Goal: Task Accomplishment & Management: Use online tool/utility

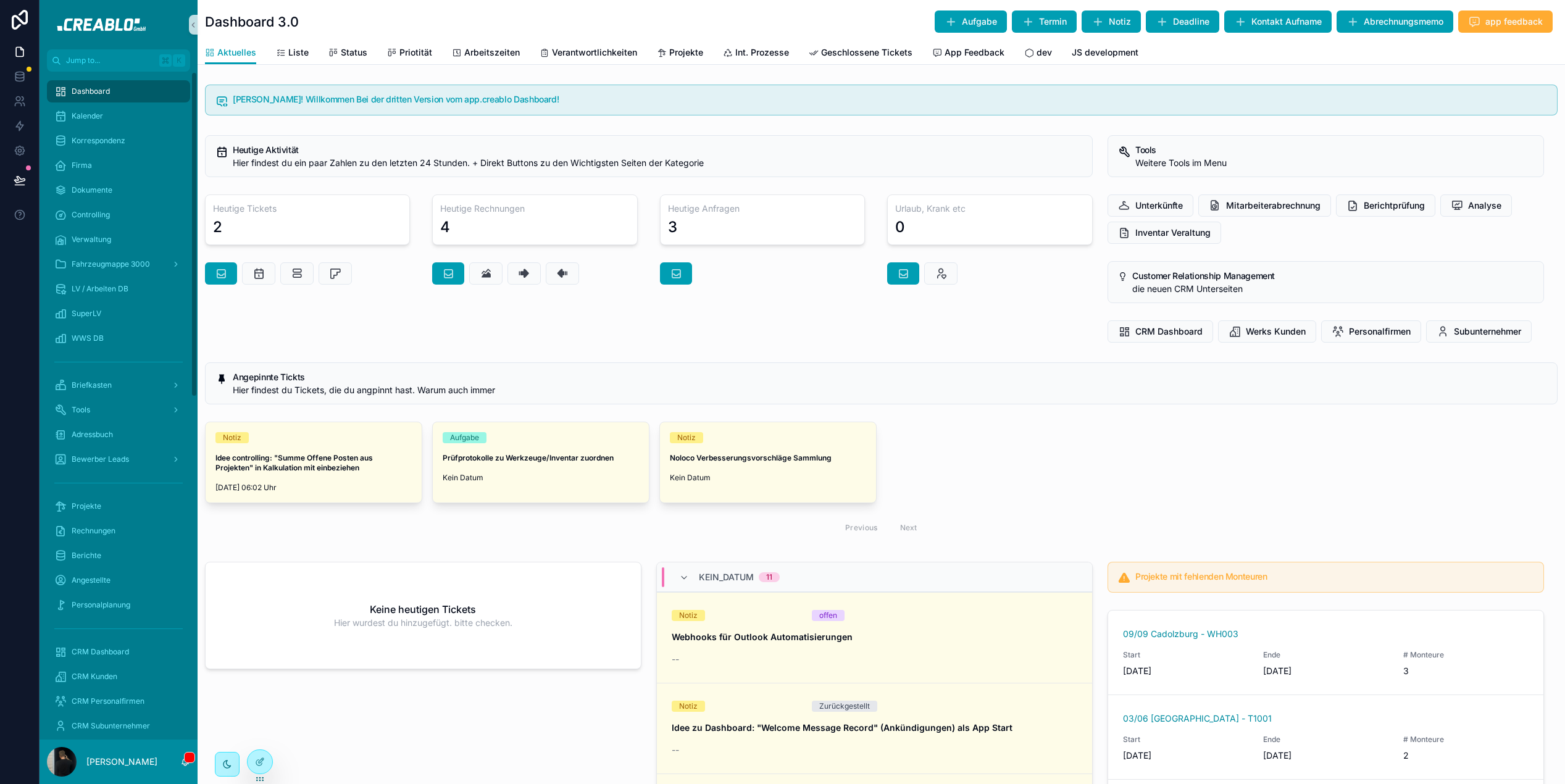
click at [716, 304] on div "Heutige Aktivität Hier findest du ein paar Zahlen zu den letzten 24 Stunden. + …" at bounding box center [649, 239] width 903 height 218
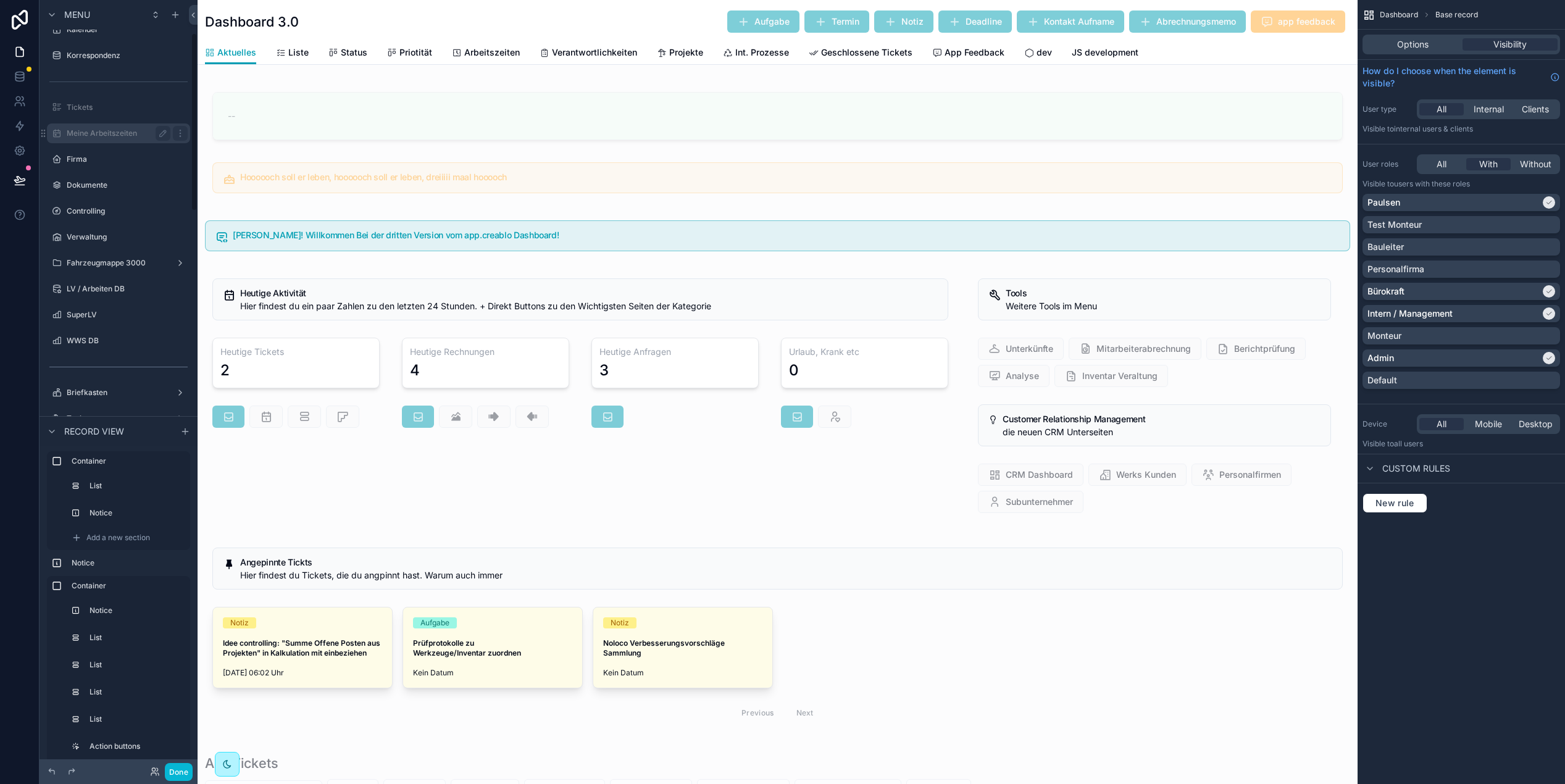
scroll to position [187, 0]
click at [108, 215] on label "Fahrzeugmappe 3000" at bounding box center [116, 217] width 99 height 10
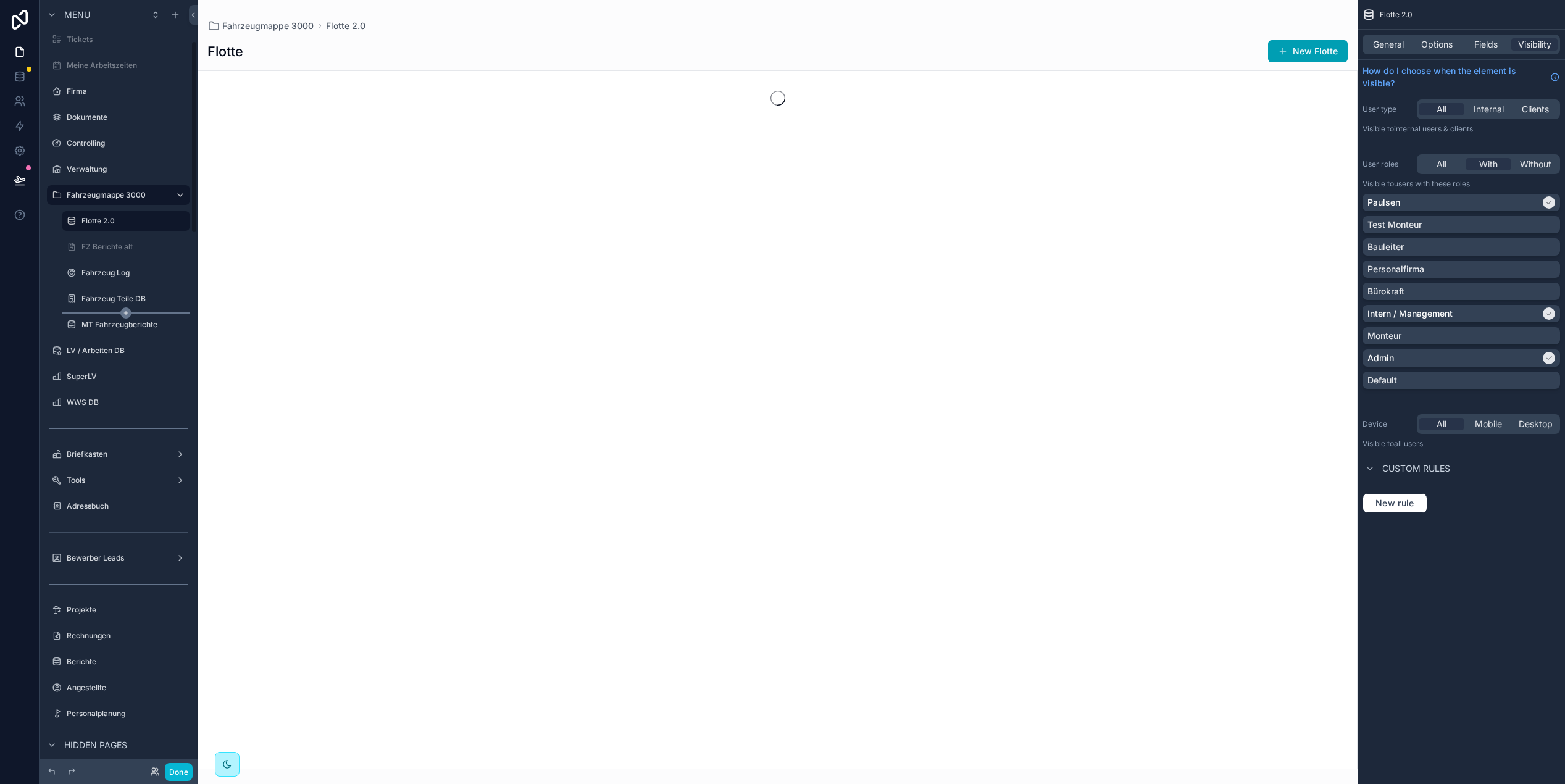
scroll to position [165, 0]
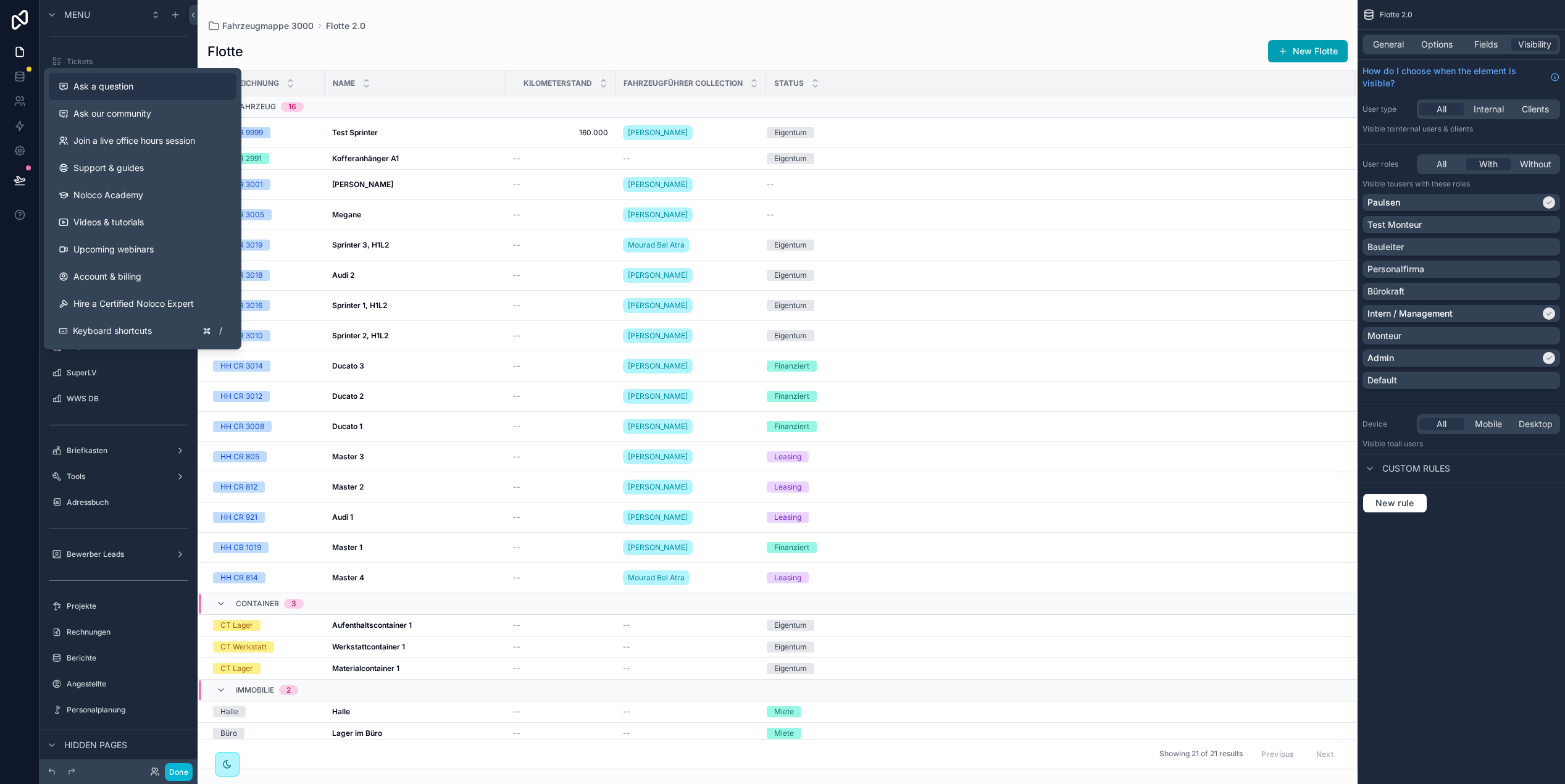
click at [128, 88] on span "Ask a question" at bounding box center [103, 86] width 60 height 12
click at [425, 15] on div "scrollable content" at bounding box center [778, 392] width 1160 height 784
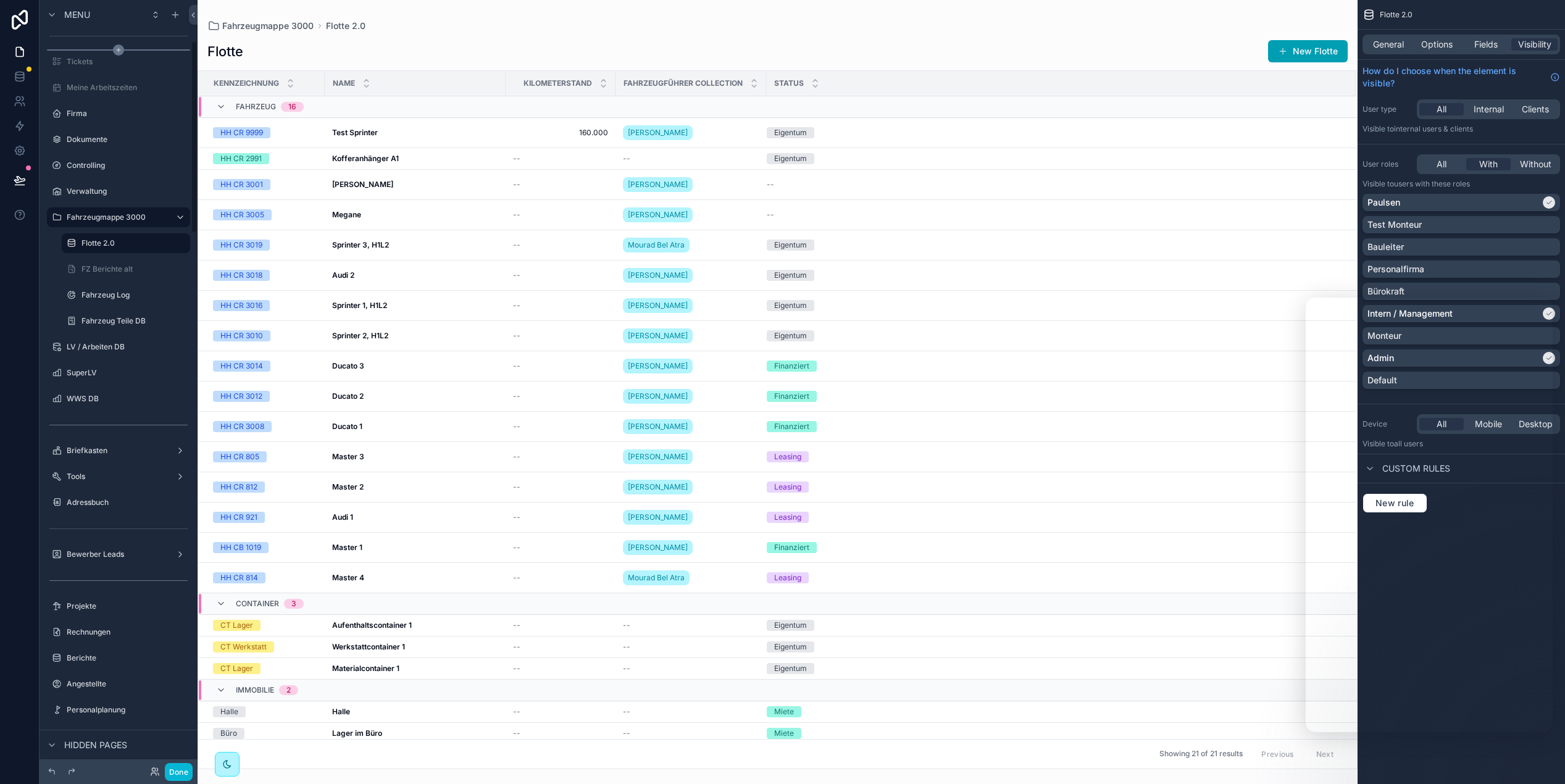
click at [104, 49] on div "scrollable content" at bounding box center [118, 50] width 143 height 2
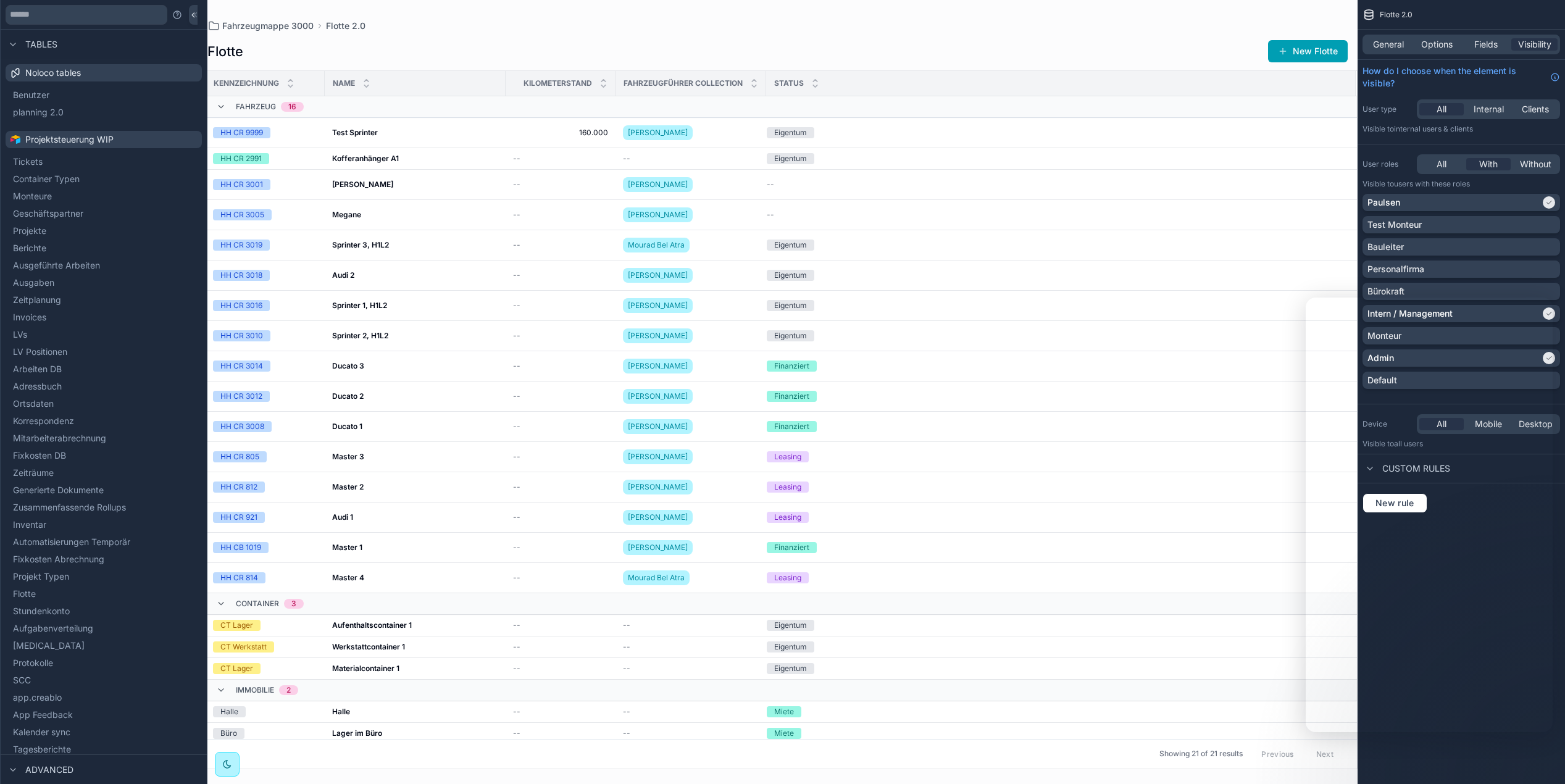
scroll to position [0, 0]
click at [509, 23] on div "Fahrzeugmappe 3000 Flotte 2.0" at bounding box center [778, 26] width 1140 height 12
click at [191, 17] on icon at bounding box center [193, 15] width 8 height 9
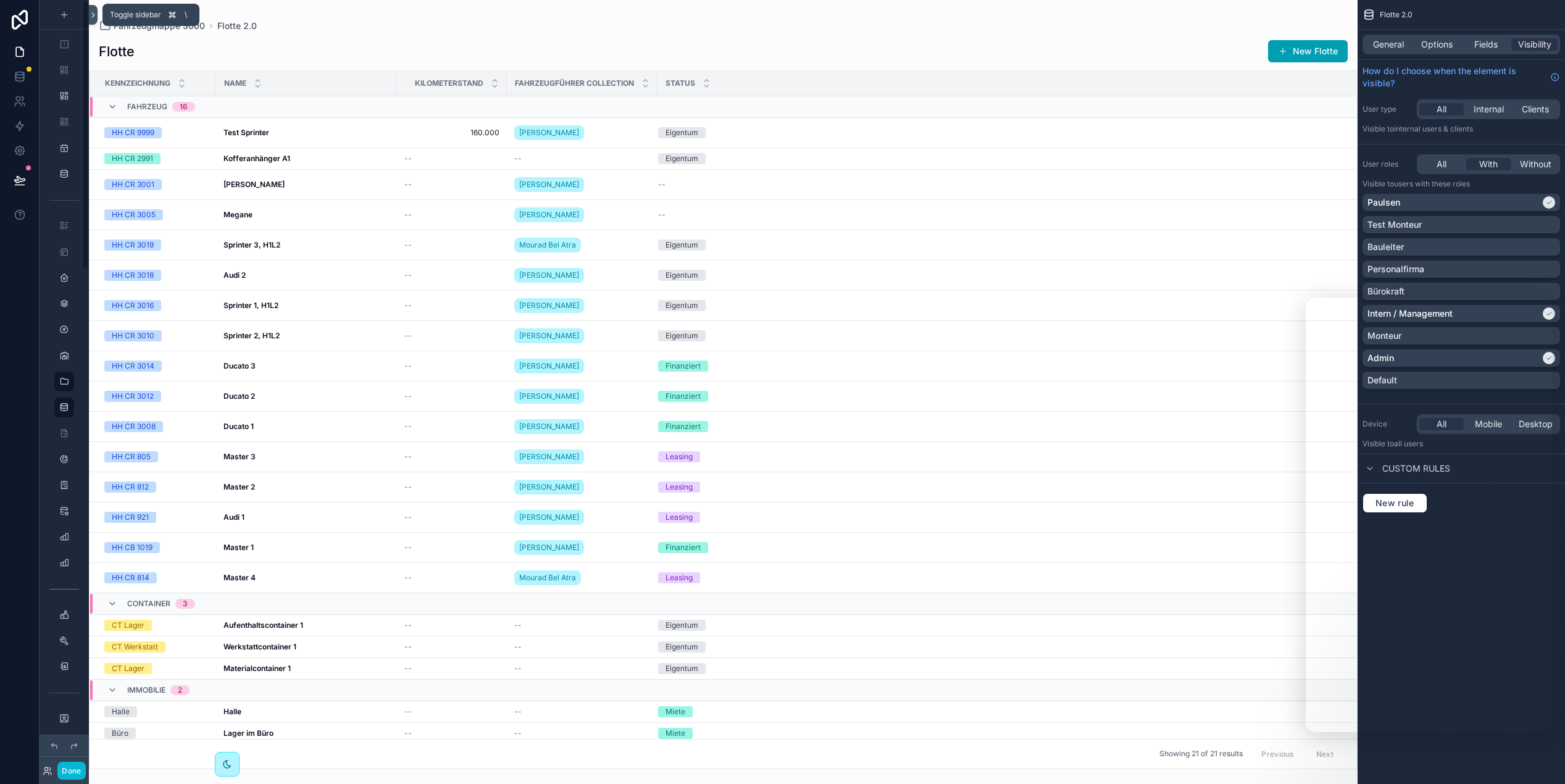
click at [96, 18] on icon at bounding box center [93, 15] width 8 height 9
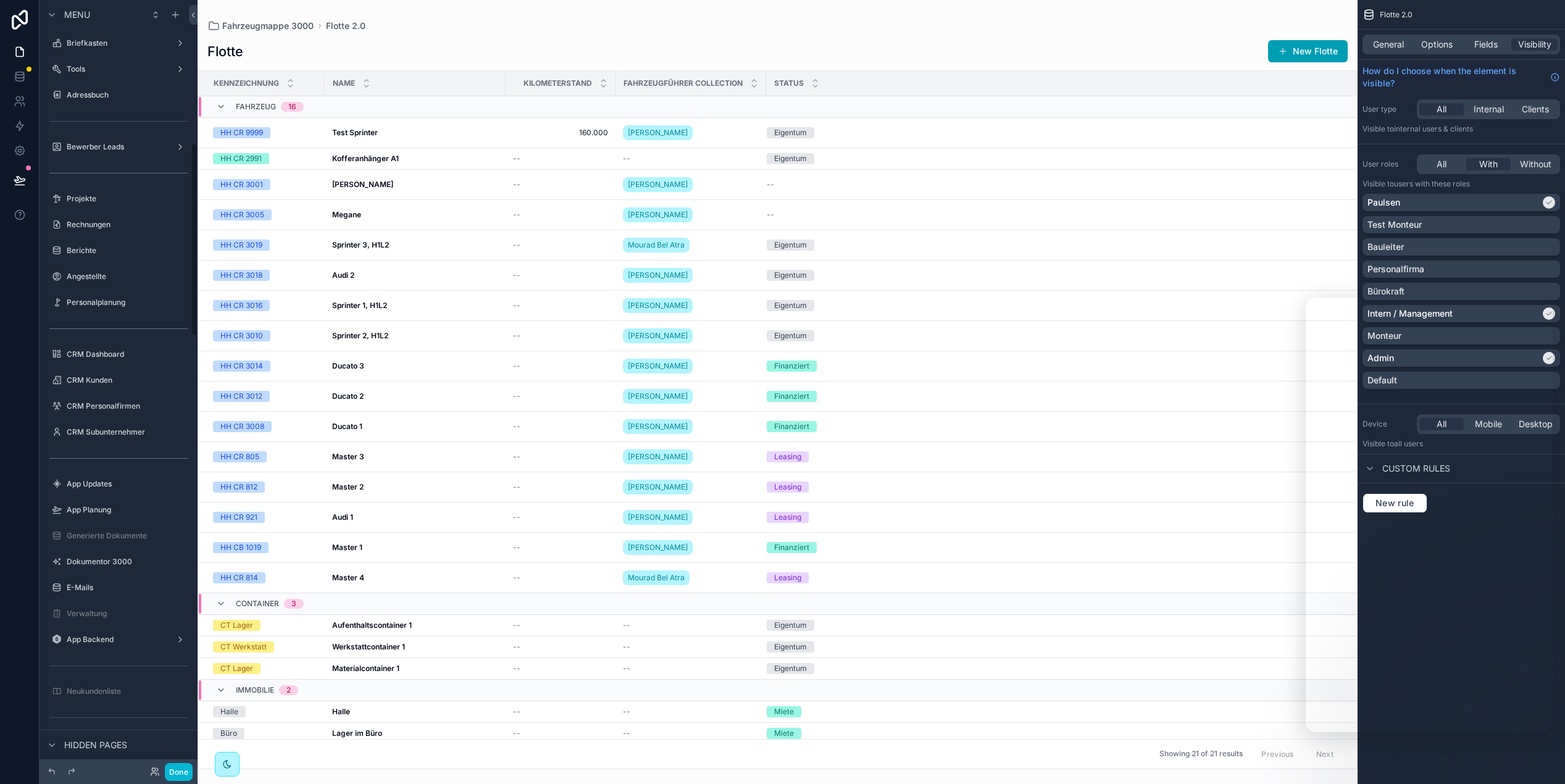
scroll to position [574, 0]
click at [89, 744] on span "Hidden pages" at bounding box center [96, 745] width 63 height 12
click at [67, 737] on span "Hidden pages" at bounding box center [96, 735] width 63 height 12
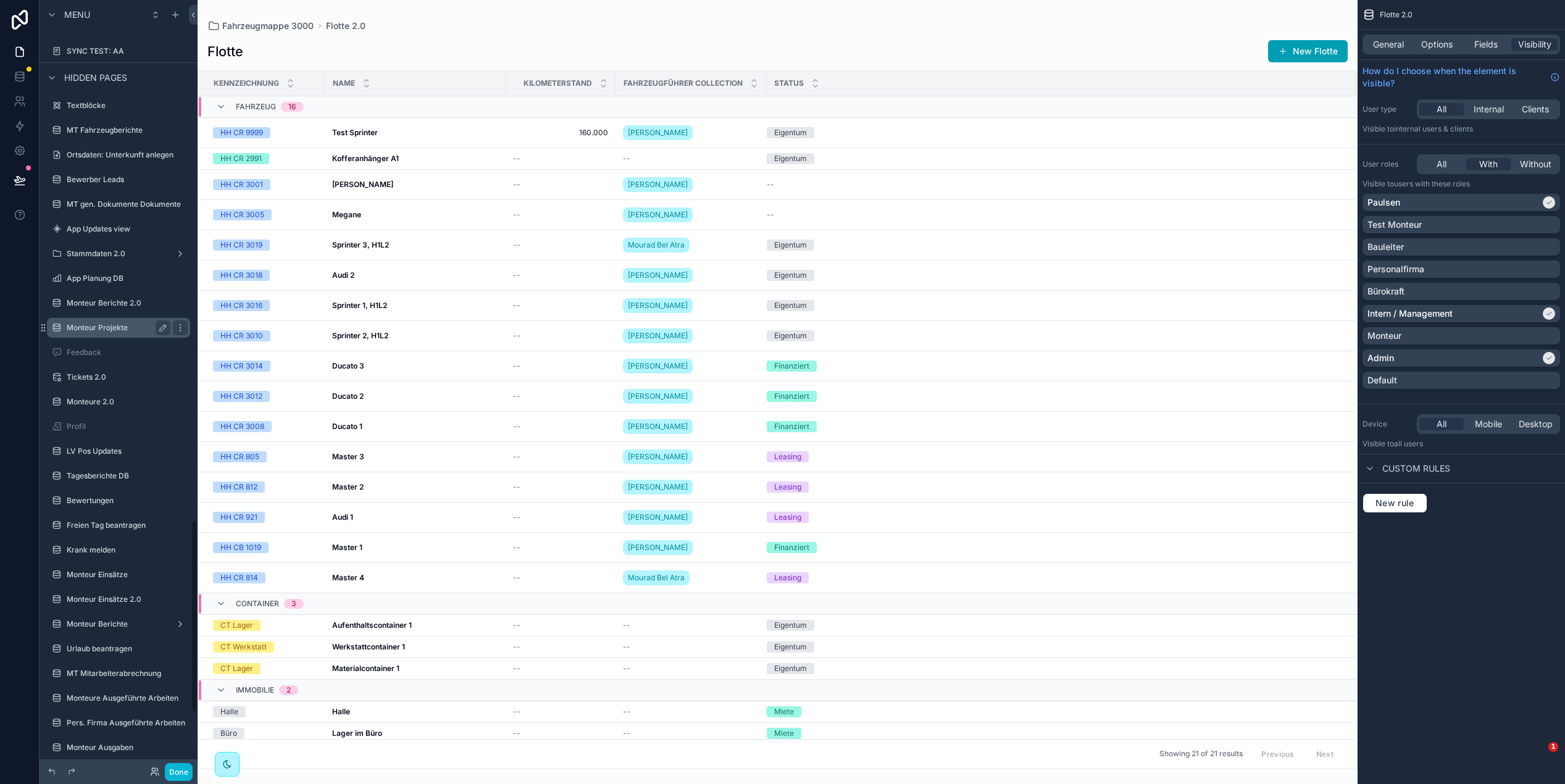
scroll to position [1929, 0]
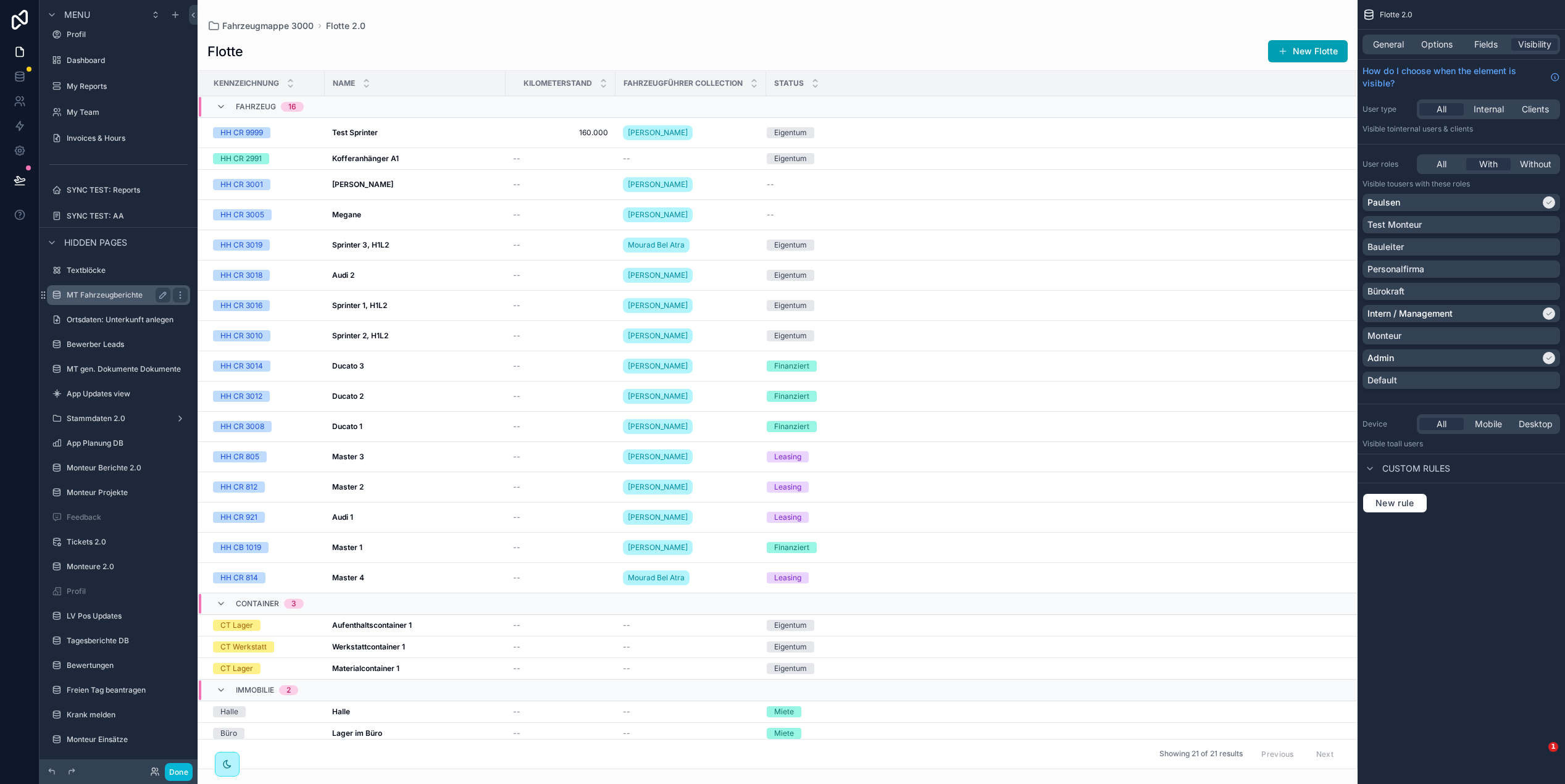
click at [80, 290] on label "MT Fahrzeugberichte" at bounding box center [116, 295] width 99 height 10
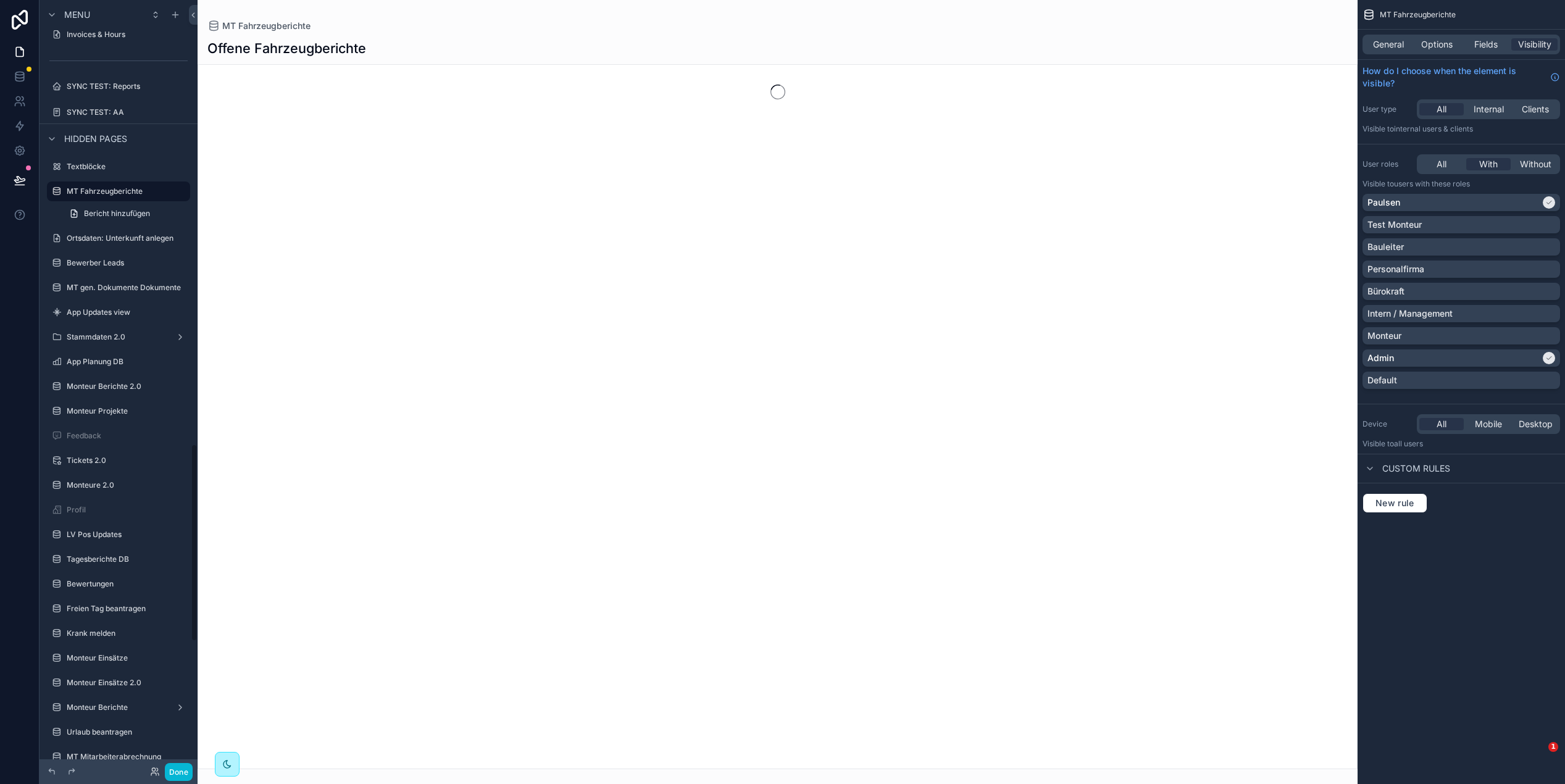
scroll to position [1723, 0]
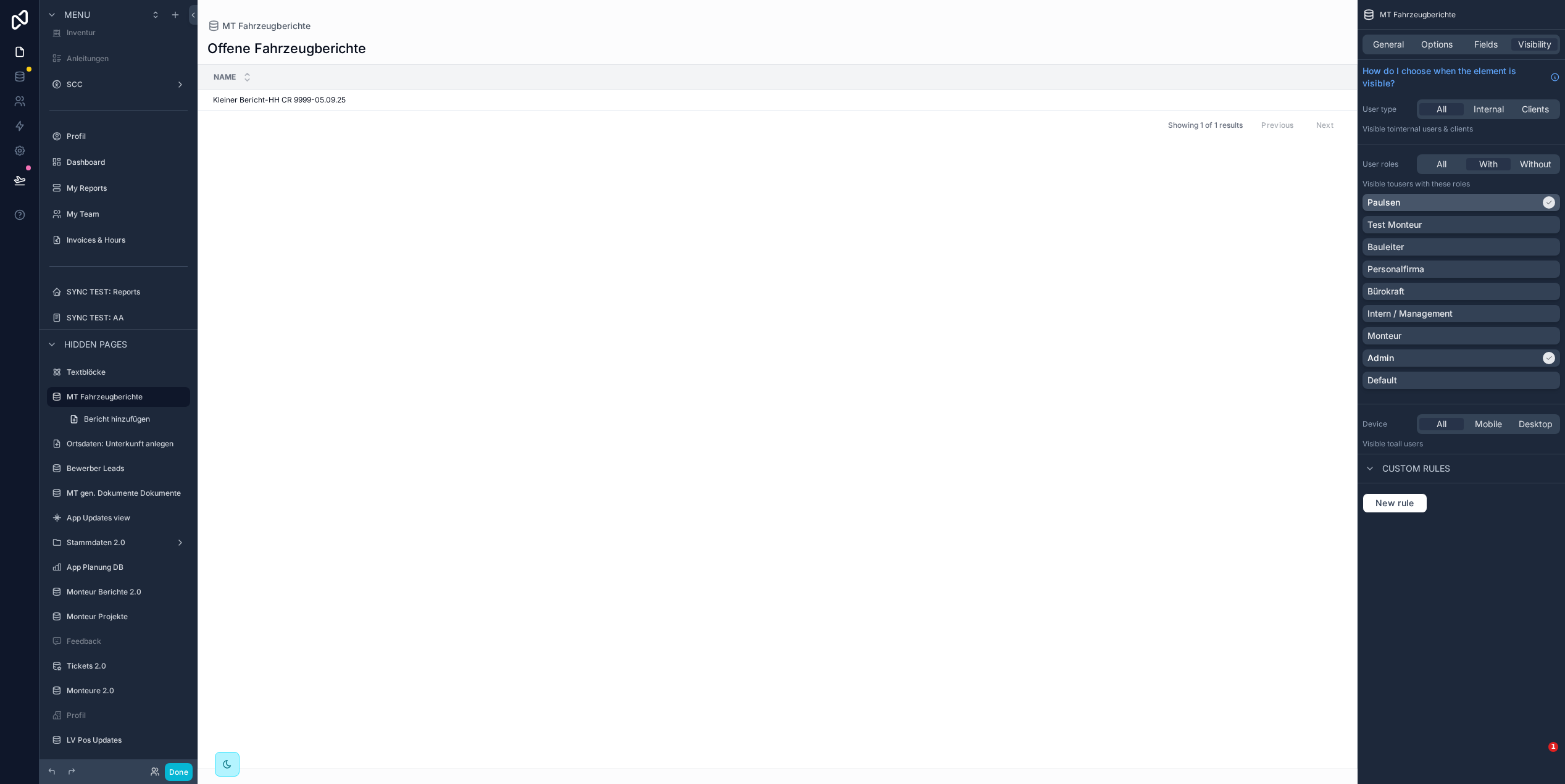
click at [1405, 353] on div "Admin" at bounding box center [1454, 358] width 173 height 12
click at [1414, 196] on div "Paulsen" at bounding box center [1454, 202] width 173 height 12
click at [1436, 171] on div "All With Without" at bounding box center [1488, 165] width 143 height 20
click at [1438, 165] on span "All" at bounding box center [1441, 164] width 10 height 12
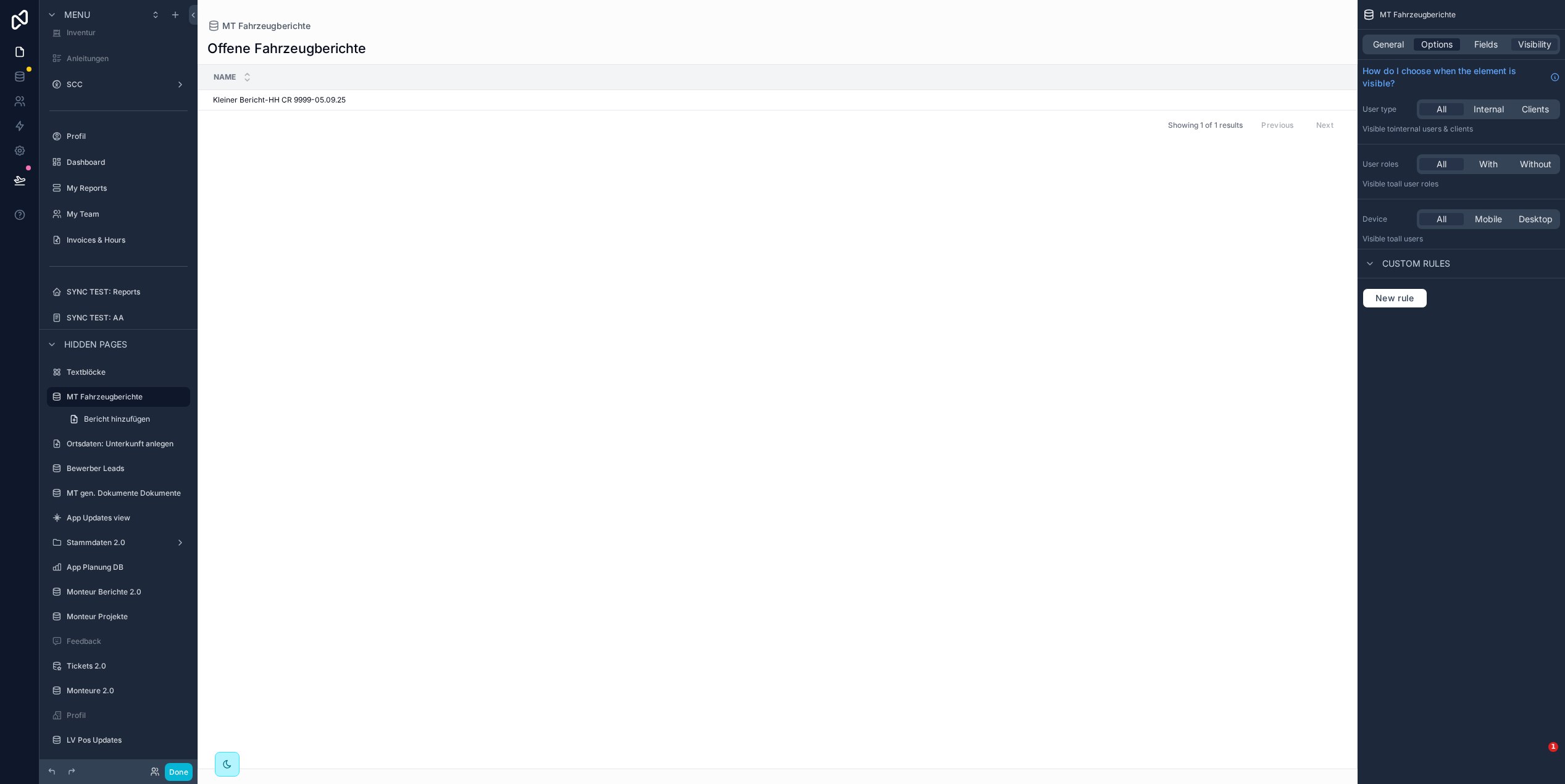
click at [1443, 41] on span "Options" at bounding box center [1438, 44] width 32 height 12
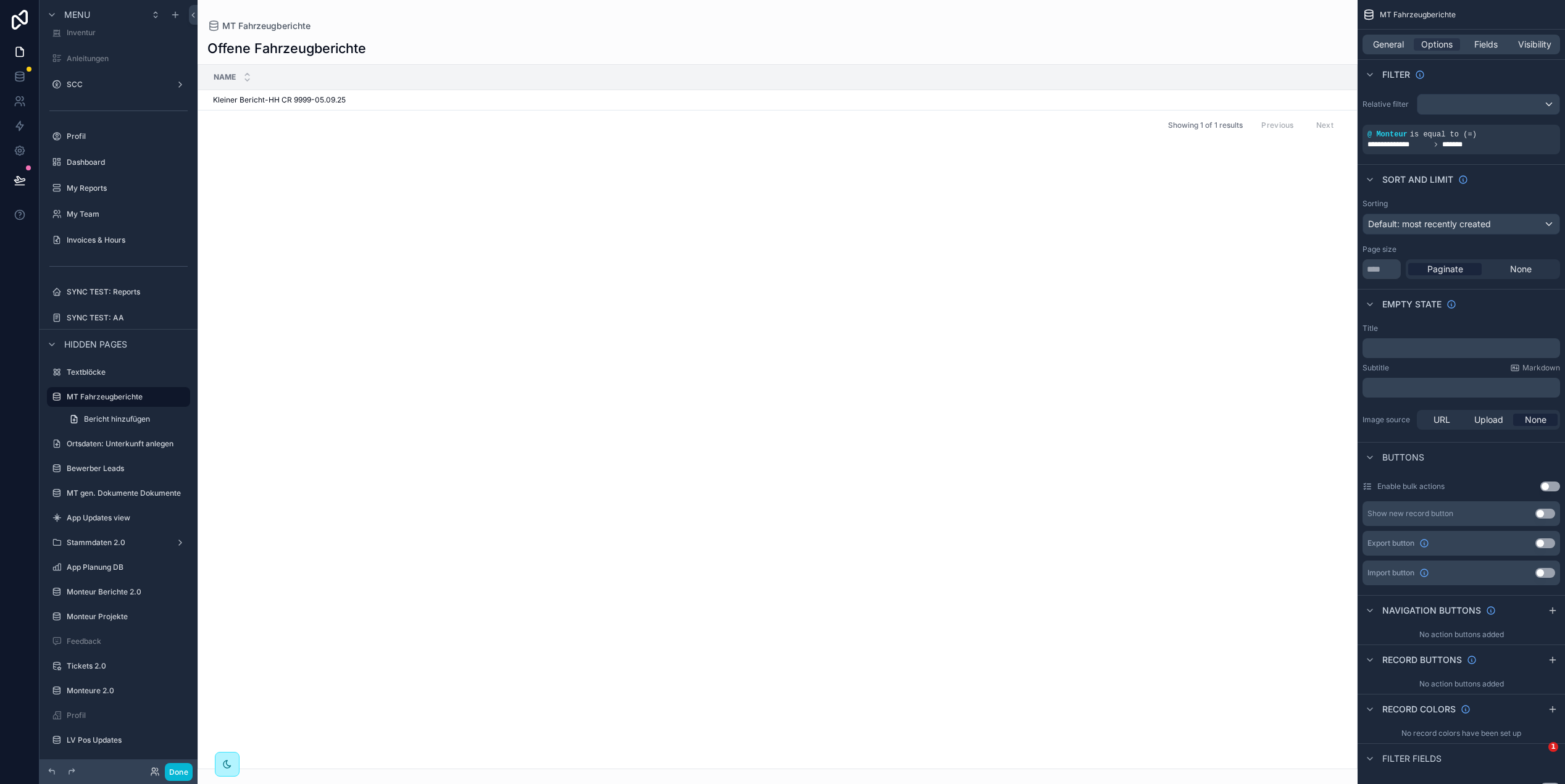
click at [311, 102] on div "scrollable content" at bounding box center [778, 392] width 1160 height 784
click at [321, 104] on span "Kleiner Bericht-HH CR 9999-05.09.25" at bounding box center [279, 99] width 133 height 10
click at [1206, 240] on div "Name Kleiner Bericht-HH CR 9999-05.09.25 Kleiner Bericht-HH CR 9999-05.09.25 Sh…" at bounding box center [777, 417] width 1159 height 704
click at [1391, 48] on span "General" at bounding box center [1388, 44] width 31 height 12
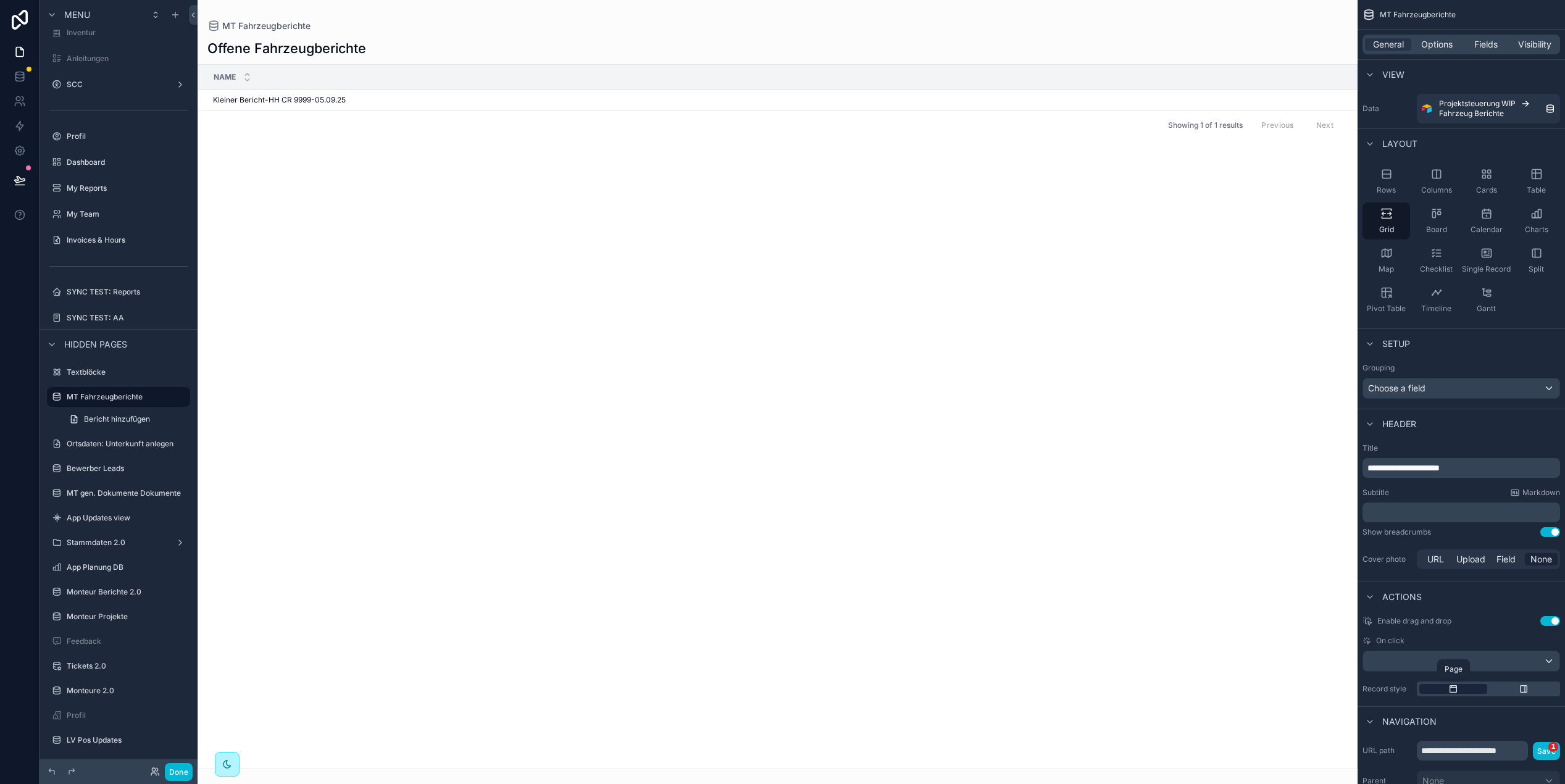
click at [1457, 691] on icon "scrollable content" at bounding box center [1453, 688] width 10 height 10
click at [255, 107] on td "Kleiner Bericht-HH CR 9999-05.09.25 Kleiner Bericht-HH CR 9999-05.09.25" at bounding box center [893, 100] width 1391 height 20
click at [281, 106] on td "Kleiner Bericht-HH CR 9999-05.09.25 Kleiner Bericht-HH CR 9999-05.09.25" at bounding box center [893, 100] width 1391 height 20
click at [307, 100] on span "Kleiner Bericht-HH CR 9999-05.09.25" at bounding box center [279, 99] width 133 height 10
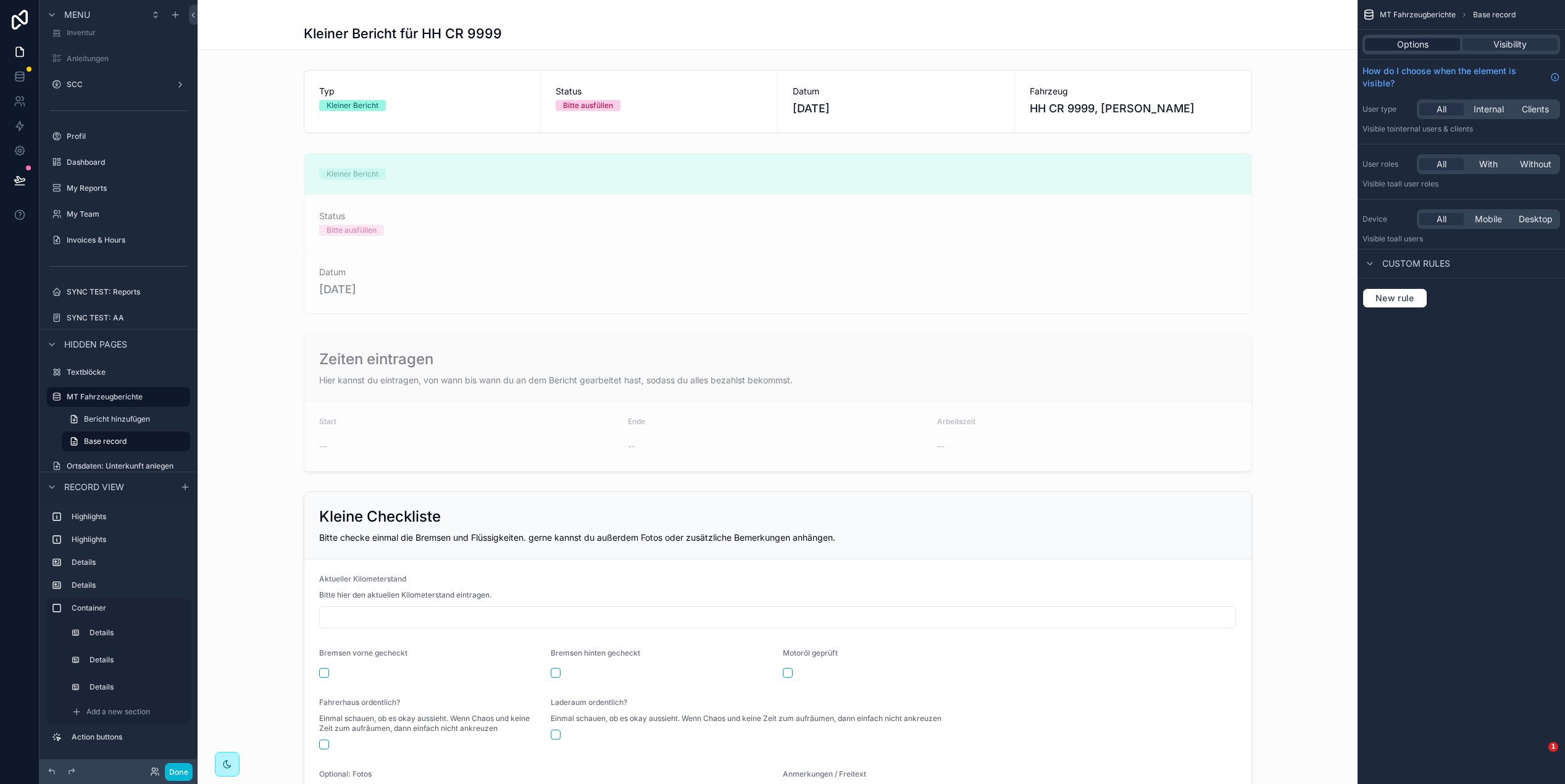
click at [1388, 41] on div "Options" at bounding box center [1413, 44] width 95 height 12
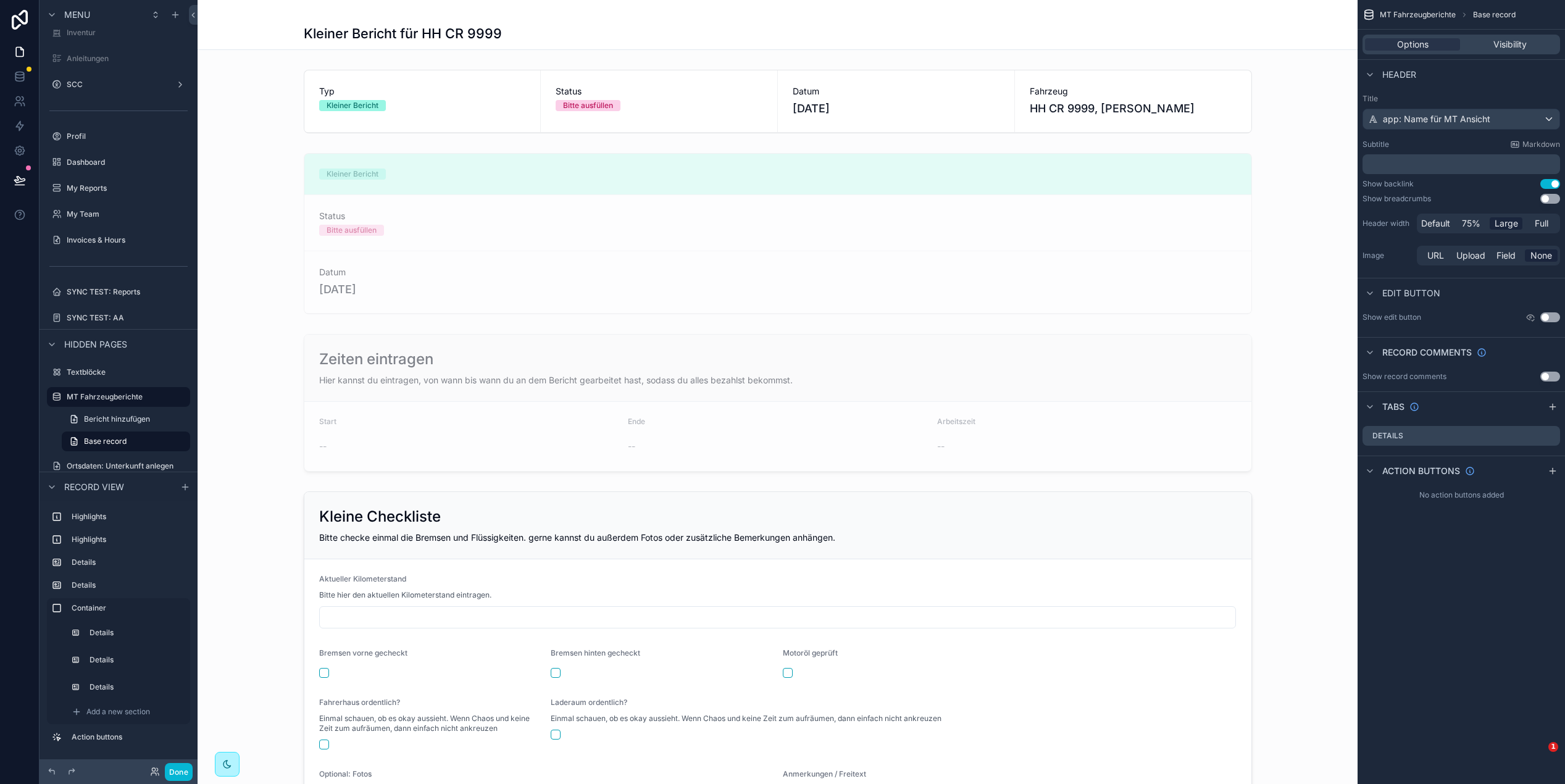
click at [268, 248] on div "scrollable content" at bounding box center [778, 234] width 1160 height 171
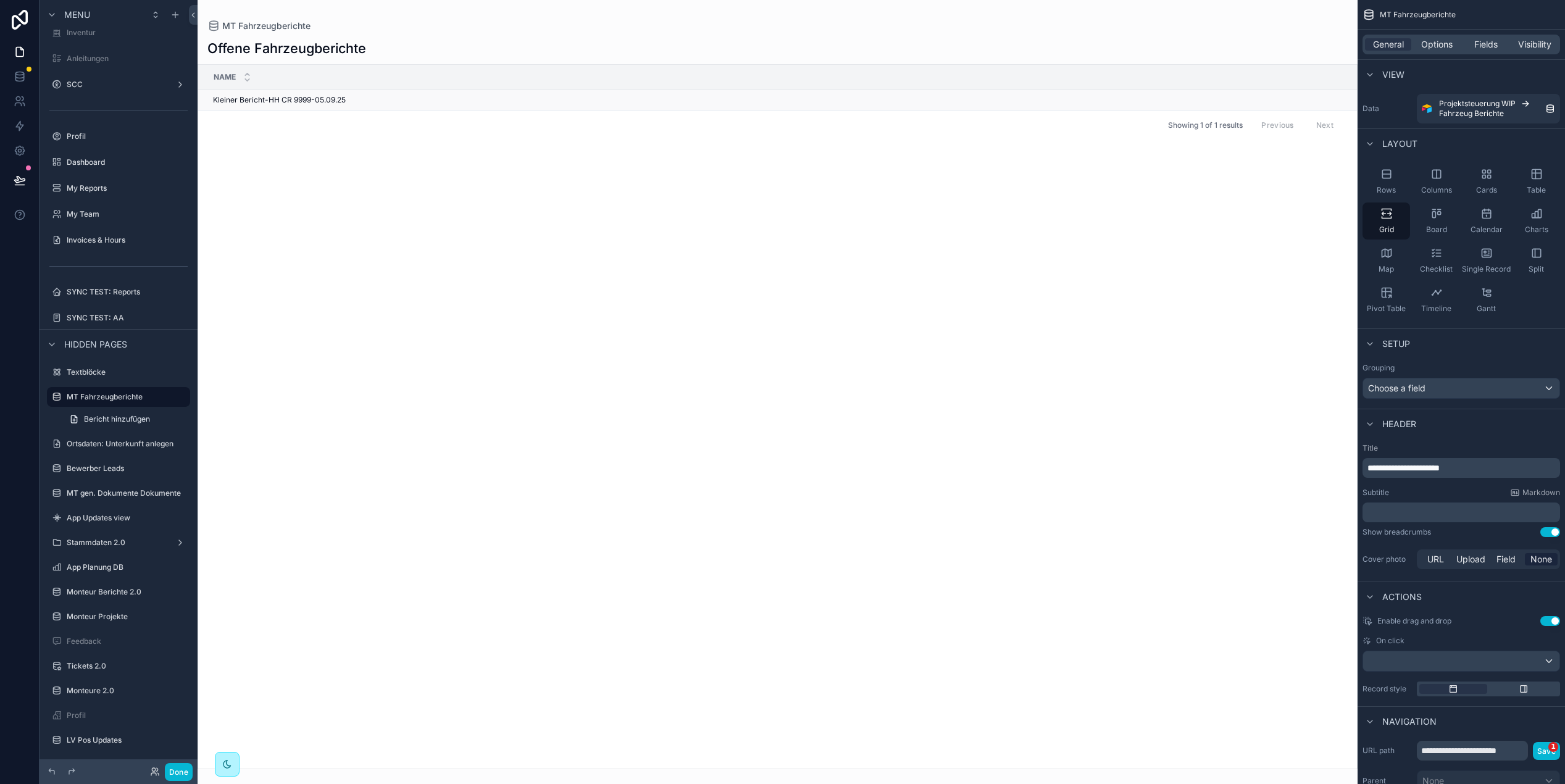
click at [301, 103] on span "Kleiner Bericht-HH CR 9999-05.09.25" at bounding box center [279, 99] width 133 height 10
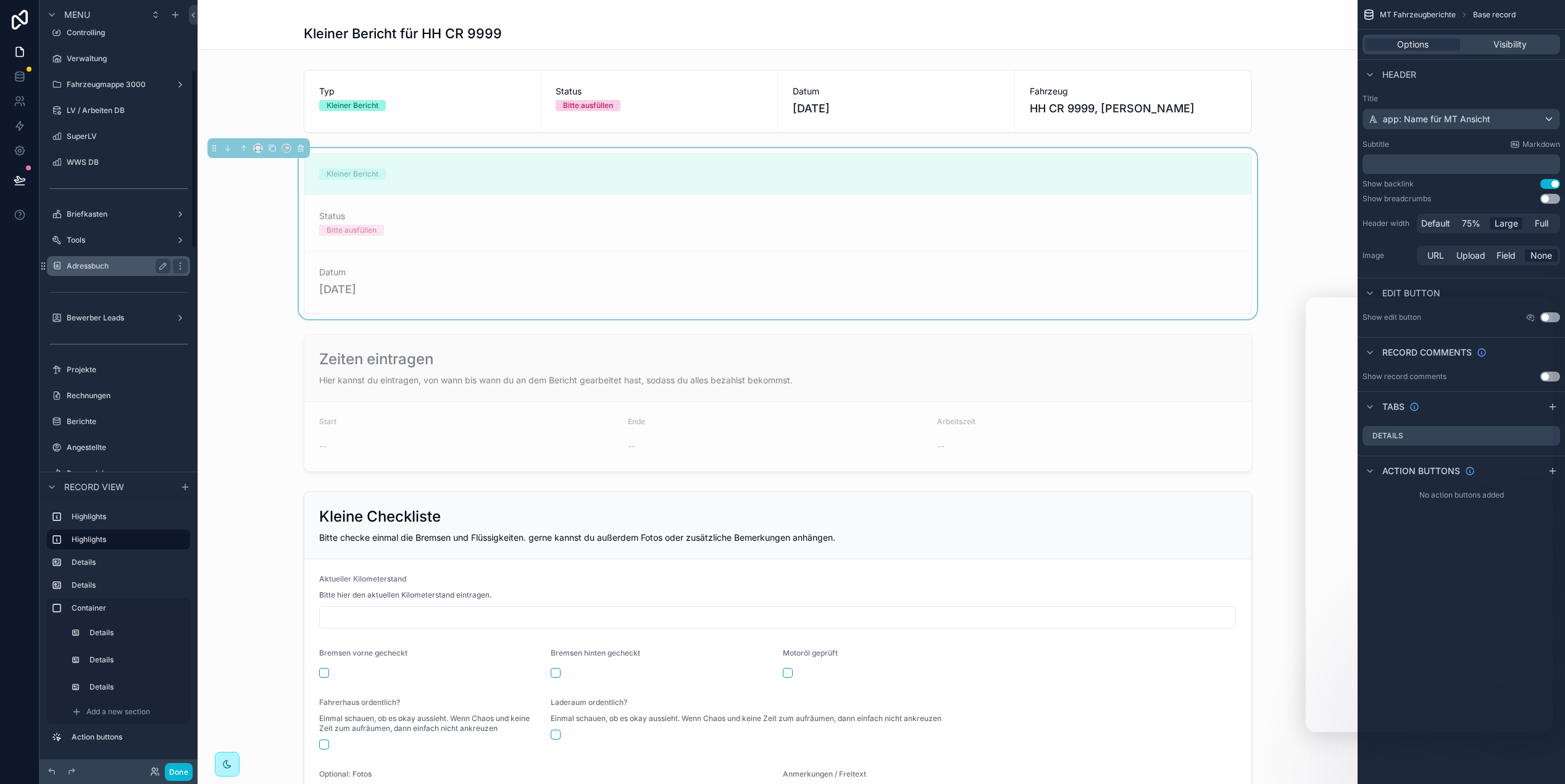
scroll to position [300, 0]
click at [110, 372] on div "Projekte" at bounding box center [118, 367] width 104 height 15
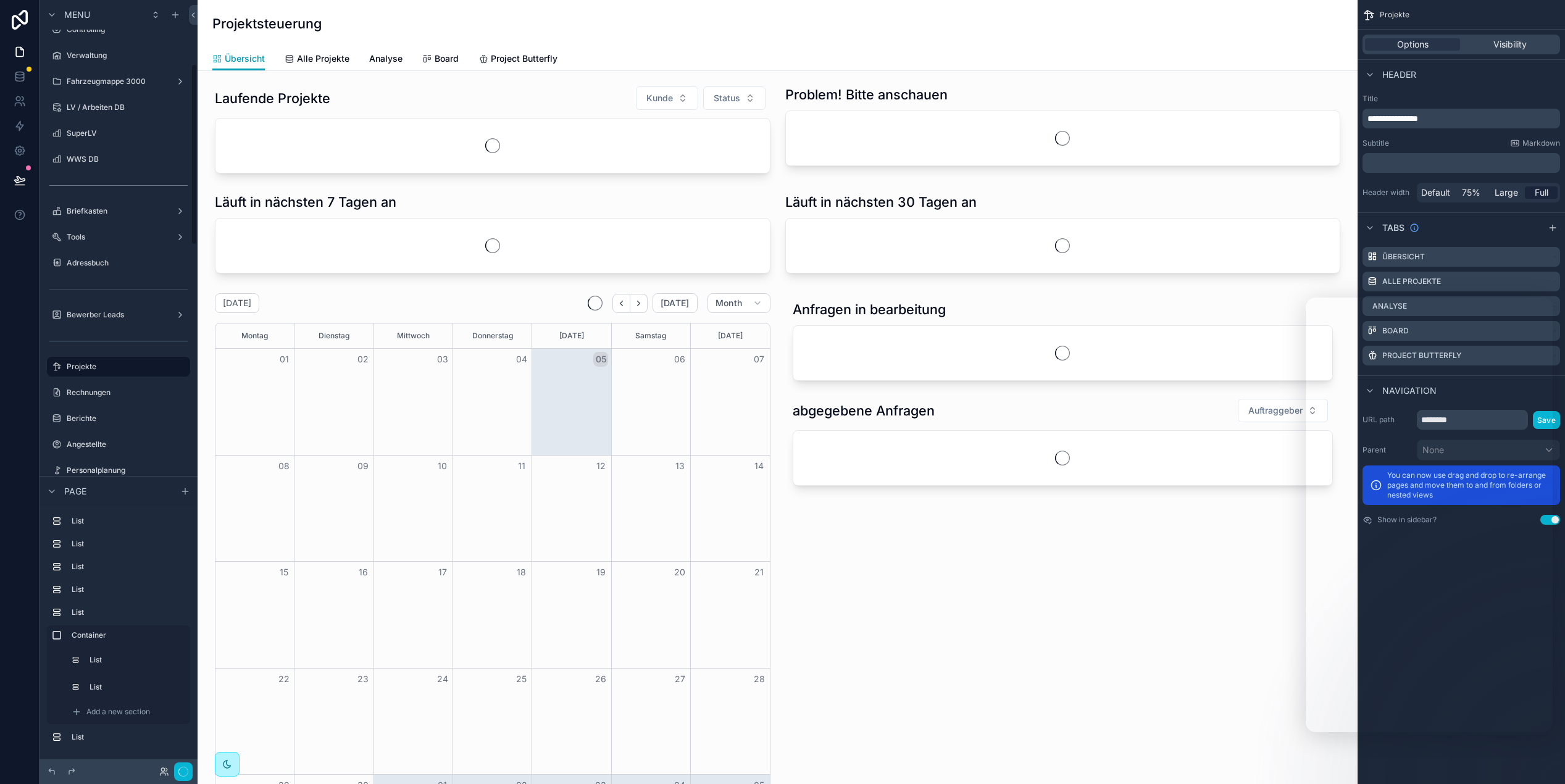
scroll to position [268, 0]
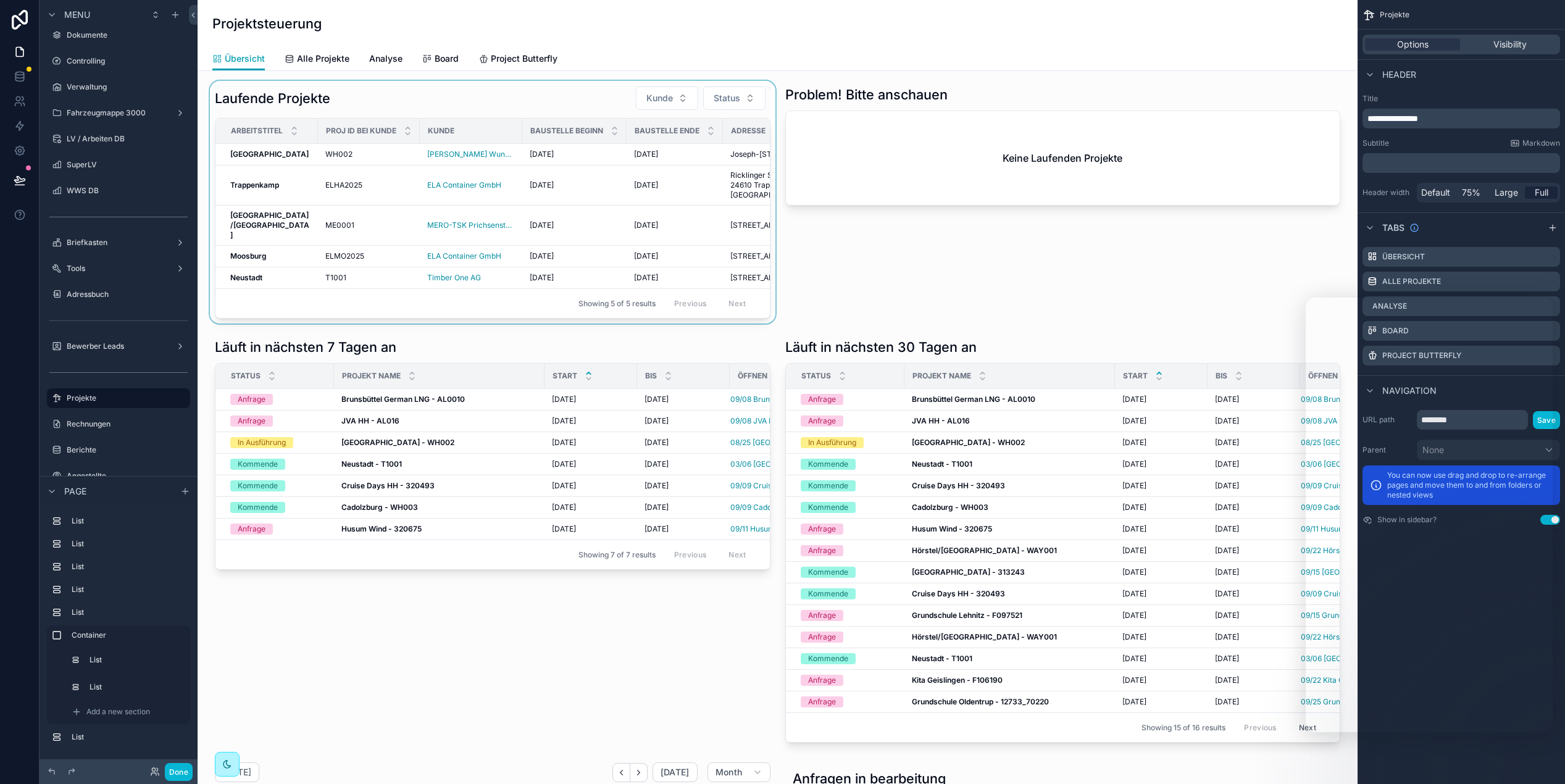
click at [287, 324] on div "scrollable content" at bounding box center [493, 202] width 570 height 243
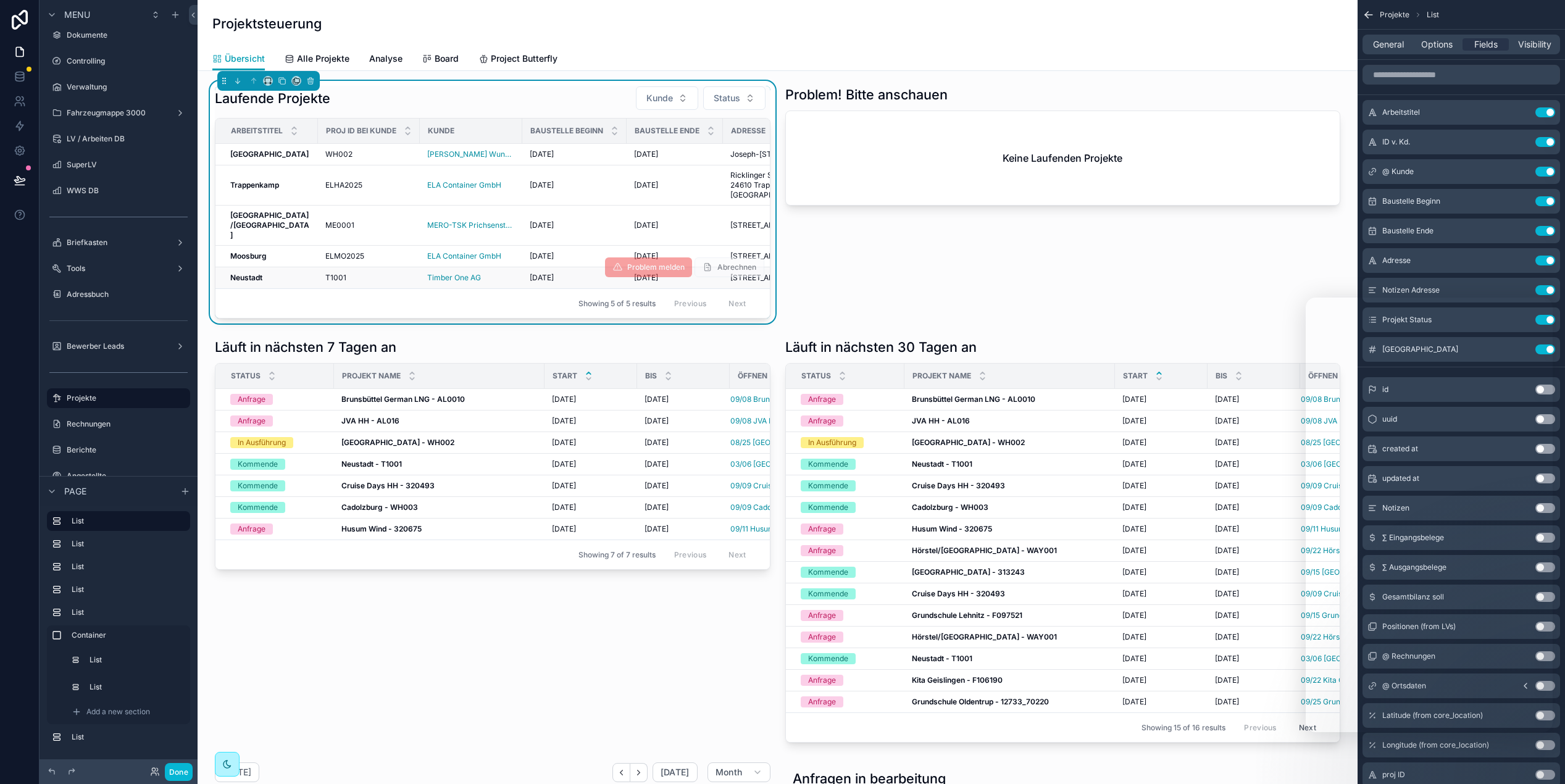
click at [396, 283] on div "T1001 T1001" at bounding box center [369, 278] width 87 height 10
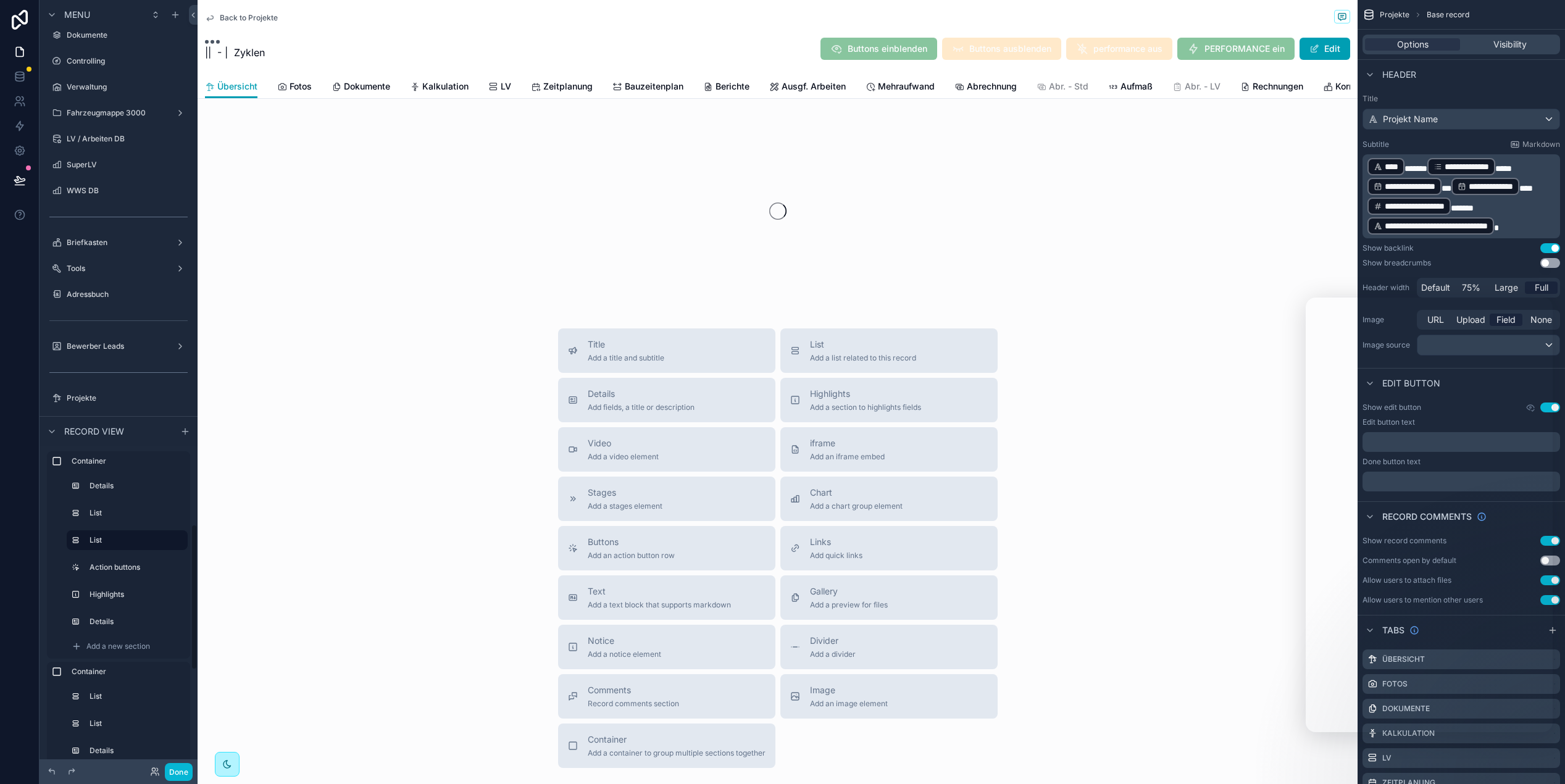
scroll to position [2761, 0]
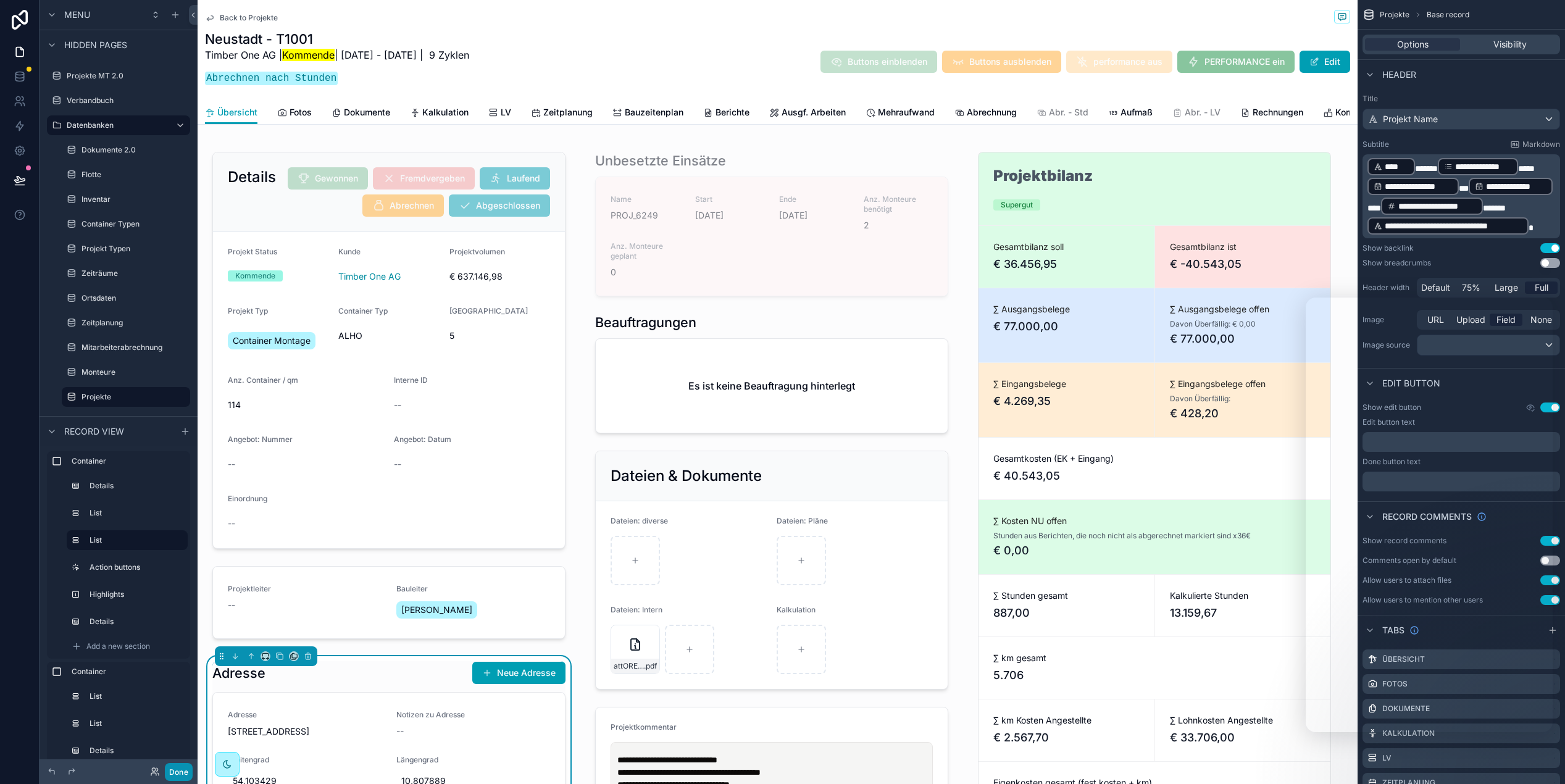
click at [190, 774] on button "Done" at bounding box center [178, 773] width 28 height 18
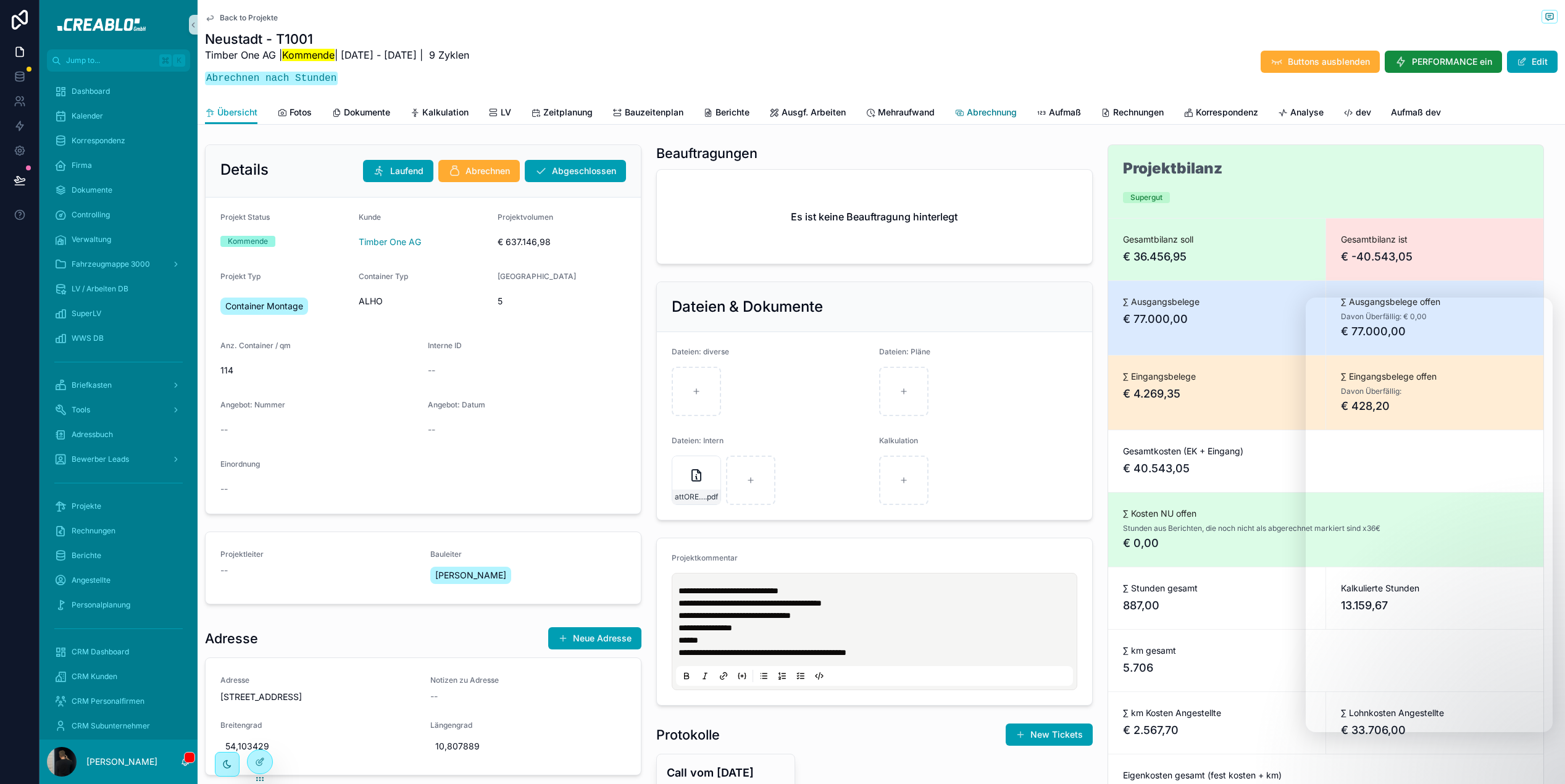
click at [991, 111] on span "Abrechnung" at bounding box center [992, 112] width 50 height 12
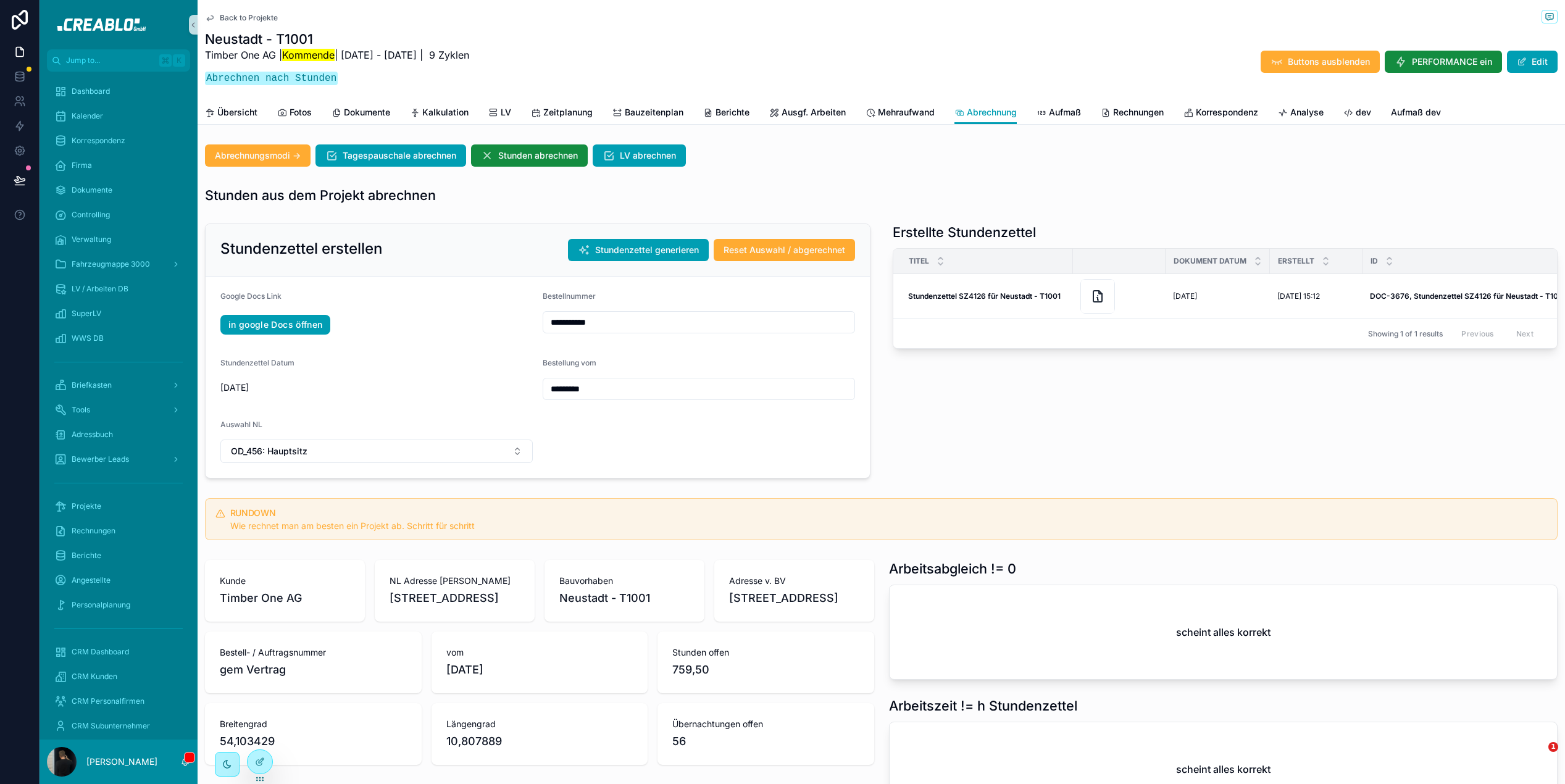
click at [648, 257] on button "Stundenzettel generieren" at bounding box center [638, 249] width 141 height 22
click at [957, 193] on div "Stunden aus dem Projekt abrechnen" at bounding box center [881, 195] width 1353 height 17
click at [584, 323] on input "**********" at bounding box center [699, 322] width 311 height 17
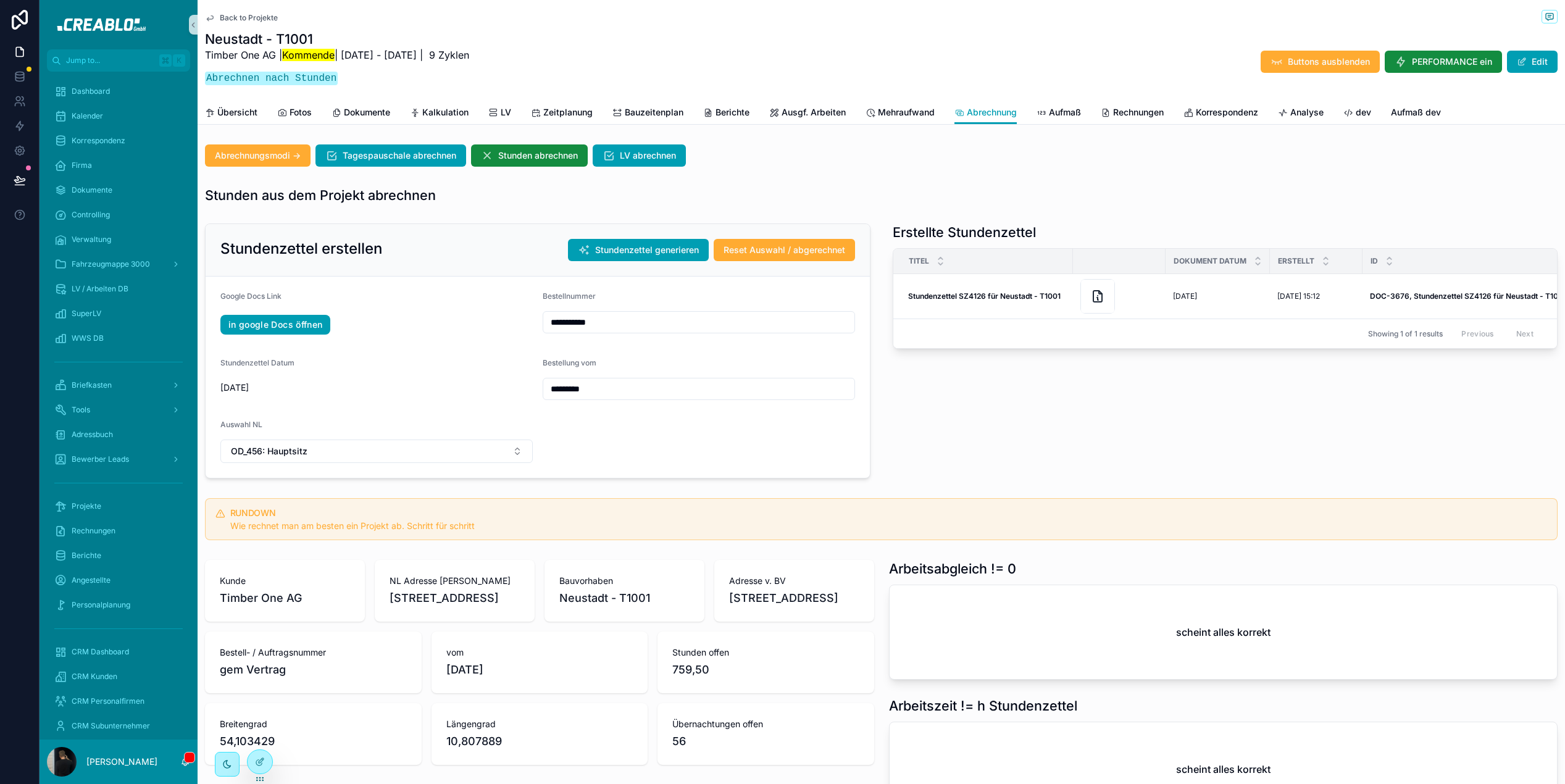
click at [584, 323] on input "**********" at bounding box center [699, 322] width 311 height 17
click at [415, 329] on span "in google Docs öffnen" at bounding box center [377, 325] width 312 height 20
click at [271, 324] on link "in google Docs öffnen" at bounding box center [275, 325] width 110 height 20
click at [636, 248] on span "Stundenzettel generieren" at bounding box center [647, 250] width 104 height 12
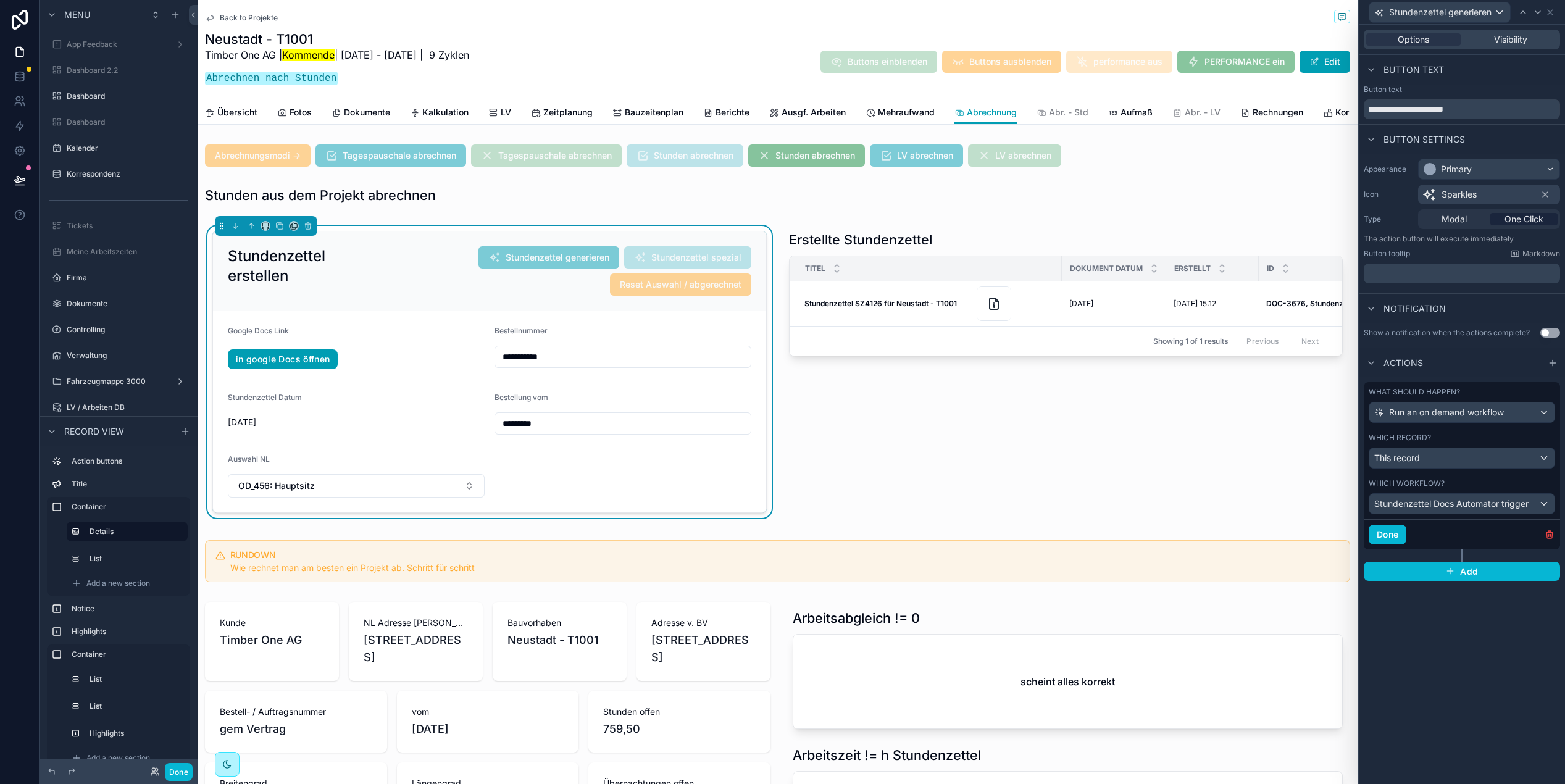
scroll to position [2762, 0]
drag, startPoint x: 33, startPoint y: 136, endPoint x: 5, endPoint y: 133, distance: 28.2
click at [32, 135] on link at bounding box center [19, 126] width 39 height 25
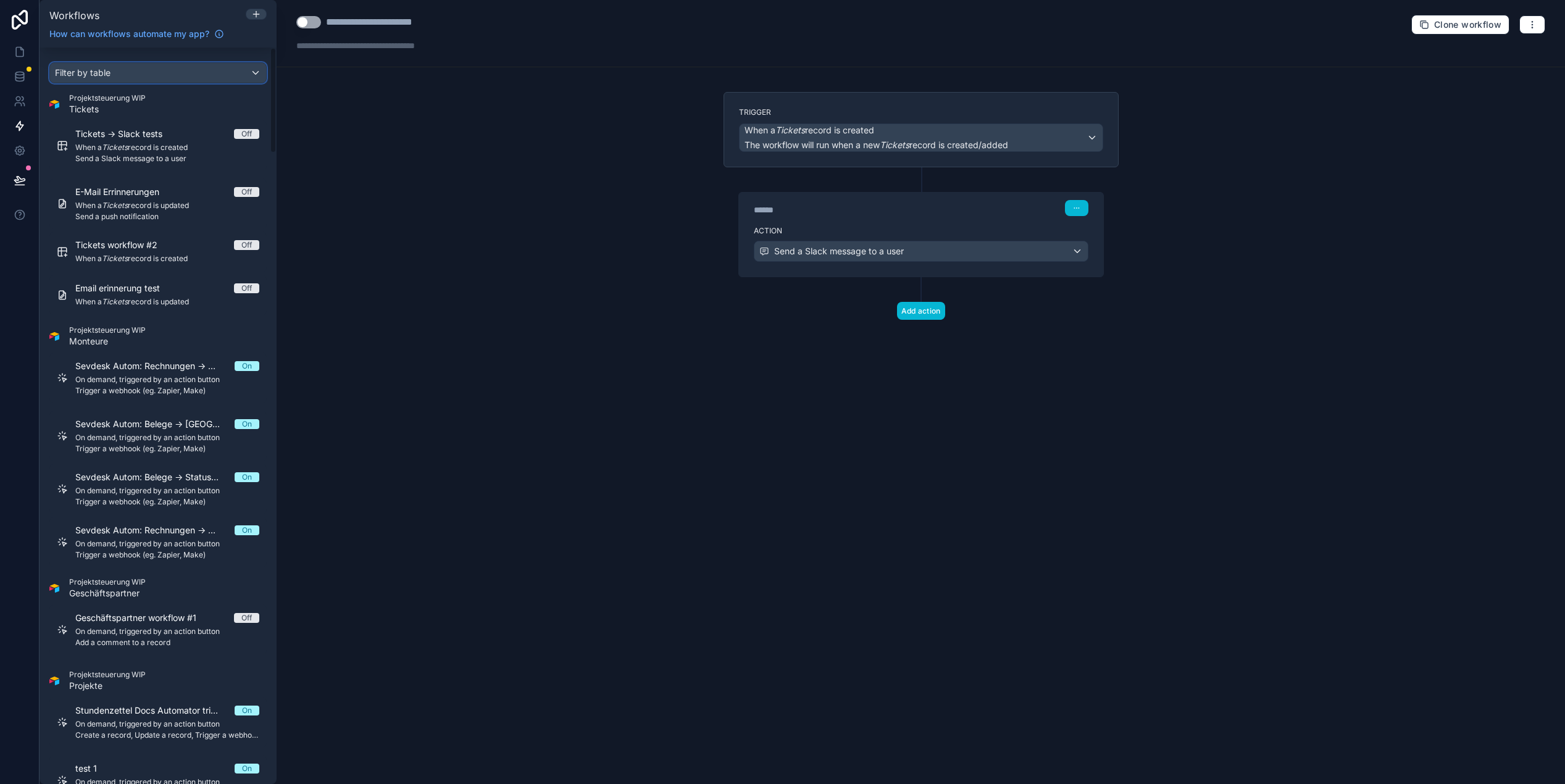
click at [84, 75] on span "Filter by table" at bounding box center [82, 73] width 55 height 11
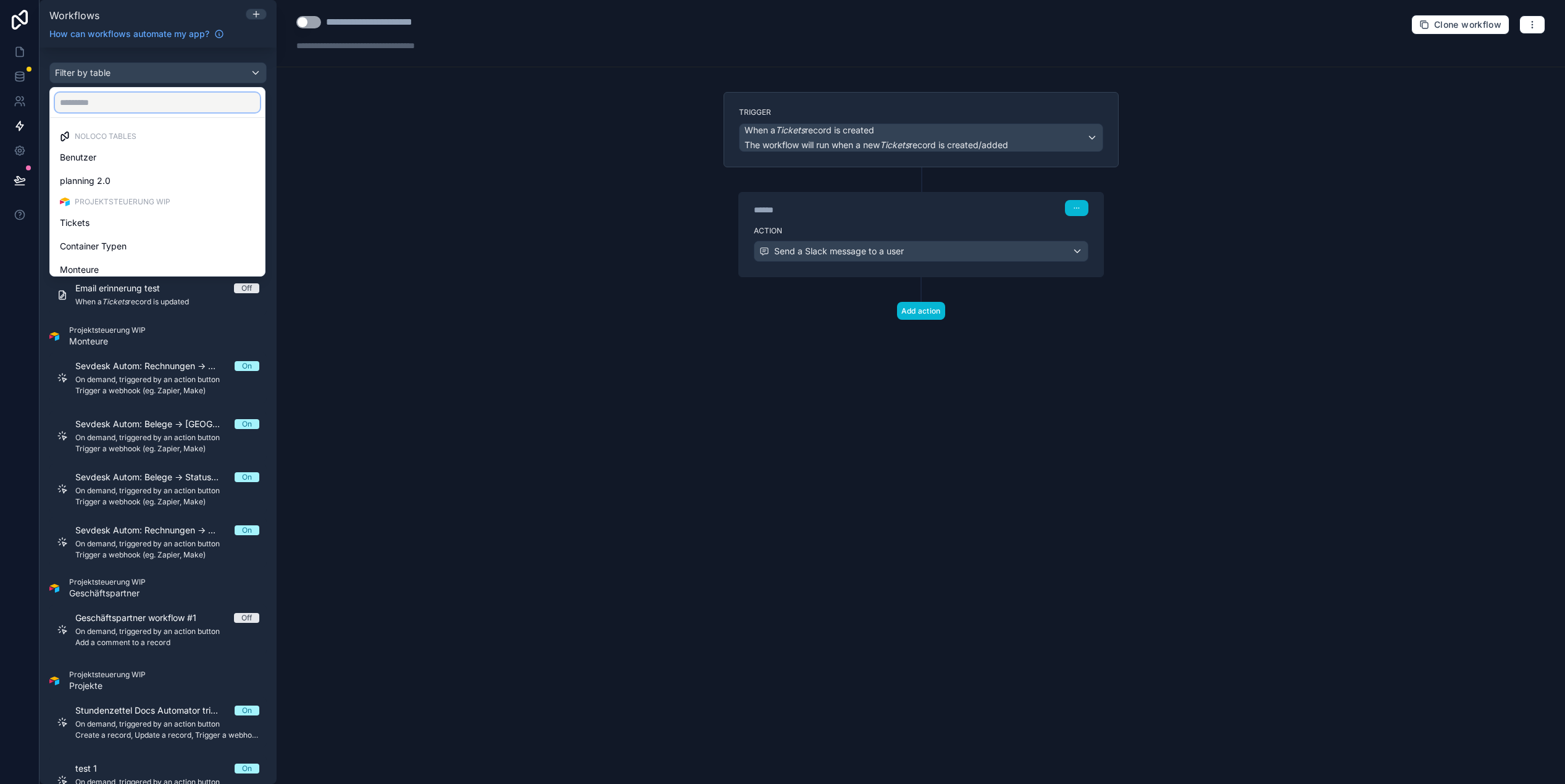
click at [76, 108] on input "text" at bounding box center [157, 102] width 205 height 20
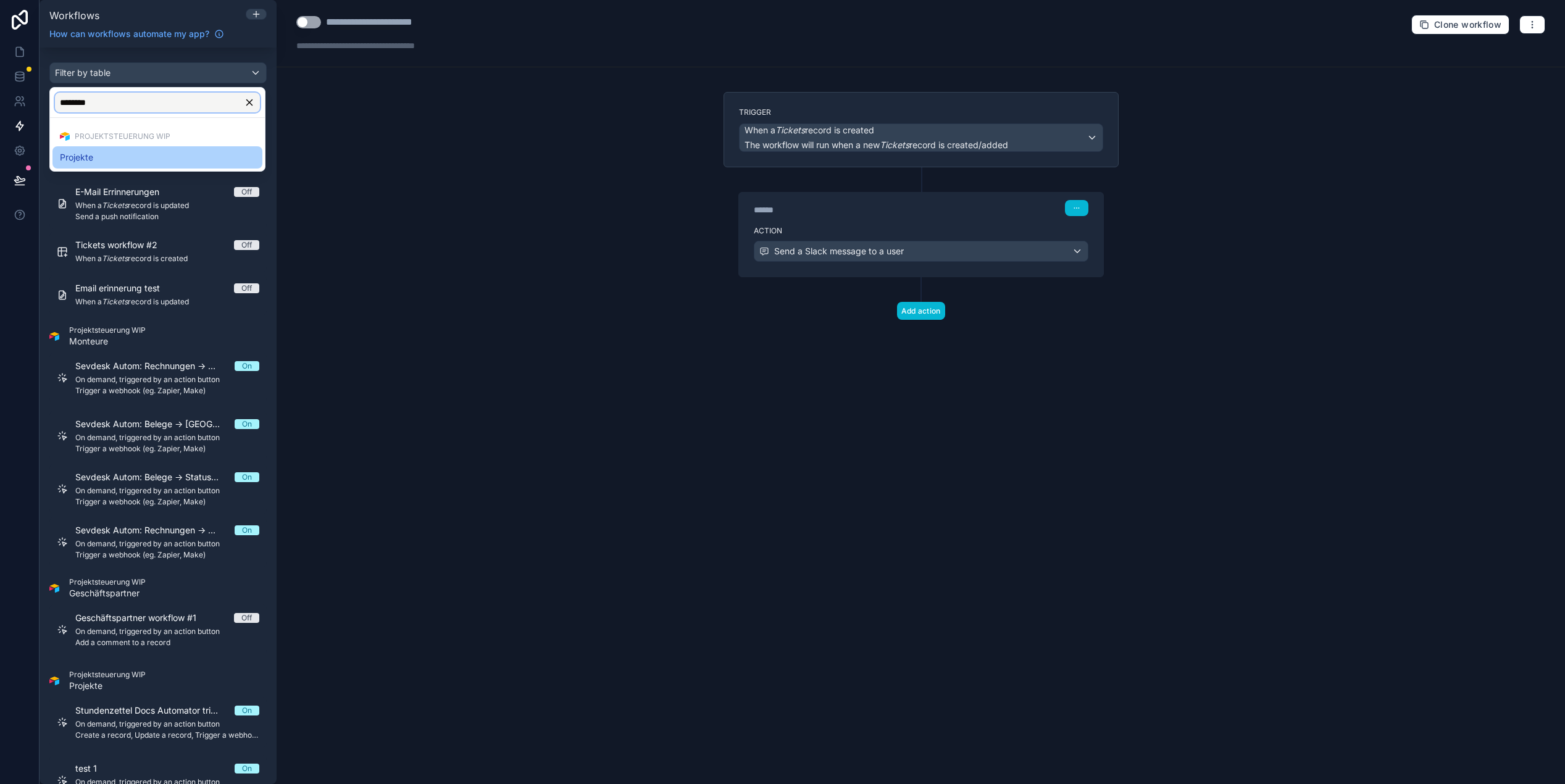
type input "********"
click at [102, 165] on div "Projekte" at bounding box center [157, 157] width 210 height 22
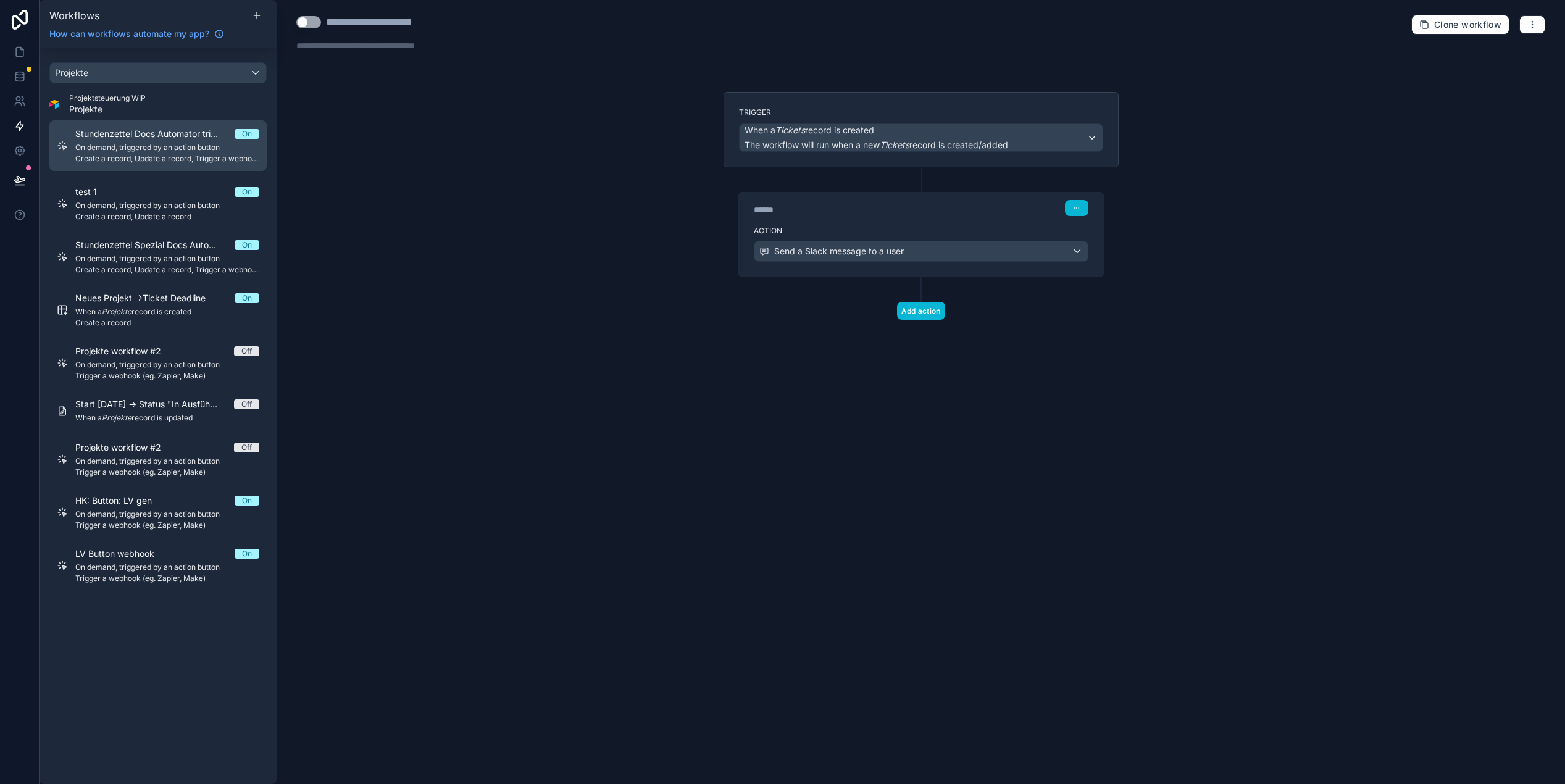
click at [145, 150] on span "On demand, triggered by an action button" at bounding box center [167, 147] width 184 height 10
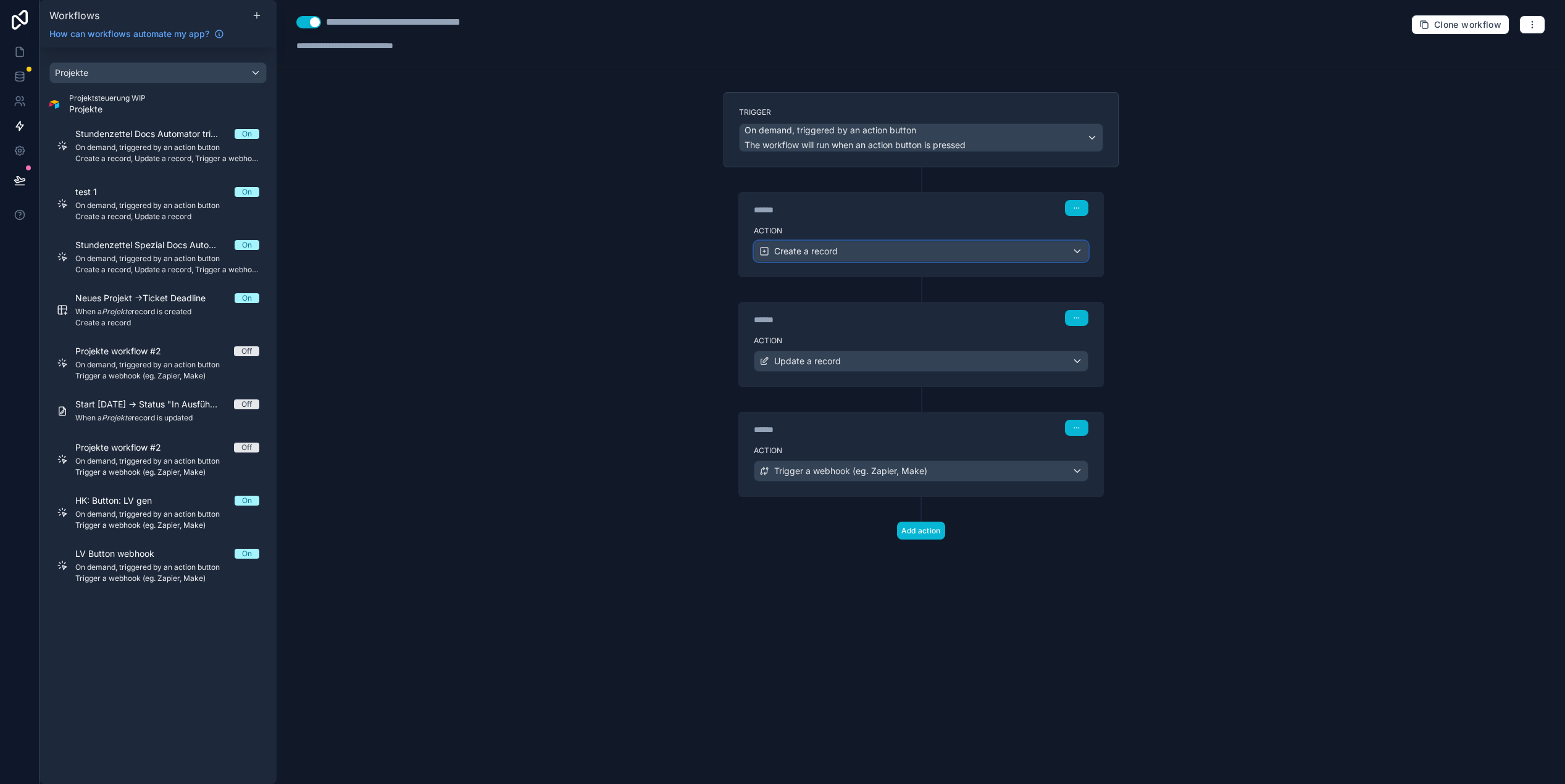
click at [838, 245] on div "Create a record" at bounding box center [921, 251] width 334 height 20
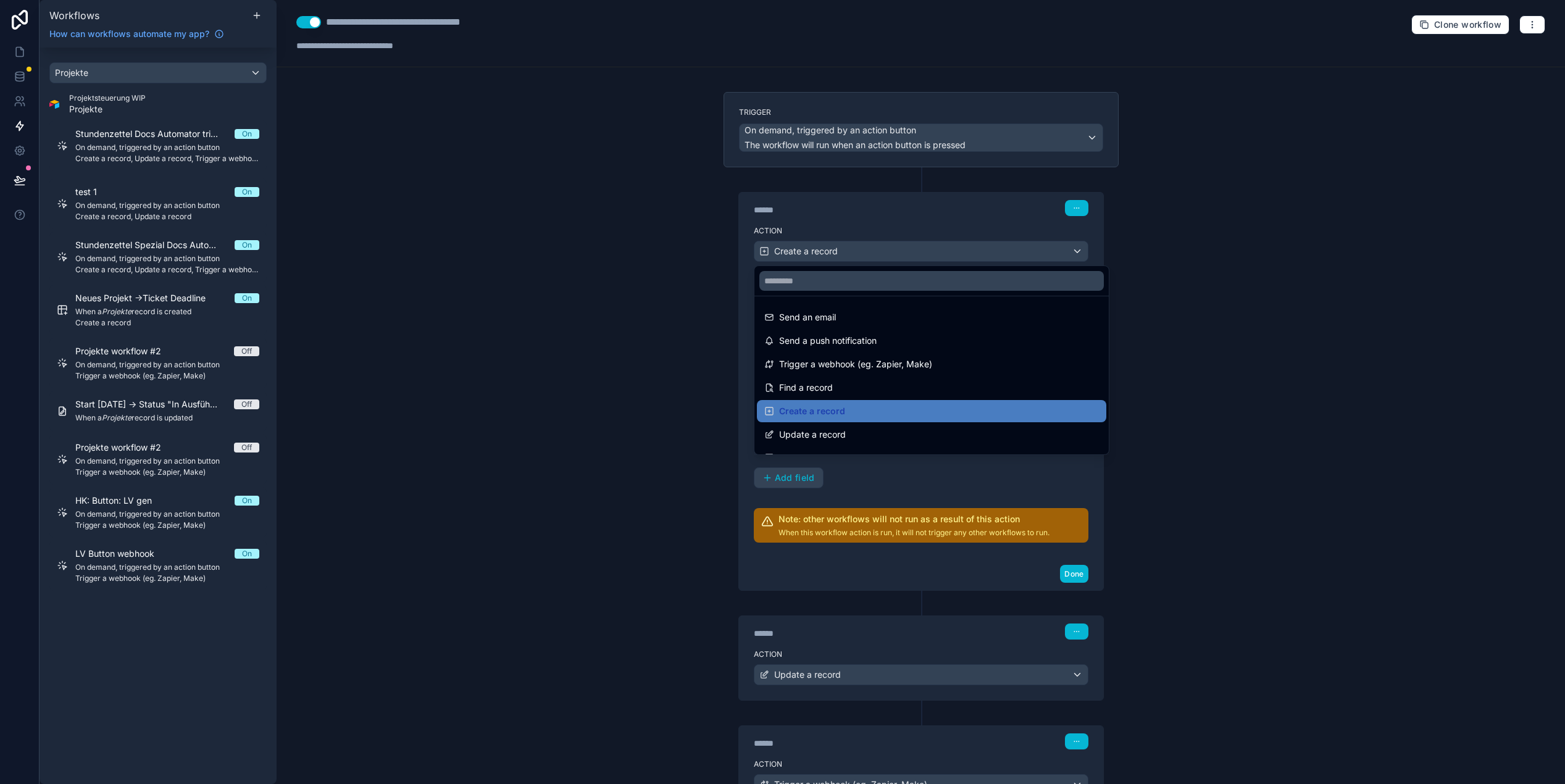
click at [647, 237] on div at bounding box center [782, 392] width 1565 height 784
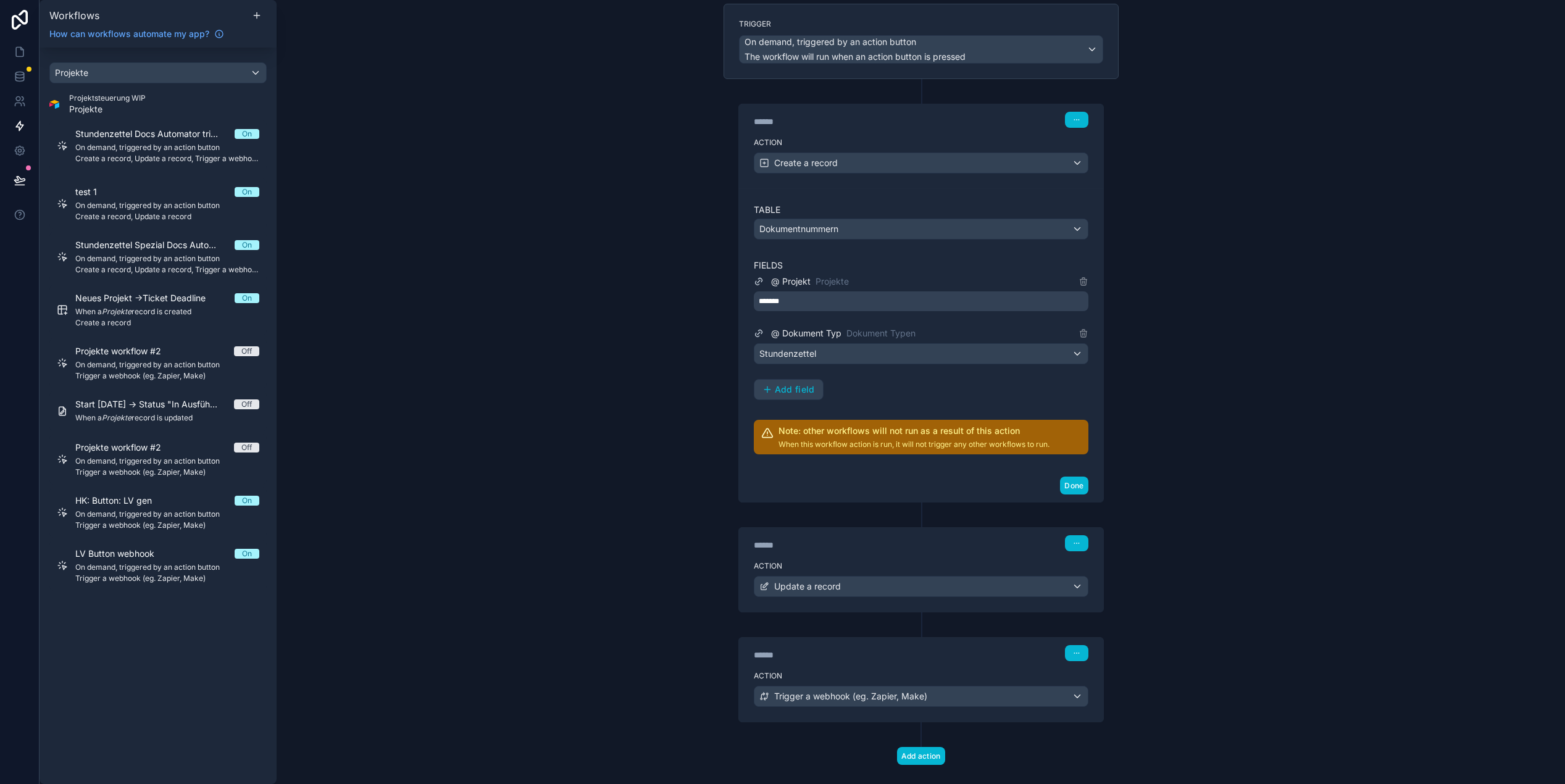
scroll to position [108, 0]
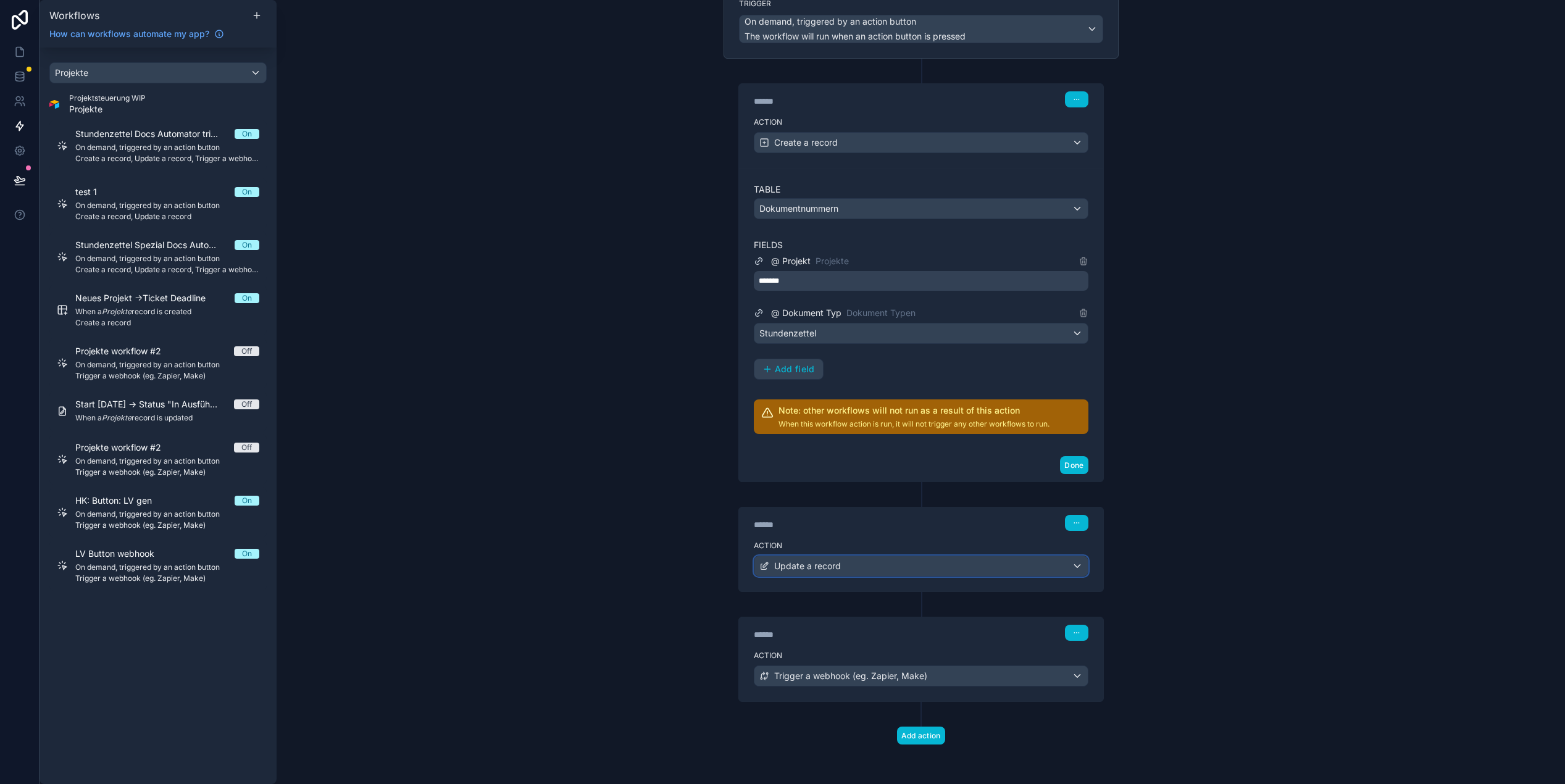
click at [836, 572] on div "Update a record" at bounding box center [921, 566] width 334 height 20
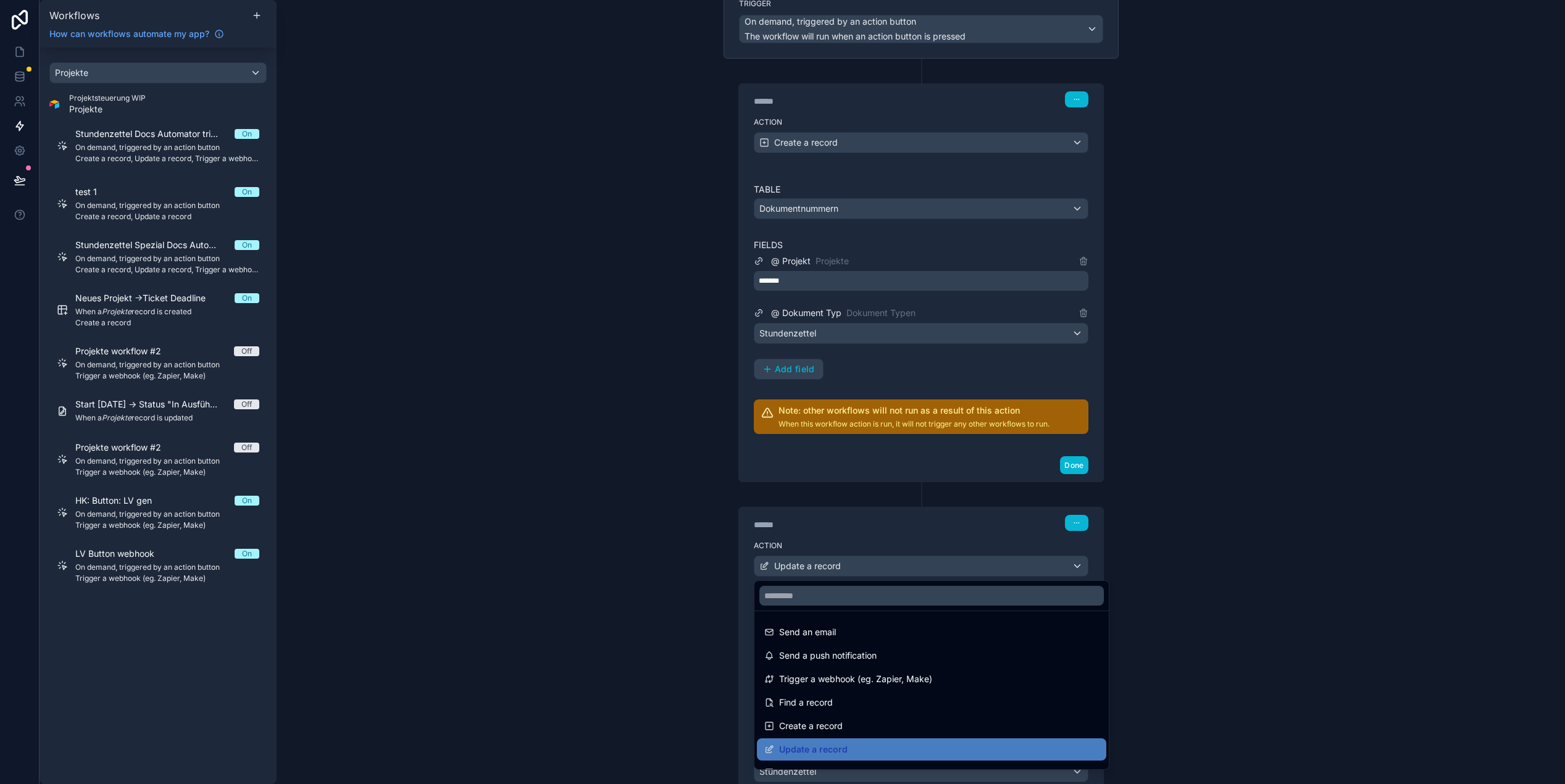
click at [695, 548] on div at bounding box center [782, 392] width 1565 height 784
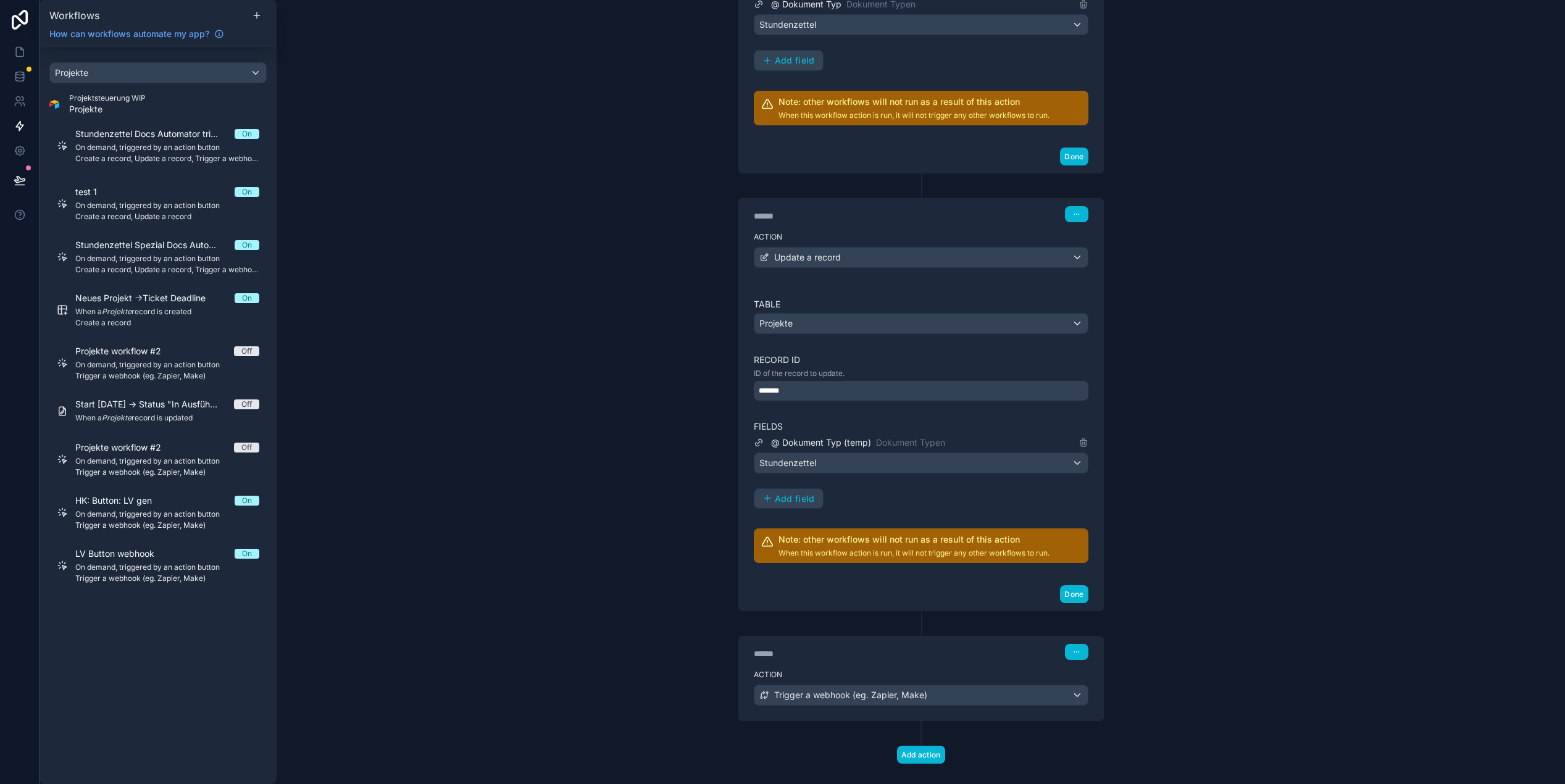
scroll to position [437, 0]
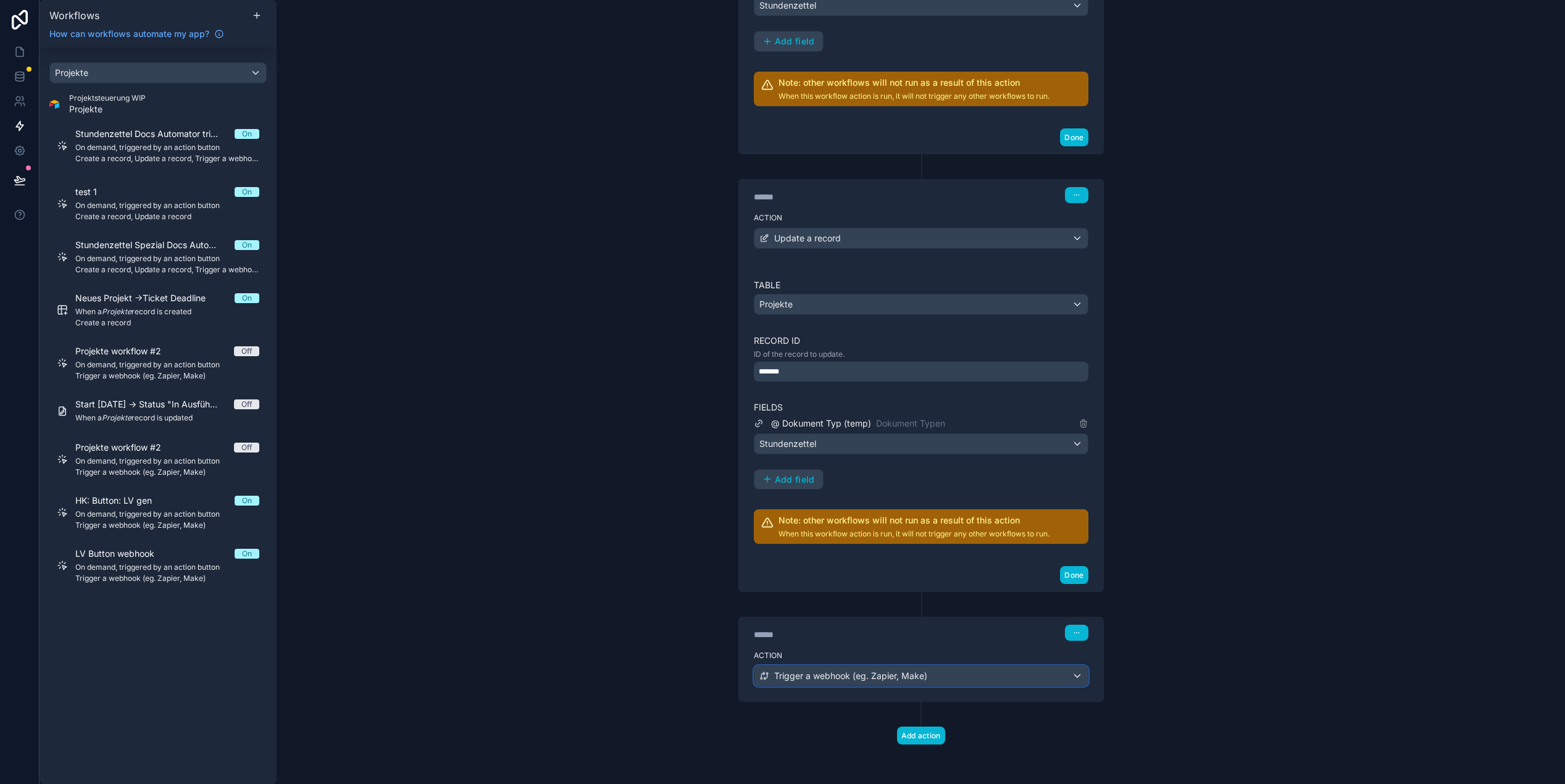
click at [862, 676] on span "Trigger a webhook (eg. Zapier, Make)" at bounding box center [851, 676] width 153 height 12
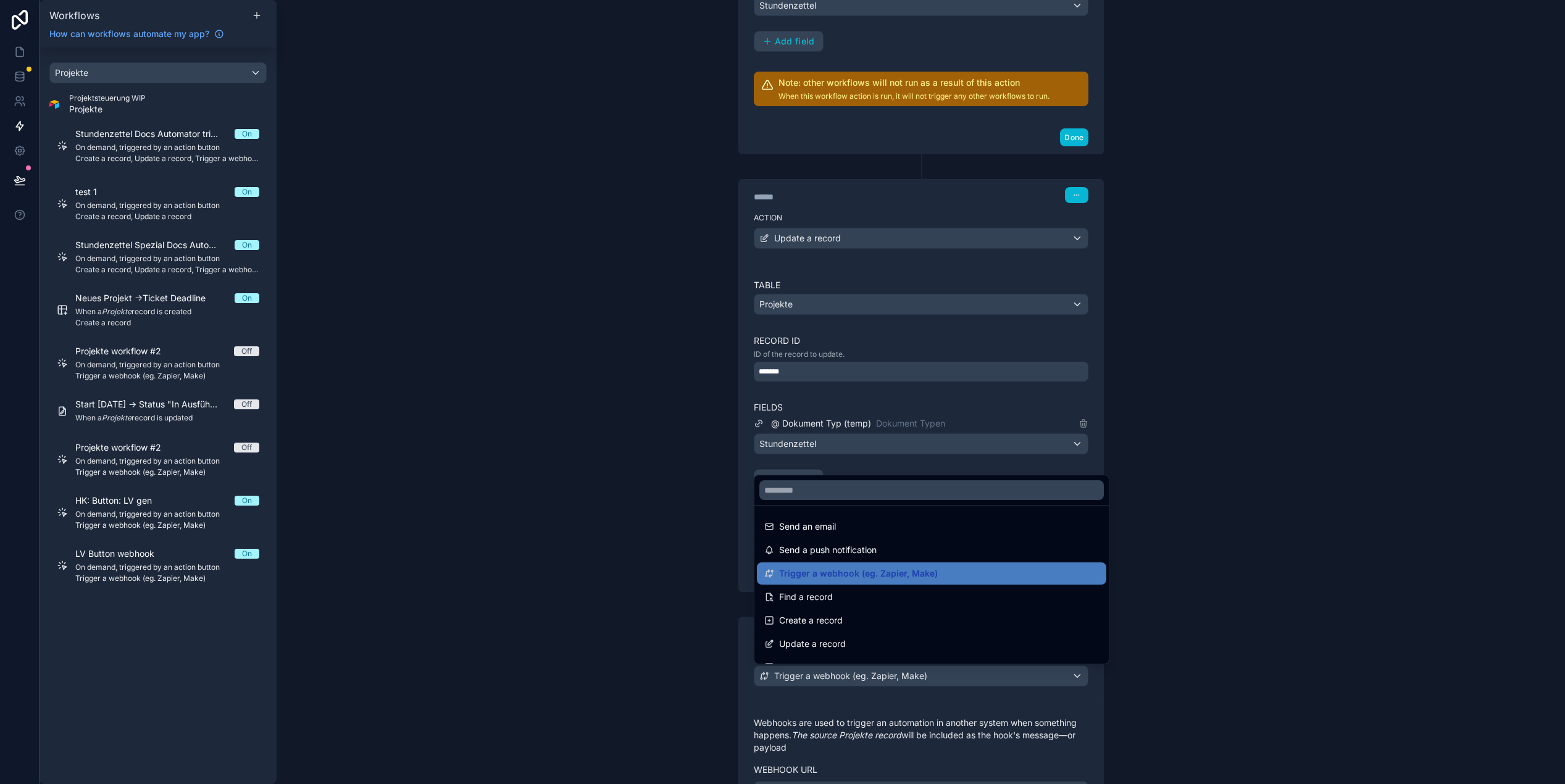
click at [666, 627] on div at bounding box center [782, 392] width 1565 height 784
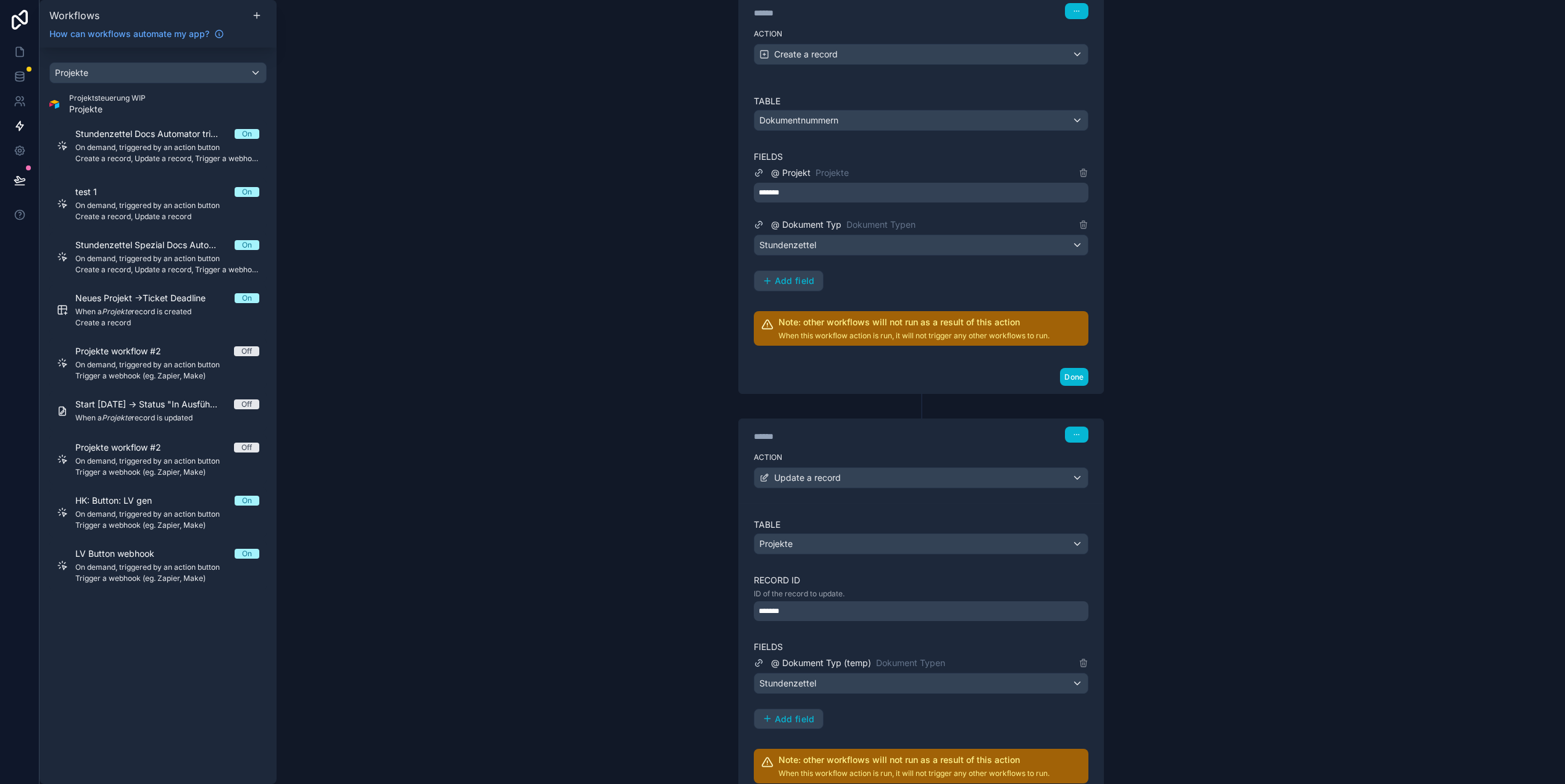
scroll to position [186, 0]
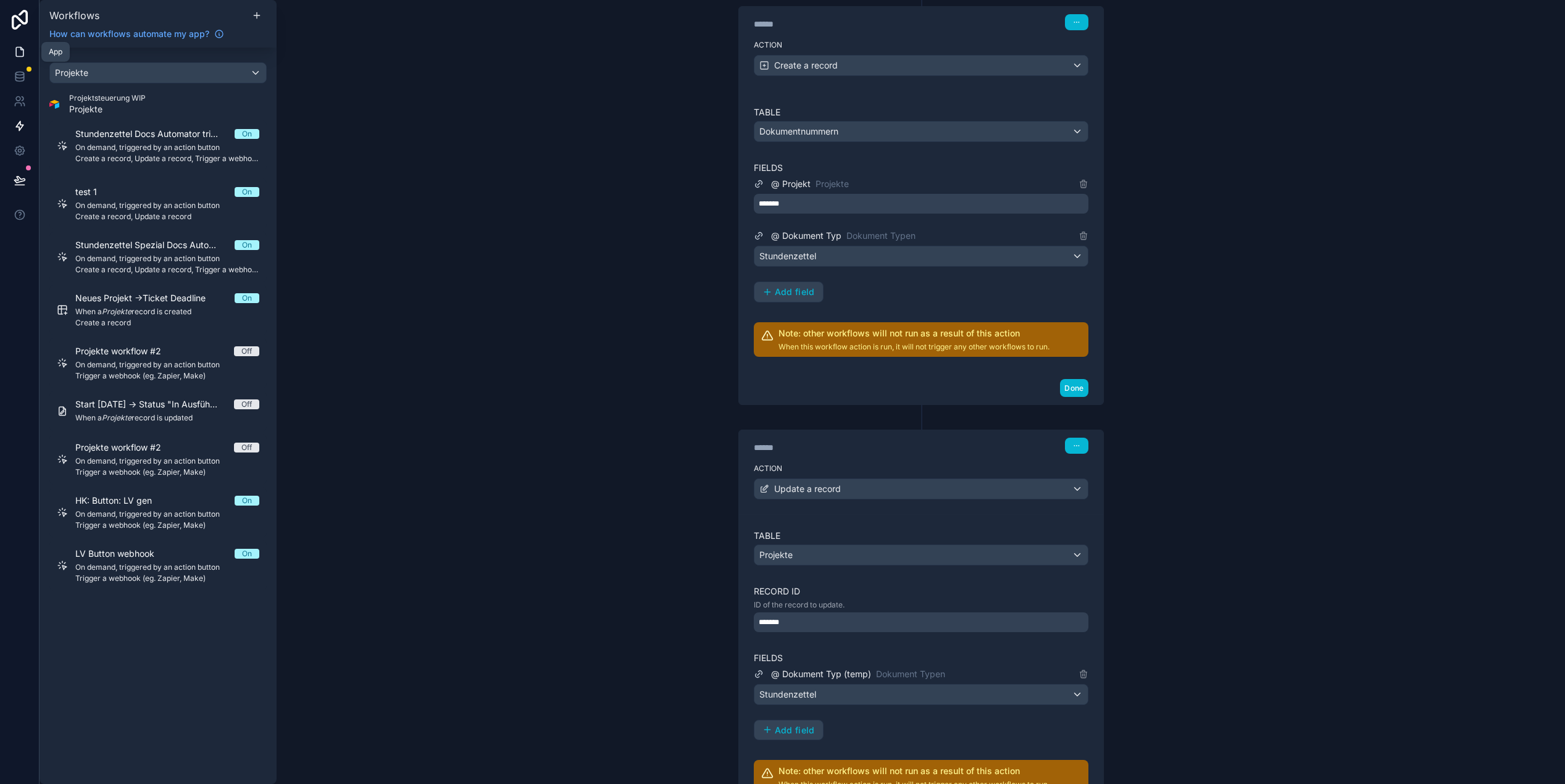
click at [19, 53] on icon at bounding box center [20, 52] width 12 height 12
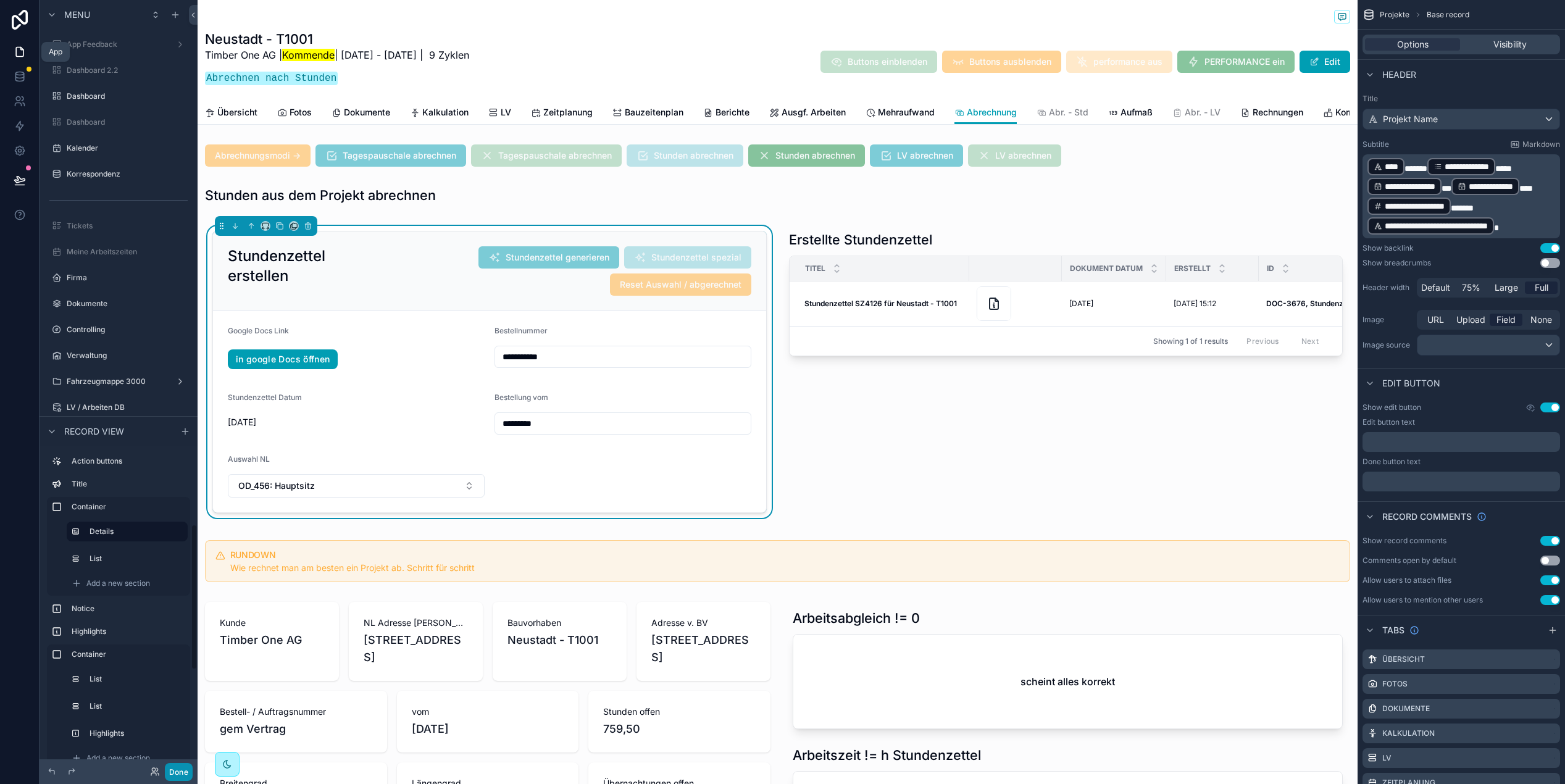
click at [173, 772] on button "Done" at bounding box center [178, 773] width 28 height 18
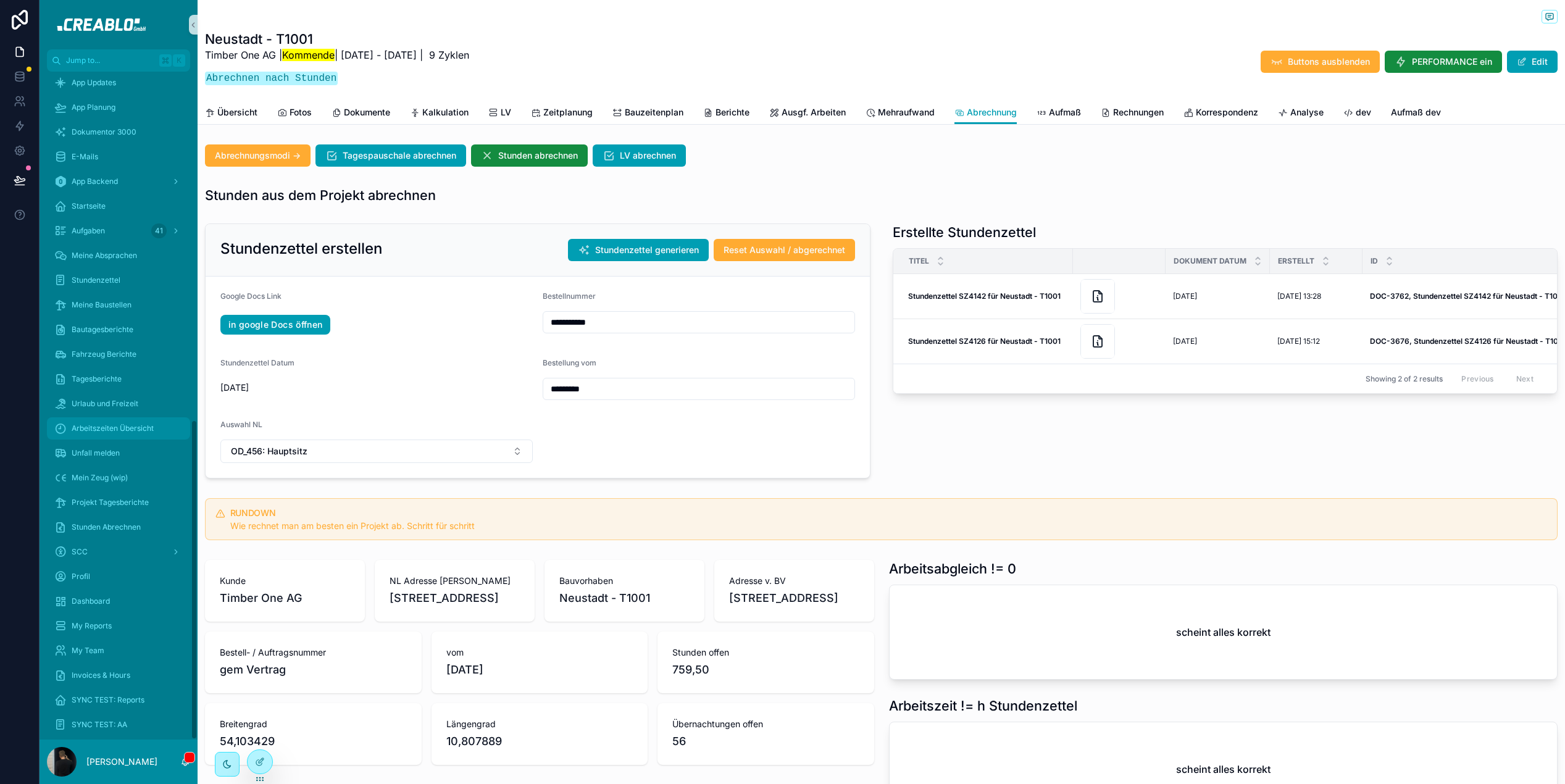
scroll to position [727, 0]
click at [1057, 262] on div "Titel" at bounding box center [983, 261] width 178 height 24
click at [1456, 274] on icon "scrollable content" at bounding box center [1457, 274] width 10 height 10
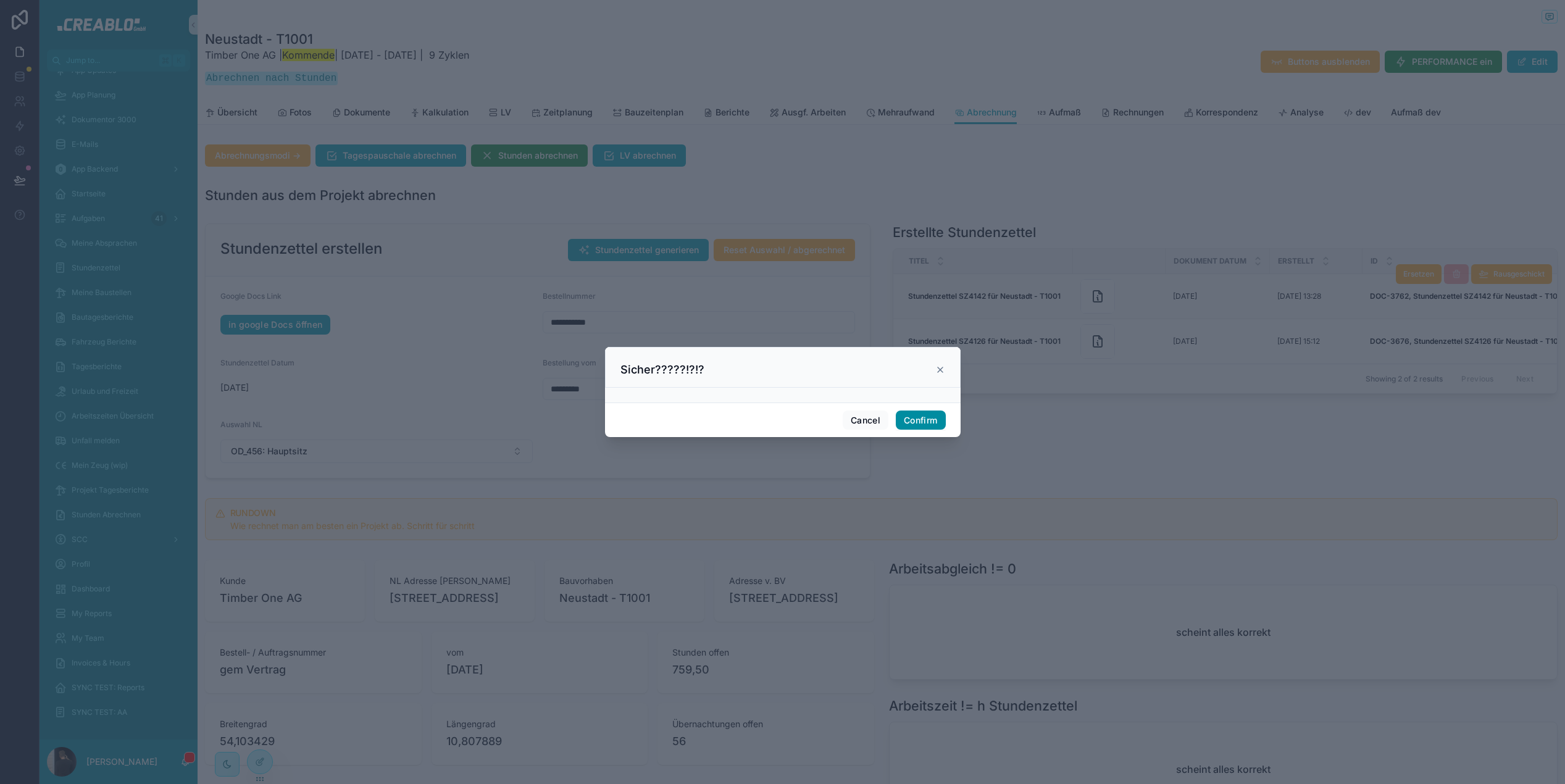
click at [928, 418] on button "Confirm" at bounding box center [920, 421] width 49 height 20
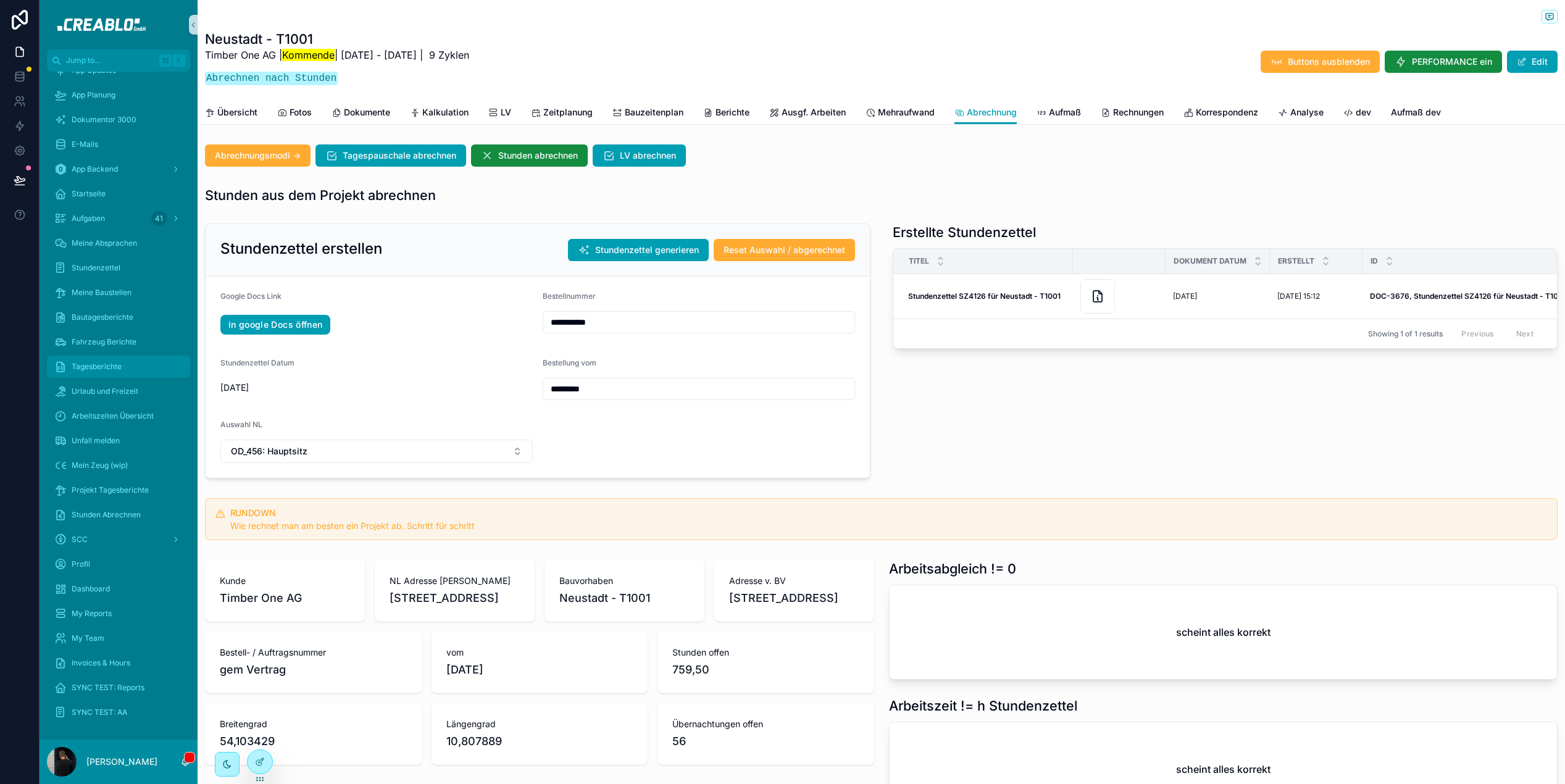
click at [126, 369] on div "Tagesberichte" at bounding box center [118, 367] width 128 height 20
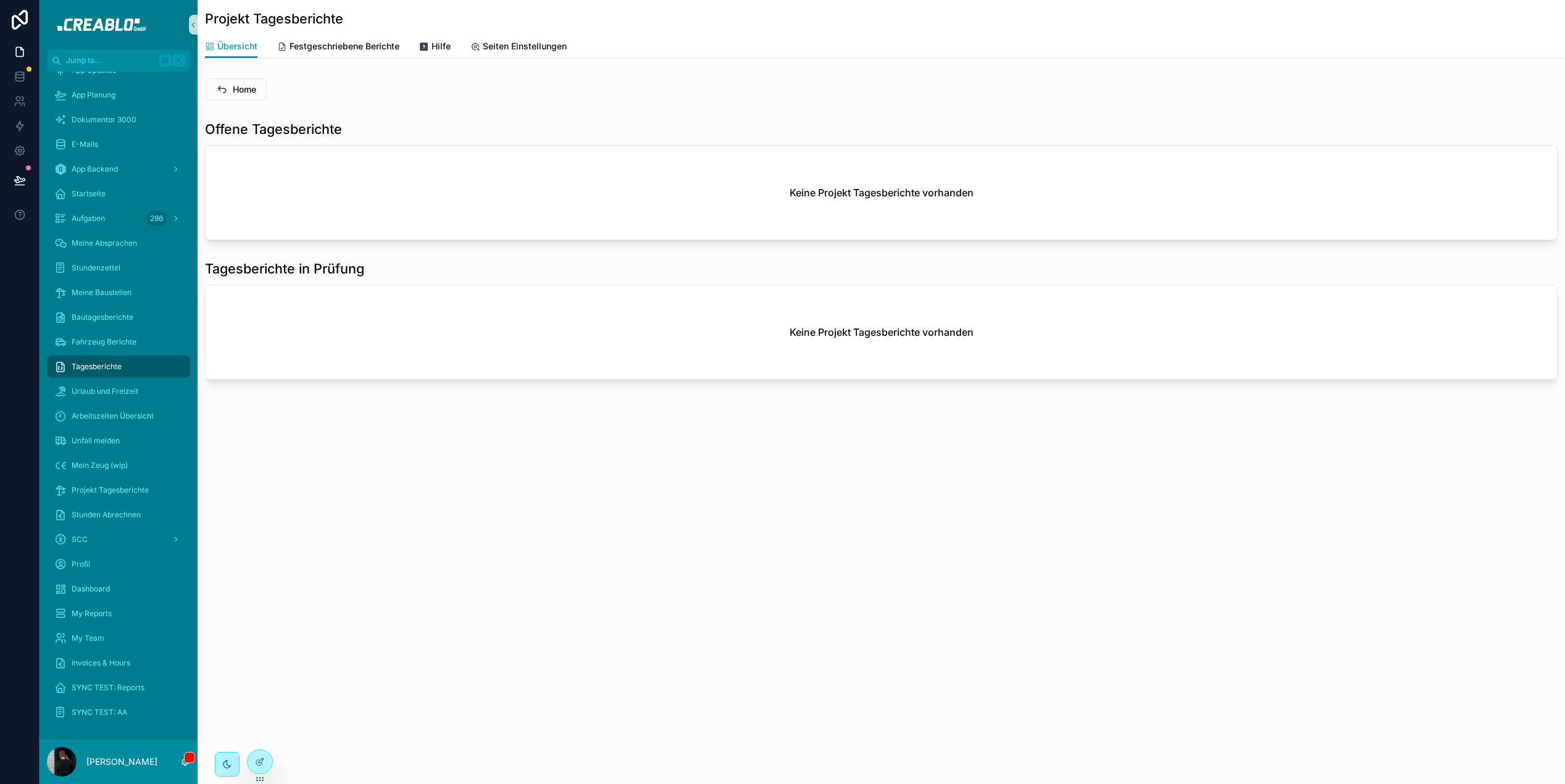
click at [561, 195] on div "Keine Projekt Tagesberichte vorhanden" at bounding box center [881, 193] width 1352 height 94
click at [266, 767] on div at bounding box center [260, 761] width 25 height 24
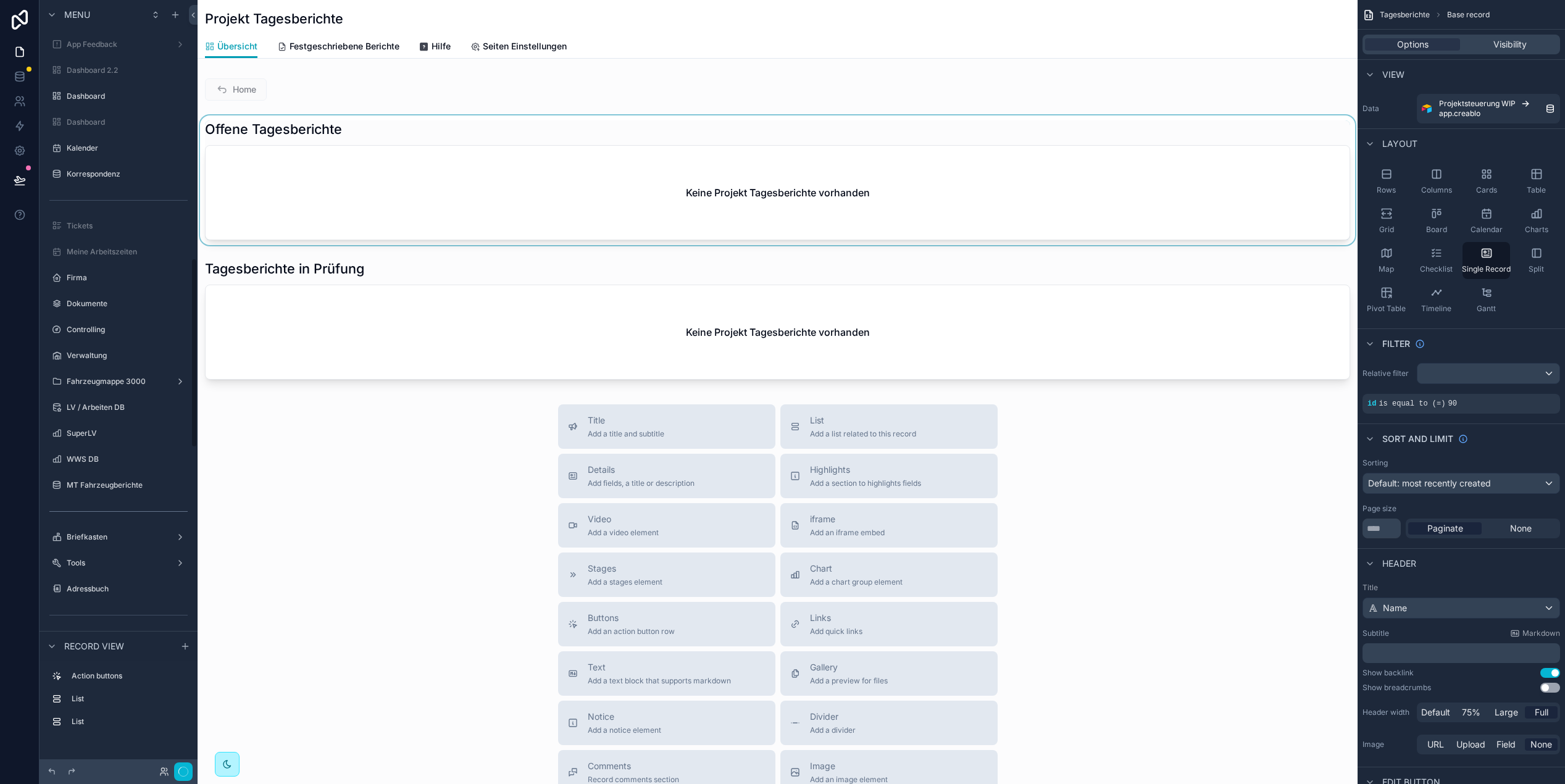
scroll to position [1046, 0]
click at [472, 129] on div "scrollable content" at bounding box center [778, 180] width 1160 height 130
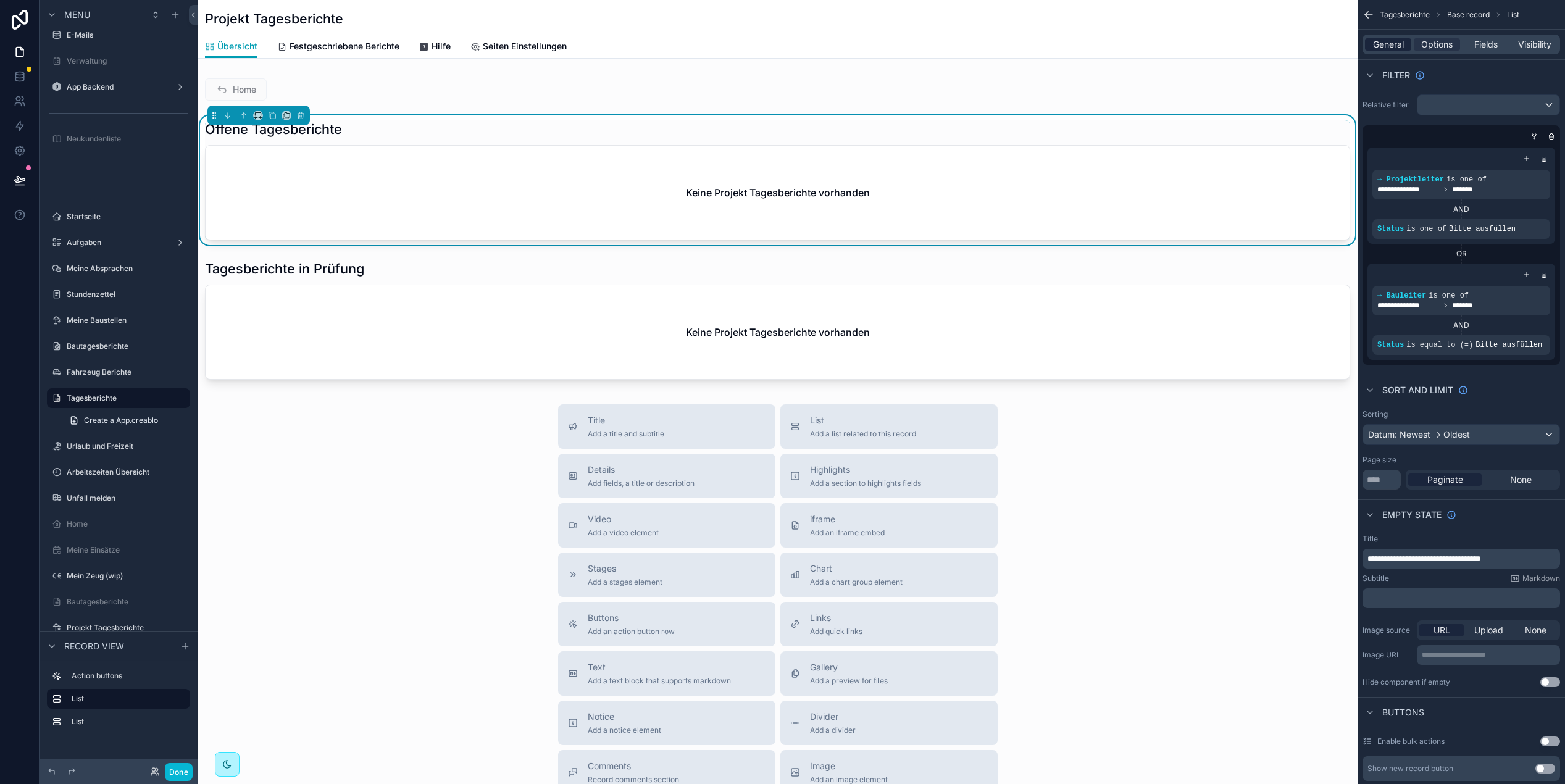
click at [1398, 45] on span "General" at bounding box center [1388, 44] width 31 height 12
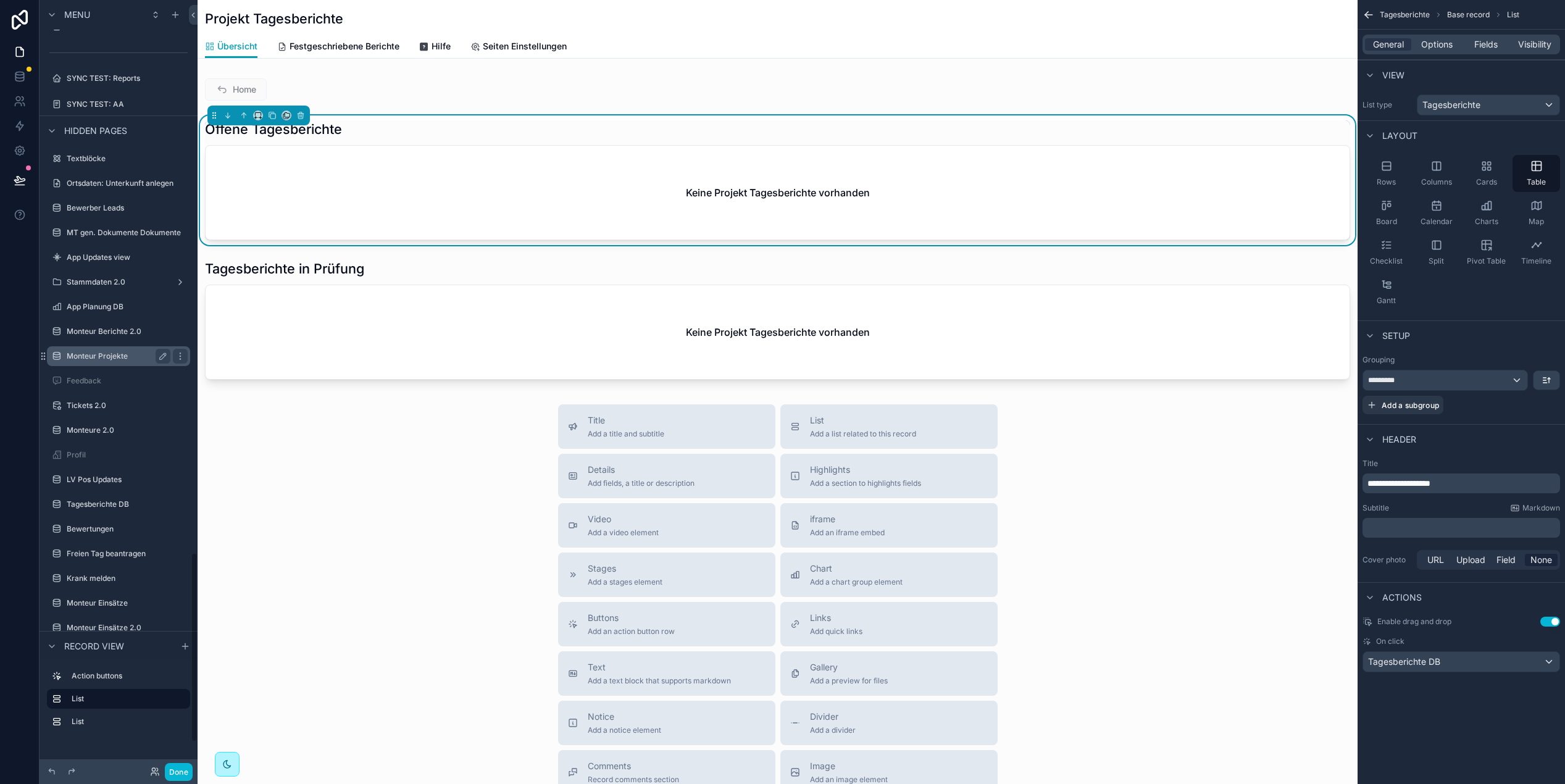
scroll to position [2349, 0]
click at [178, 776] on button "Done" at bounding box center [178, 773] width 28 height 18
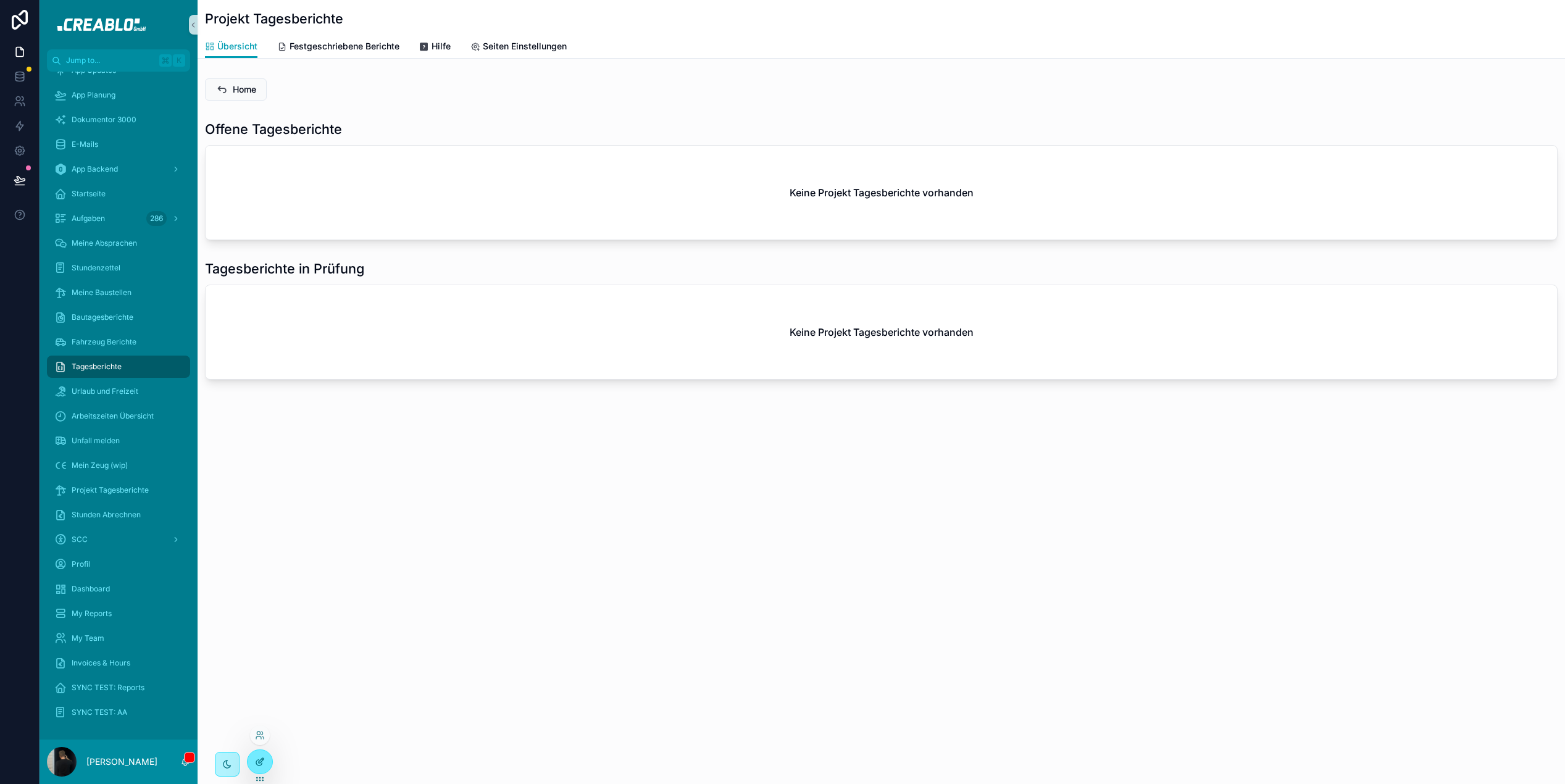
click at [267, 758] on div at bounding box center [260, 761] width 25 height 24
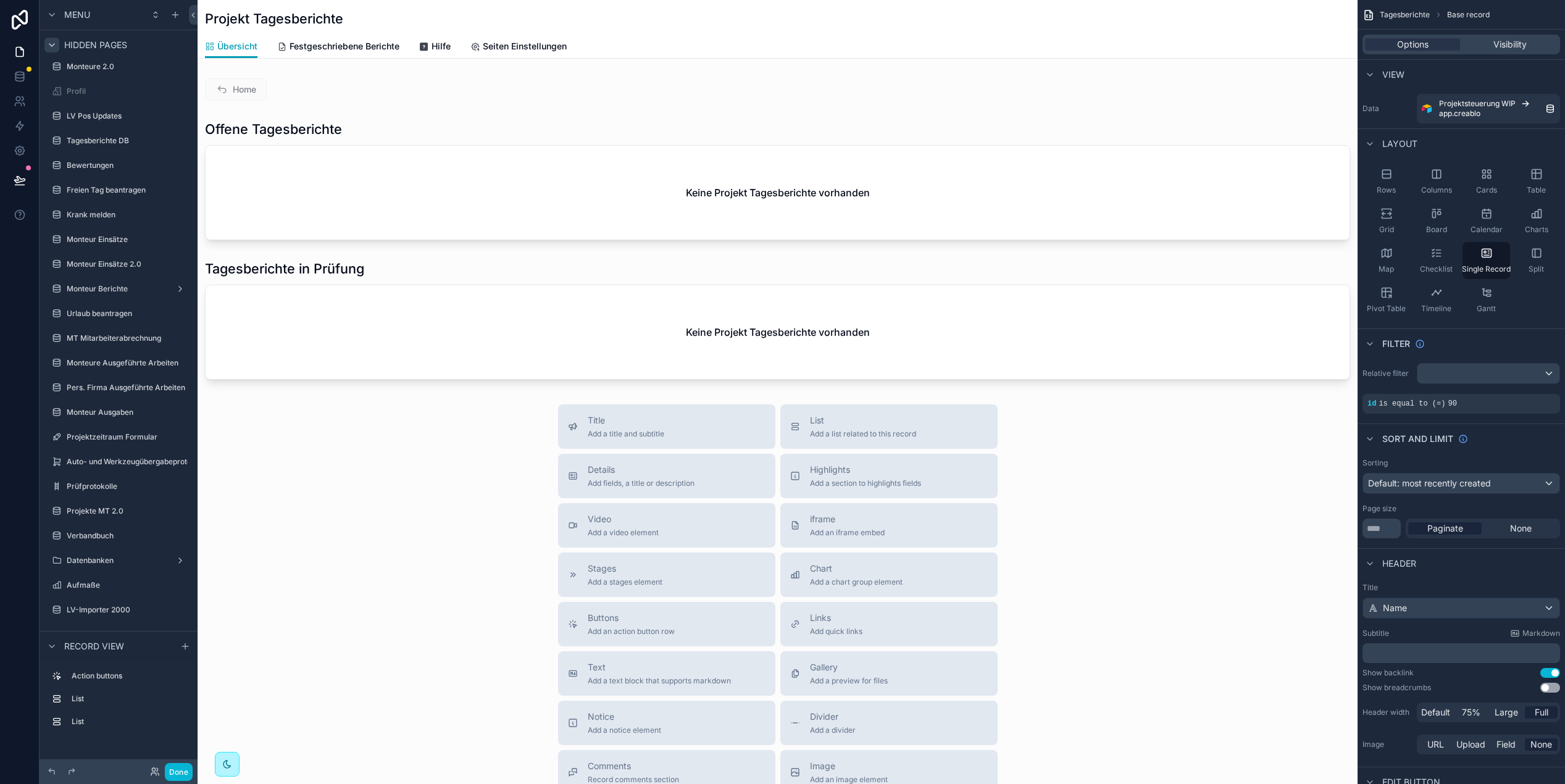
click at [49, 44] on icon "scrollable content" at bounding box center [52, 45] width 5 height 2
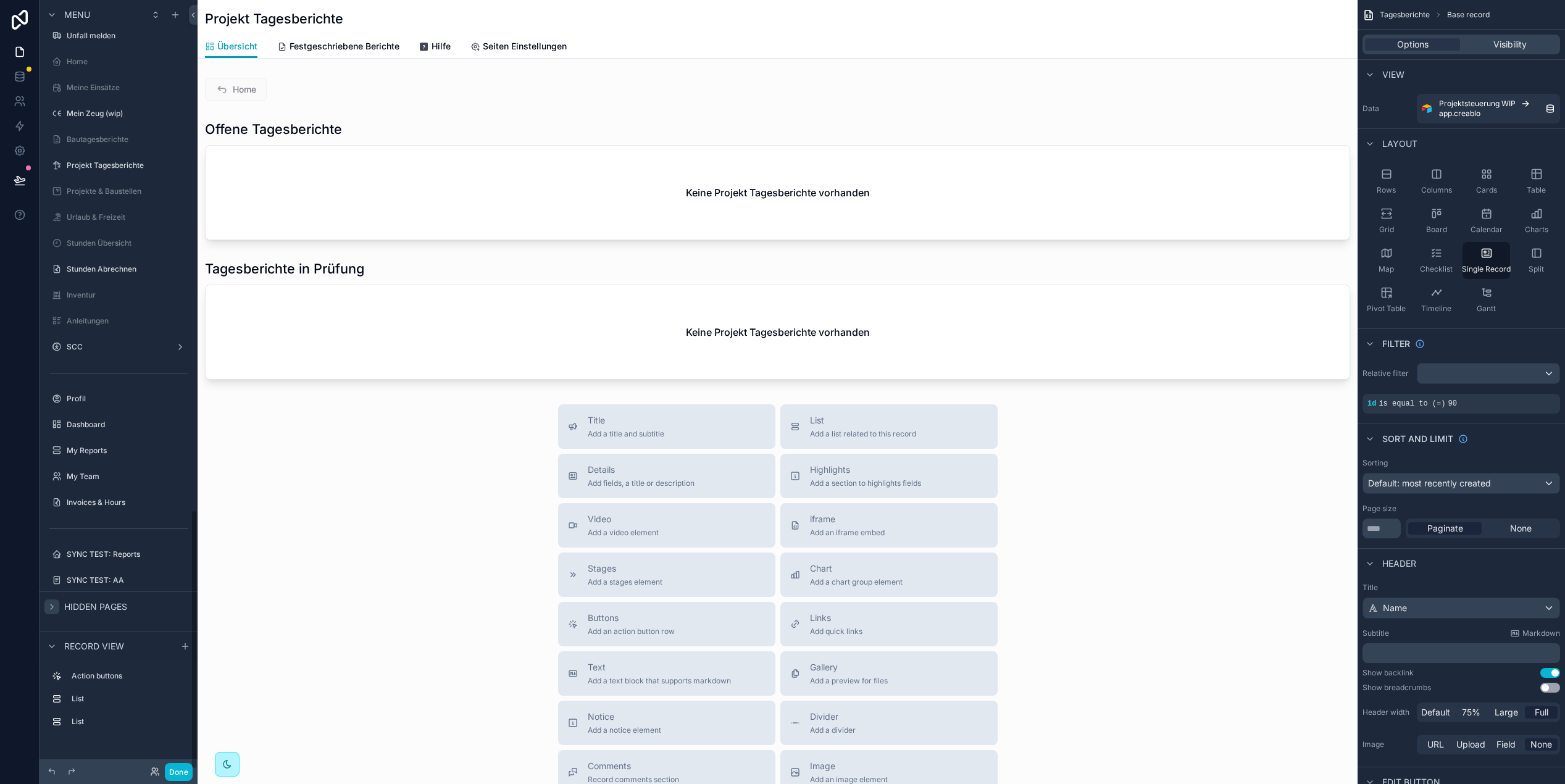
click at [49, 43] on div "Unfall melden" at bounding box center [118, 36] width 138 height 20
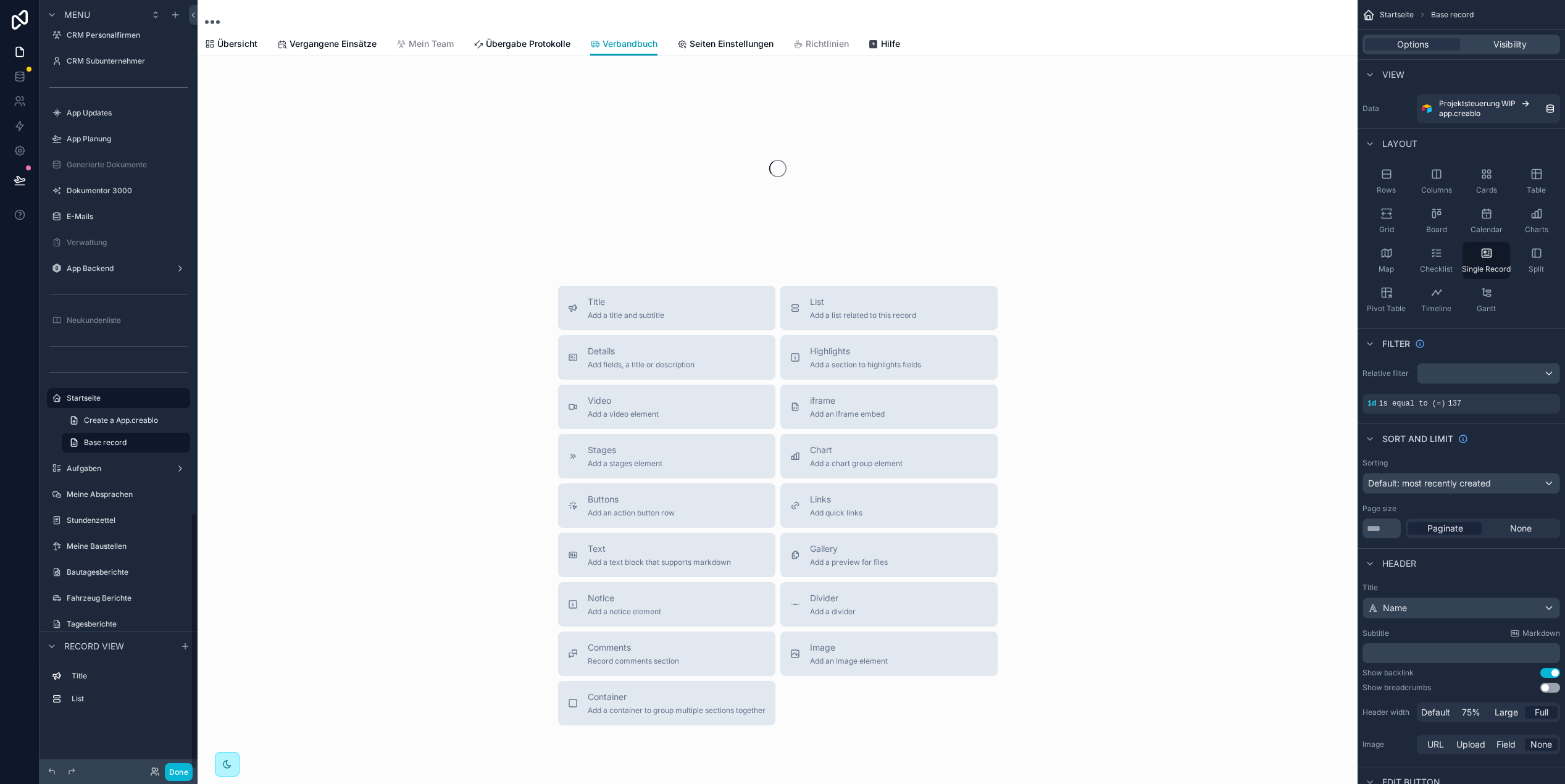
scroll to position [1532, 0]
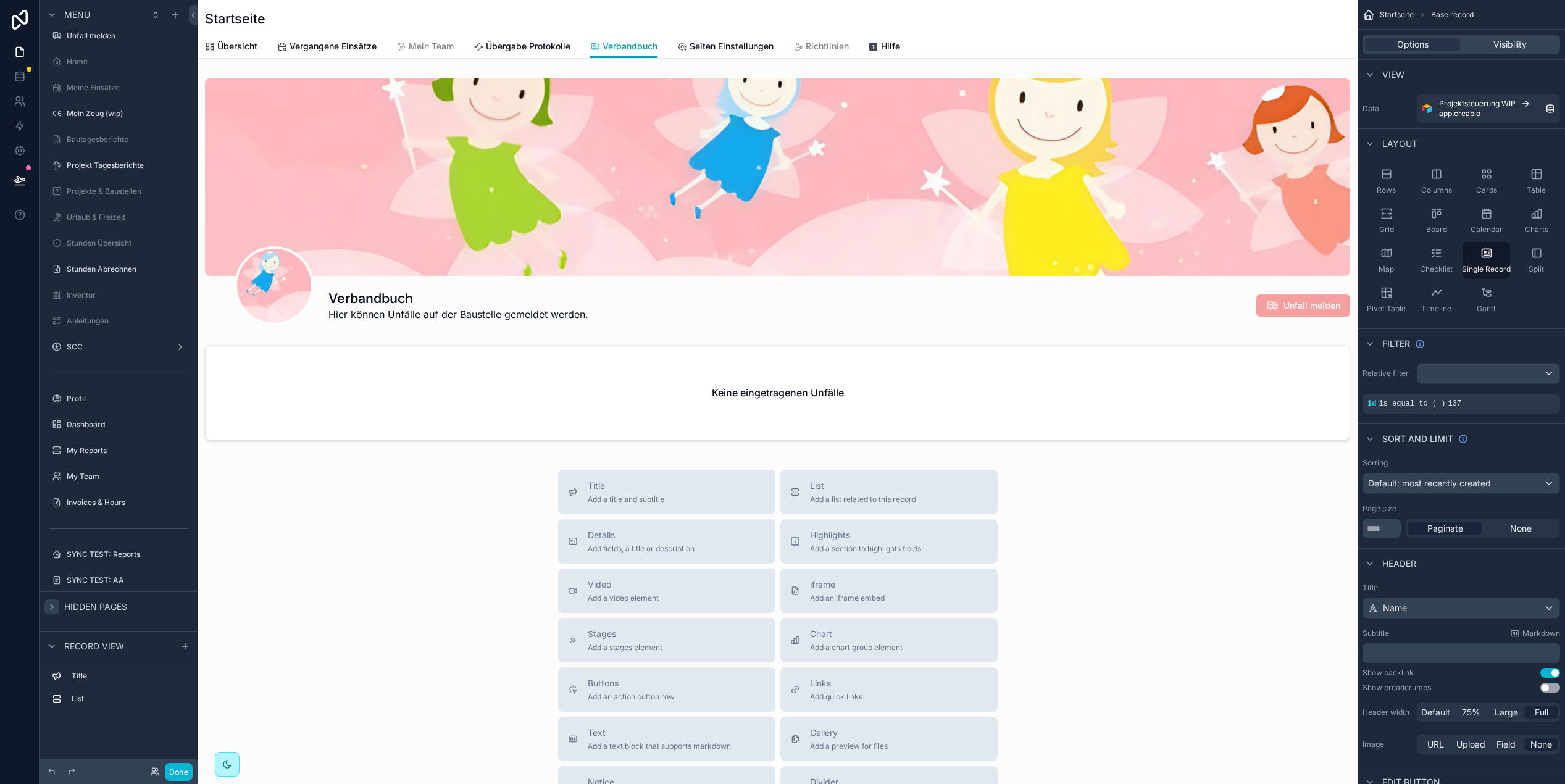
click at [55, 610] on icon "scrollable content" at bounding box center [52, 607] width 10 height 10
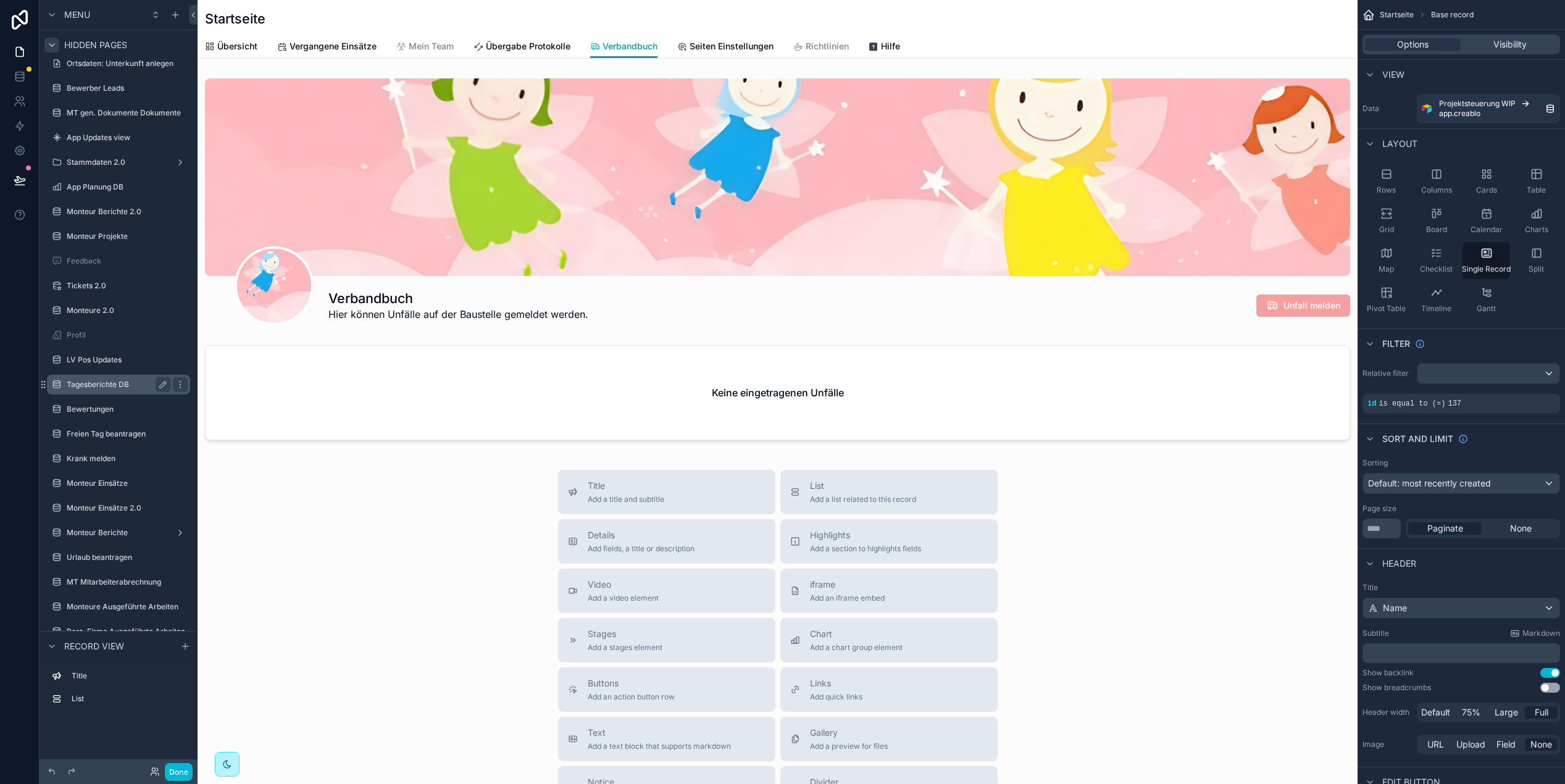
click at [120, 390] on div "Tagesberichte DB" at bounding box center [118, 385] width 104 height 15
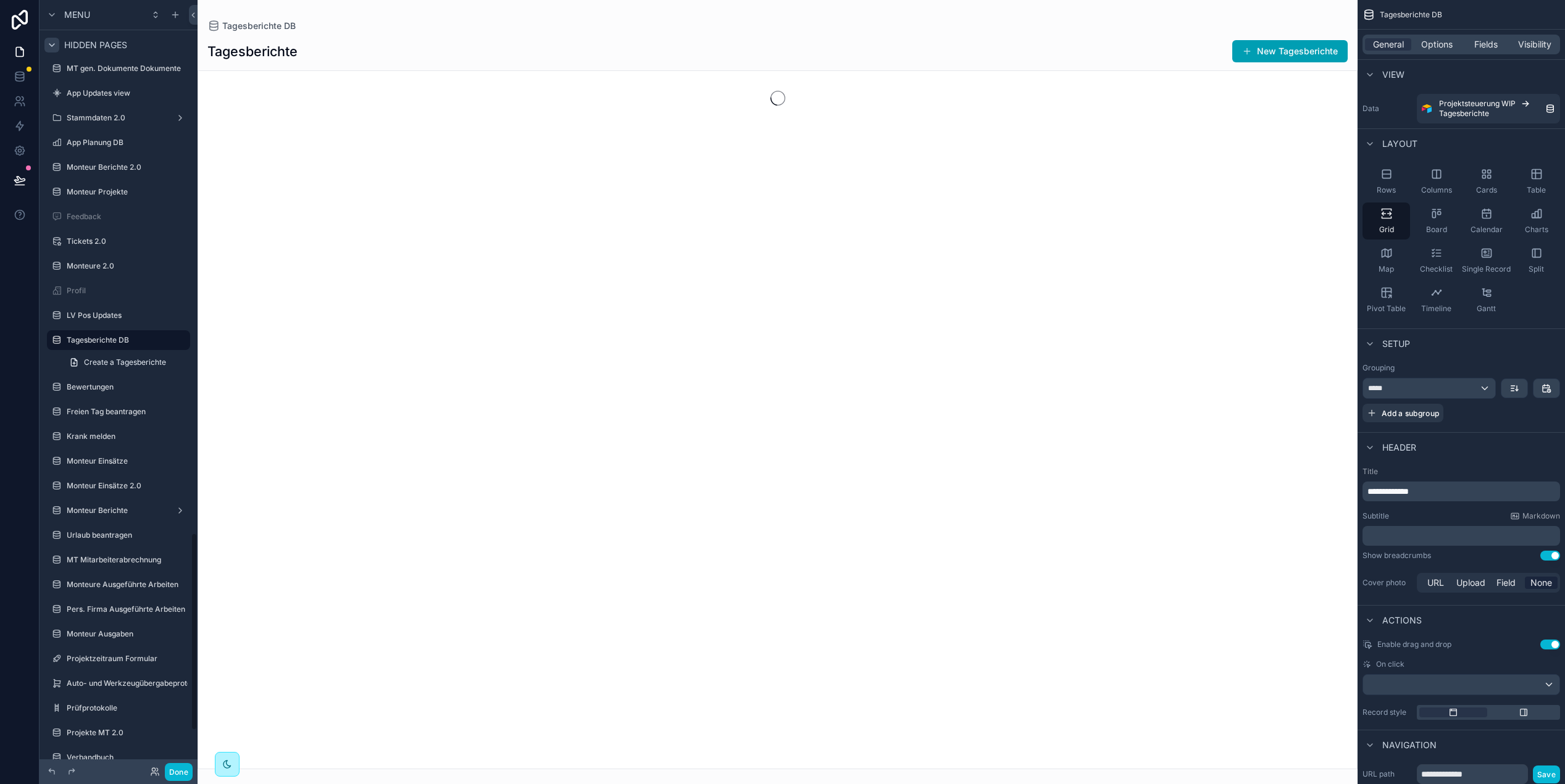
scroll to position [2071, 0]
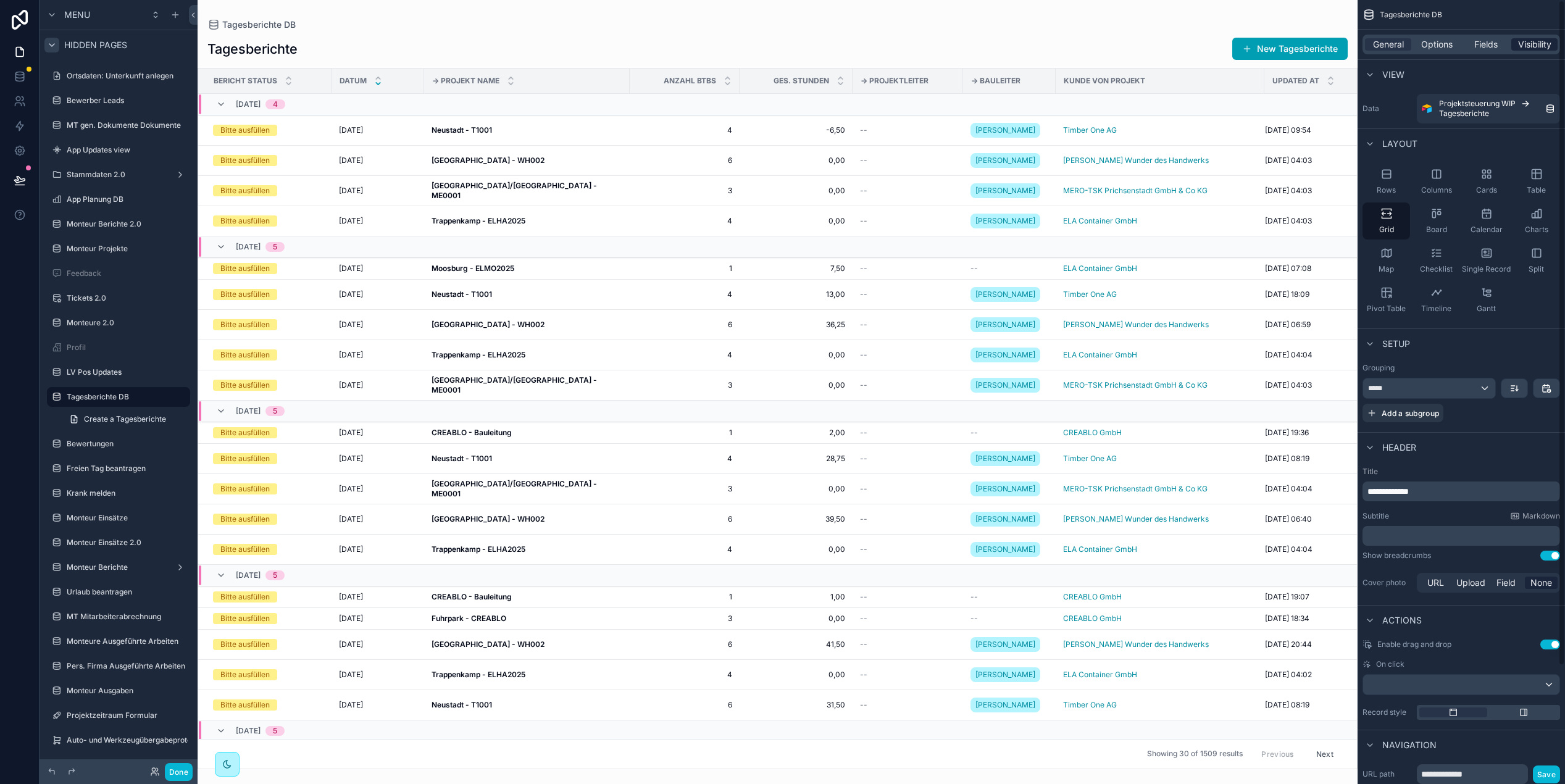
click at [1525, 42] on span "Visibility" at bounding box center [1535, 44] width 33 height 12
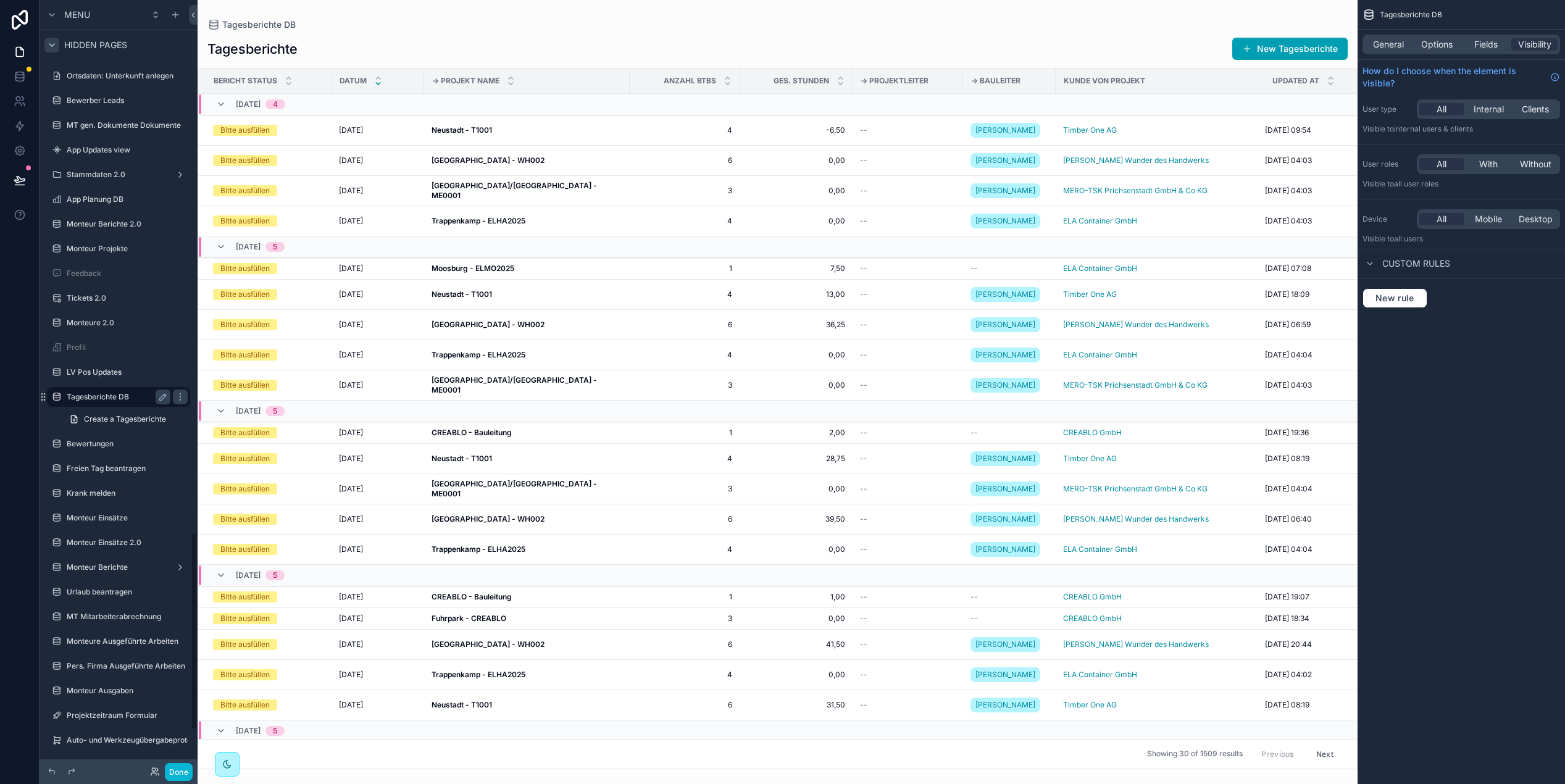
click at [94, 397] on label "Tagesberichte DB" at bounding box center [116, 397] width 99 height 10
click at [1485, 165] on span "With" at bounding box center [1488, 164] width 18 height 12
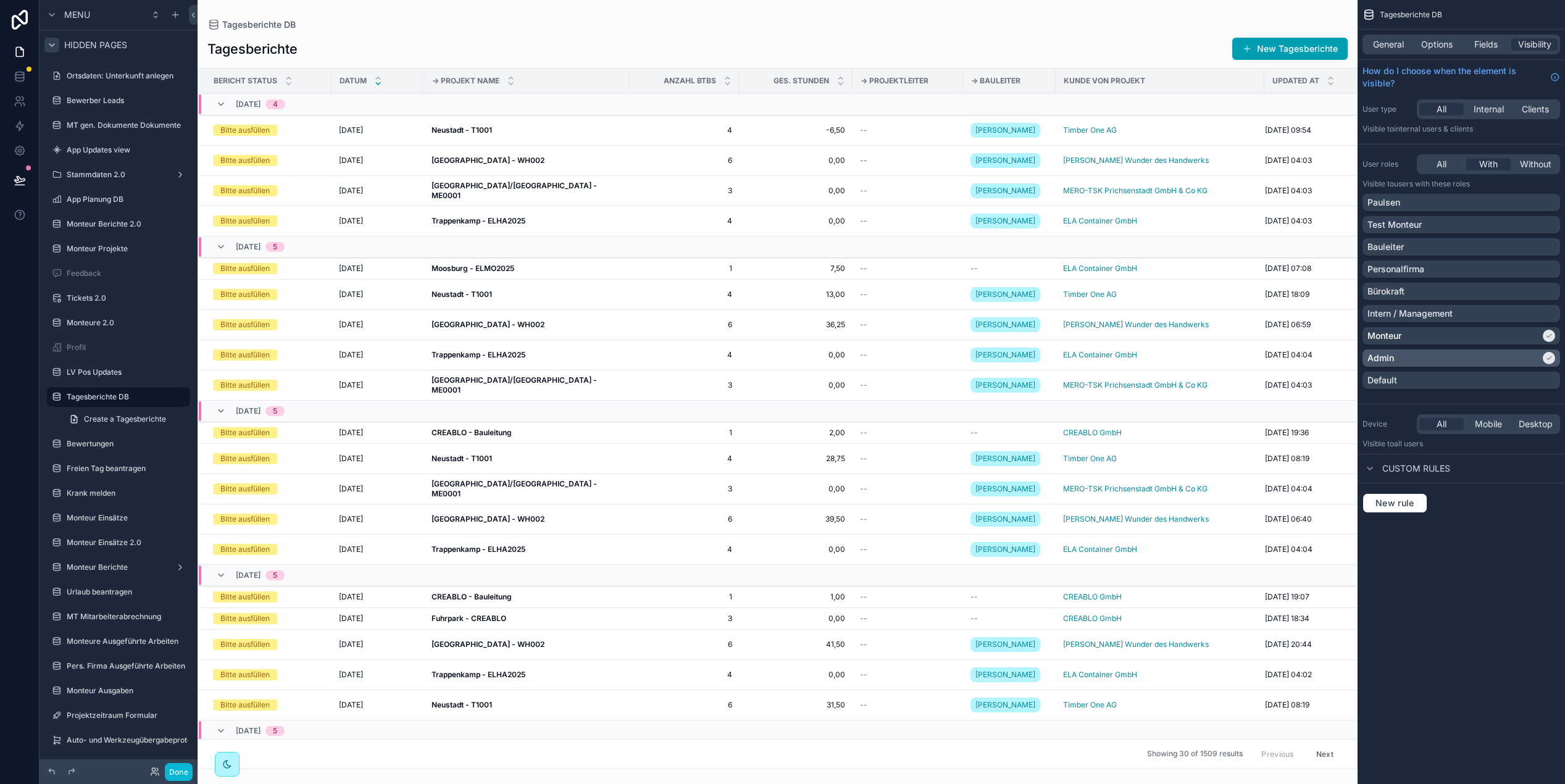
click at [1441, 332] on div "Monteur" at bounding box center [1454, 336] width 173 height 12
click at [1447, 358] on div "Admin" at bounding box center [1454, 358] width 173 height 12
click at [1439, 168] on span "All" at bounding box center [1441, 164] width 10 height 12
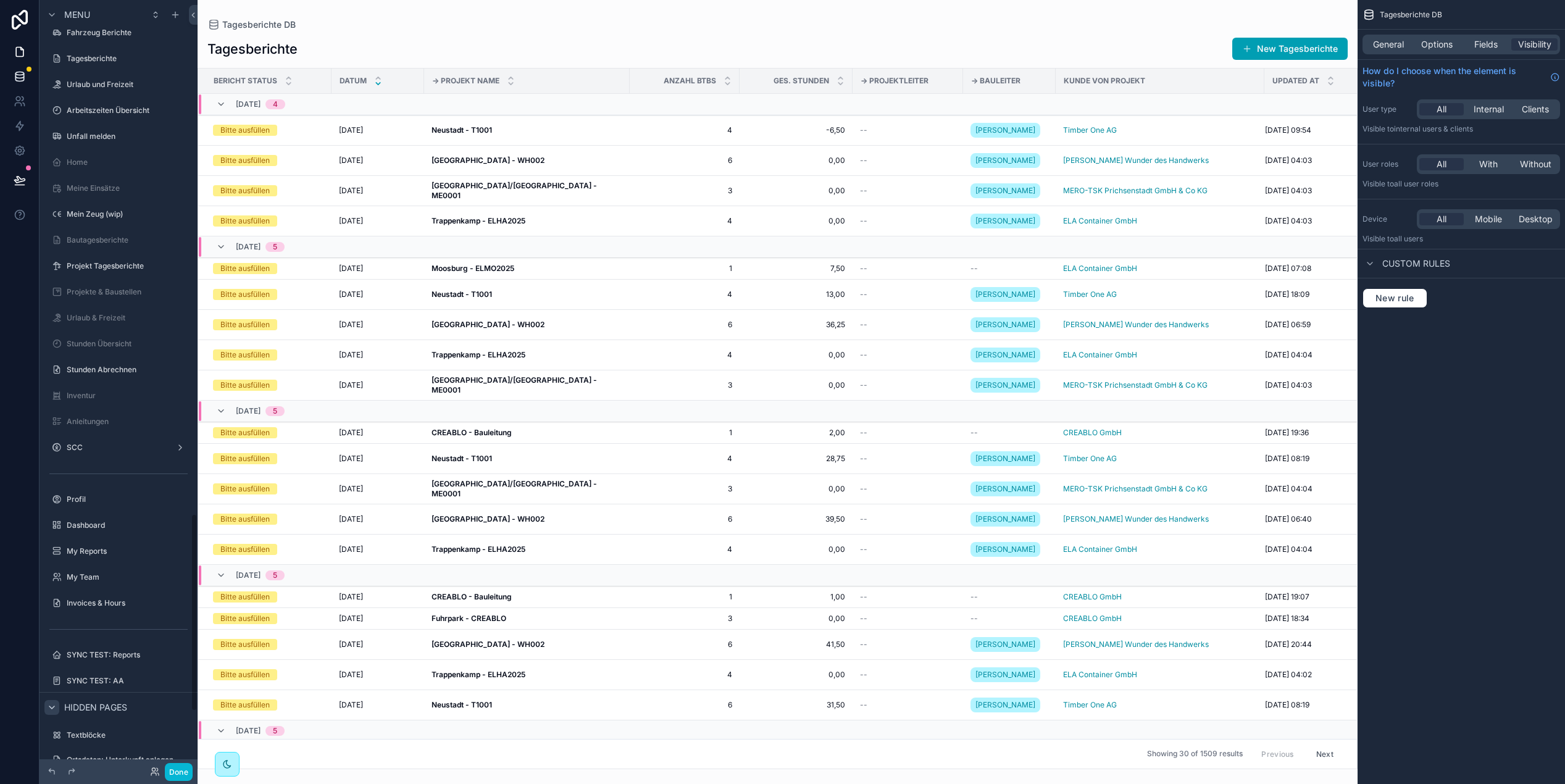
scroll to position [1359, 0]
click at [20, 52] on icon at bounding box center [20, 52] width 12 height 12
click at [158, 773] on icon at bounding box center [155, 771] width 10 height 10
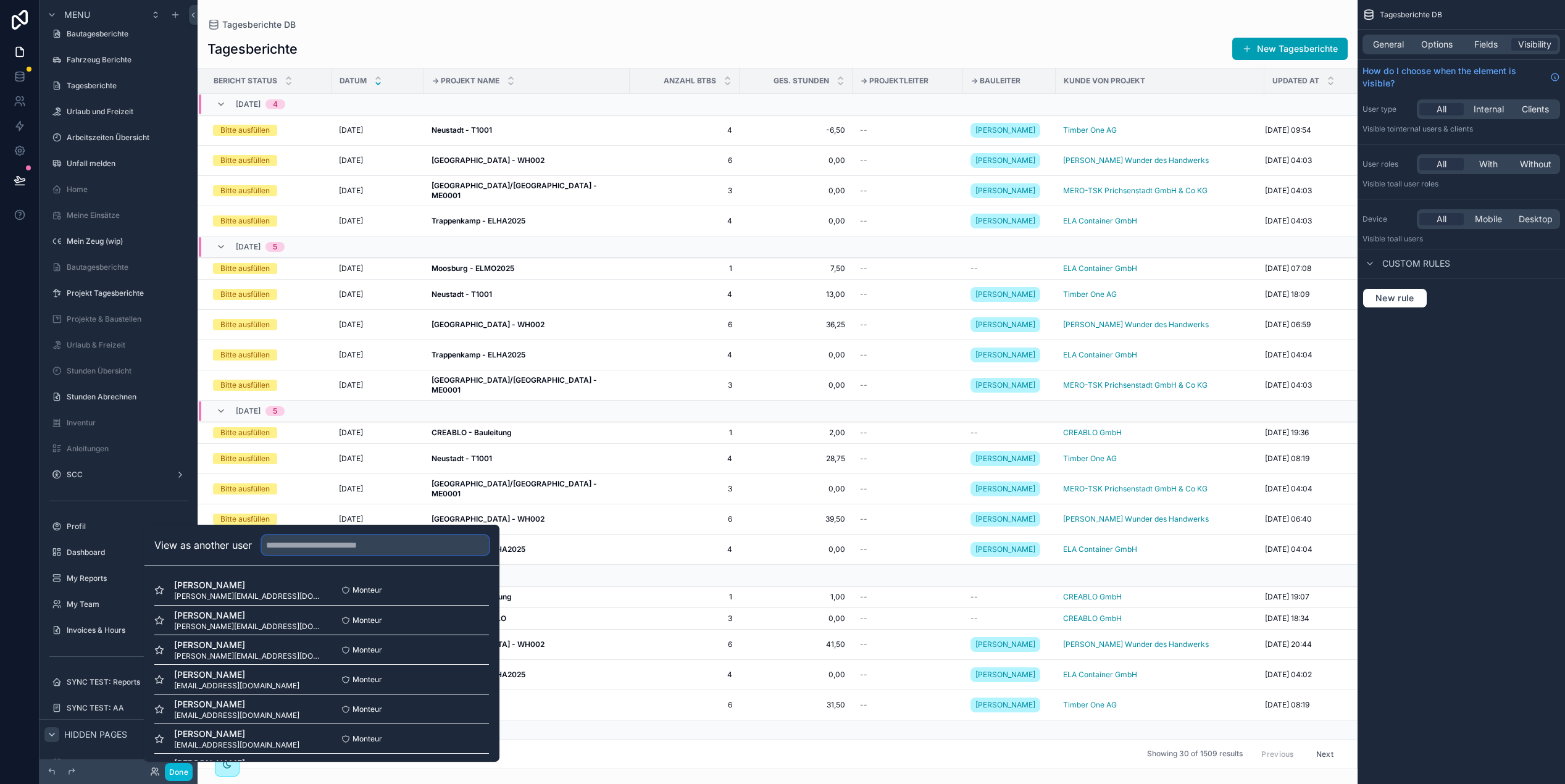
click at [291, 545] on input "text" at bounding box center [375, 545] width 227 height 20
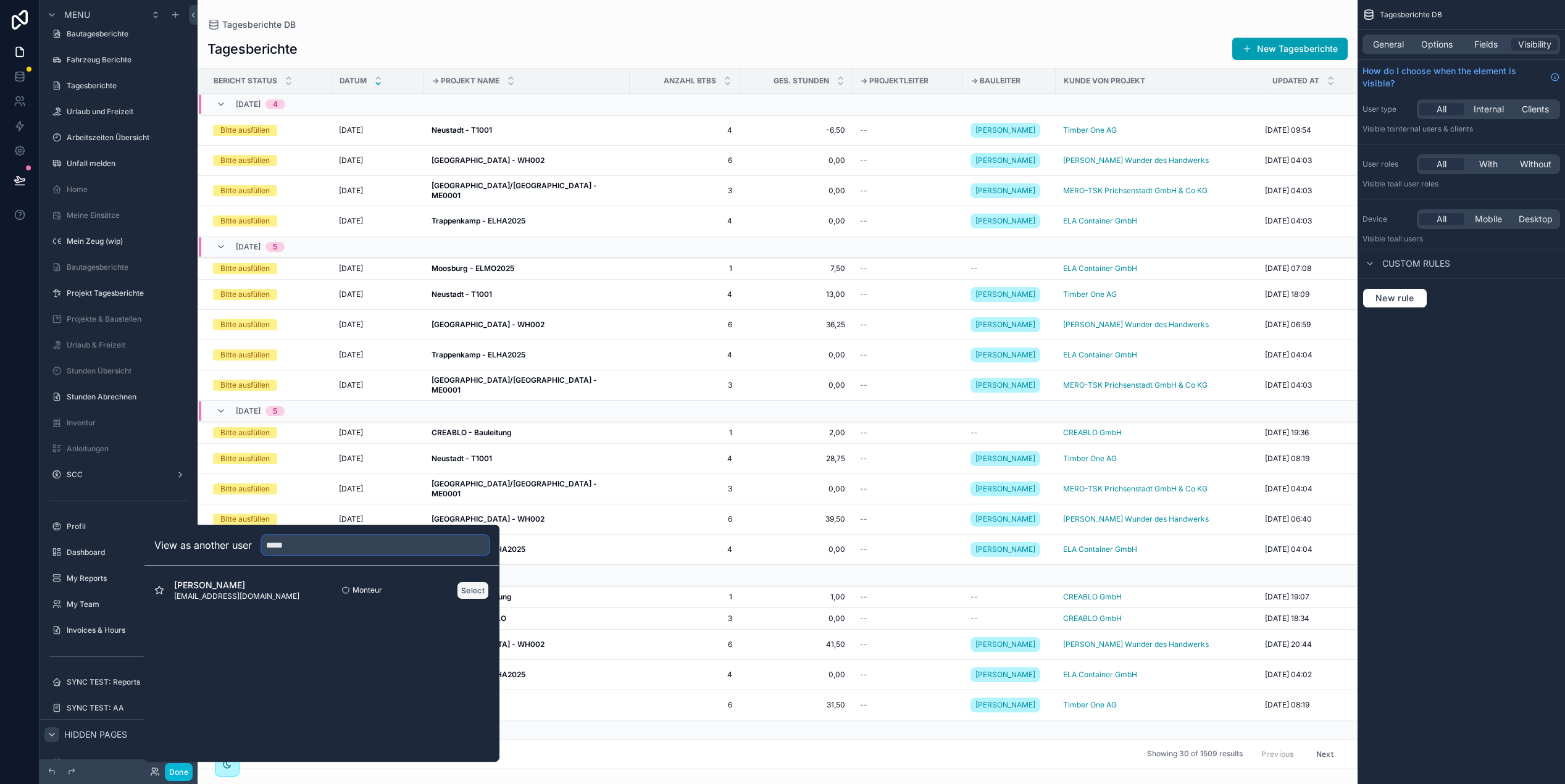
type input "*****"
click at [467, 597] on button "Select" at bounding box center [473, 591] width 32 height 18
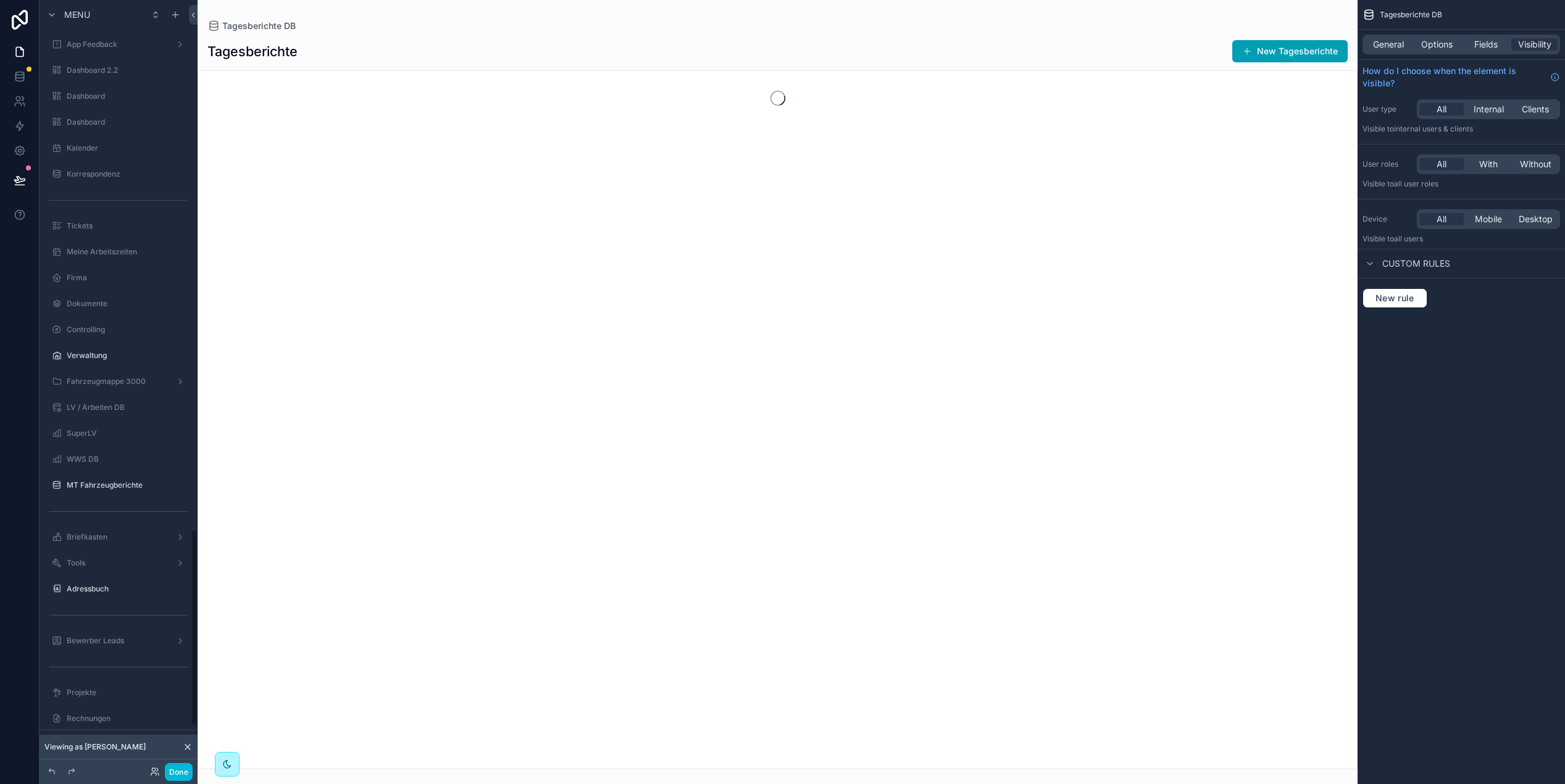
scroll to position [2071, 0]
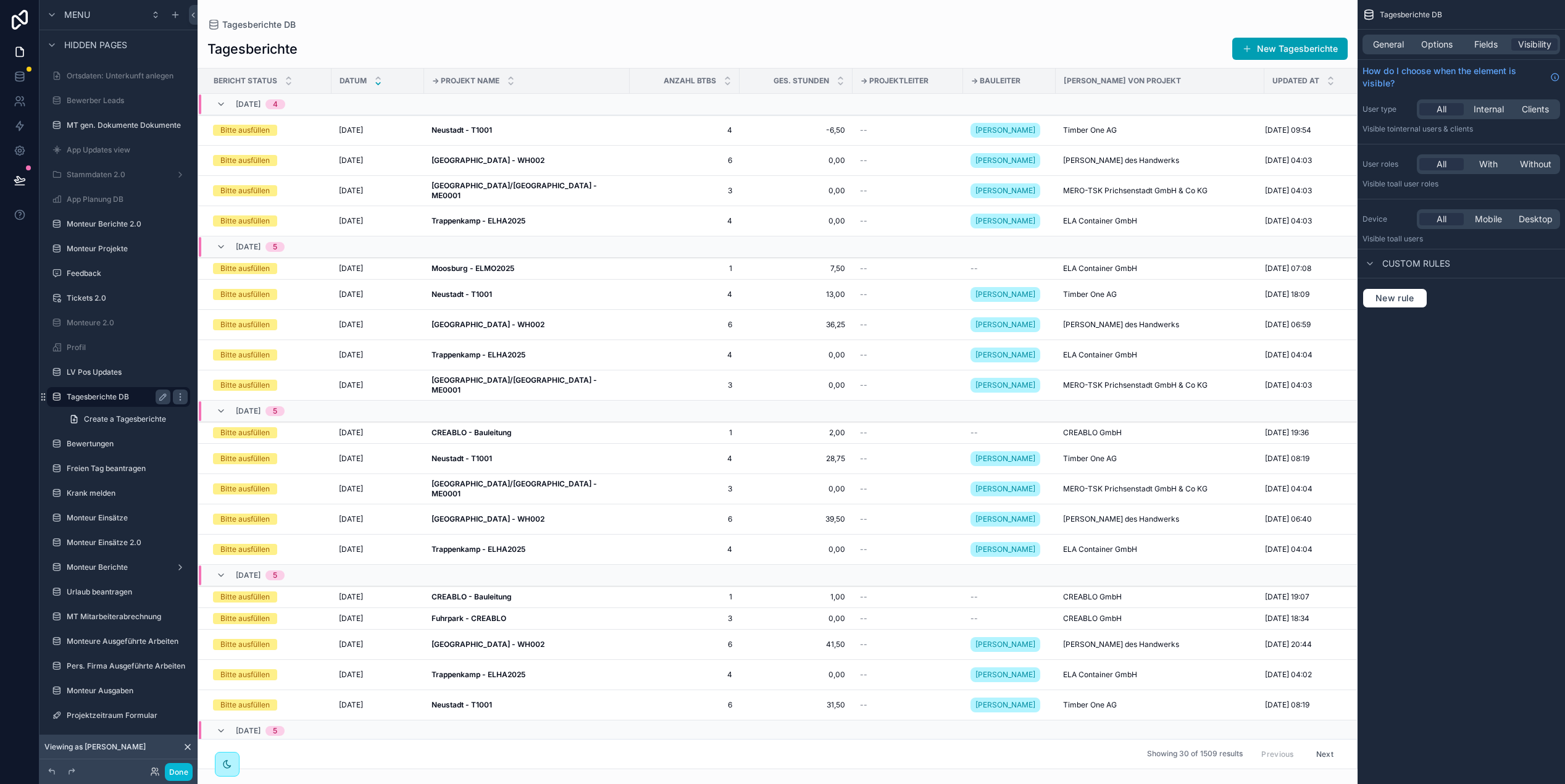
click at [127, 401] on label "Tagesberichte DB" at bounding box center [116, 397] width 99 height 10
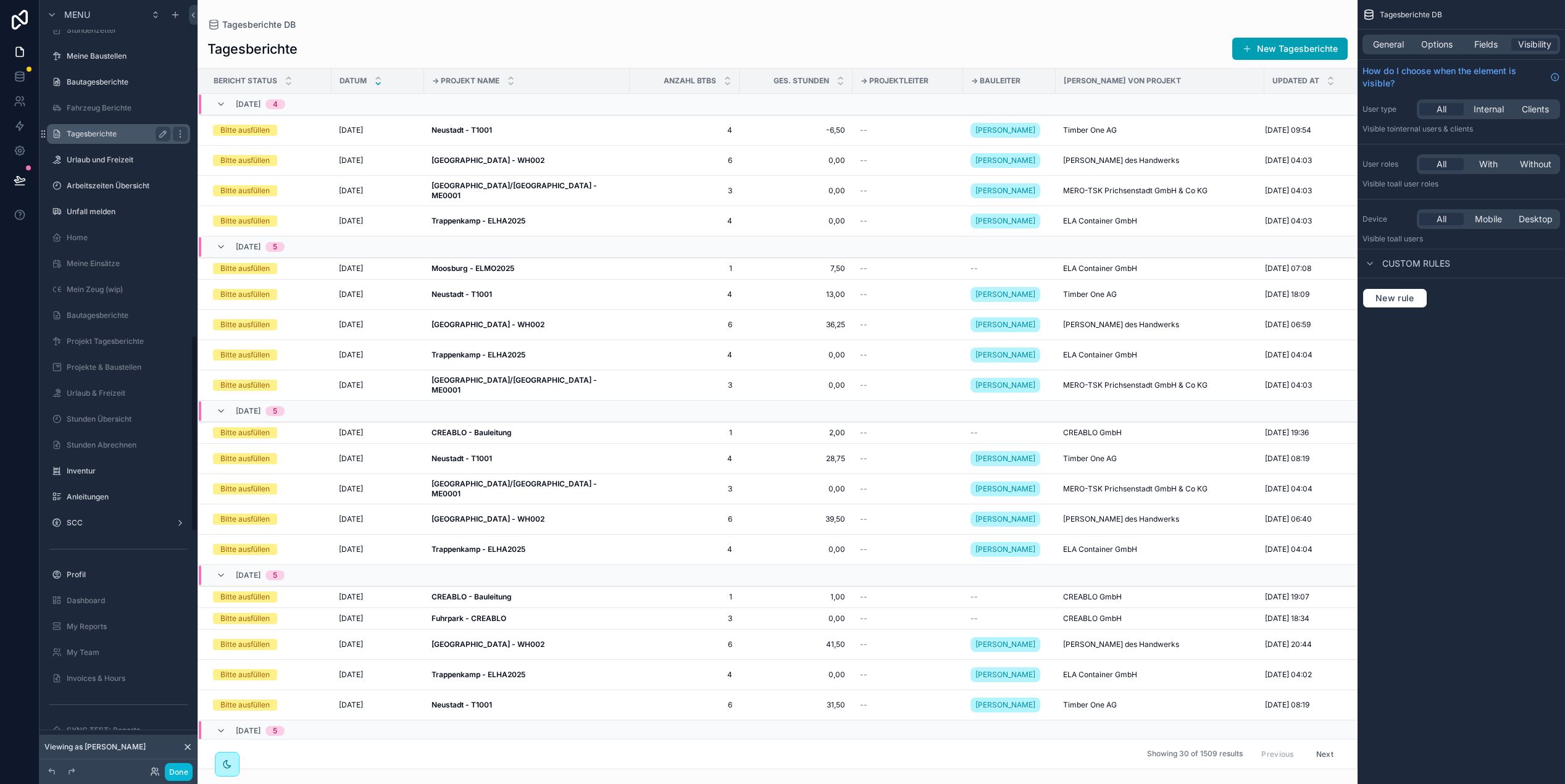
click at [121, 138] on label "Tagesberichte" at bounding box center [116, 133] width 99 height 10
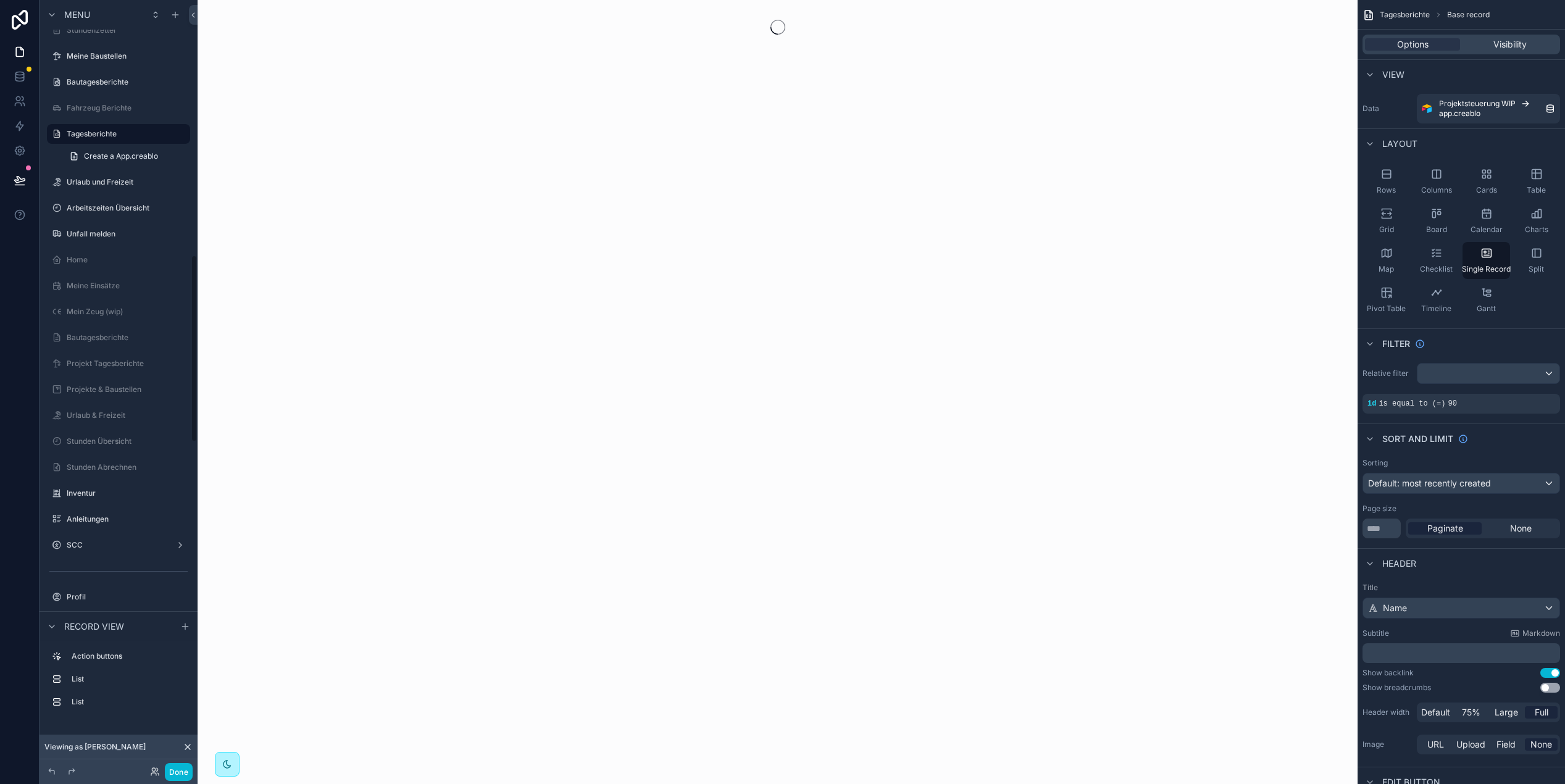
scroll to position [1046, 0]
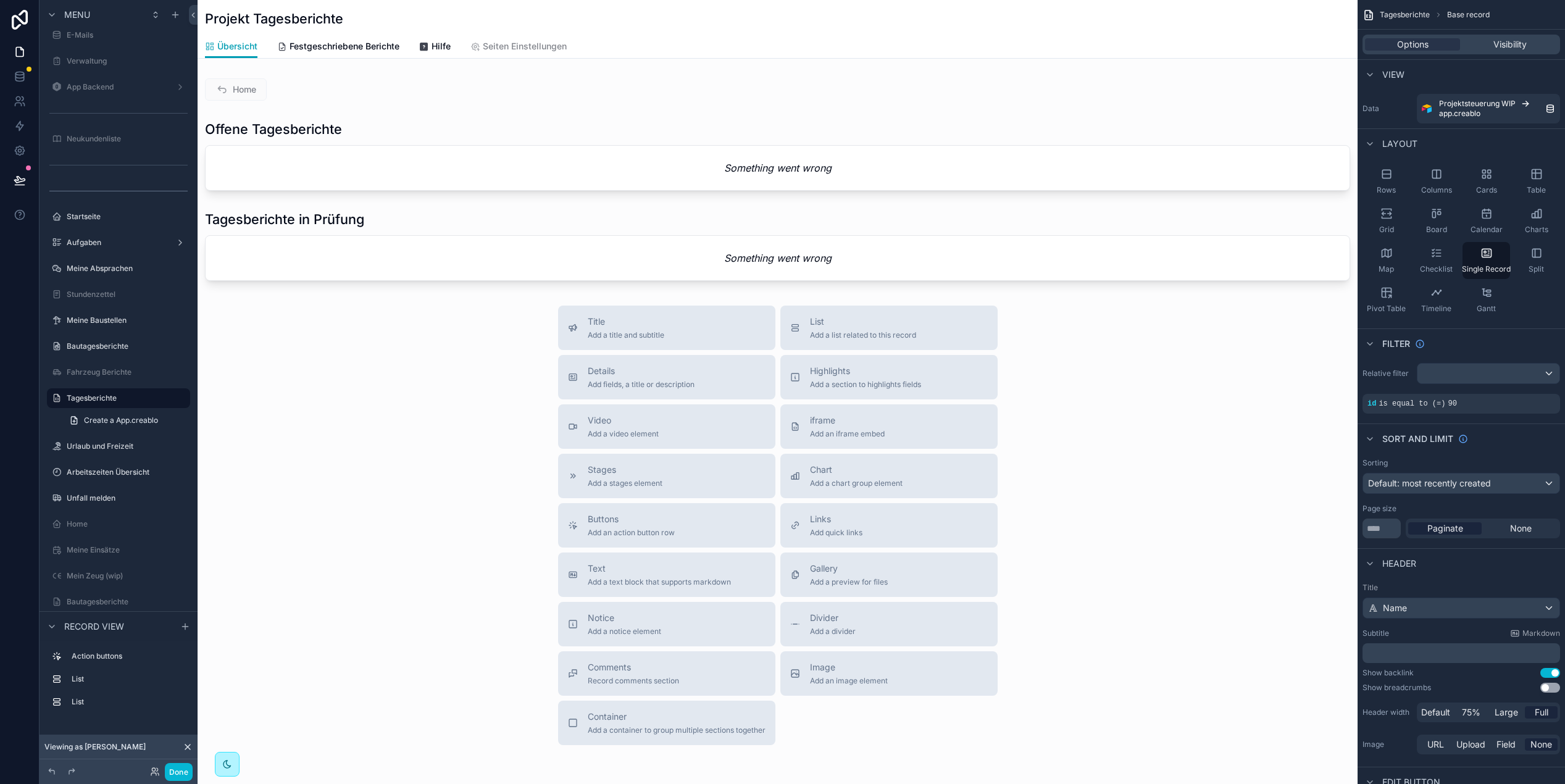
click at [407, 124] on div "scrollable content" at bounding box center [778, 422] width 1160 height 844
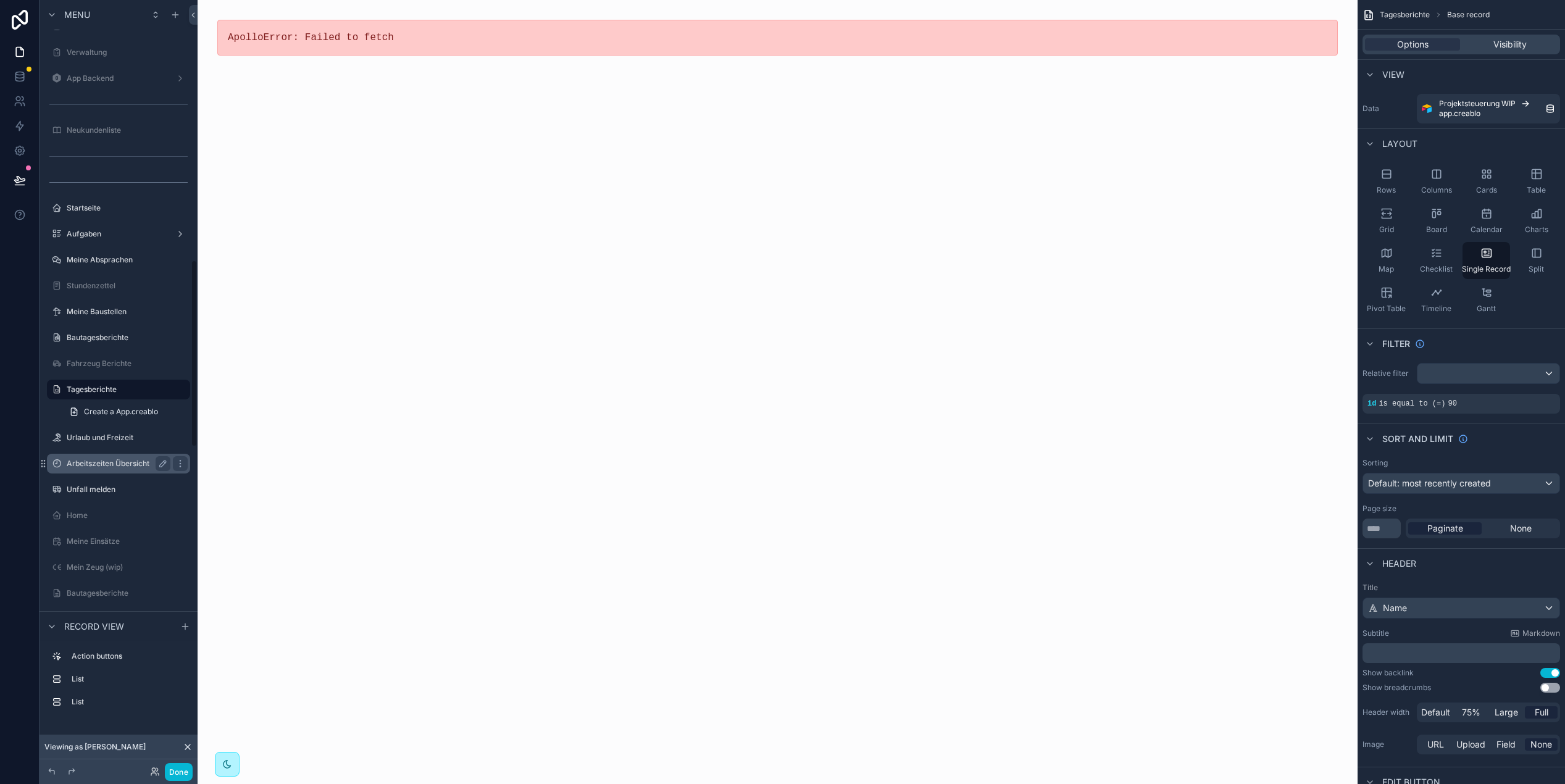
scroll to position [1069, 0]
click at [133, 373] on label "Tagesberichte" at bounding box center [116, 375] width 99 height 10
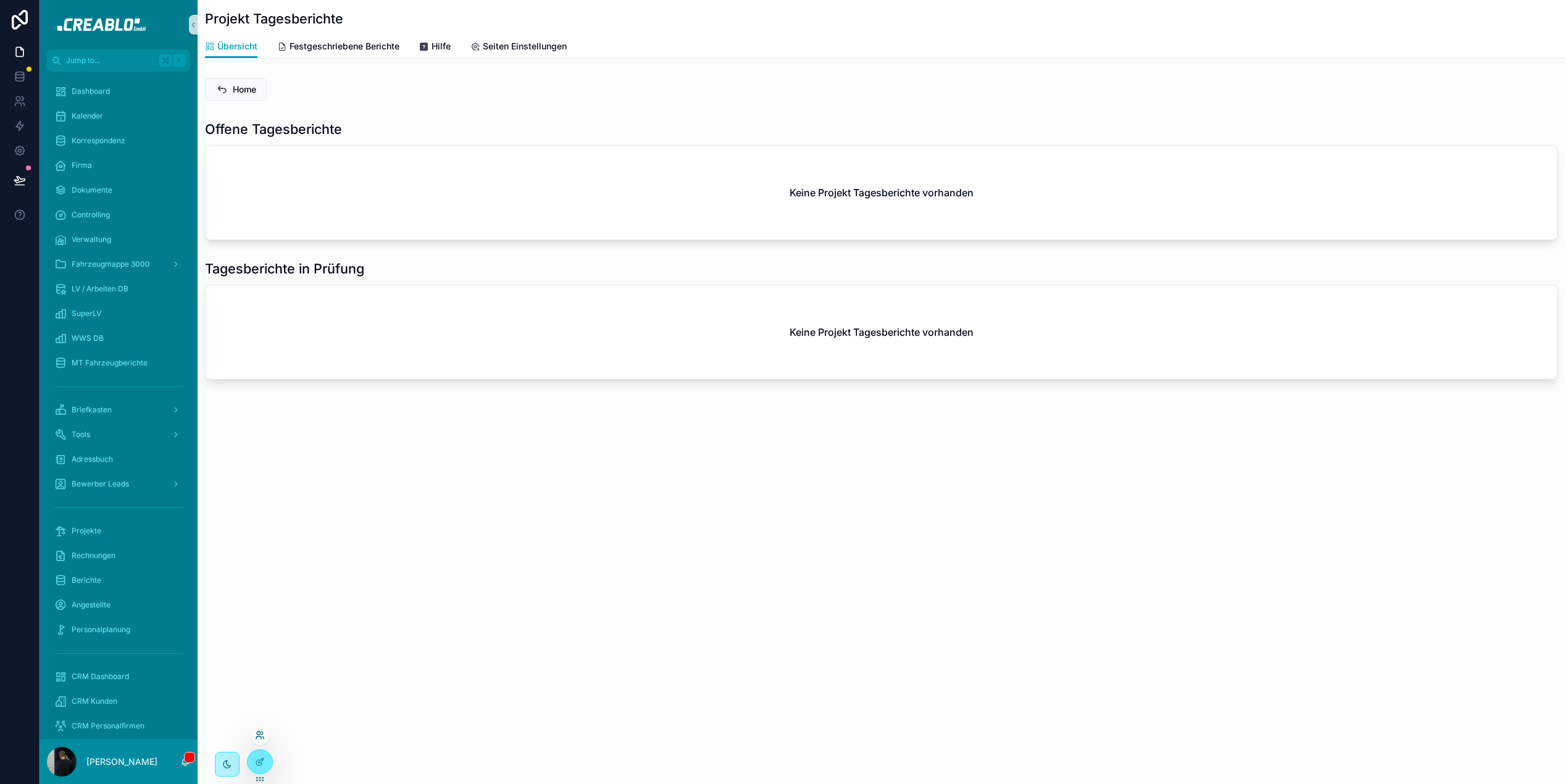
click at [262, 739] on icon at bounding box center [259, 735] width 10 height 10
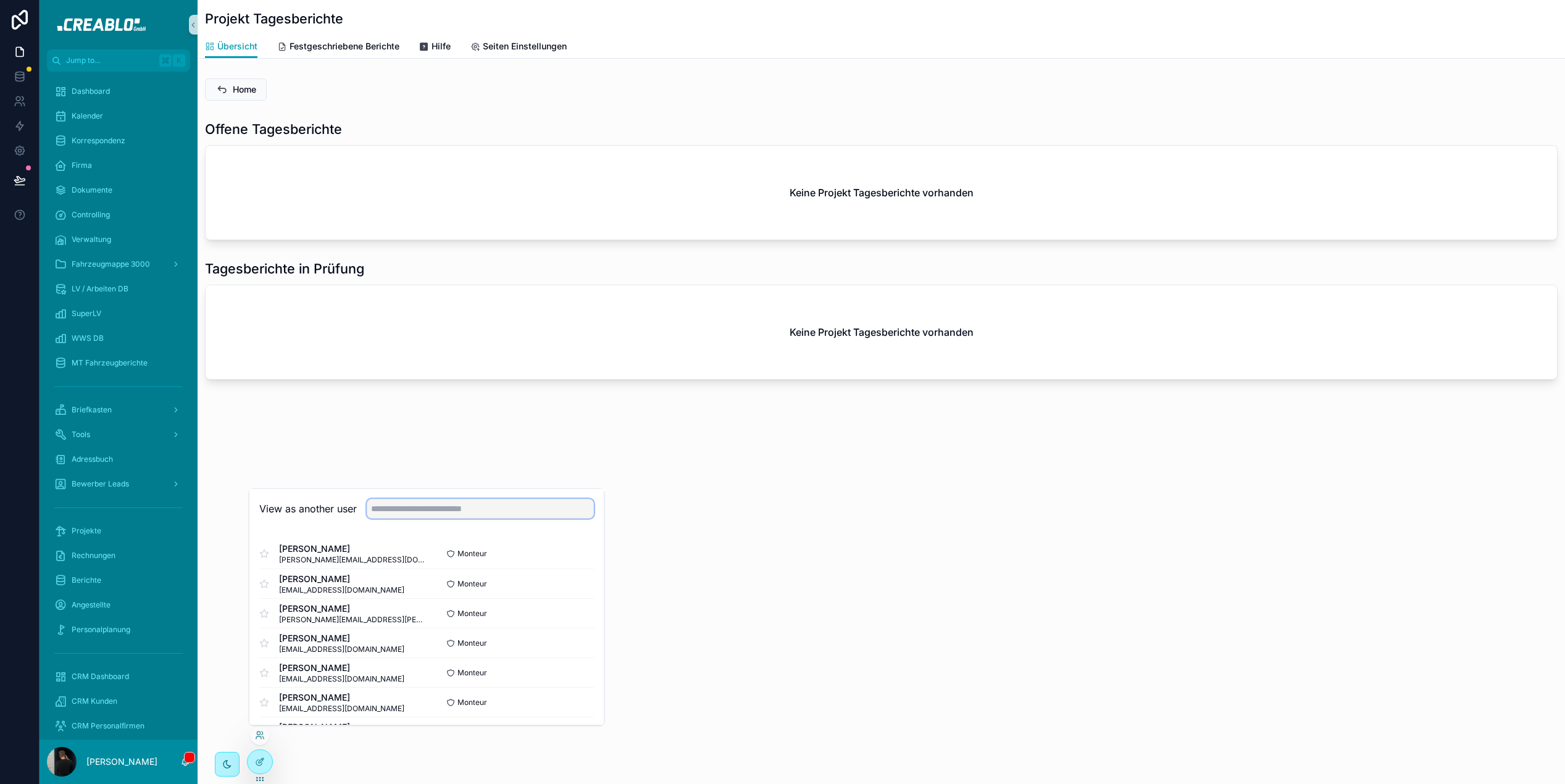
click at [406, 516] on input "text" at bounding box center [481, 509] width 227 height 20
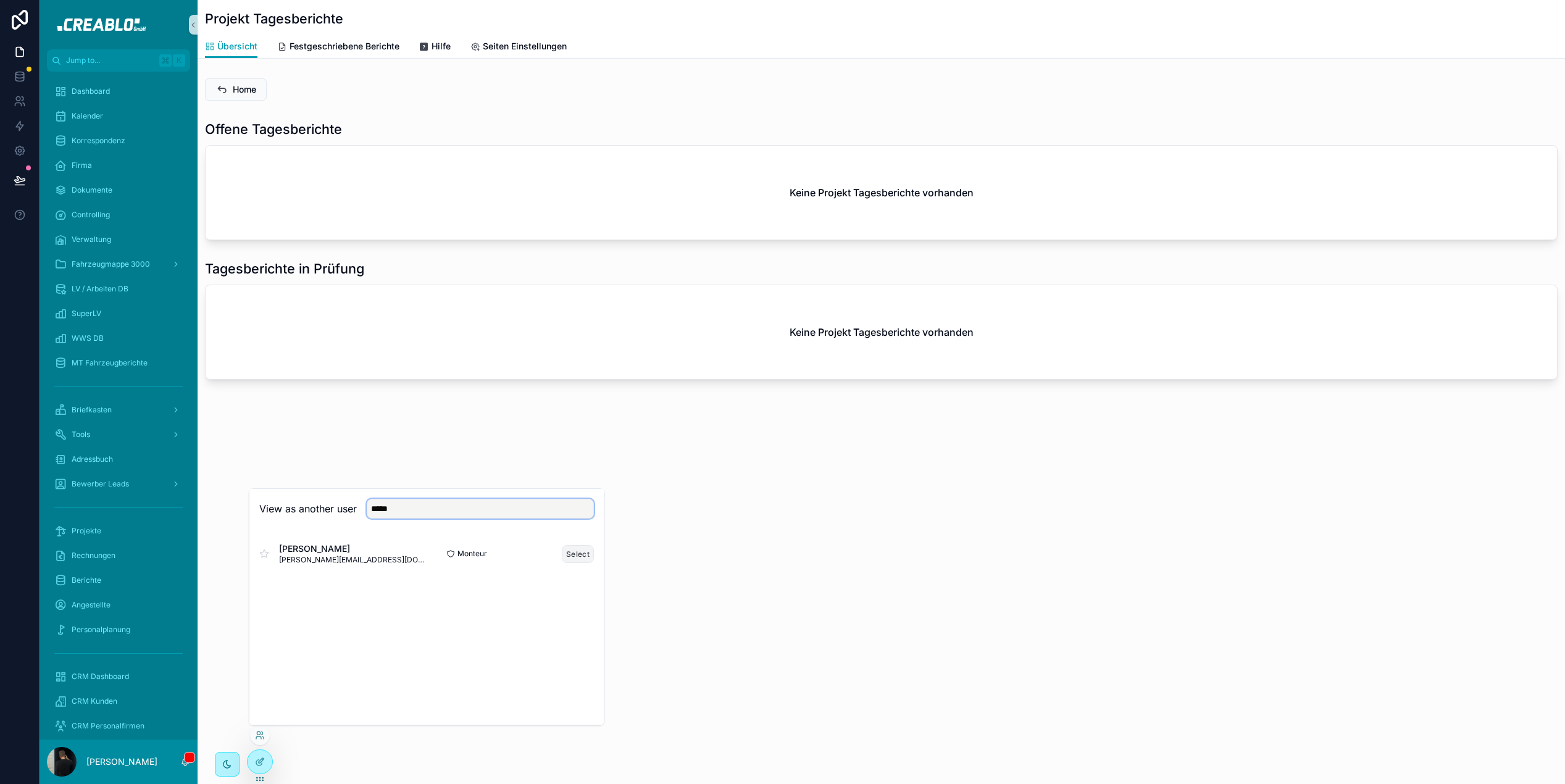
type input "*****"
click at [573, 559] on button "Select" at bounding box center [578, 554] width 32 height 18
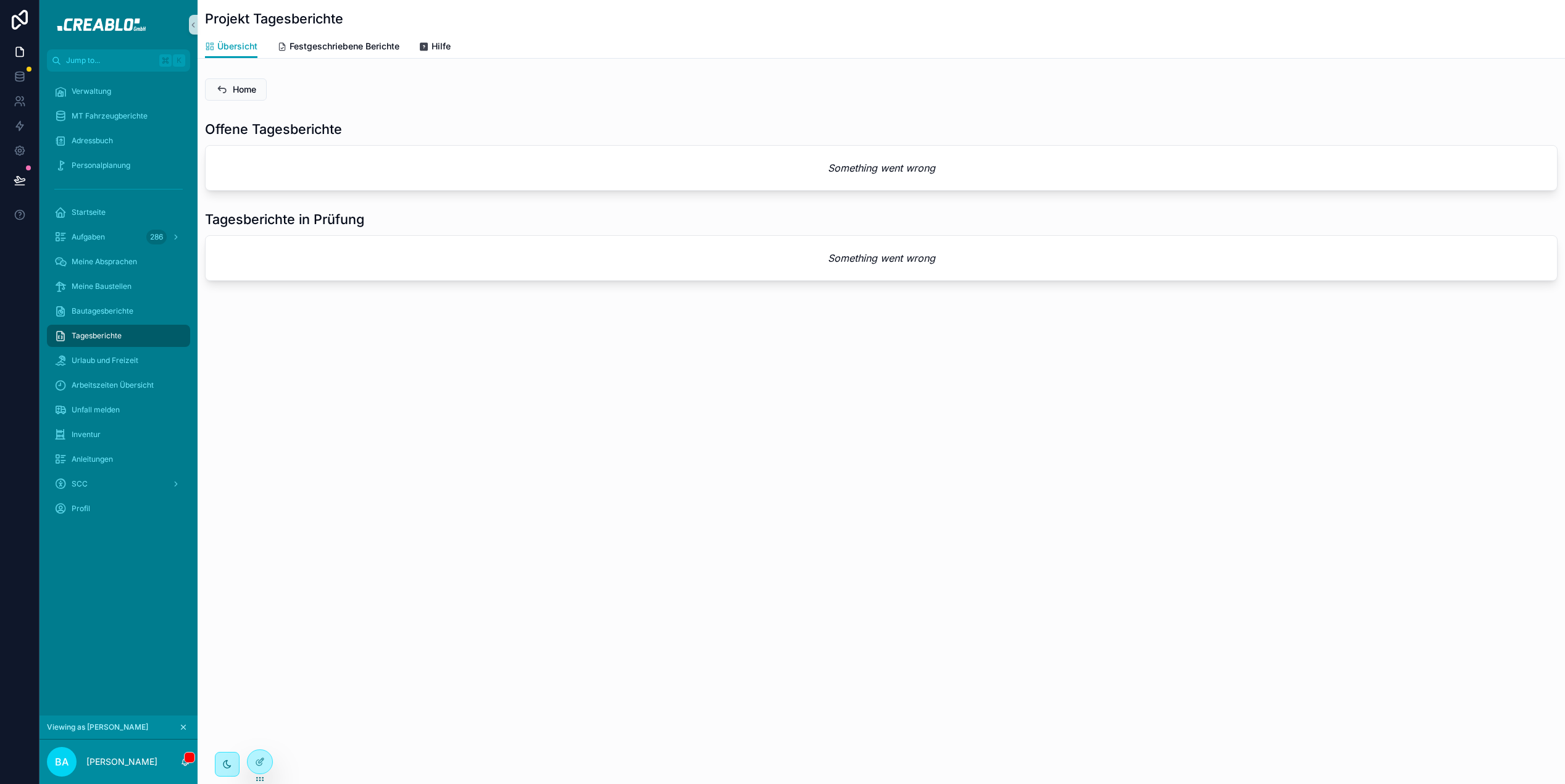
click at [180, 727] on icon "scrollable content" at bounding box center [183, 727] width 8 height 8
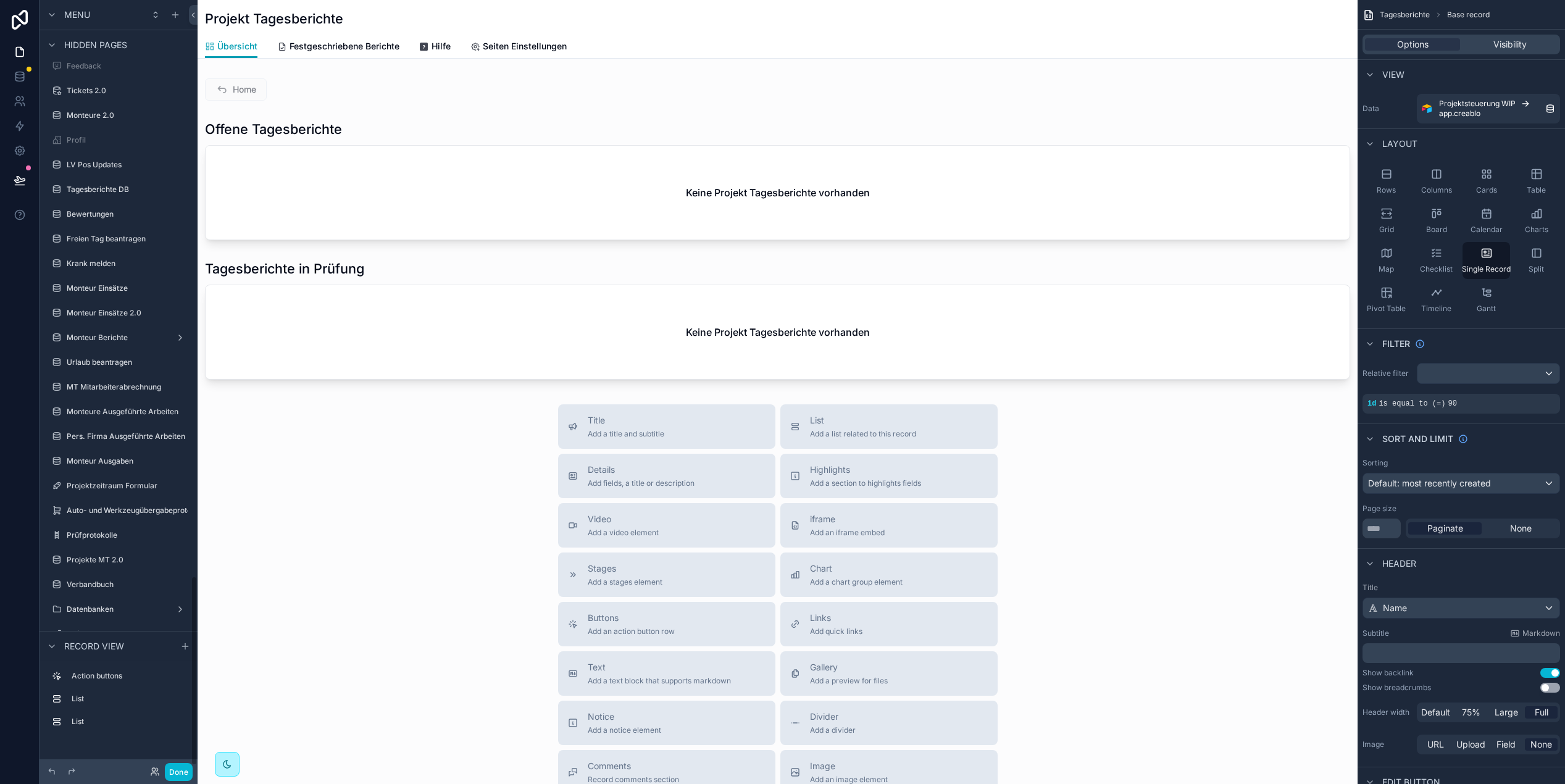
scroll to position [2291, 0]
click at [117, 196] on label "Tagesberichte DB" at bounding box center [116, 198] width 99 height 10
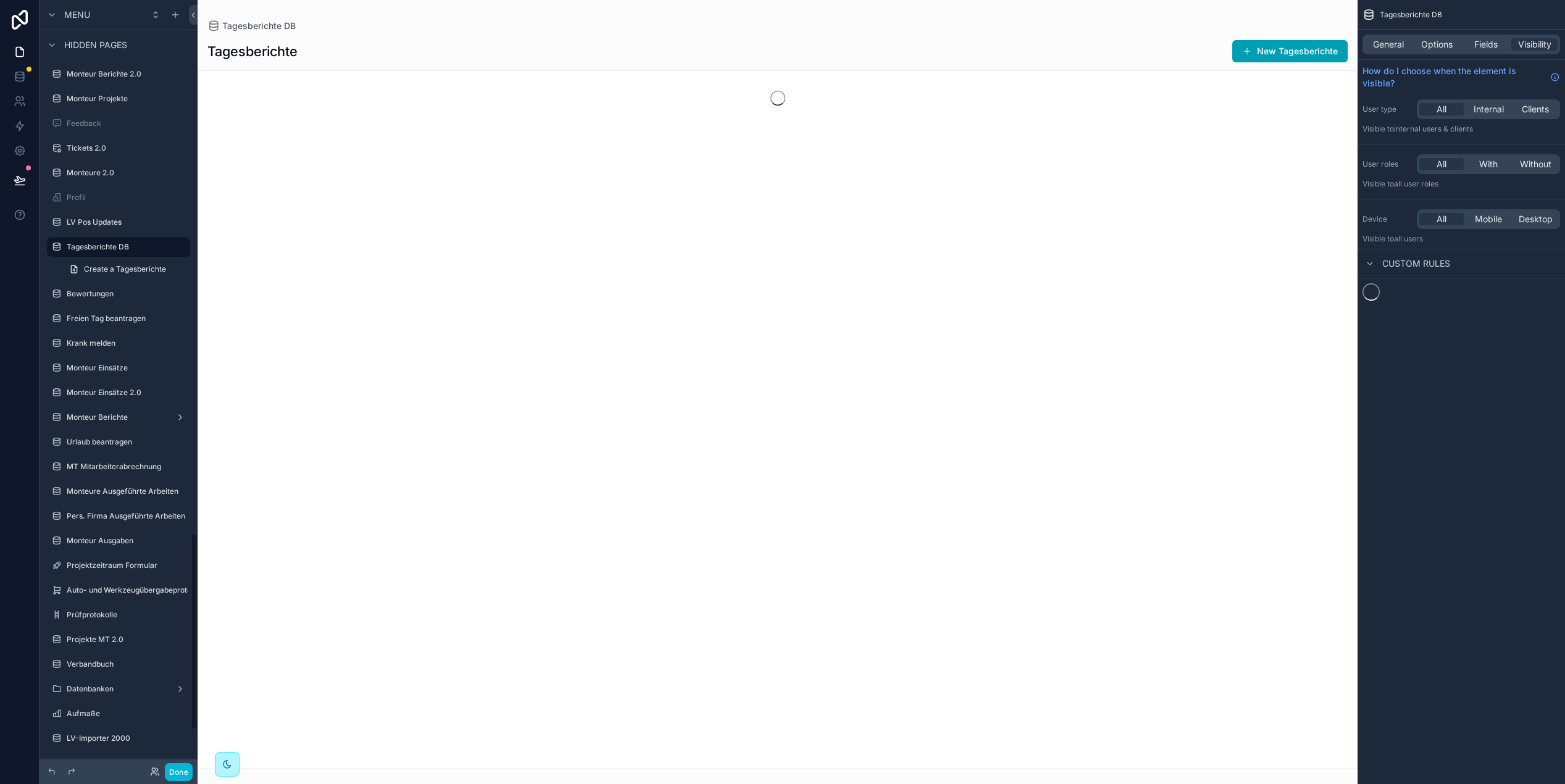
scroll to position [2071, 0]
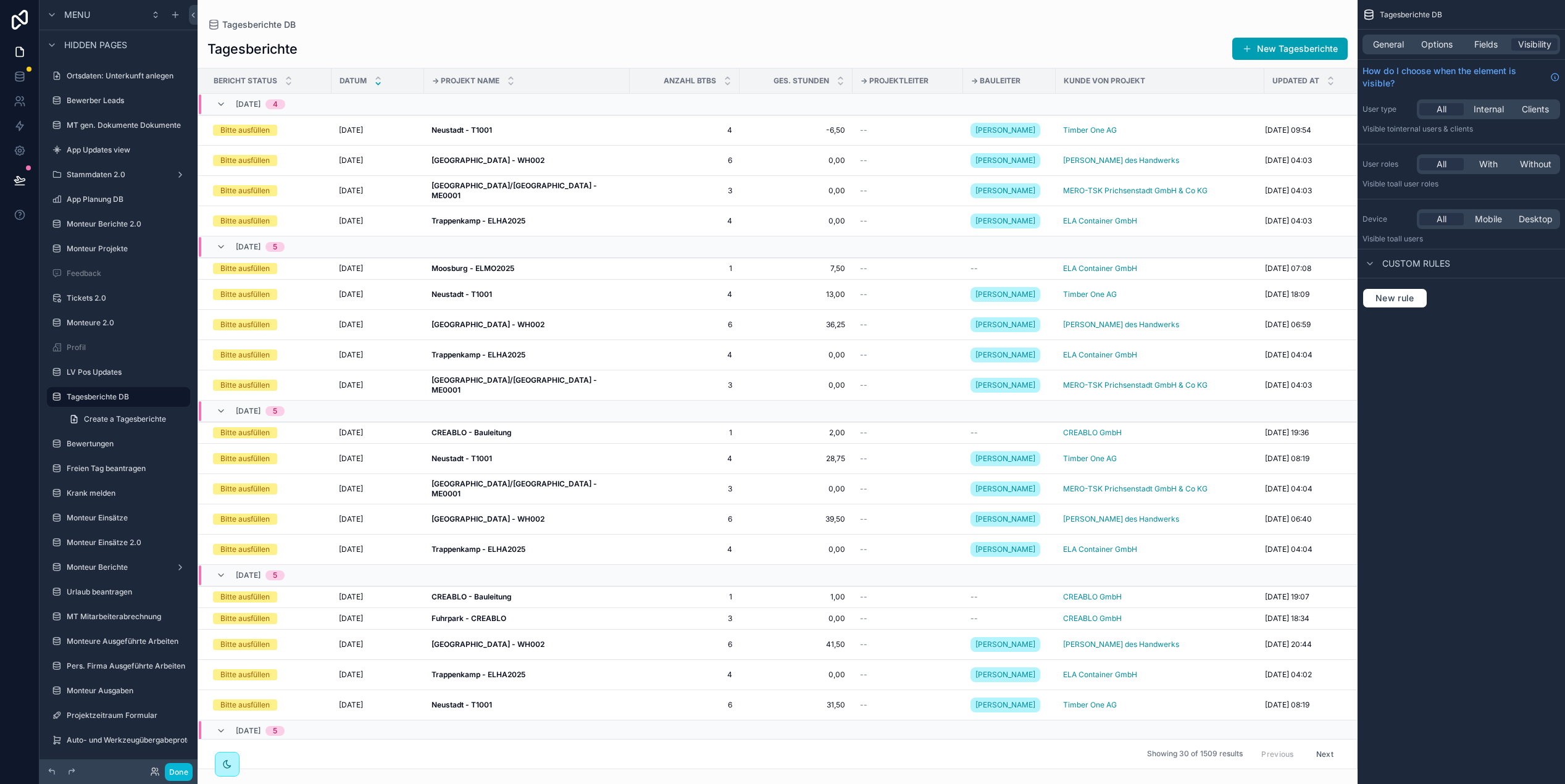
click at [494, 33] on div "scrollable content" at bounding box center [778, 392] width 1160 height 784
click at [1491, 46] on span "Fields" at bounding box center [1486, 44] width 24 height 12
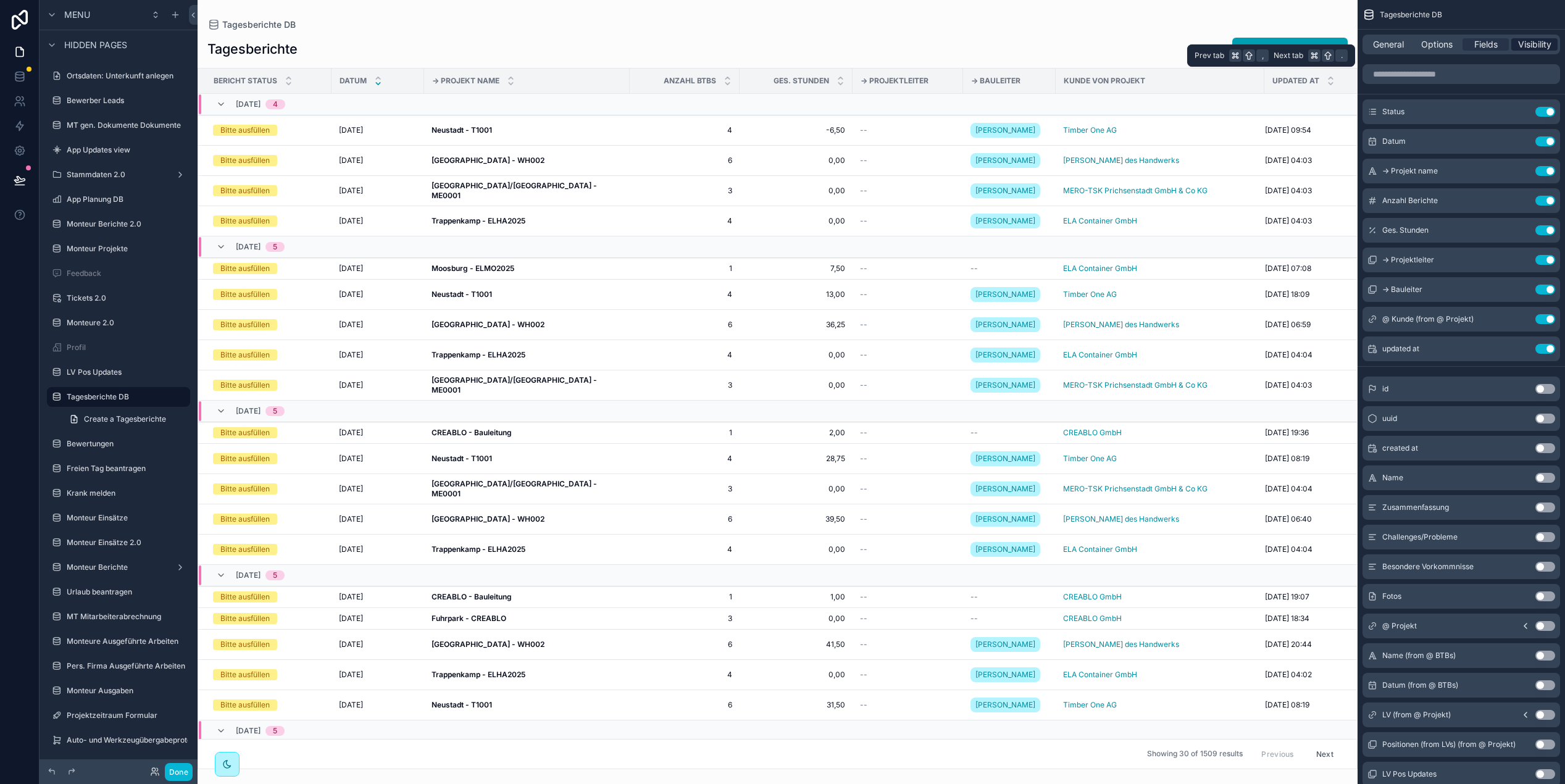
click at [1527, 44] on span "Visibility" at bounding box center [1535, 44] width 33 height 12
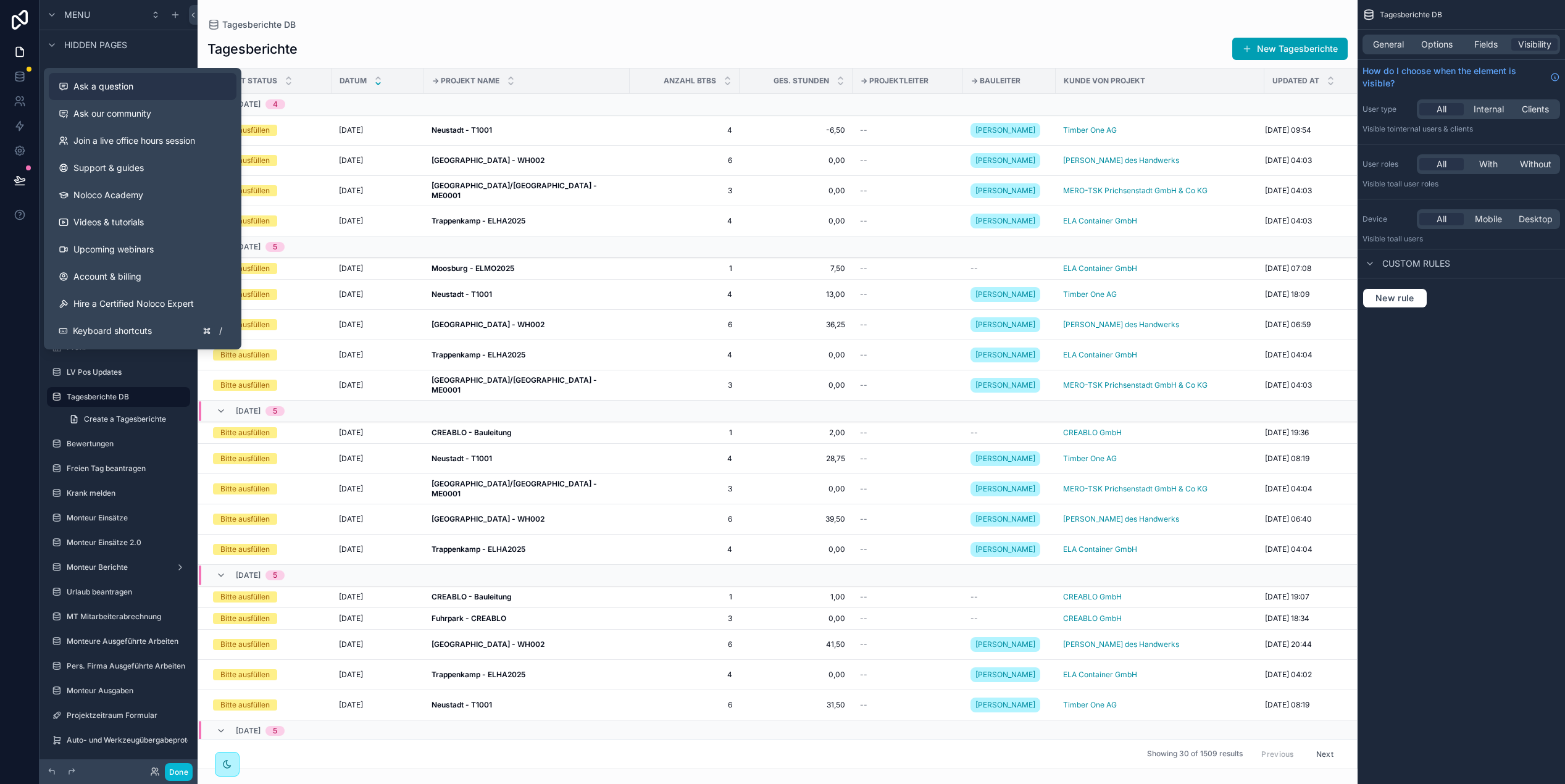
click at [136, 91] on div "Ask a question" at bounding box center [143, 86] width 168 height 12
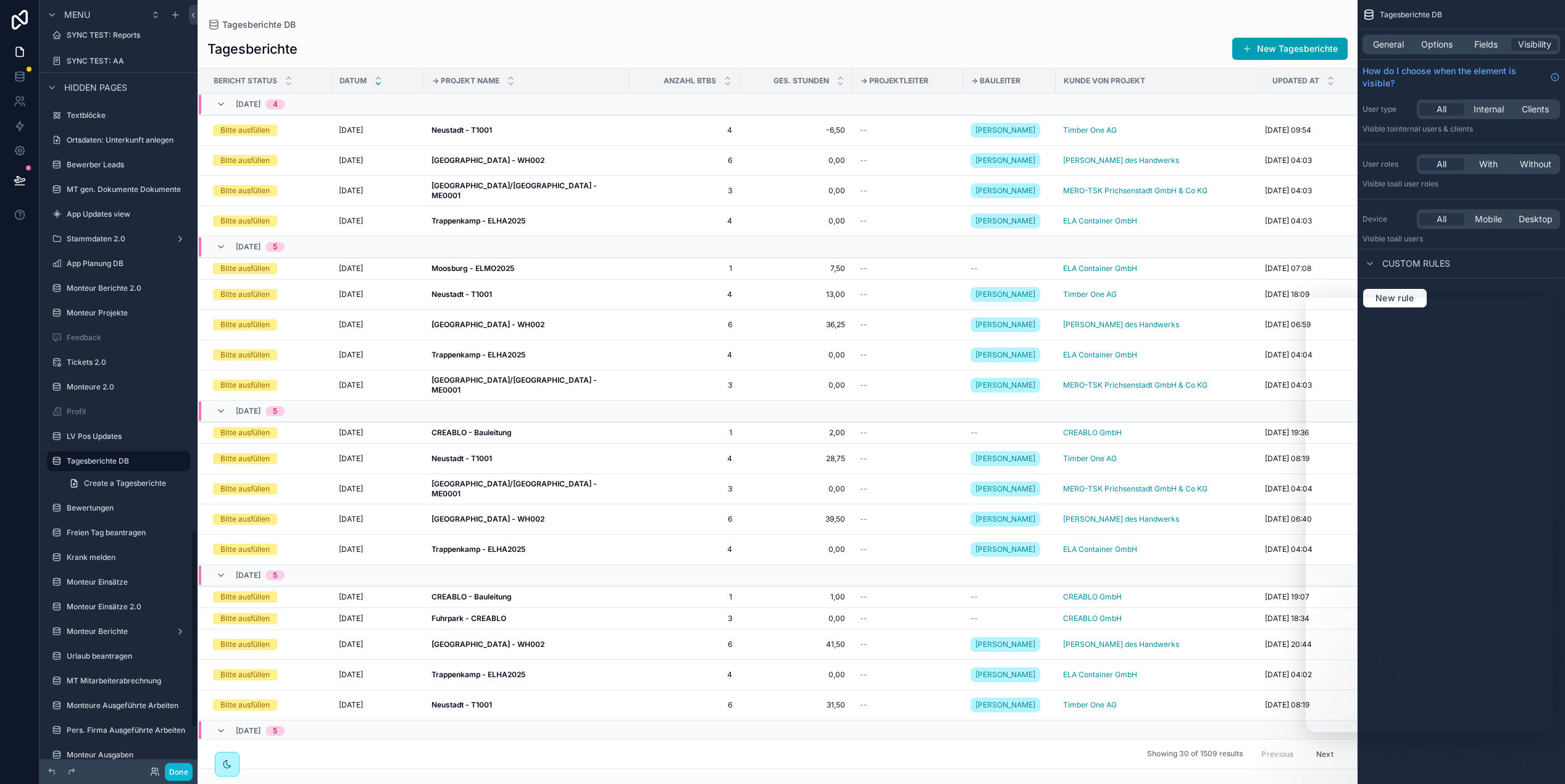
scroll to position [1521, 0]
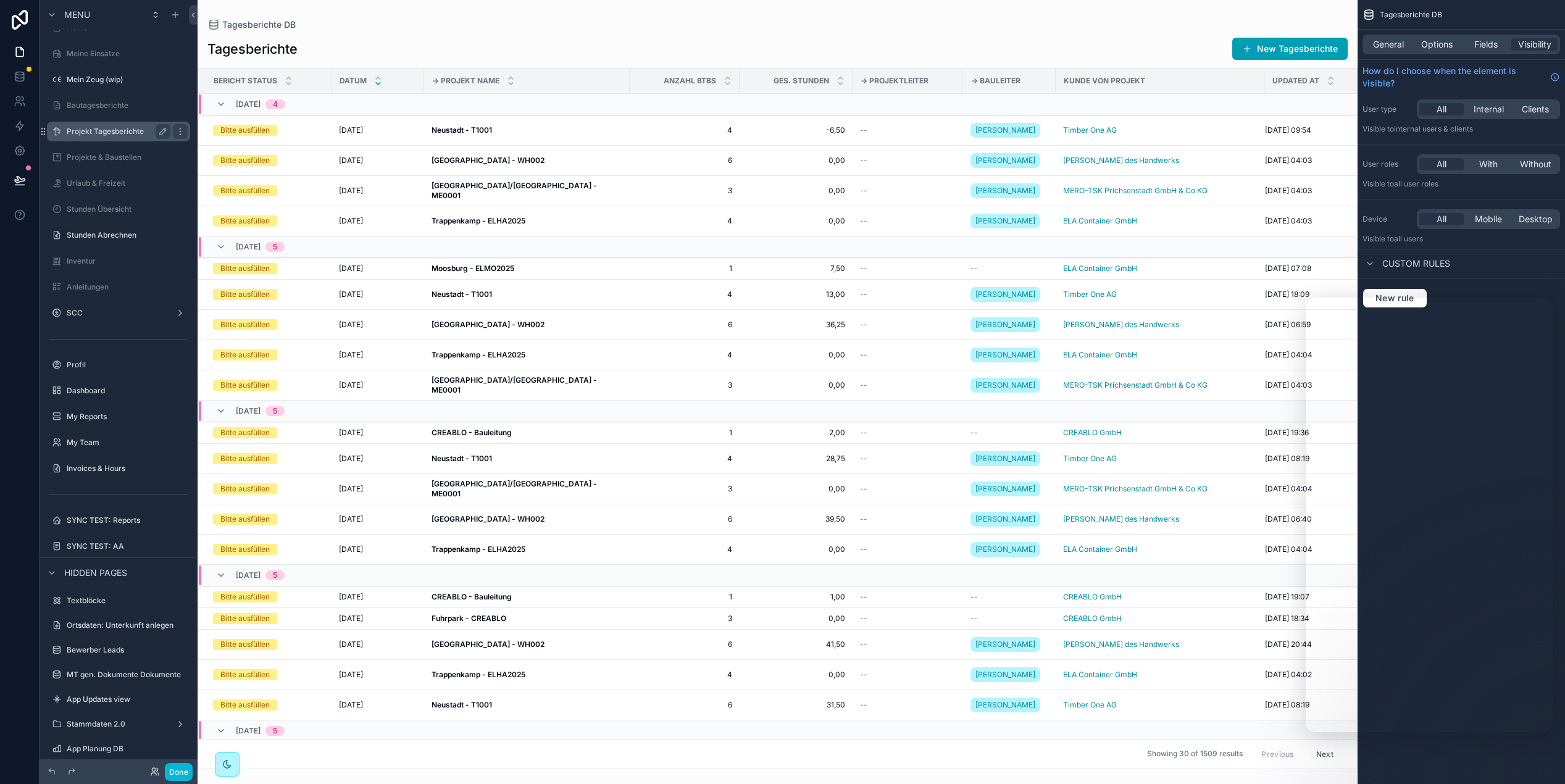
click at [124, 128] on label "Projekt Tagesberichte" at bounding box center [116, 131] width 99 height 10
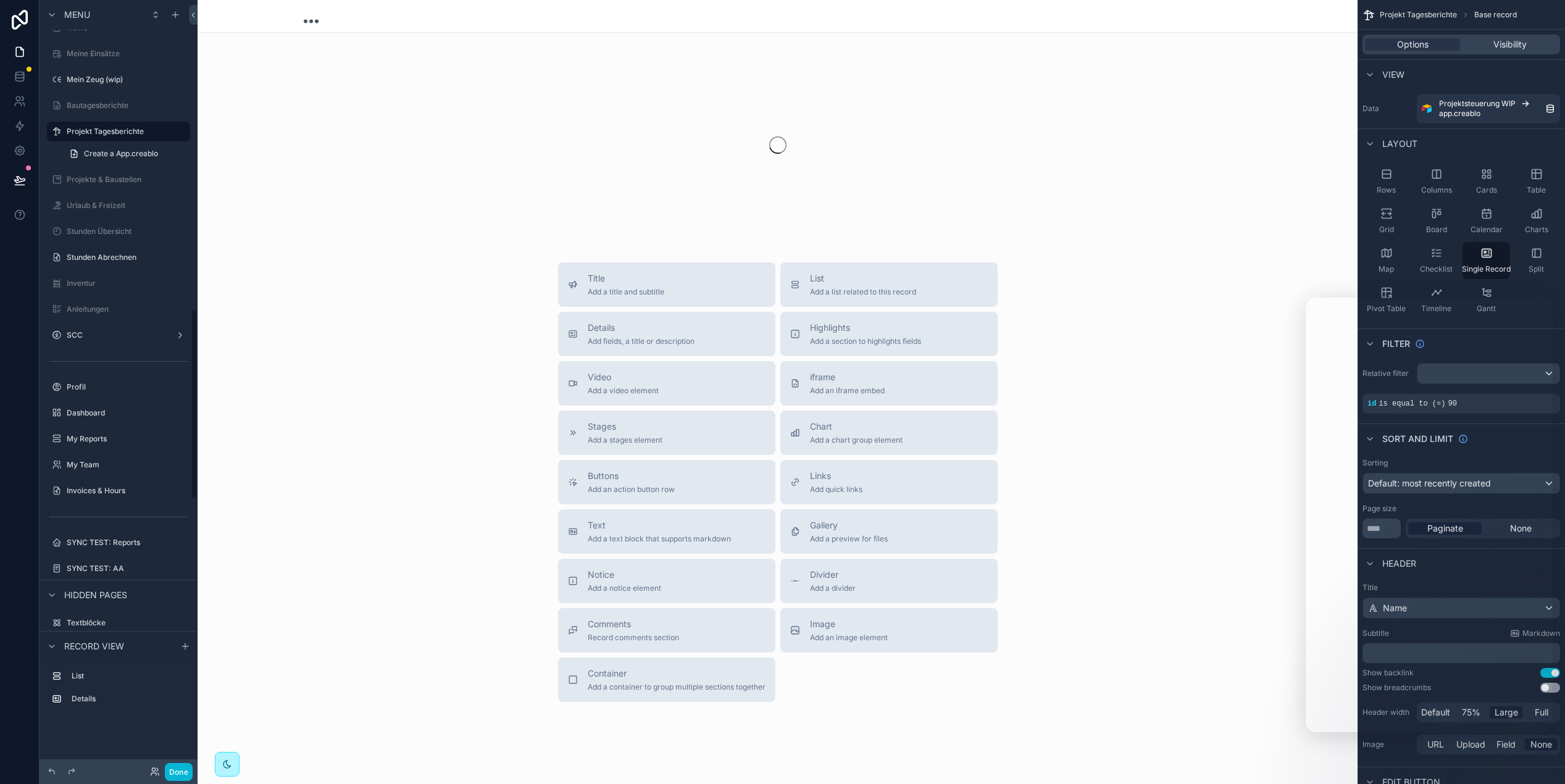
scroll to position [1254, 0]
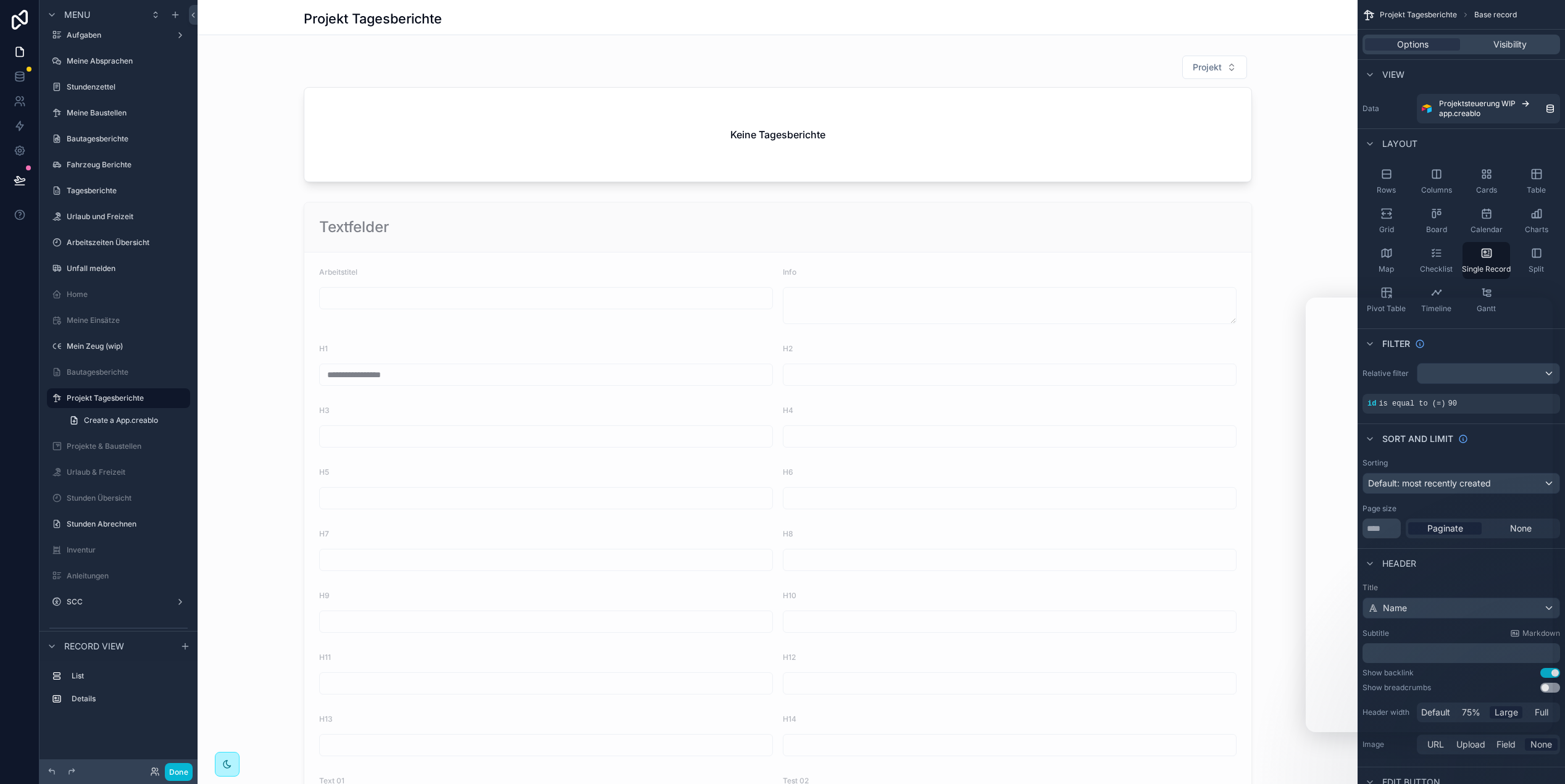
click at [177, 776] on button "Done" at bounding box center [178, 773] width 28 height 18
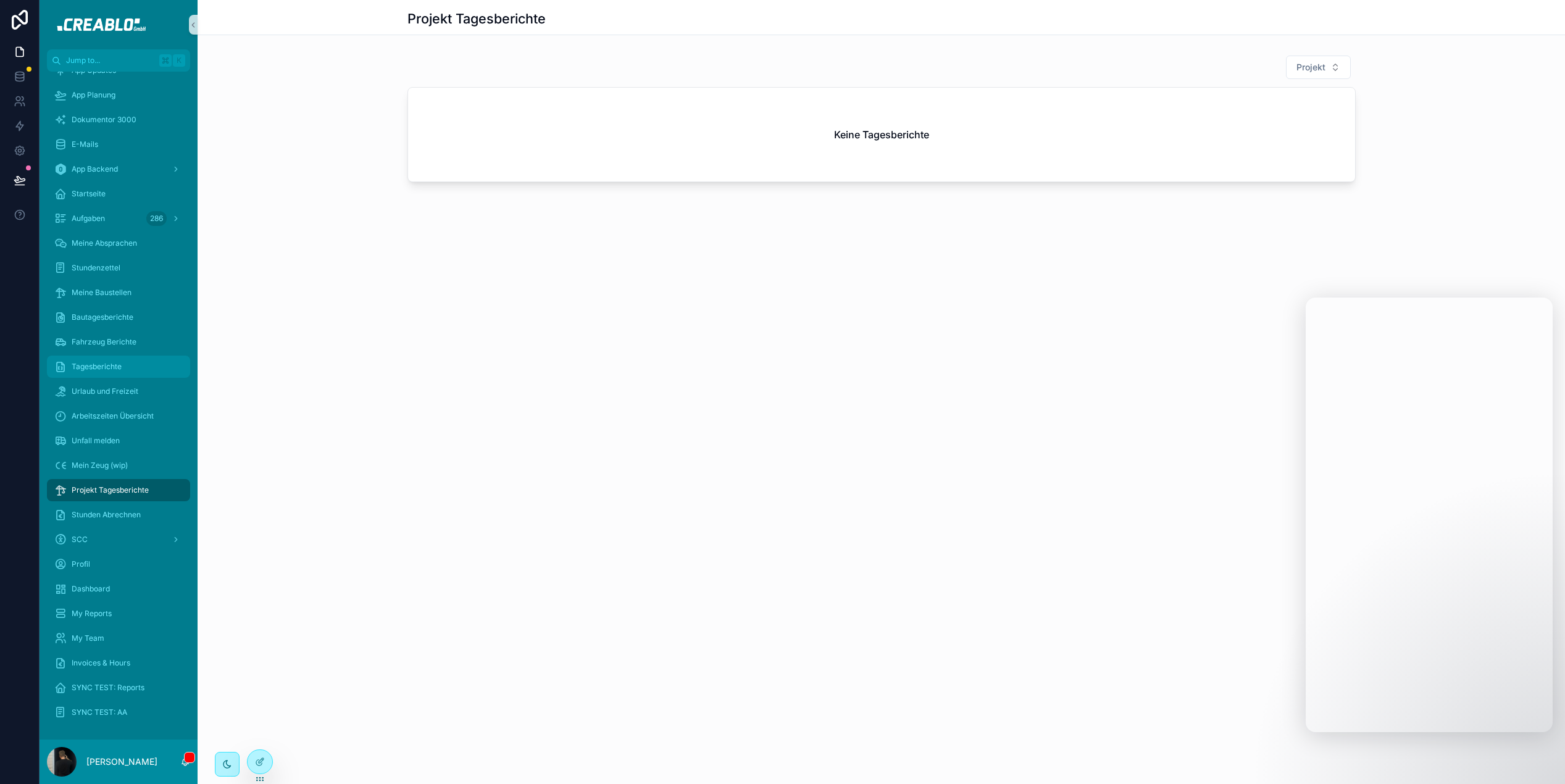
click at [132, 371] on div "Tagesberichte" at bounding box center [118, 367] width 128 height 20
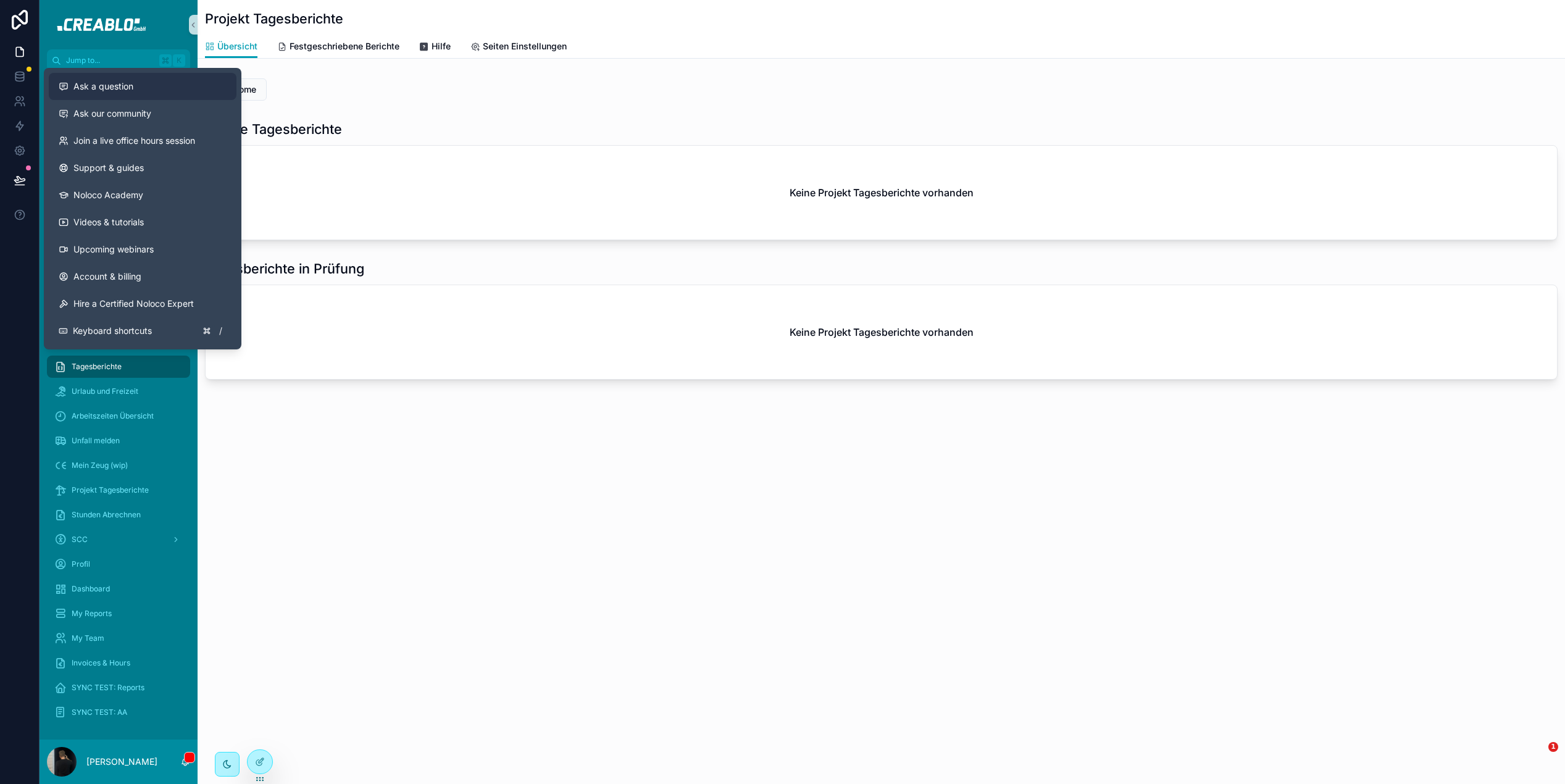
click at [124, 95] on button "Ask a question" at bounding box center [143, 86] width 188 height 27
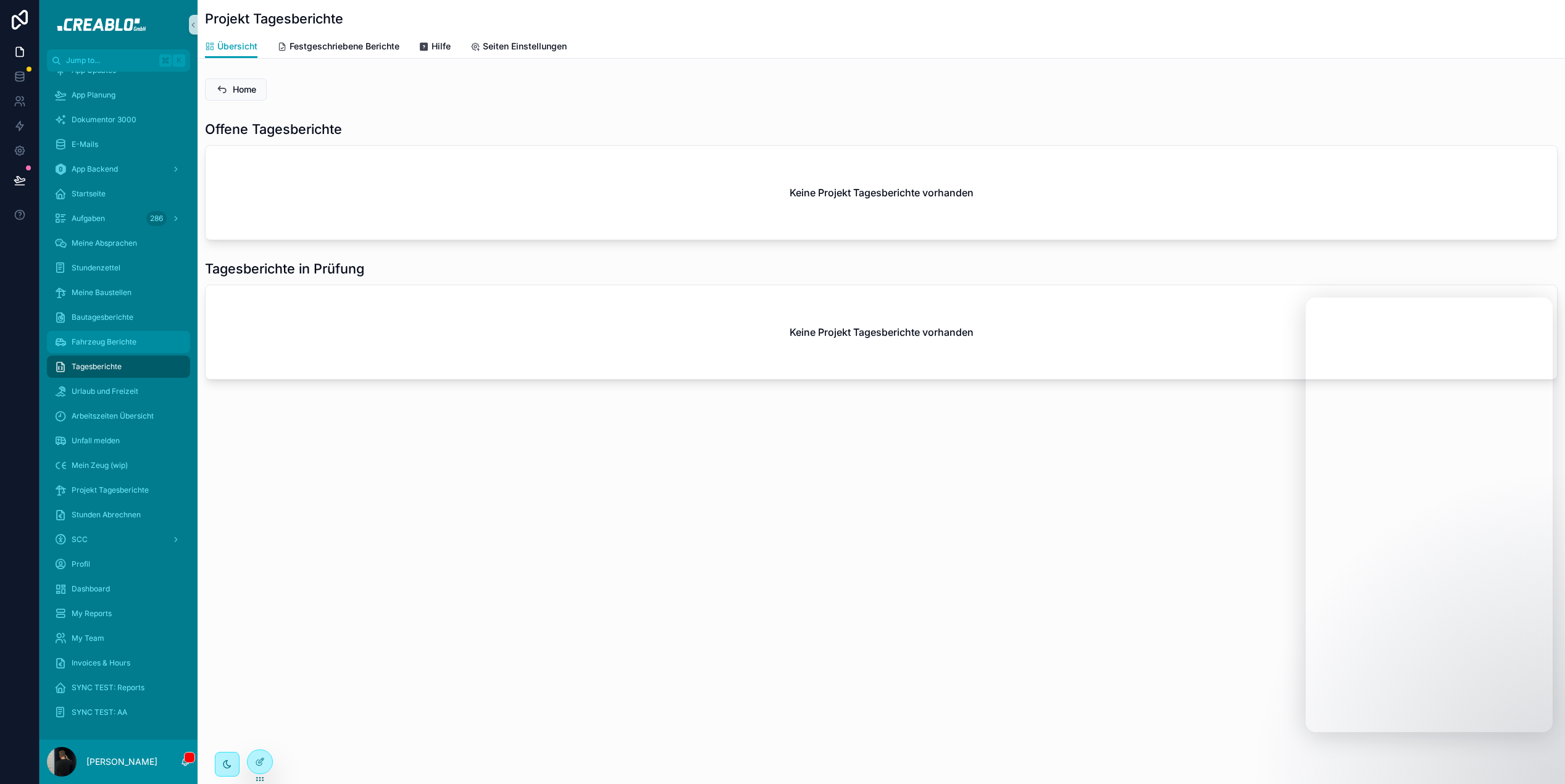
click at [124, 334] on div "Fahrzeug Berichte" at bounding box center [118, 342] width 128 height 20
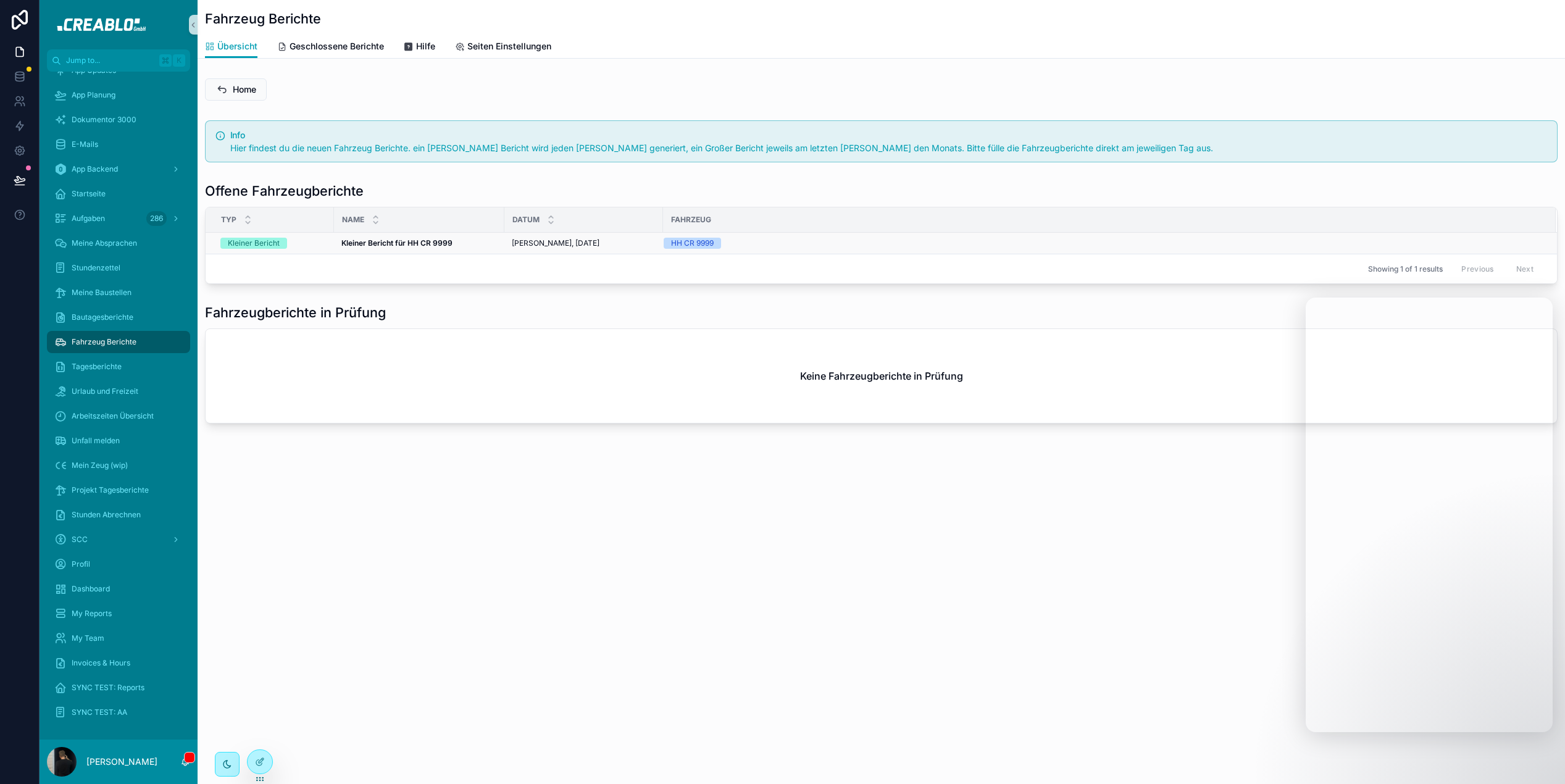
click at [422, 244] on strong "Kleiner Bericht für HH CR 9999" at bounding box center [397, 243] width 111 height 9
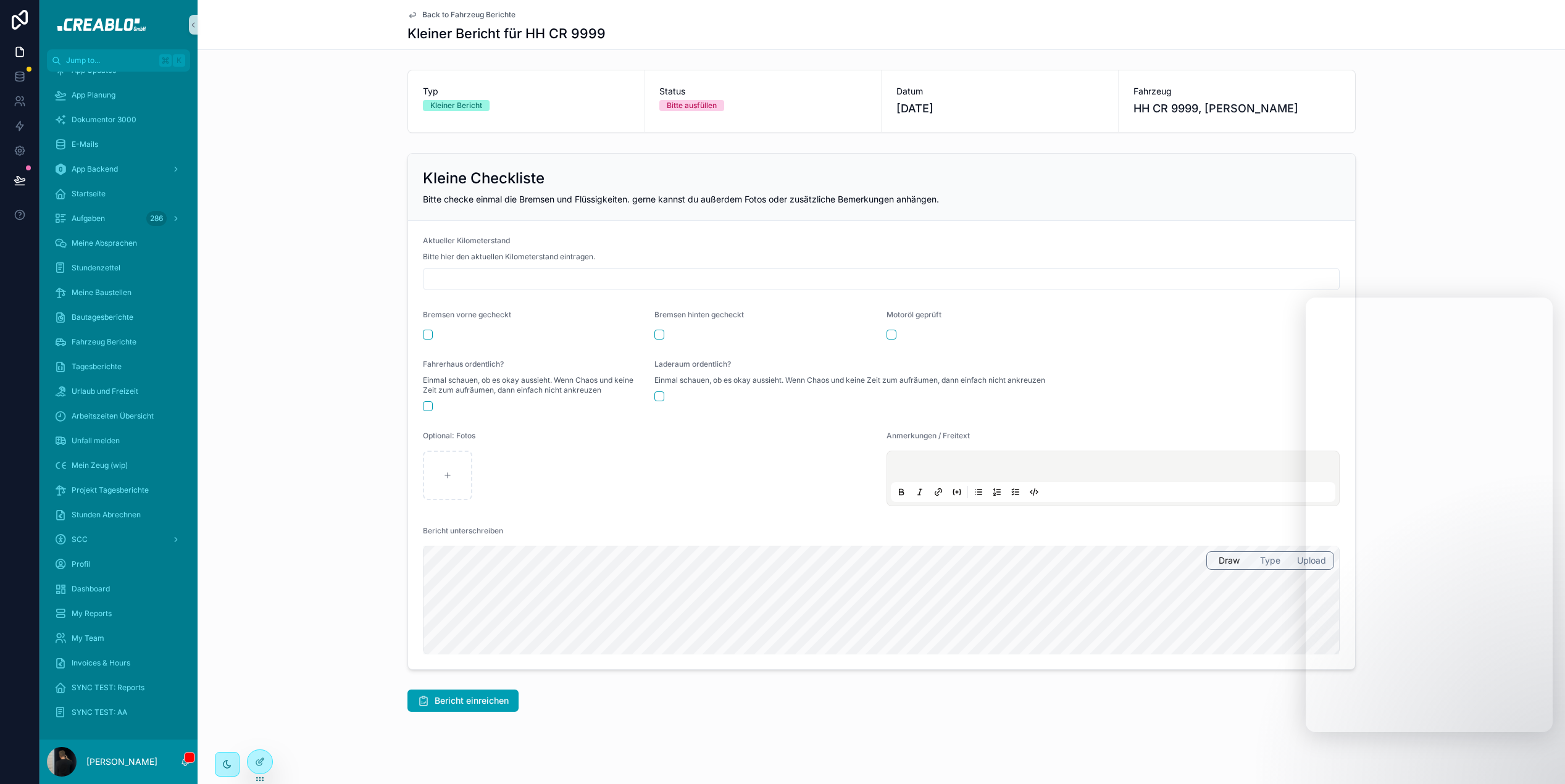
click at [447, 16] on span "Back to Fahrzeug Berichte" at bounding box center [469, 14] width 93 height 10
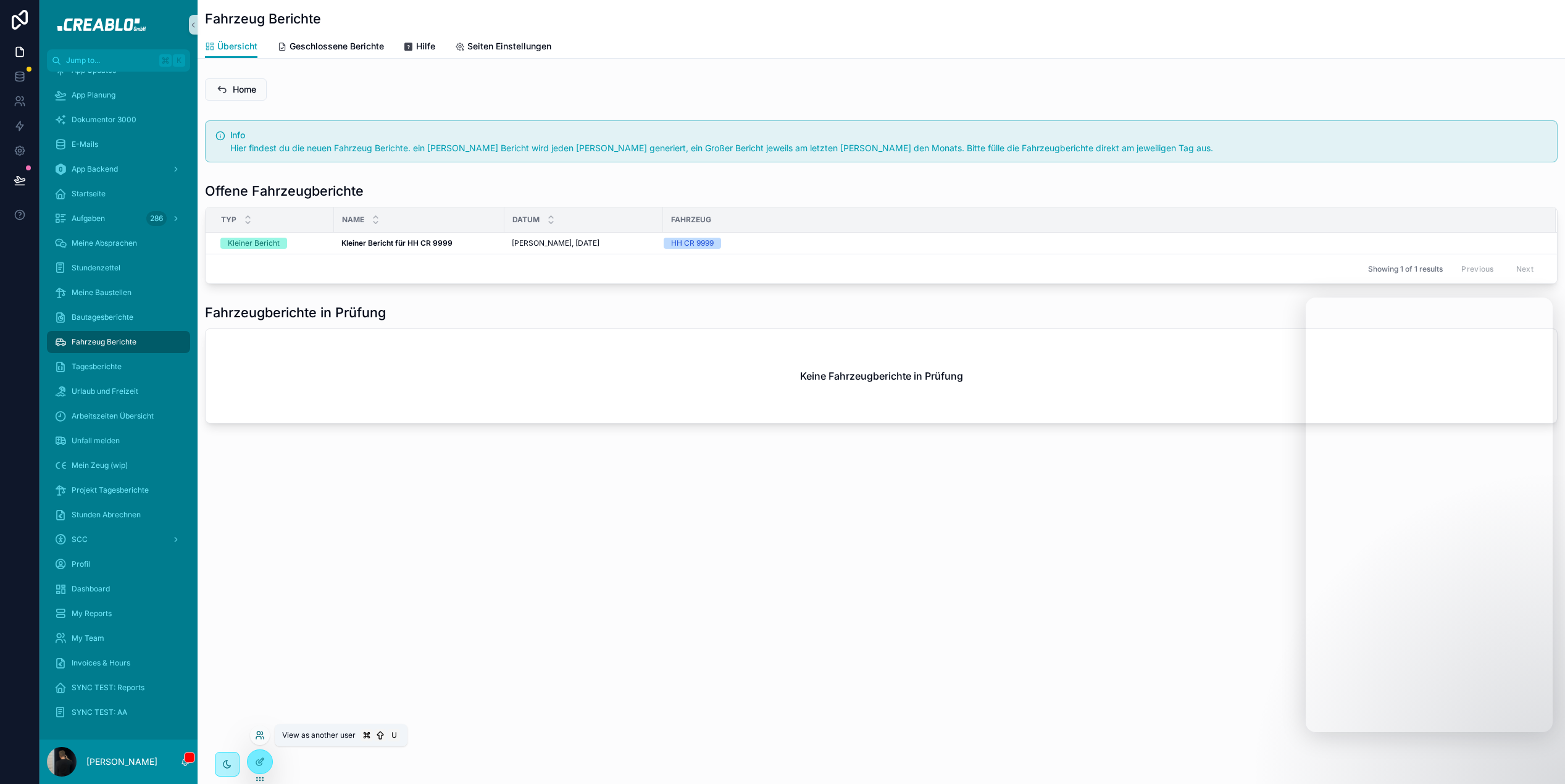
click at [262, 734] on icon at bounding box center [262, 733] width 2 height 3
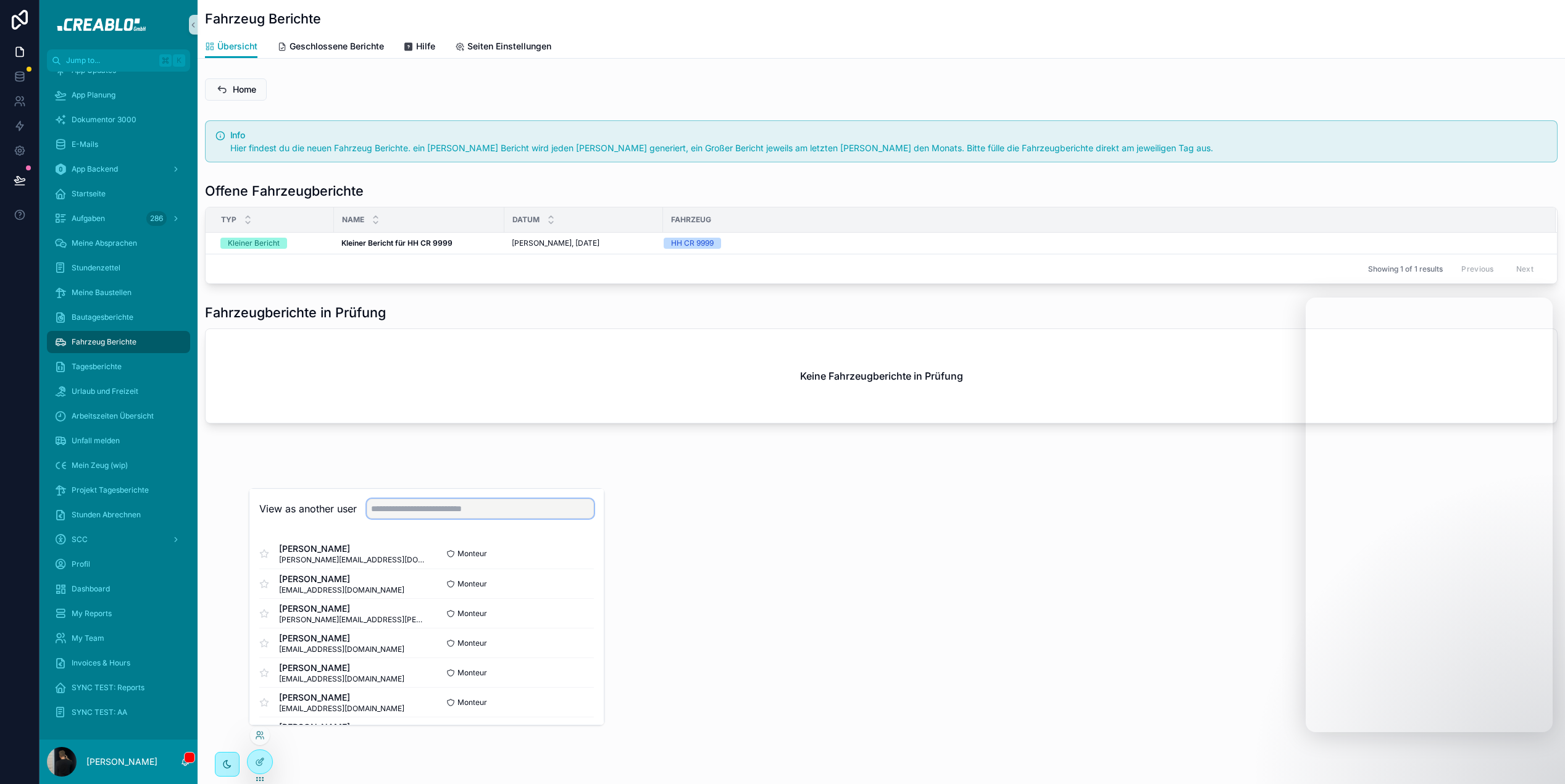
click at [374, 515] on input "text" at bounding box center [481, 509] width 227 height 20
type input "*"
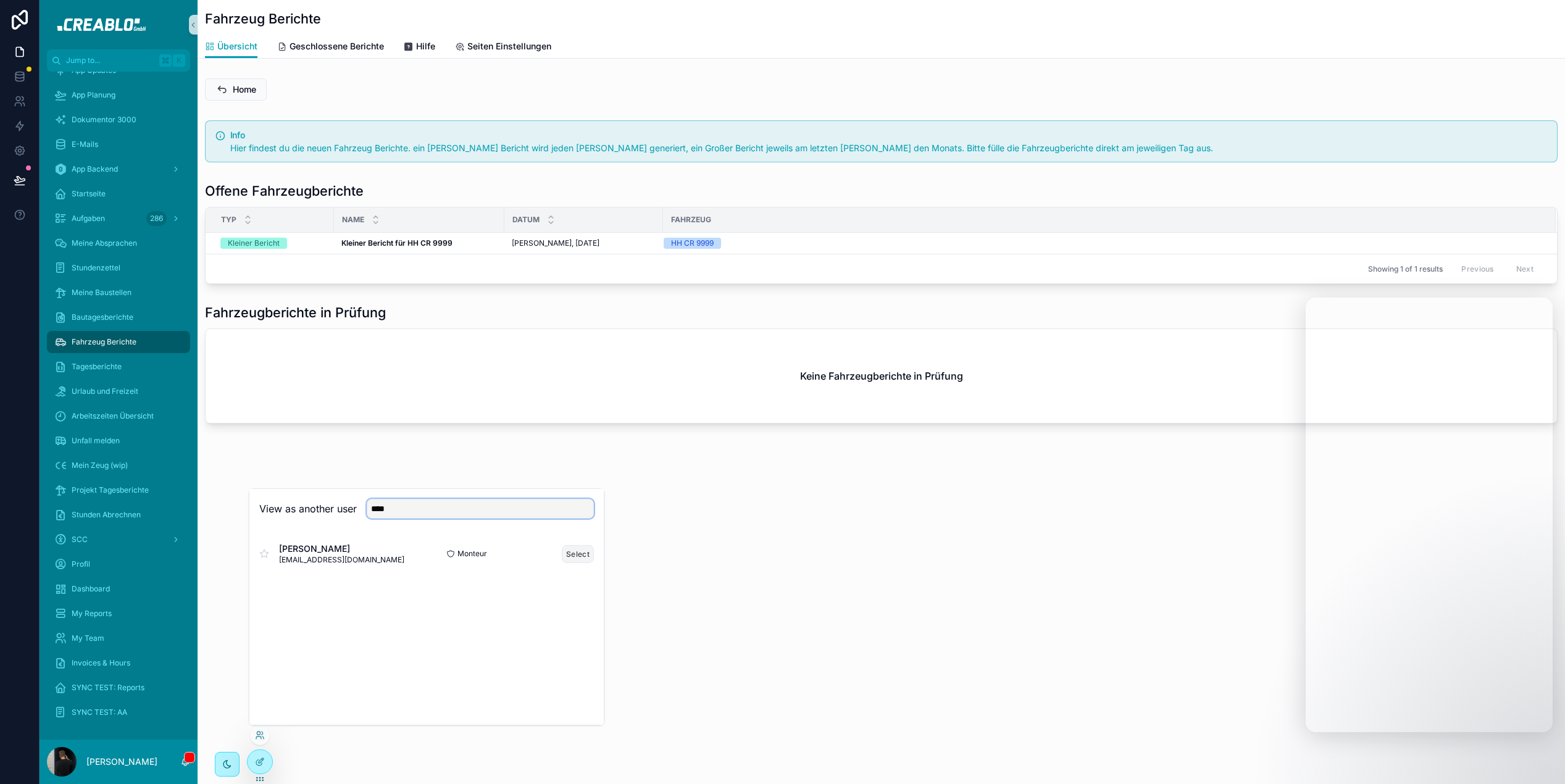
type input "****"
click at [588, 550] on button "Select" at bounding box center [578, 554] width 32 height 18
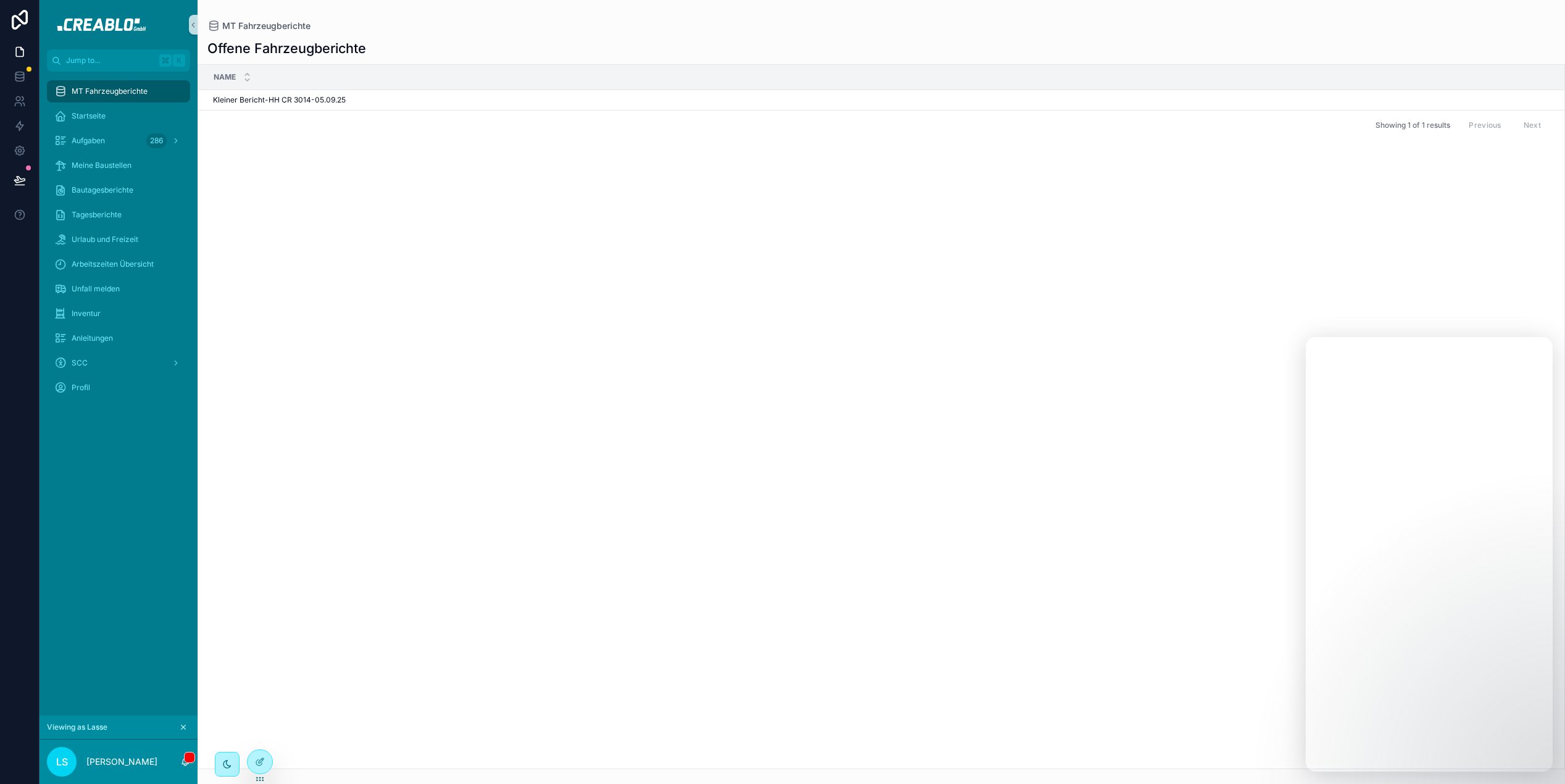
click at [187, 723] on icon "scrollable content" at bounding box center [183, 727] width 8 height 8
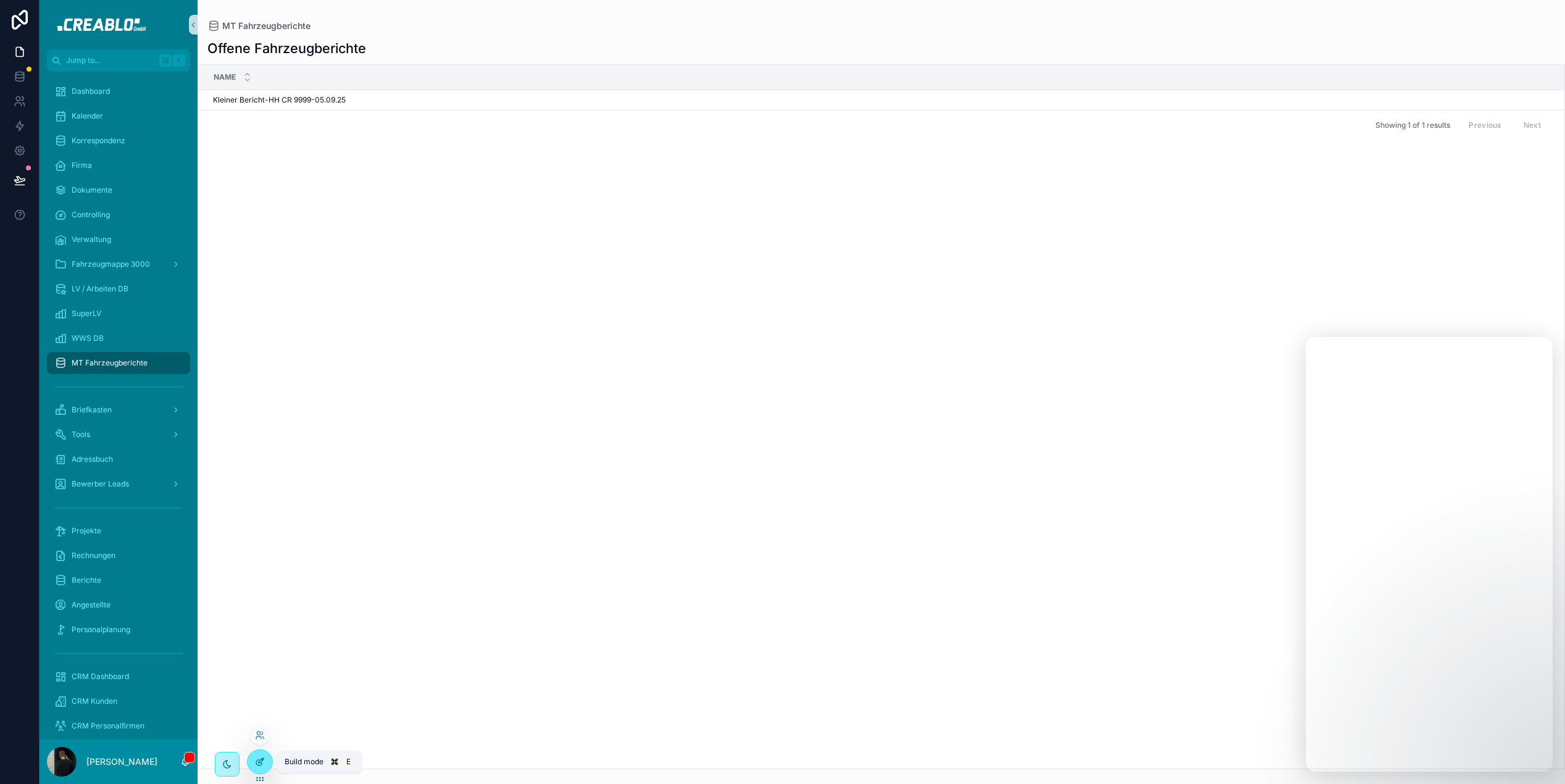
click at [251, 760] on div at bounding box center [260, 761] width 25 height 24
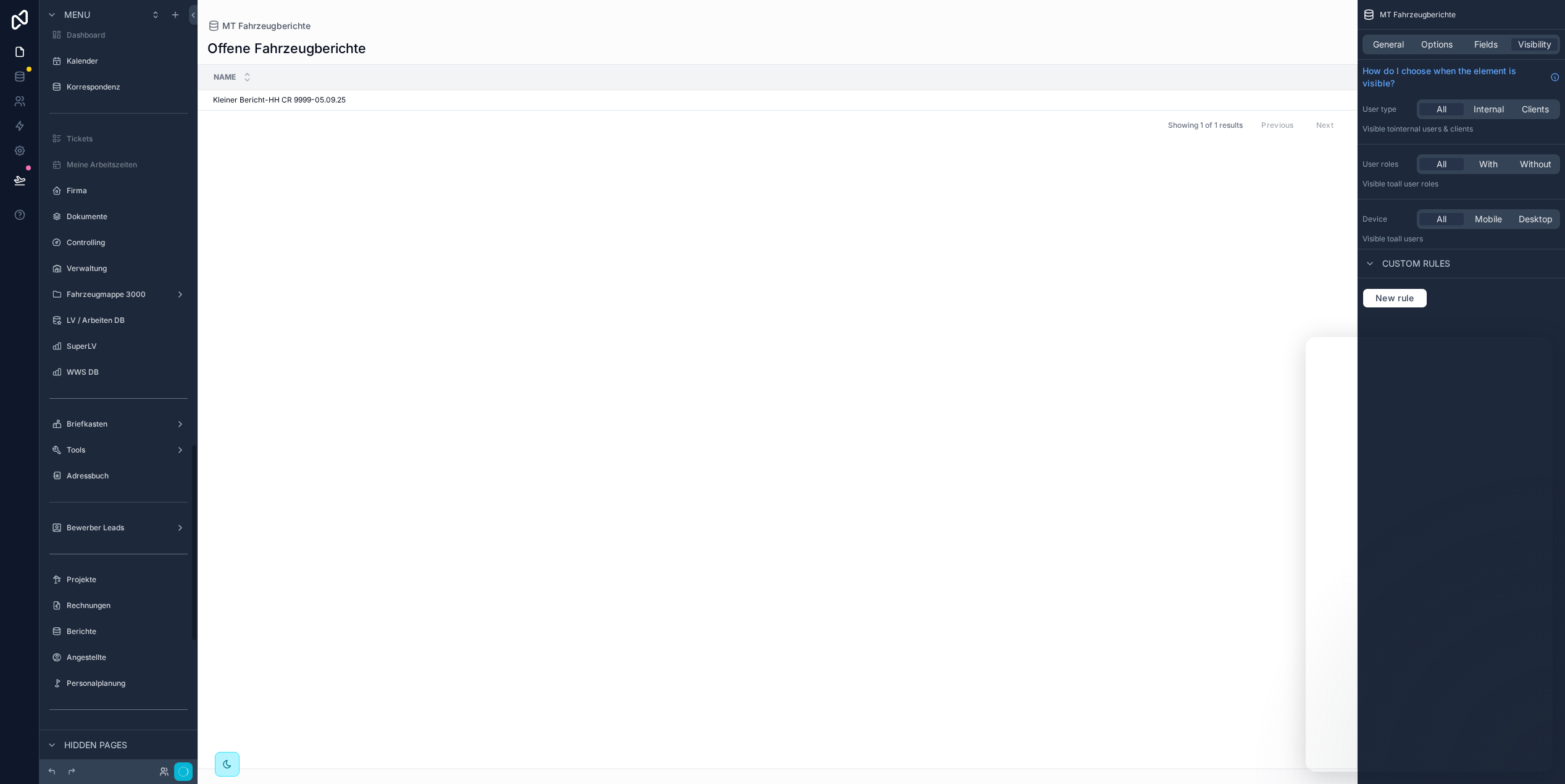
scroll to position [1723, 0]
click at [156, 772] on icon at bounding box center [155, 771] width 10 height 10
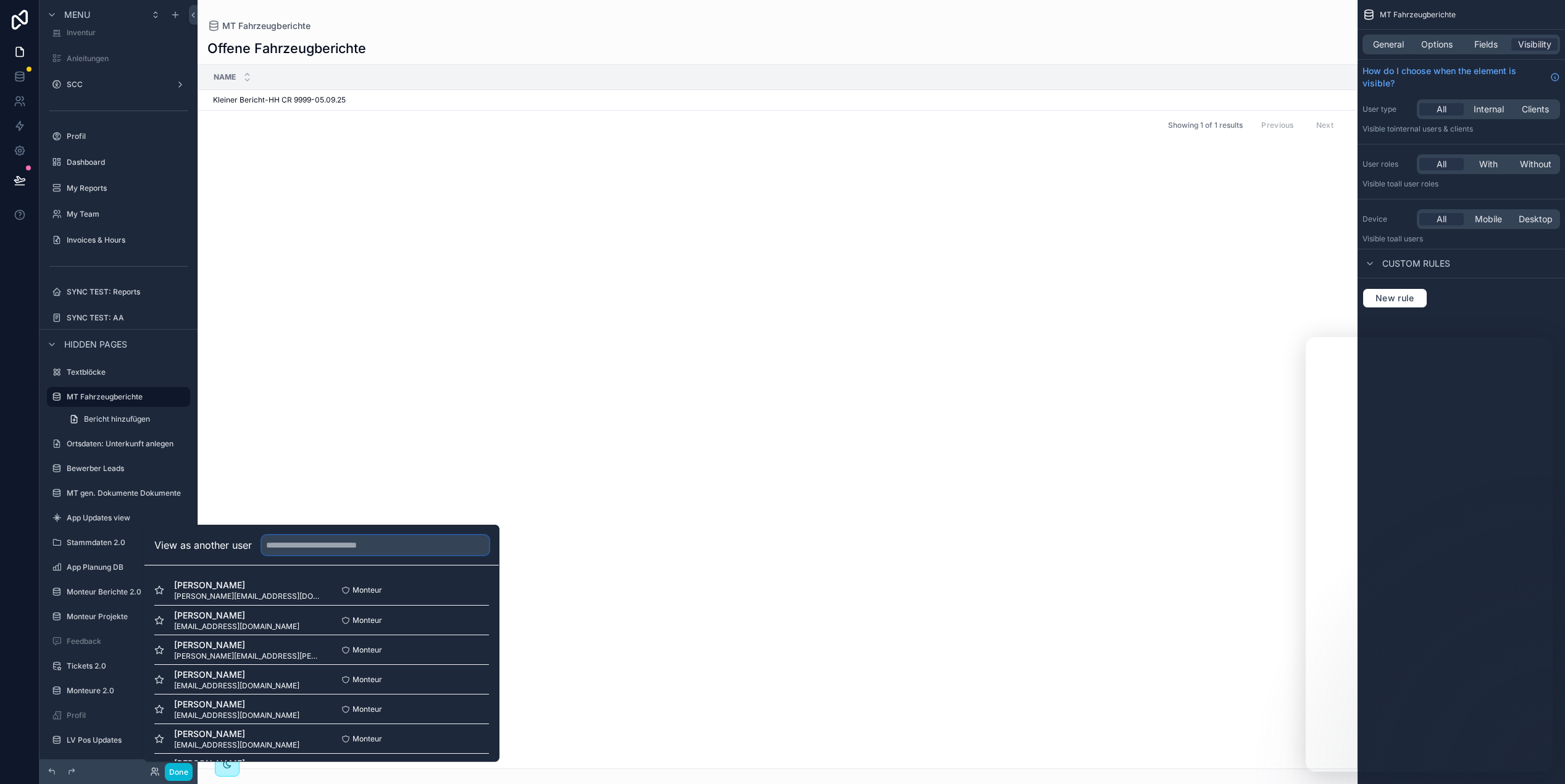
click at [314, 548] on input "text" at bounding box center [375, 545] width 227 height 20
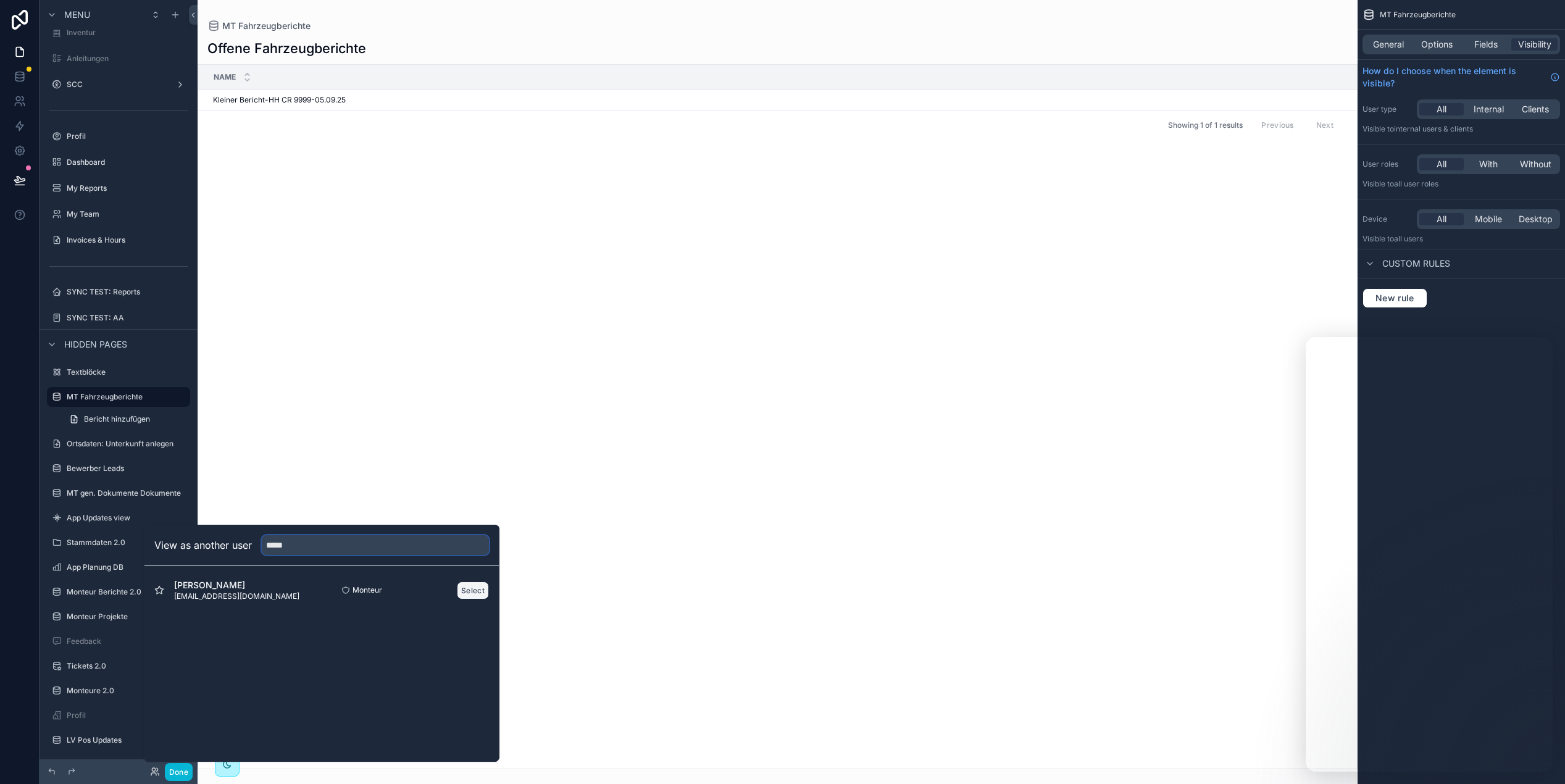
type input "*****"
click at [485, 592] on button "Select" at bounding box center [473, 591] width 32 height 18
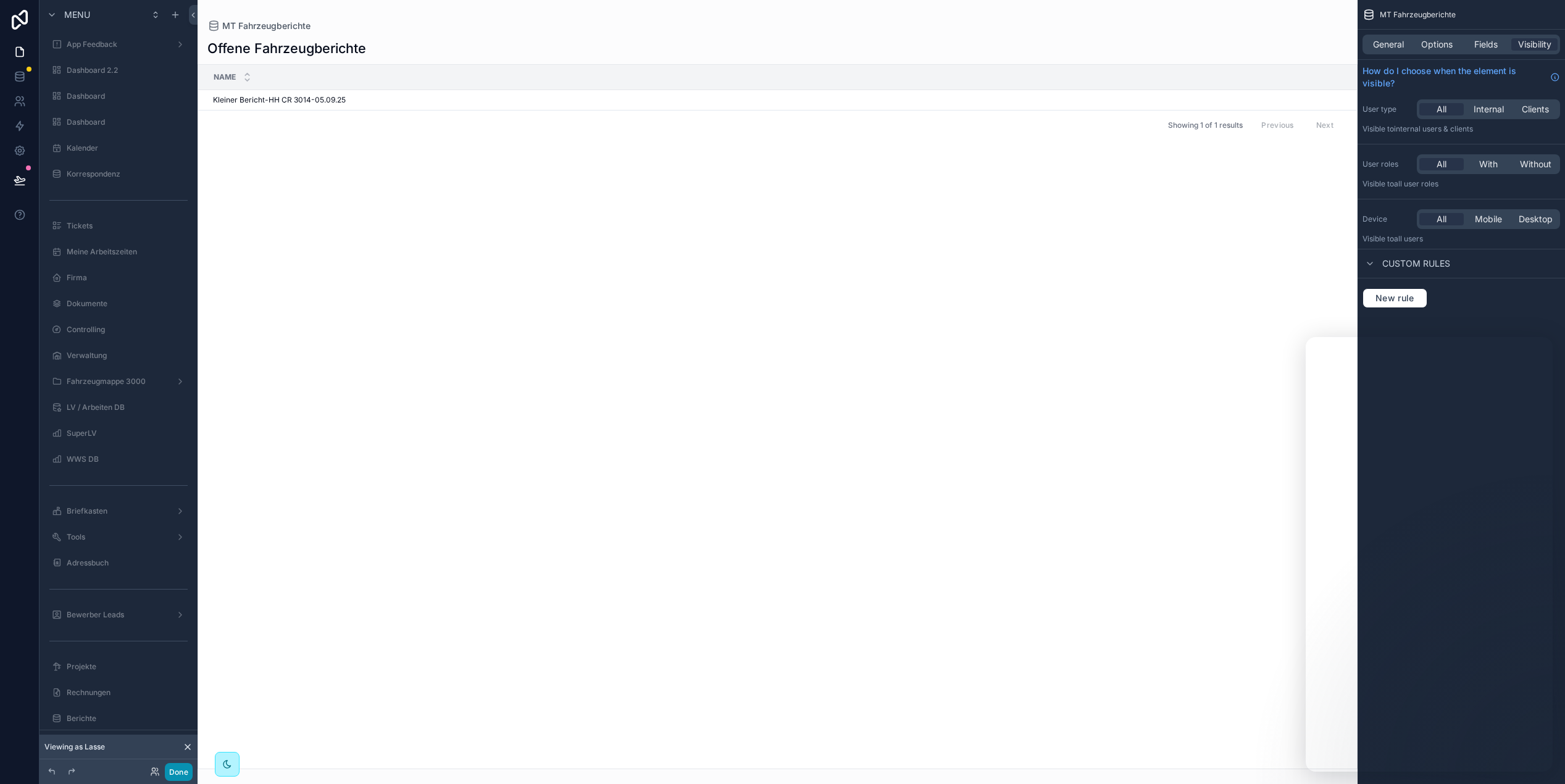
click at [171, 773] on button "Done" at bounding box center [178, 773] width 28 height 18
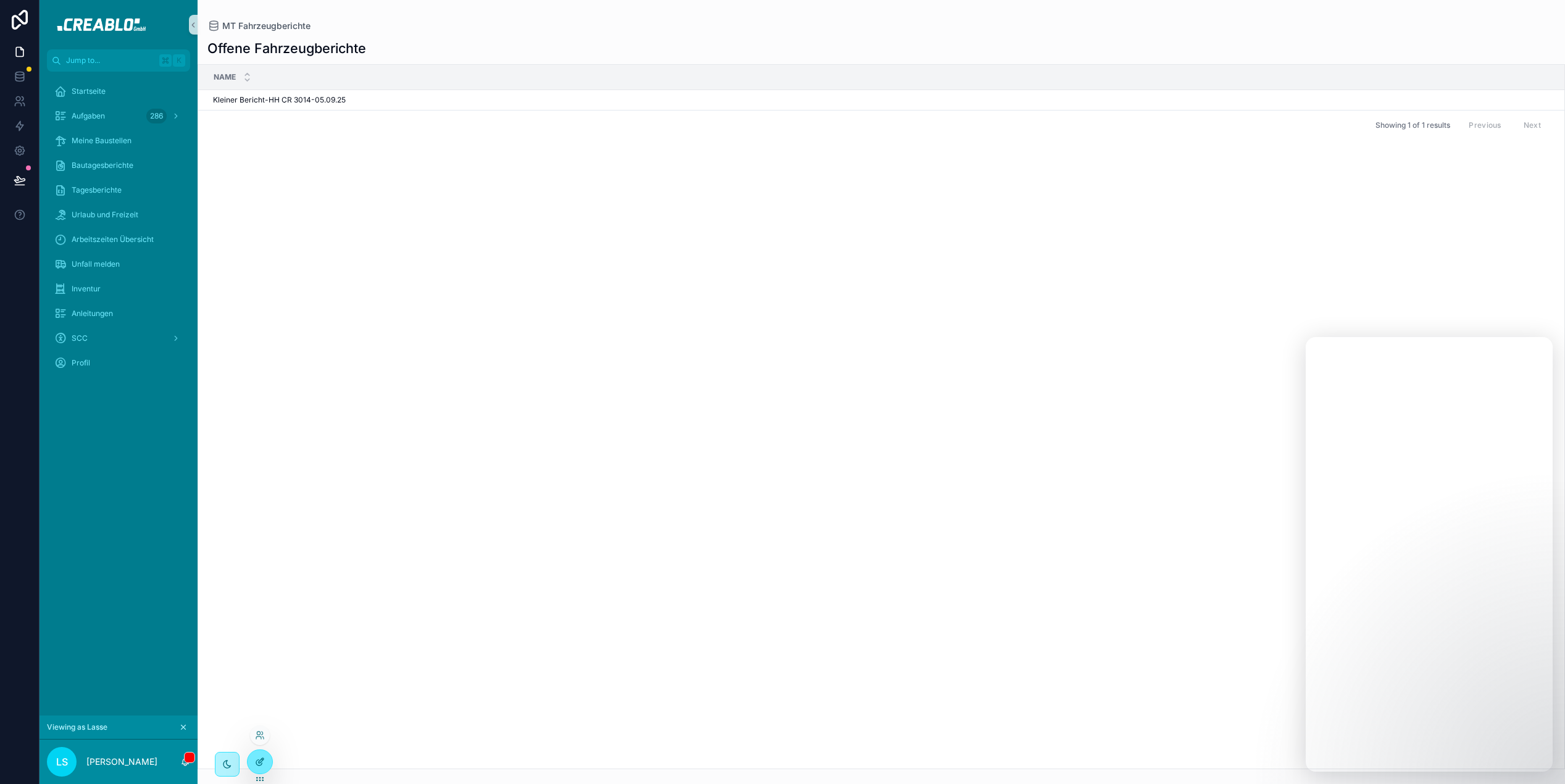
click at [258, 763] on icon at bounding box center [259, 761] width 10 height 10
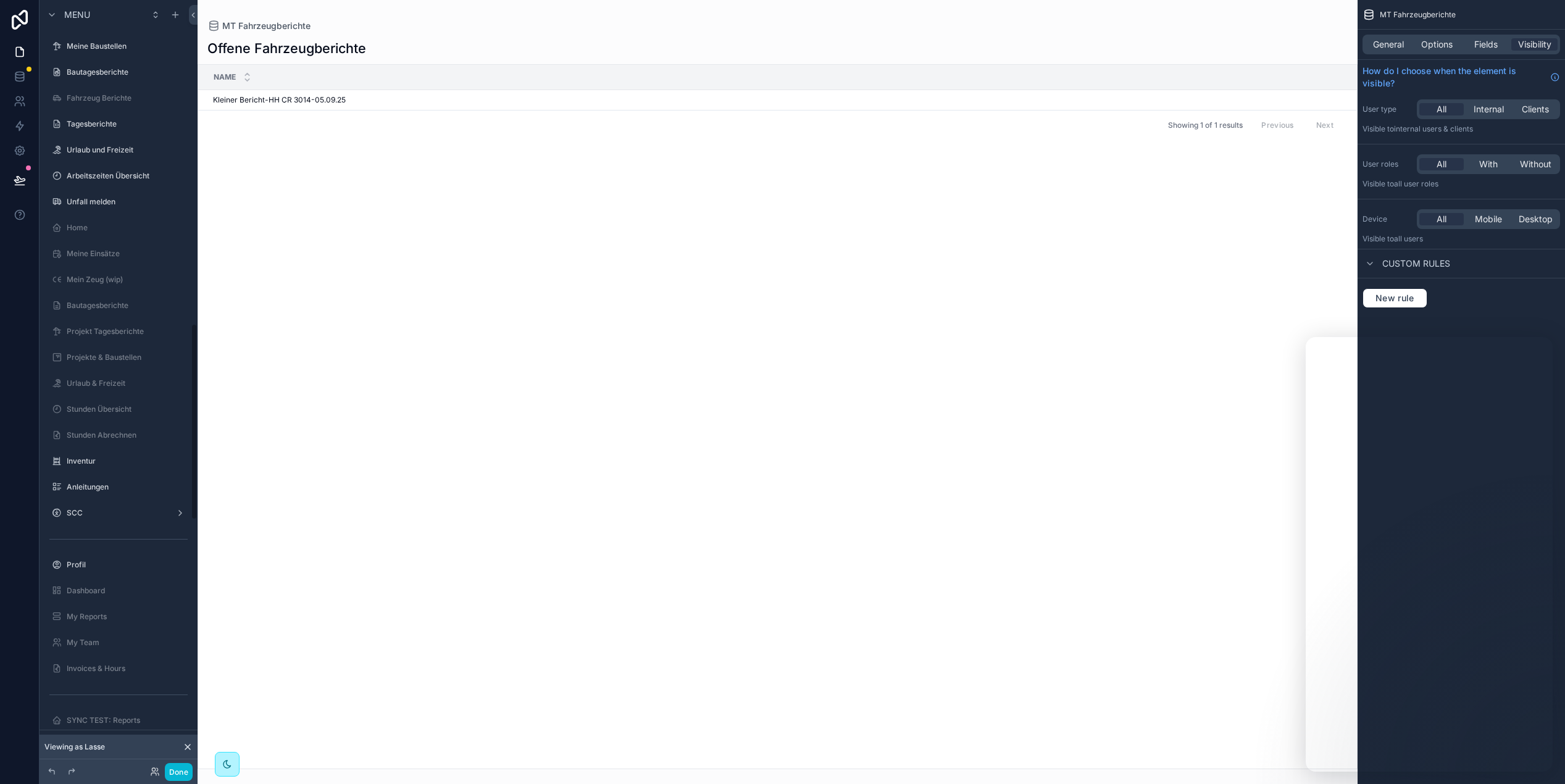
scroll to position [1263, 0]
click at [124, 134] on label "Fahrzeug Berichte" at bounding box center [116, 129] width 99 height 10
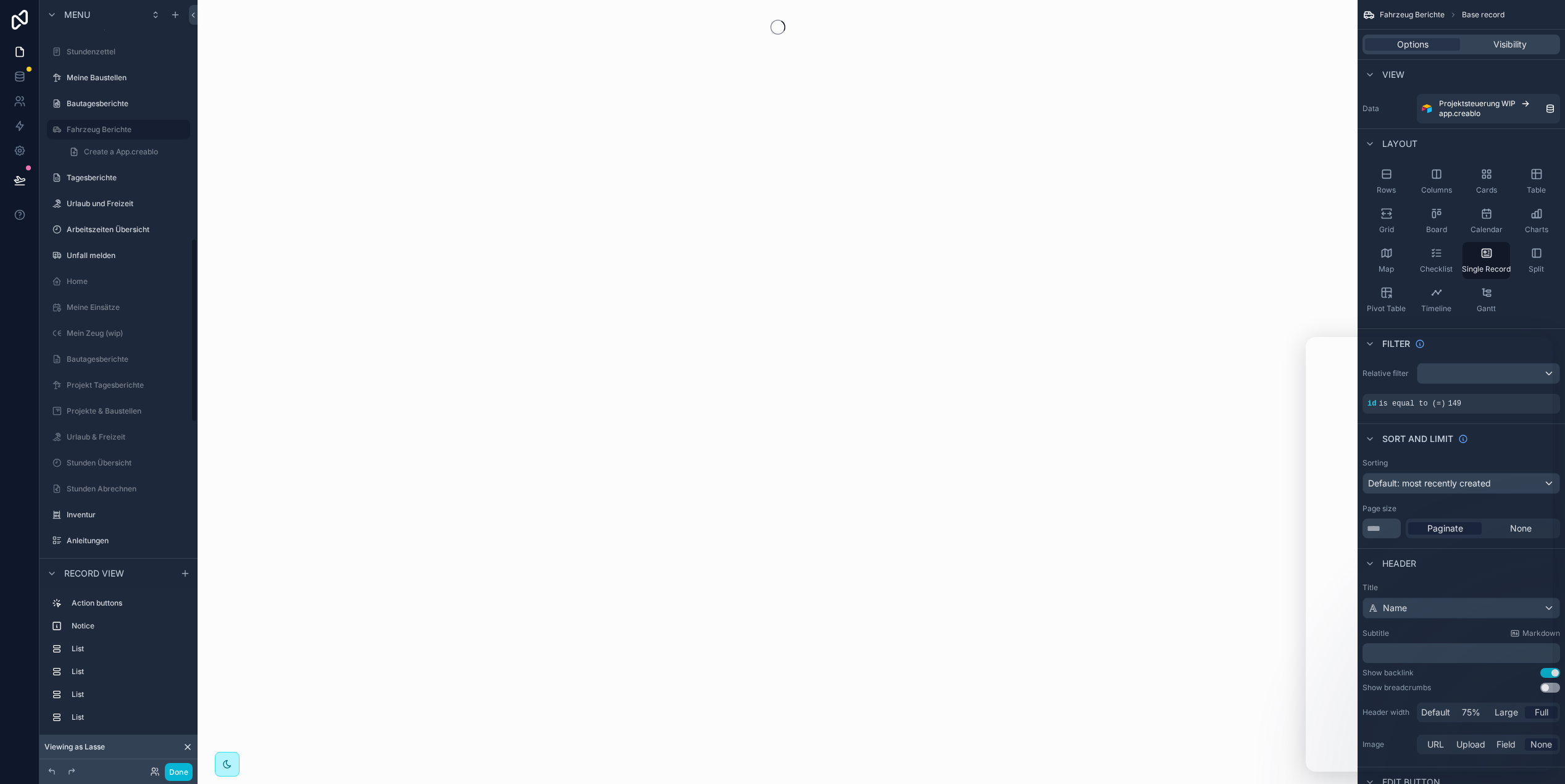
scroll to position [995, 0]
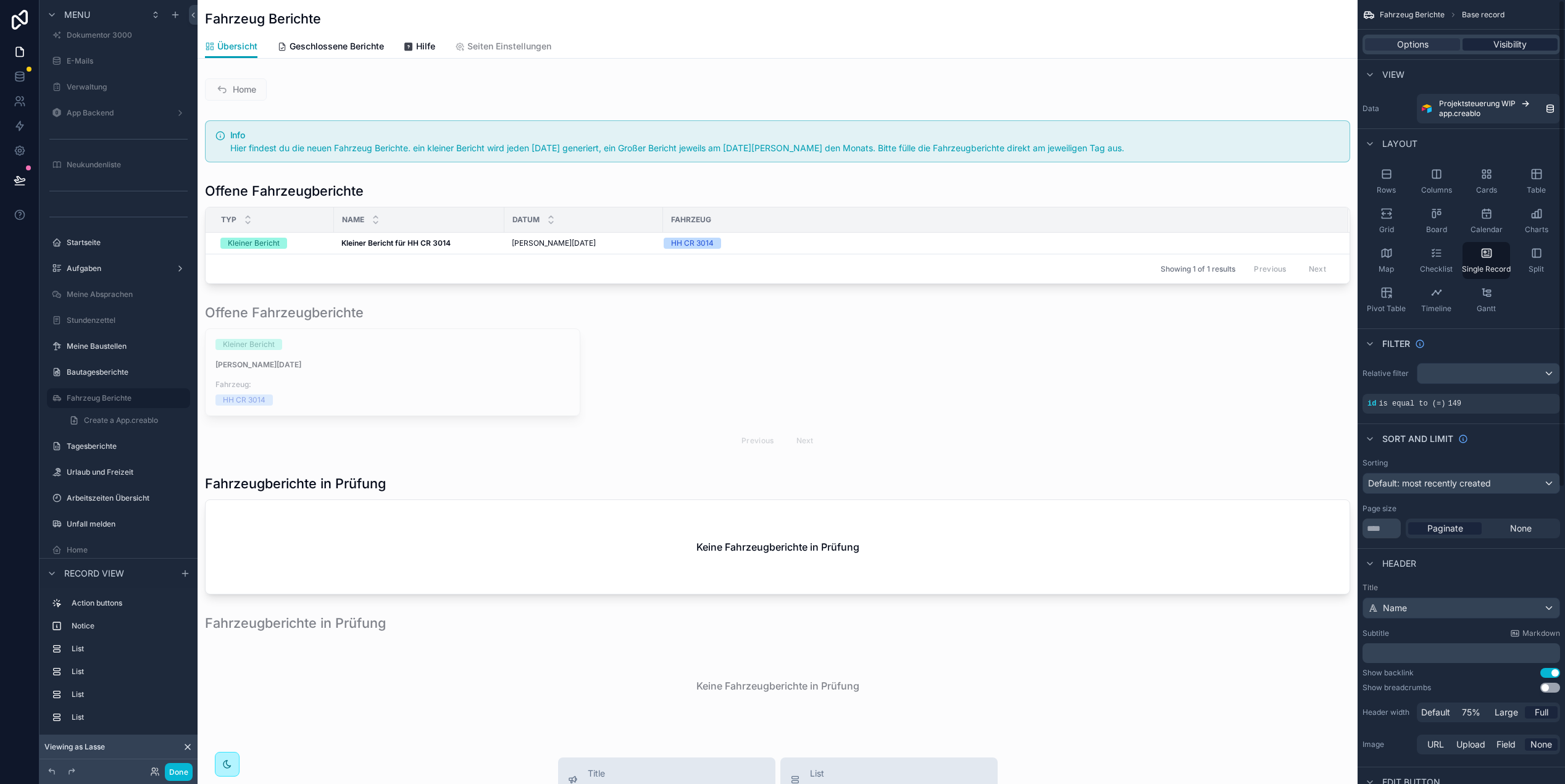
click at [1506, 47] on span "Visibility" at bounding box center [1510, 44] width 33 height 12
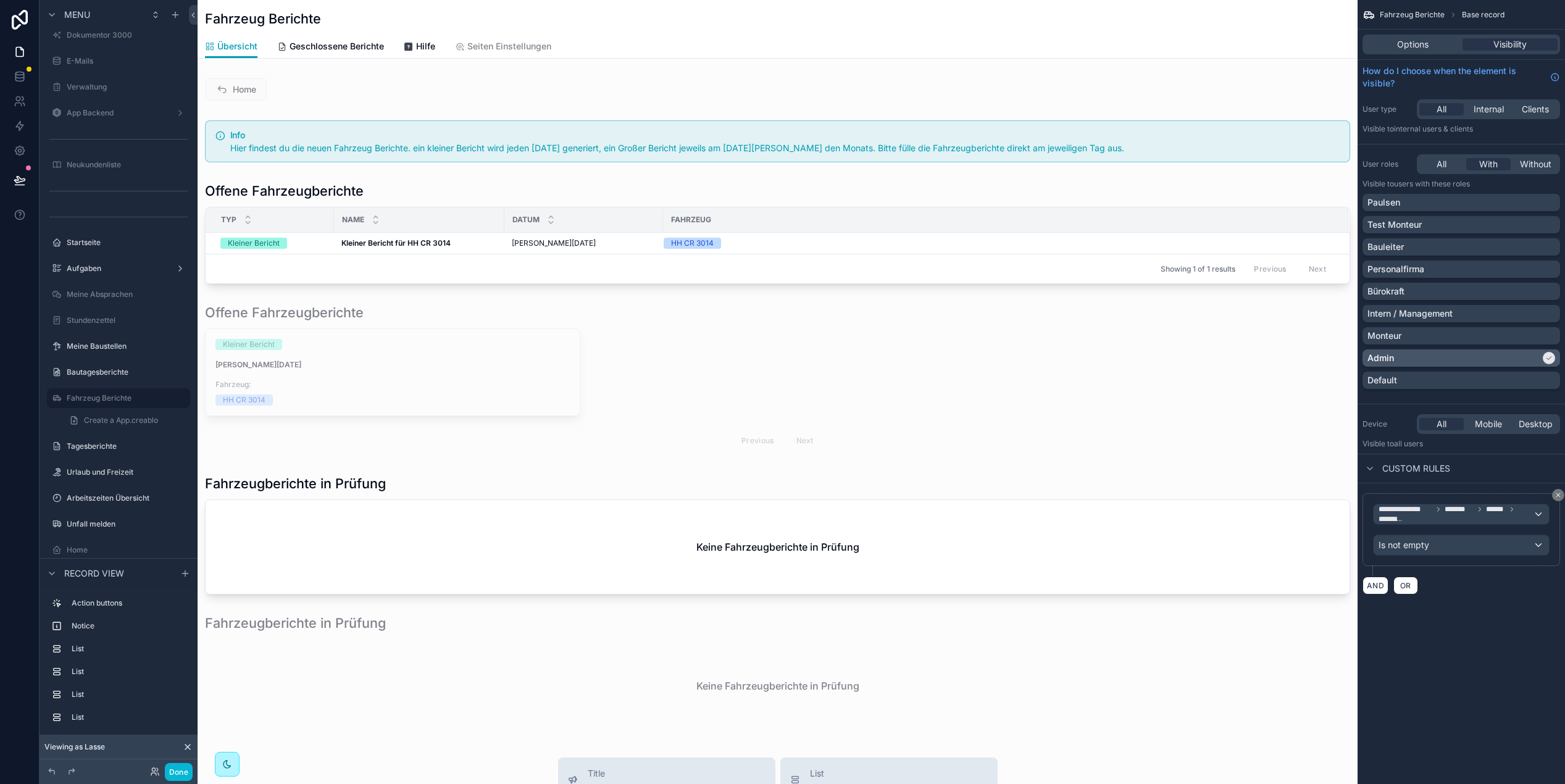
click at [1515, 356] on div "Admin" at bounding box center [1454, 358] width 173 height 12
click at [1445, 168] on span "All" at bounding box center [1441, 164] width 10 height 12
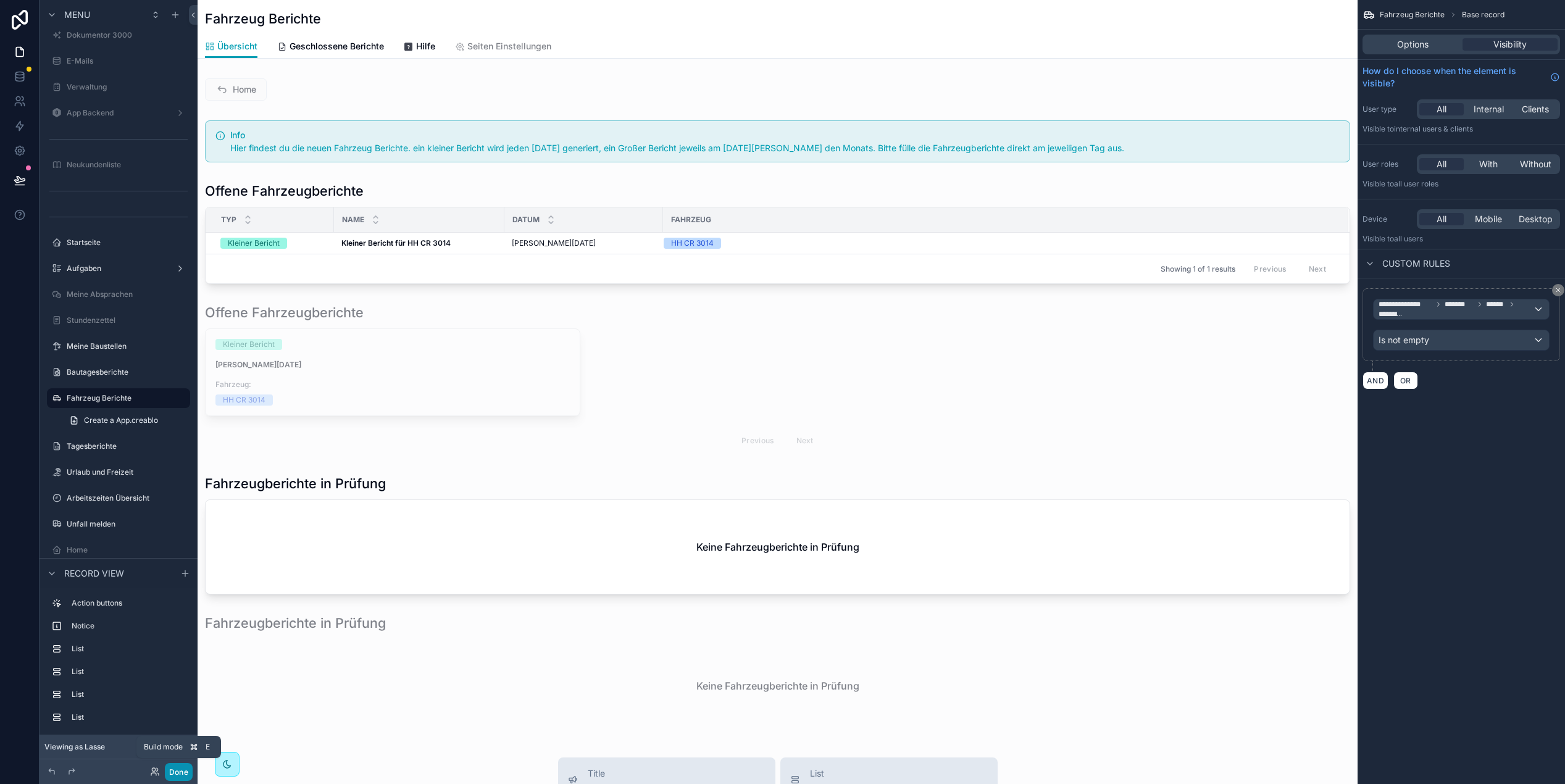
click at [183, 774] on button "Done" at bounding box center [178, 773] width 28 height 18
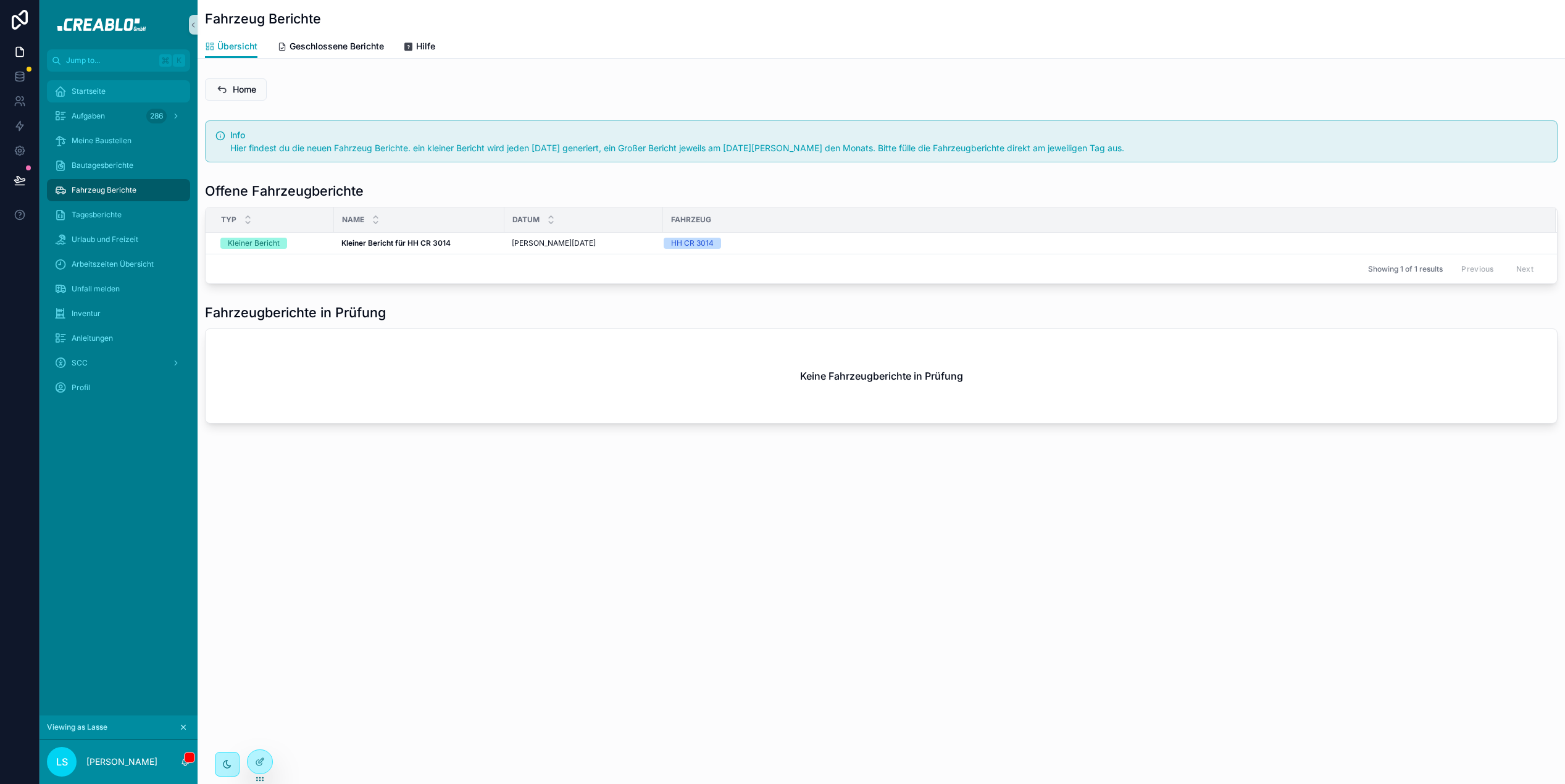
click at [94, 96] on div "Startseite" at bounding box center [118, 91] width 128 height 20
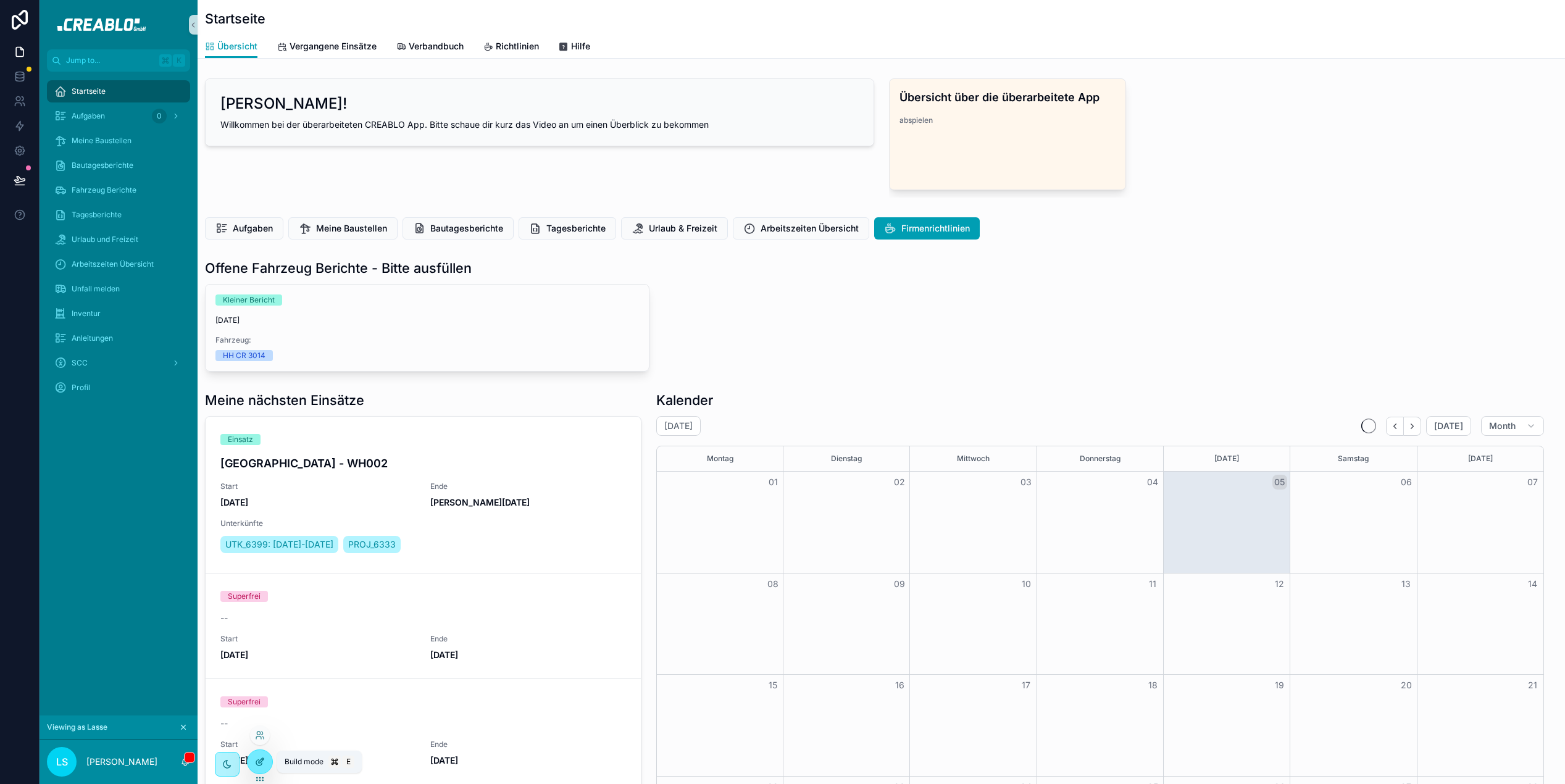
click at [262, 764] on icon at bounding box center [259, 761] width 10 height 10
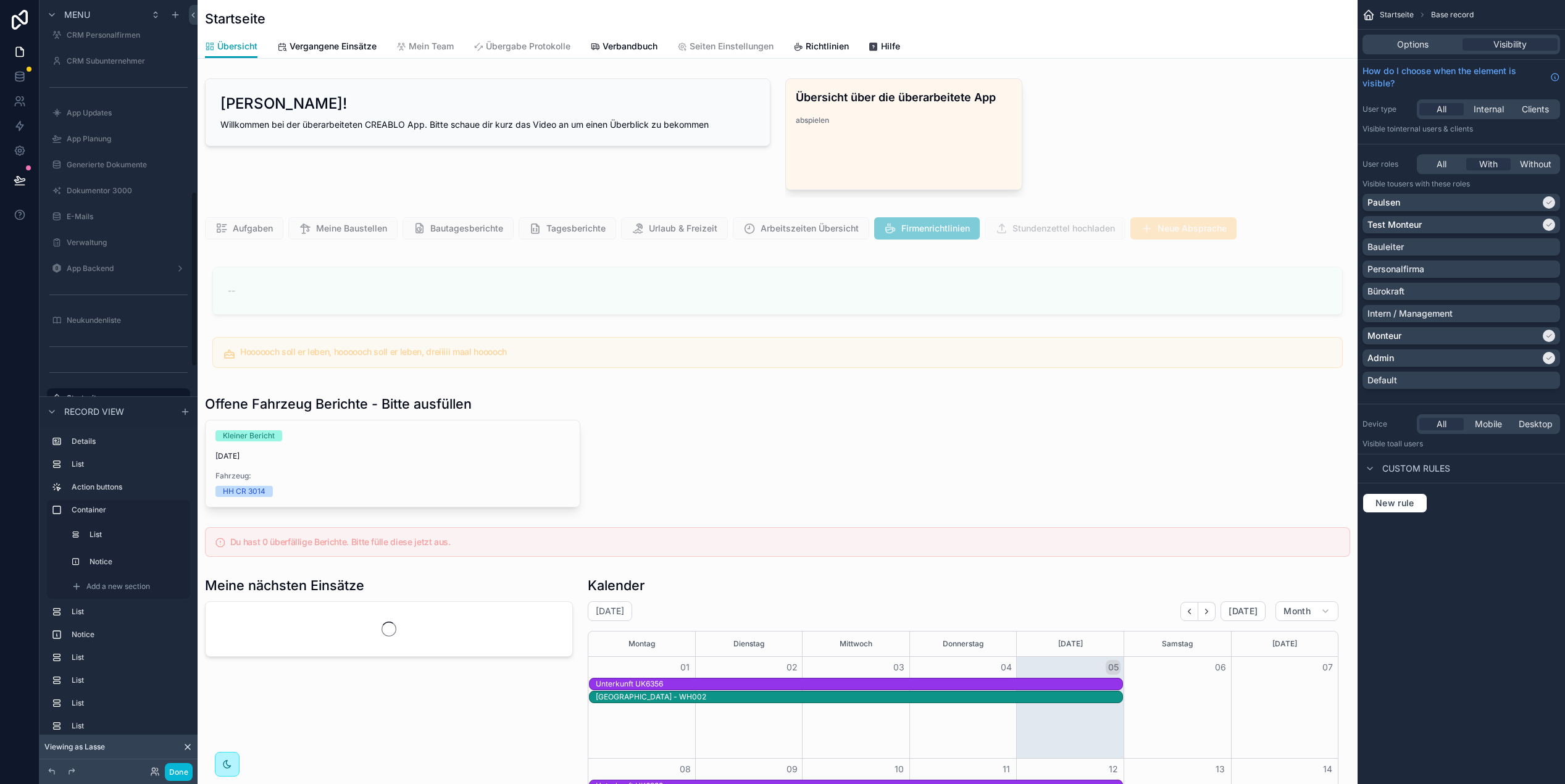
scroll to position [0, 1052]
click at [740, 397] on div "scrollable content" at bounding box center [778, 451] width 1160 height 122
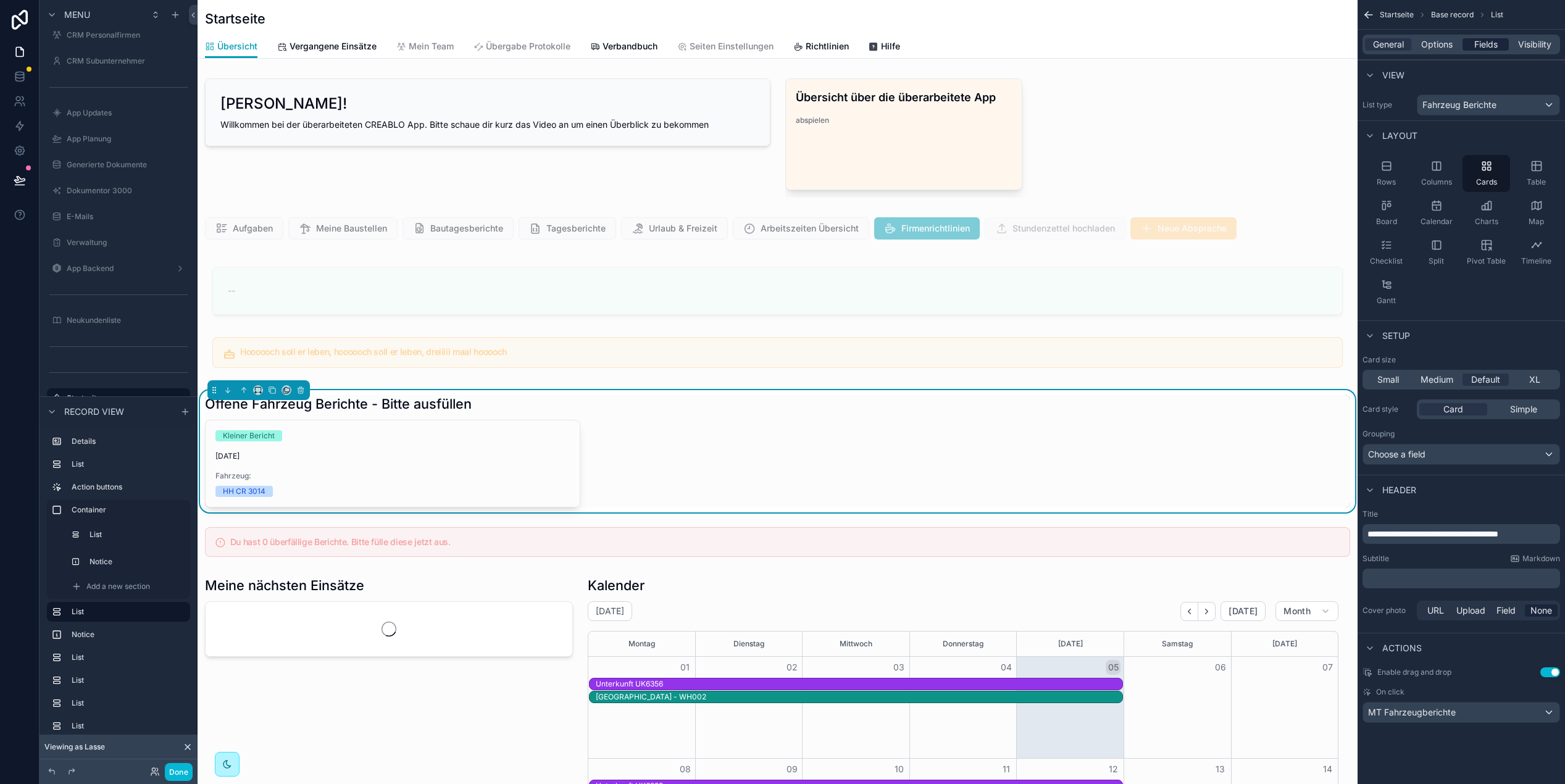
click at [1495, 43] on span "Fields" at bounding box center [1486, 44] width 24 height 12
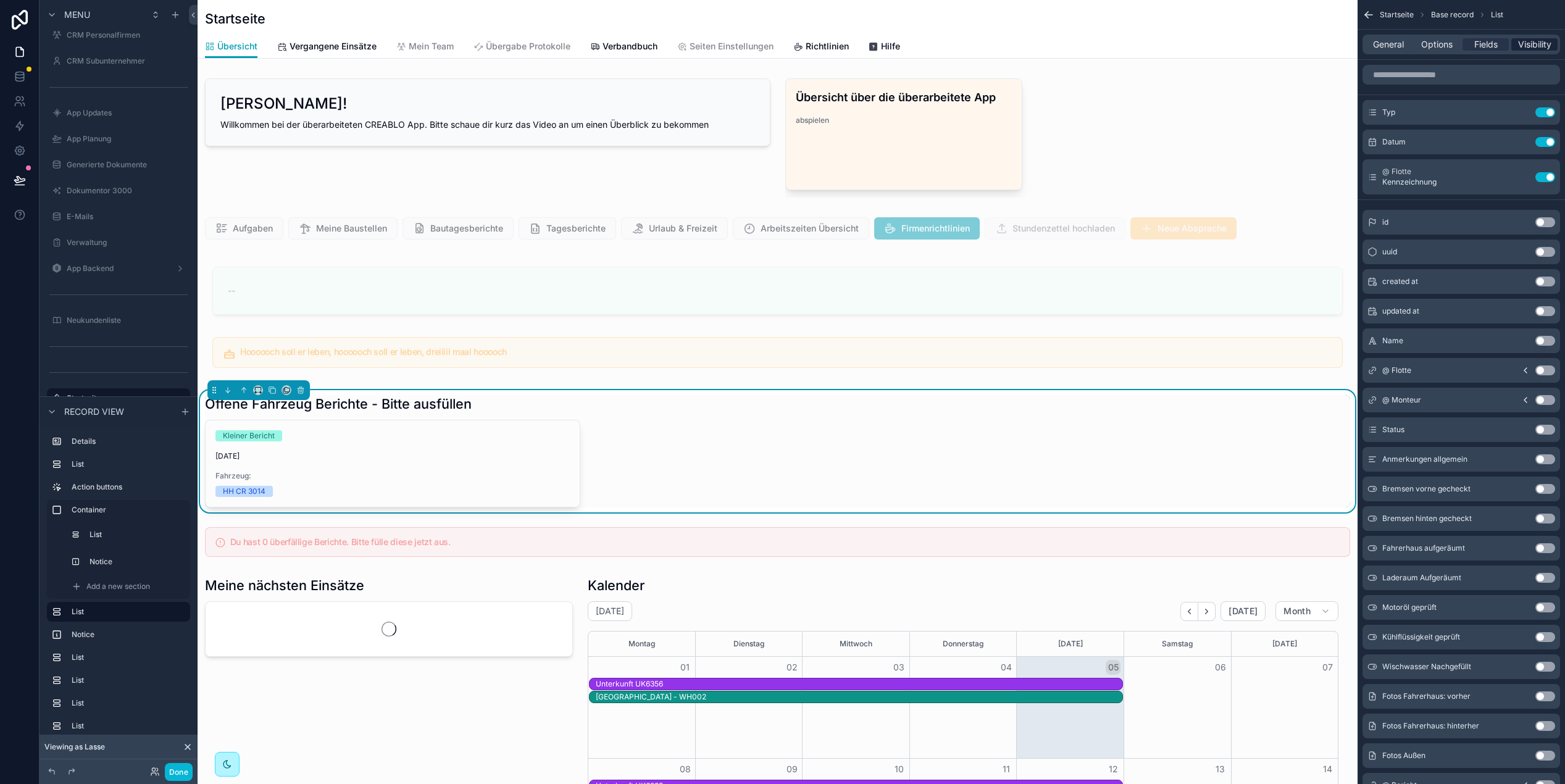
click at [1534, 45] on span "Visibility" at bounding box center [1535, 44] width 33 height 12
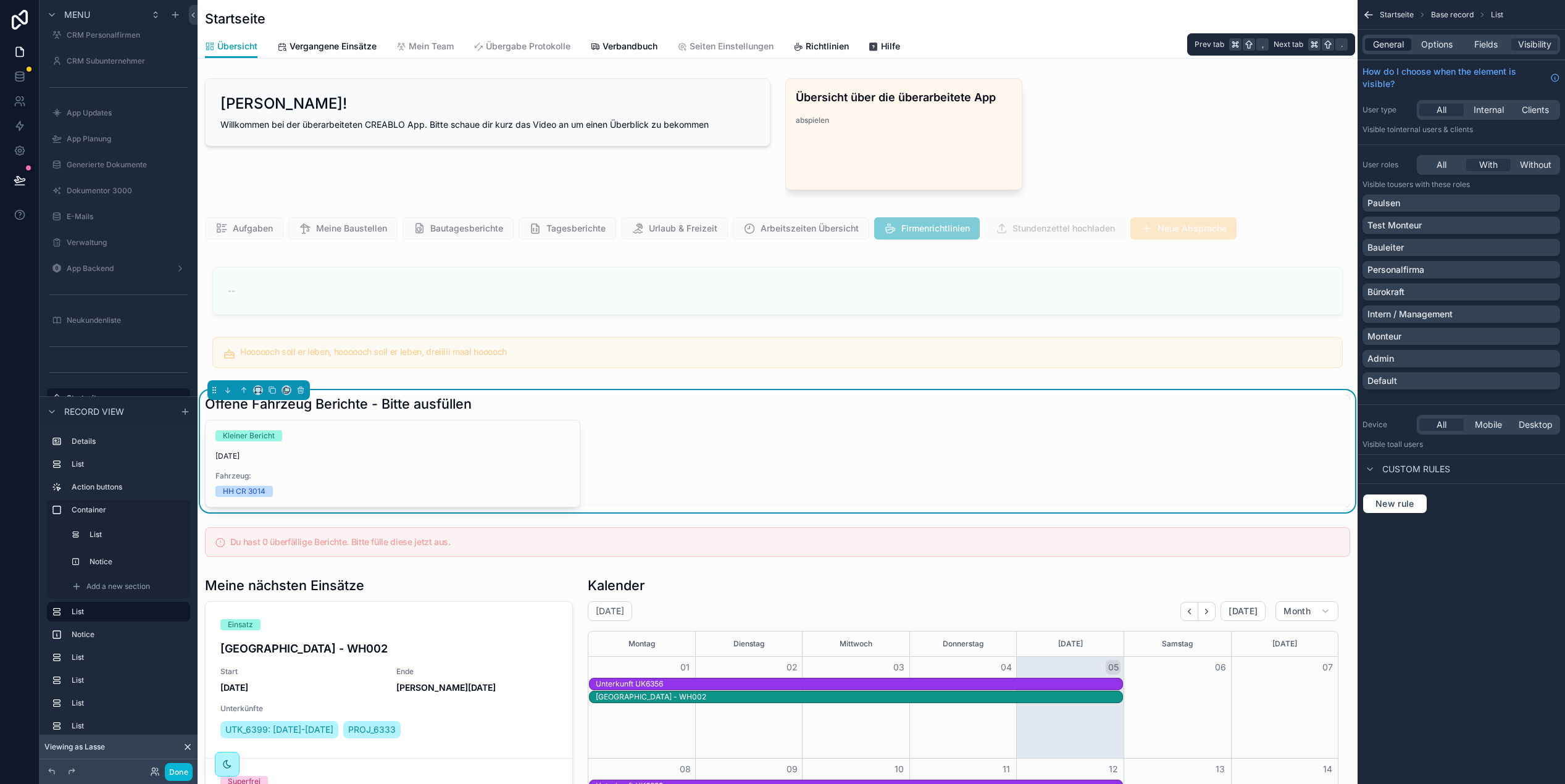
click at [1383, 49] on span "General" at bounding box center [1388, 44] width 31 height 12
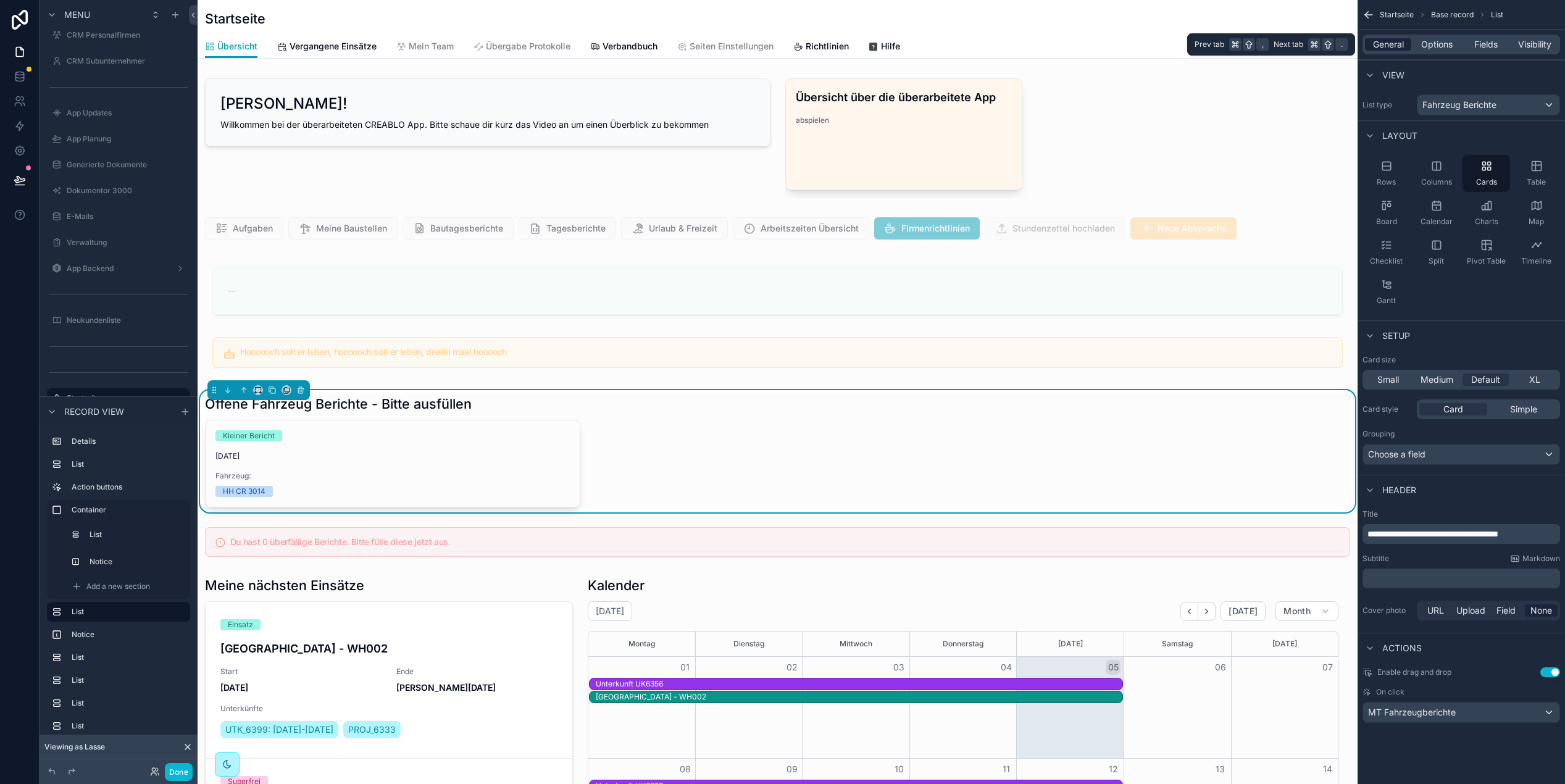
click at [1384, 45] on span "General" at bounding box center [1388, 44] width 31 height 12
click at [1434, 41] on span "Options" at bounding box center [1438, 44] width 32 height 12
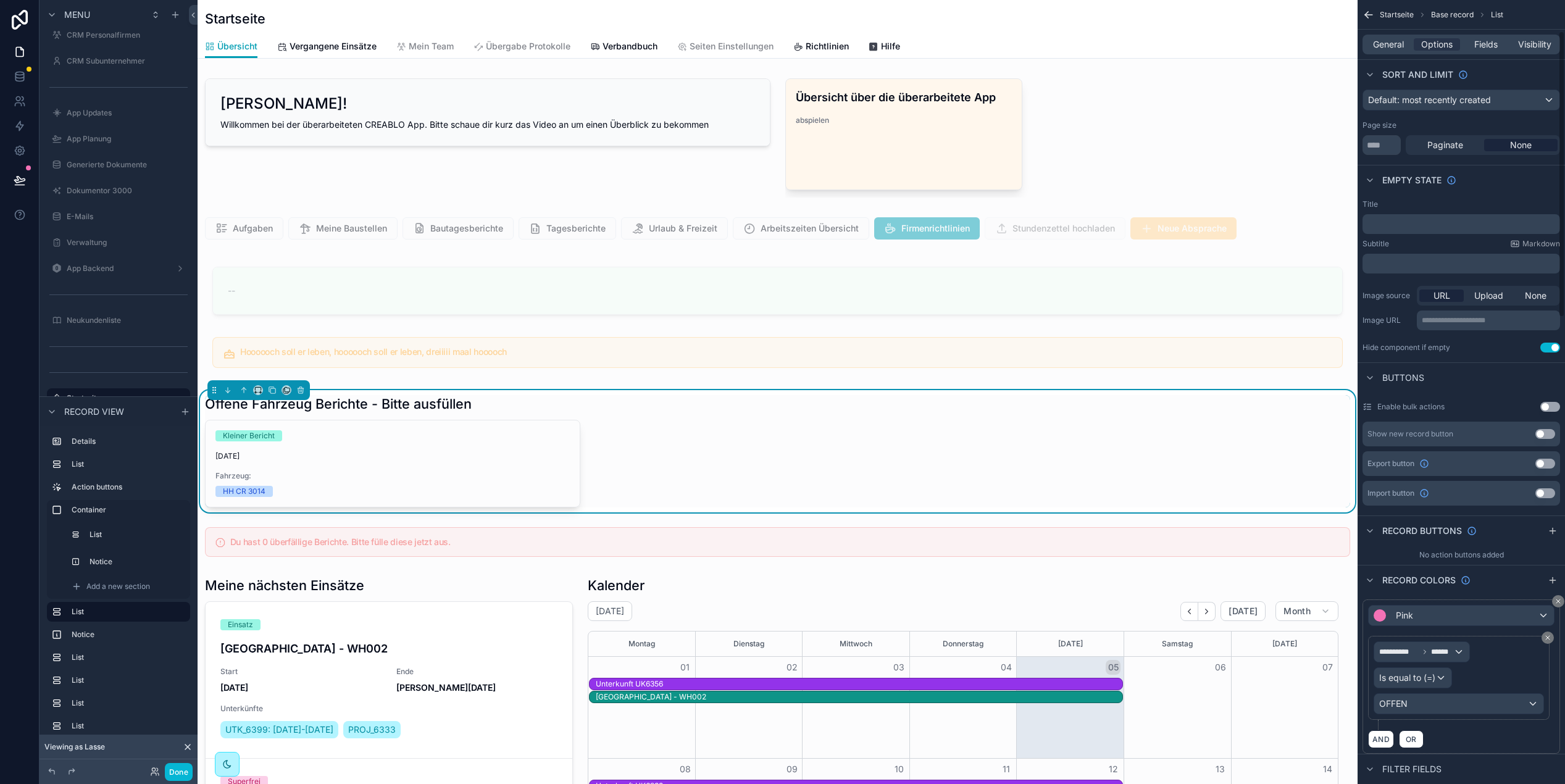
scroll to position [189, 0]
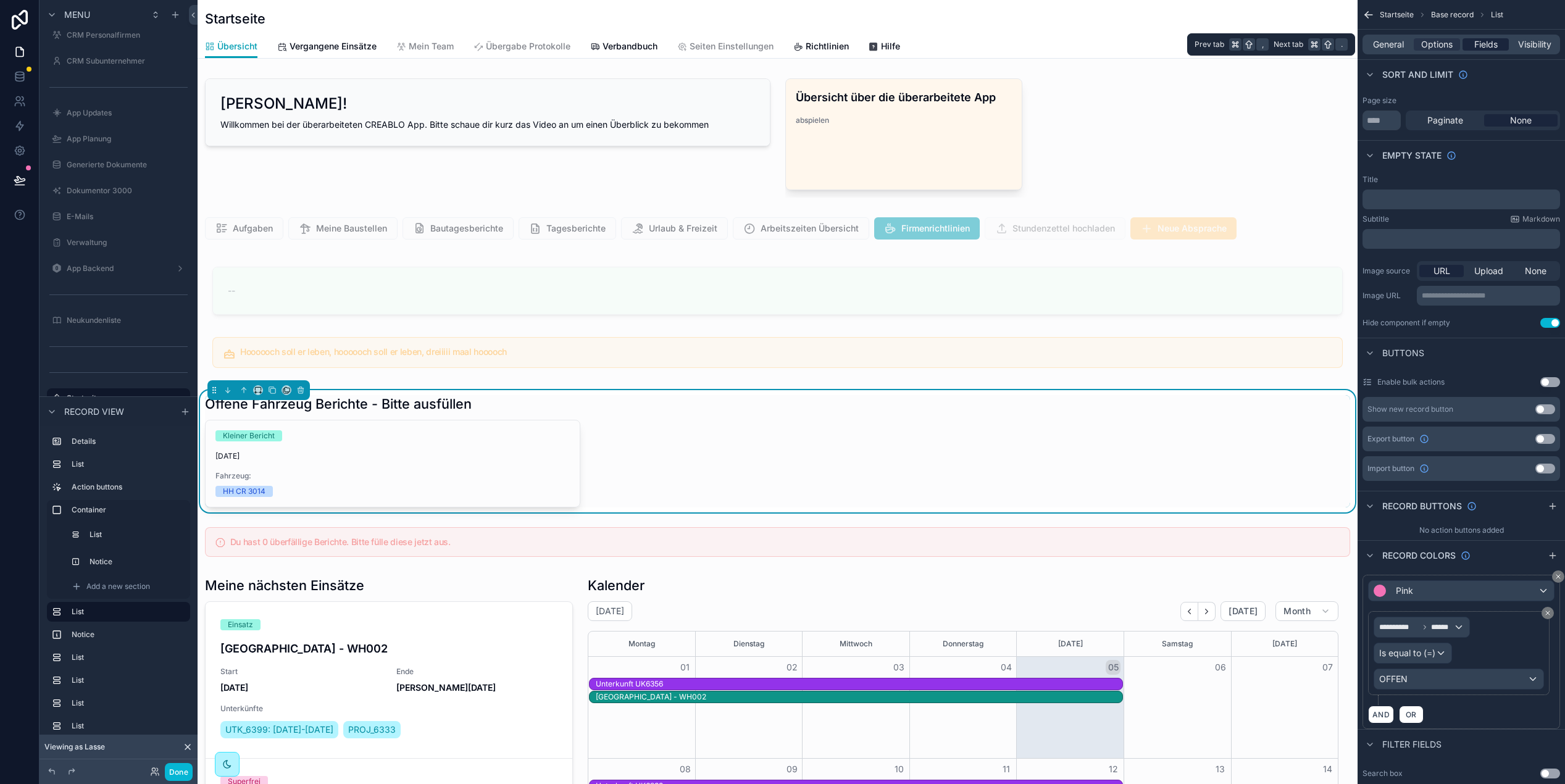
click at [1478, 45] on span "Fields" at bounding box center [1486, 44] width 24 height 12
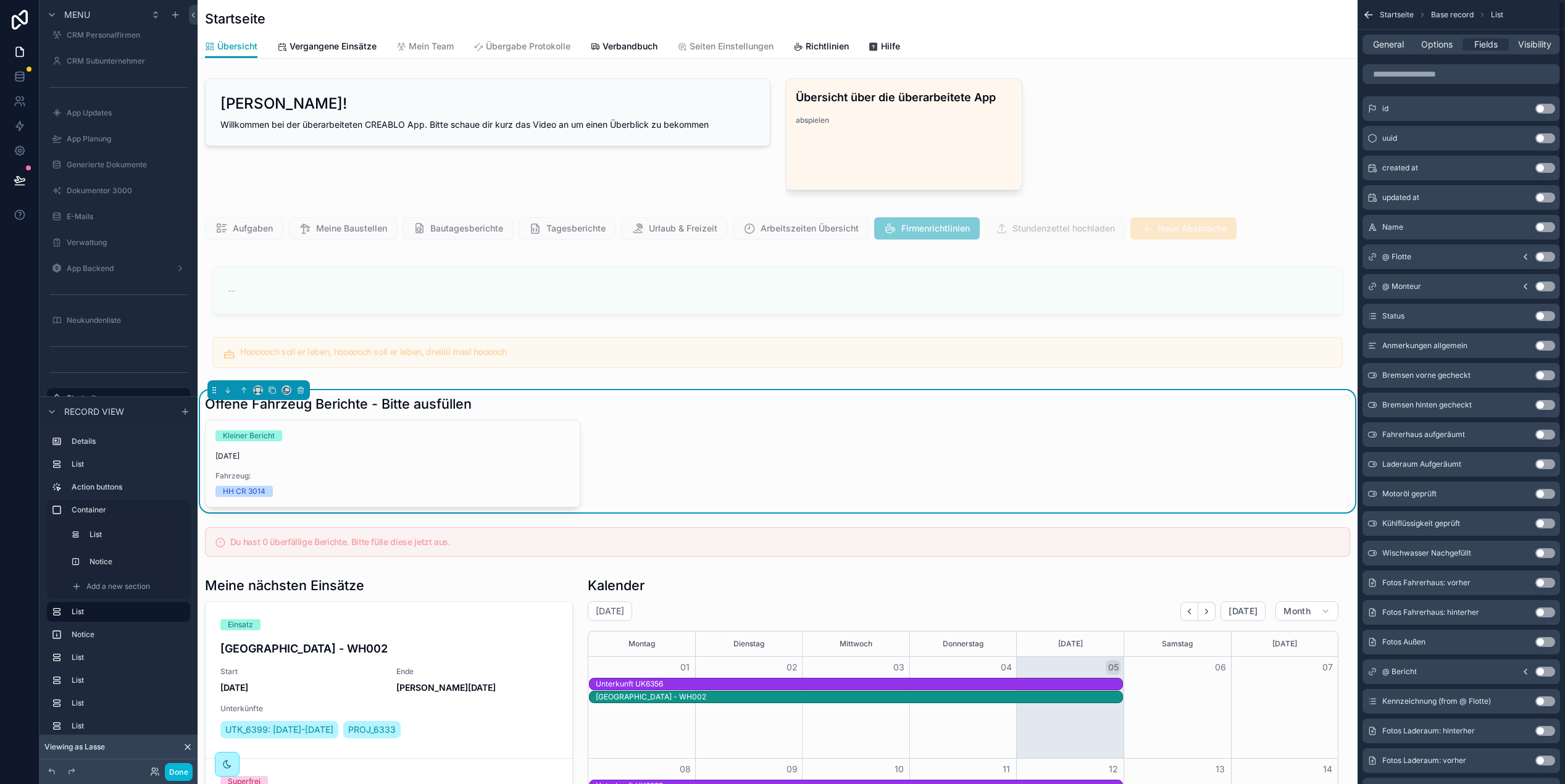
scroll to position [0, 0]
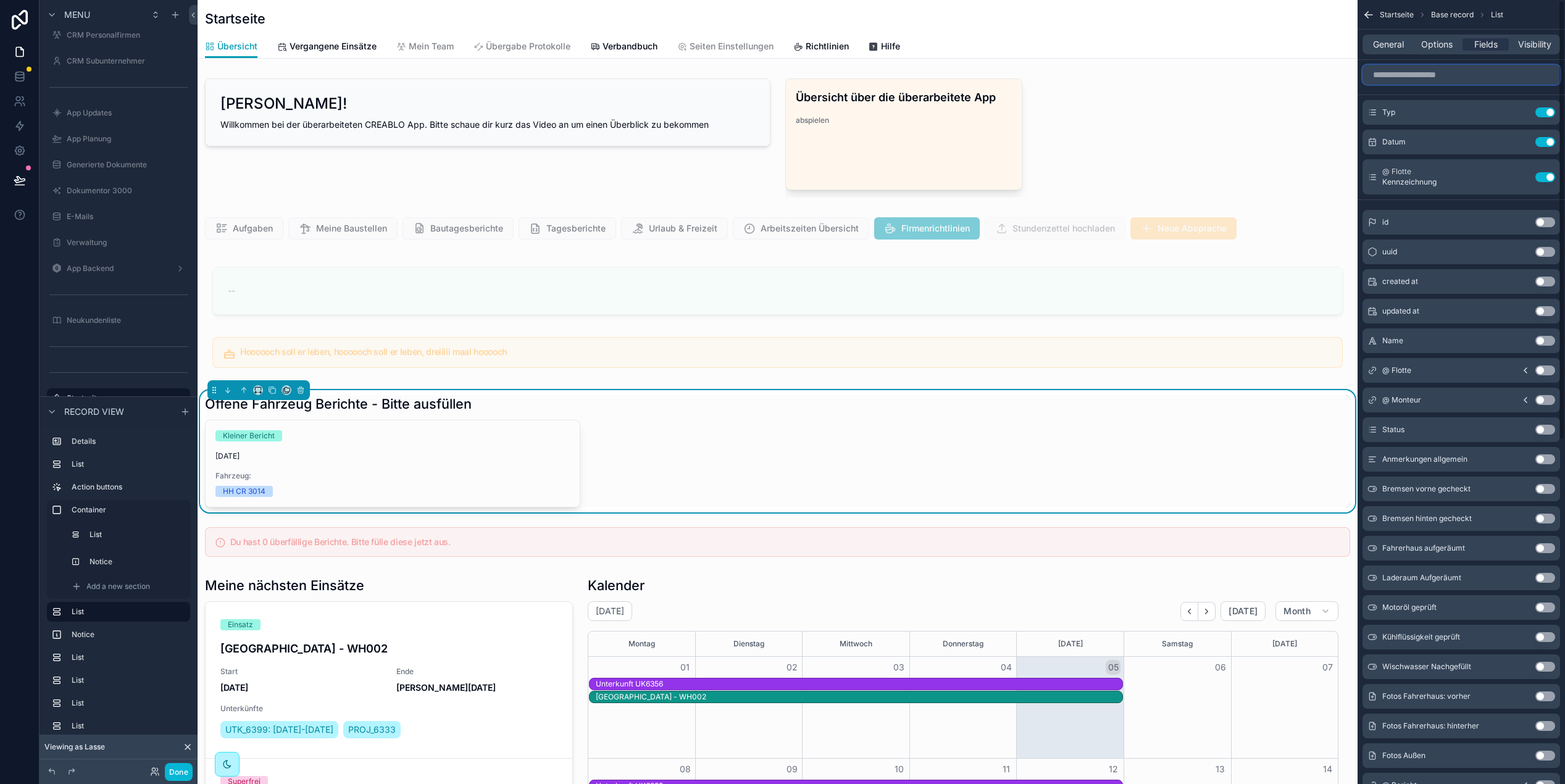
click at [1429, 69] on input "scrollable content" at bounding box center [1461, 75] width 198 height 20
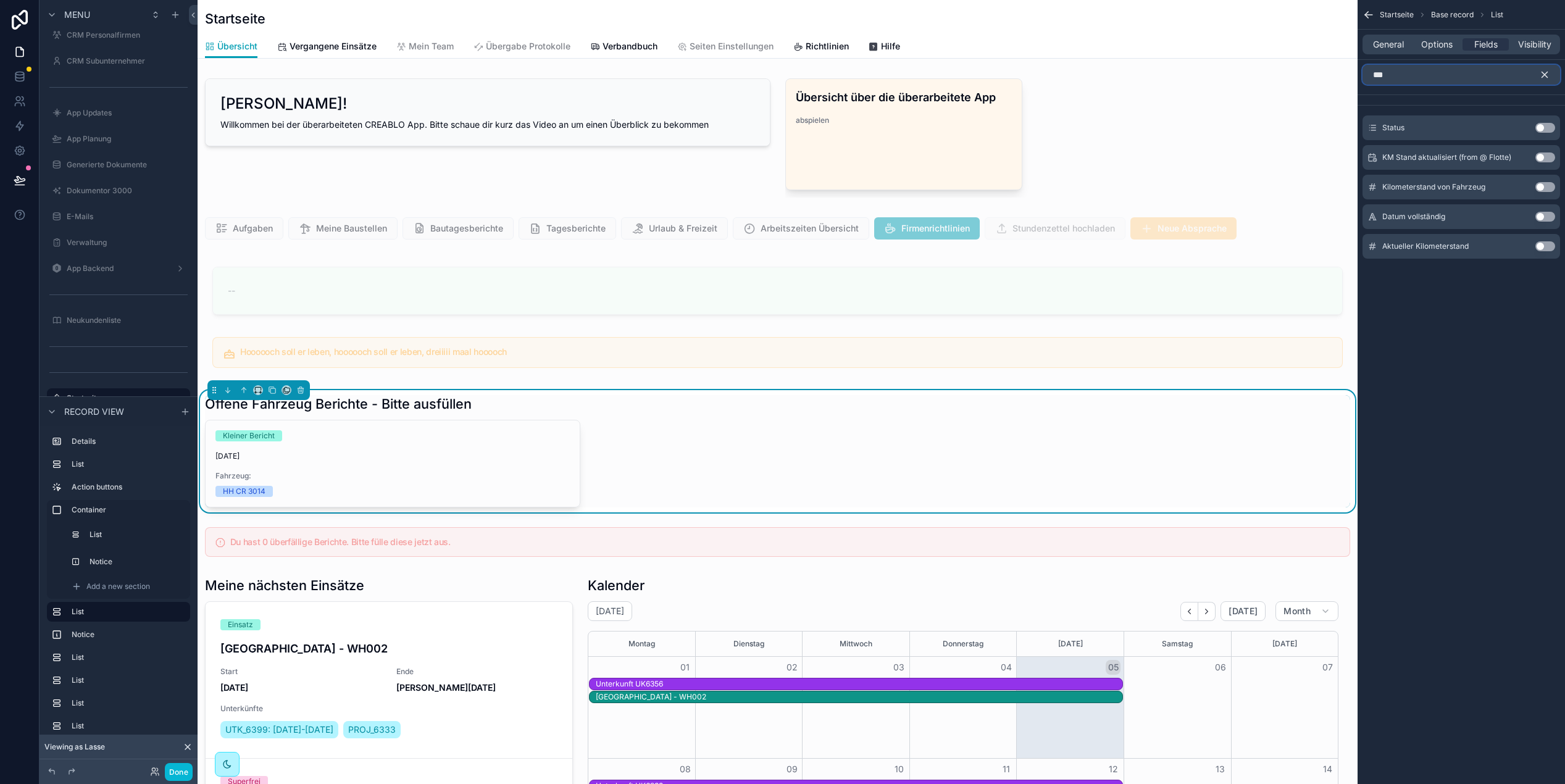
type input "***"
click at [1545, 129] on button "Use setting" at bounding box center [1545, 127] width 20 height 10
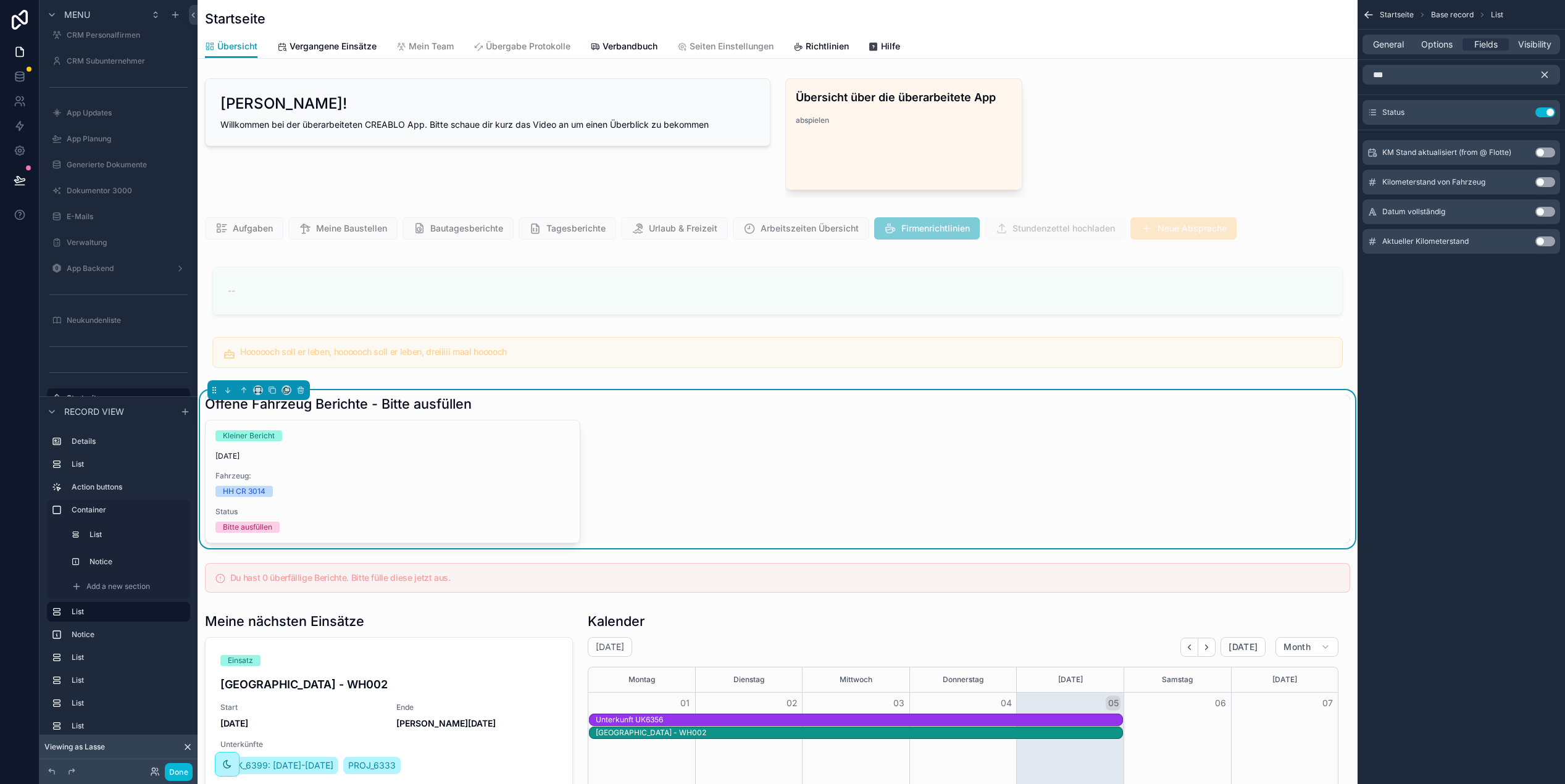
scroll to position [0, 1052]
drag, startPoint x: 1372, startPoint y: 17, endPoint x: 1425, endPoint y: 146, distance: 139.5
click at [1372, 17] on icon "scrollable content" at bounding box center [1369, 14] width 12 height 12
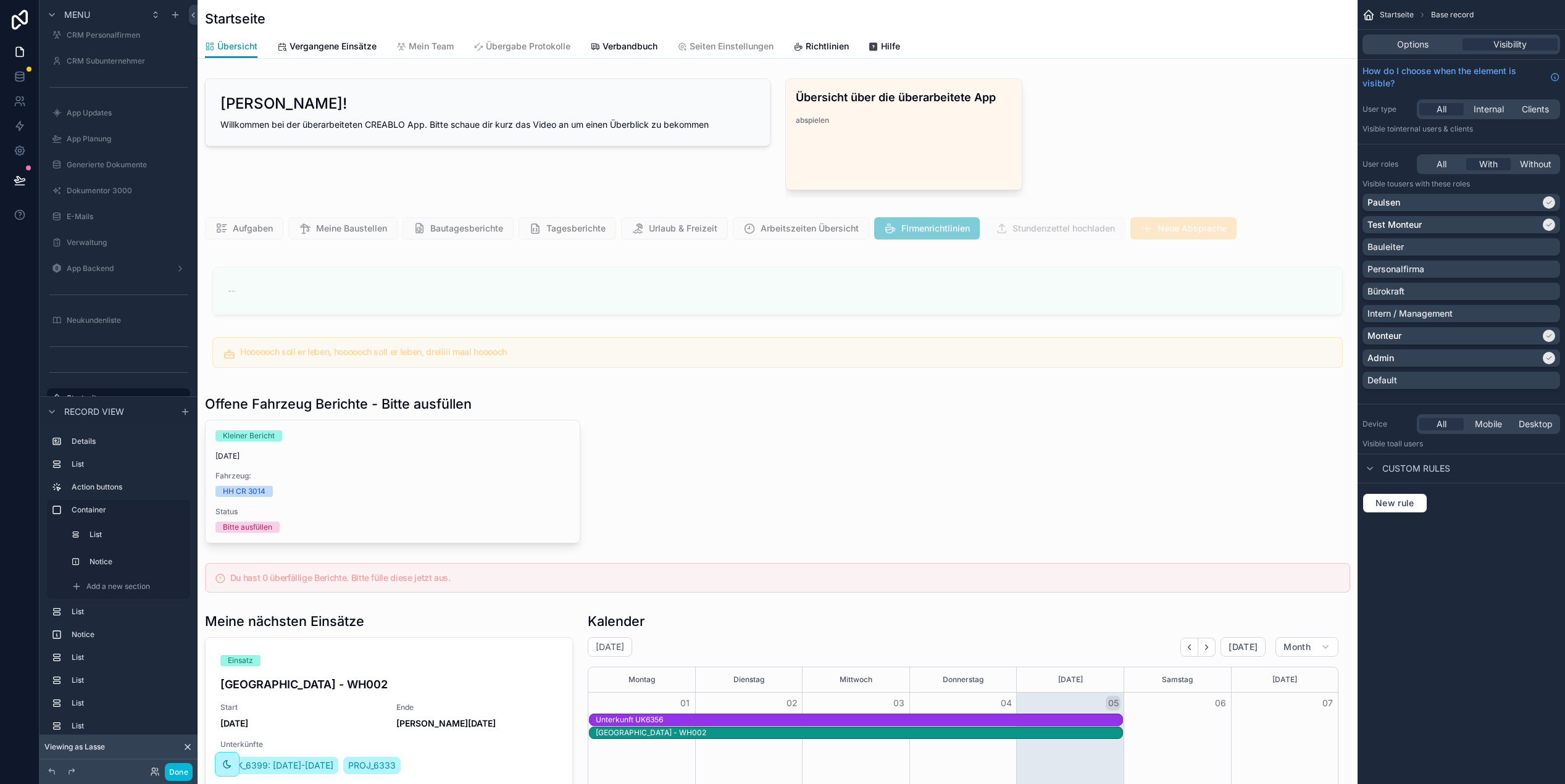
click at [1416, 30] on div "Options Visibility" at bounding box center [1462, 44] width 208 height 30
click at [1417, 38] on span "Options" at bounding box center [1413, 44] width 32 height 12
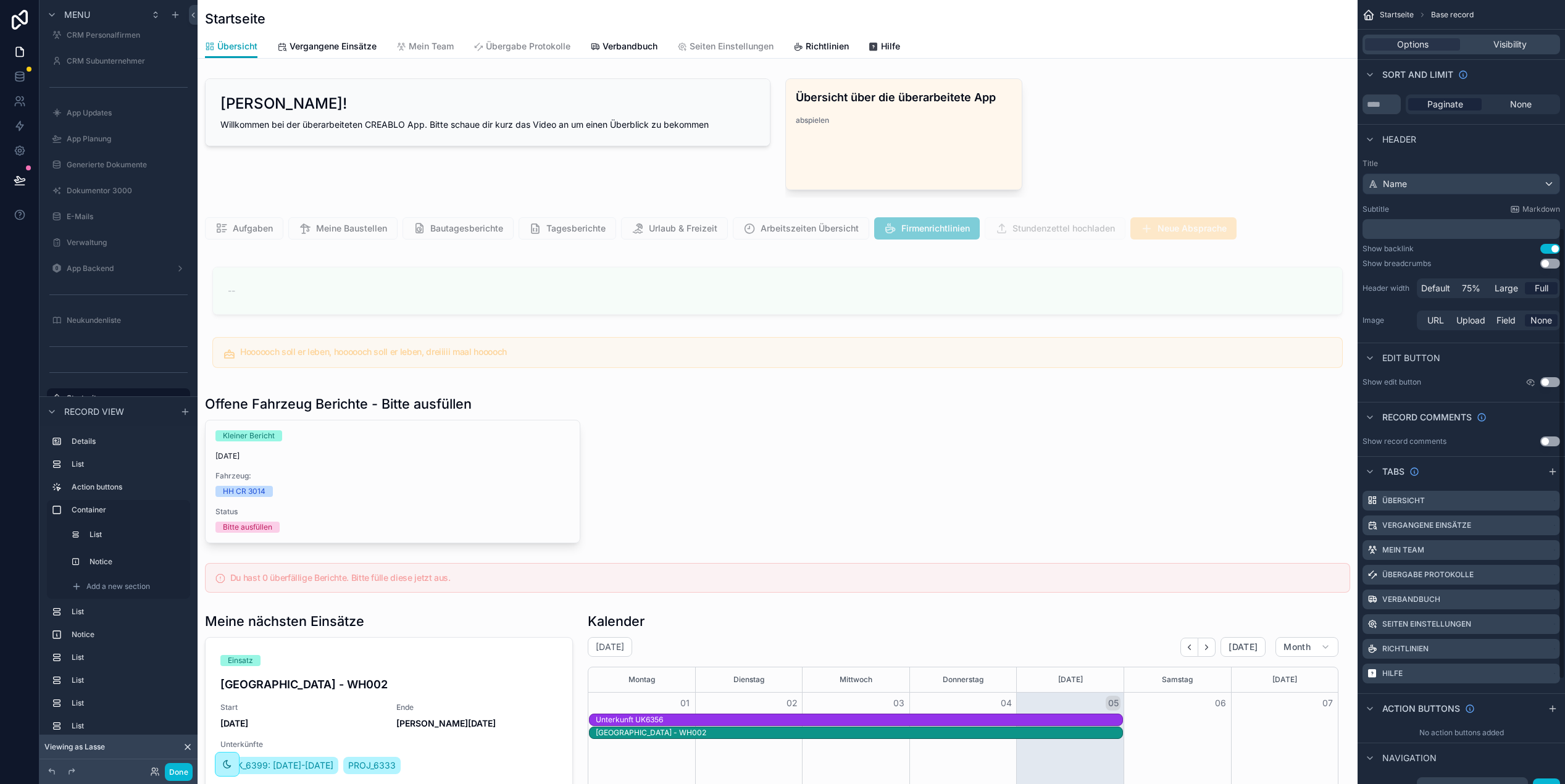
scroll to position [28, 0]
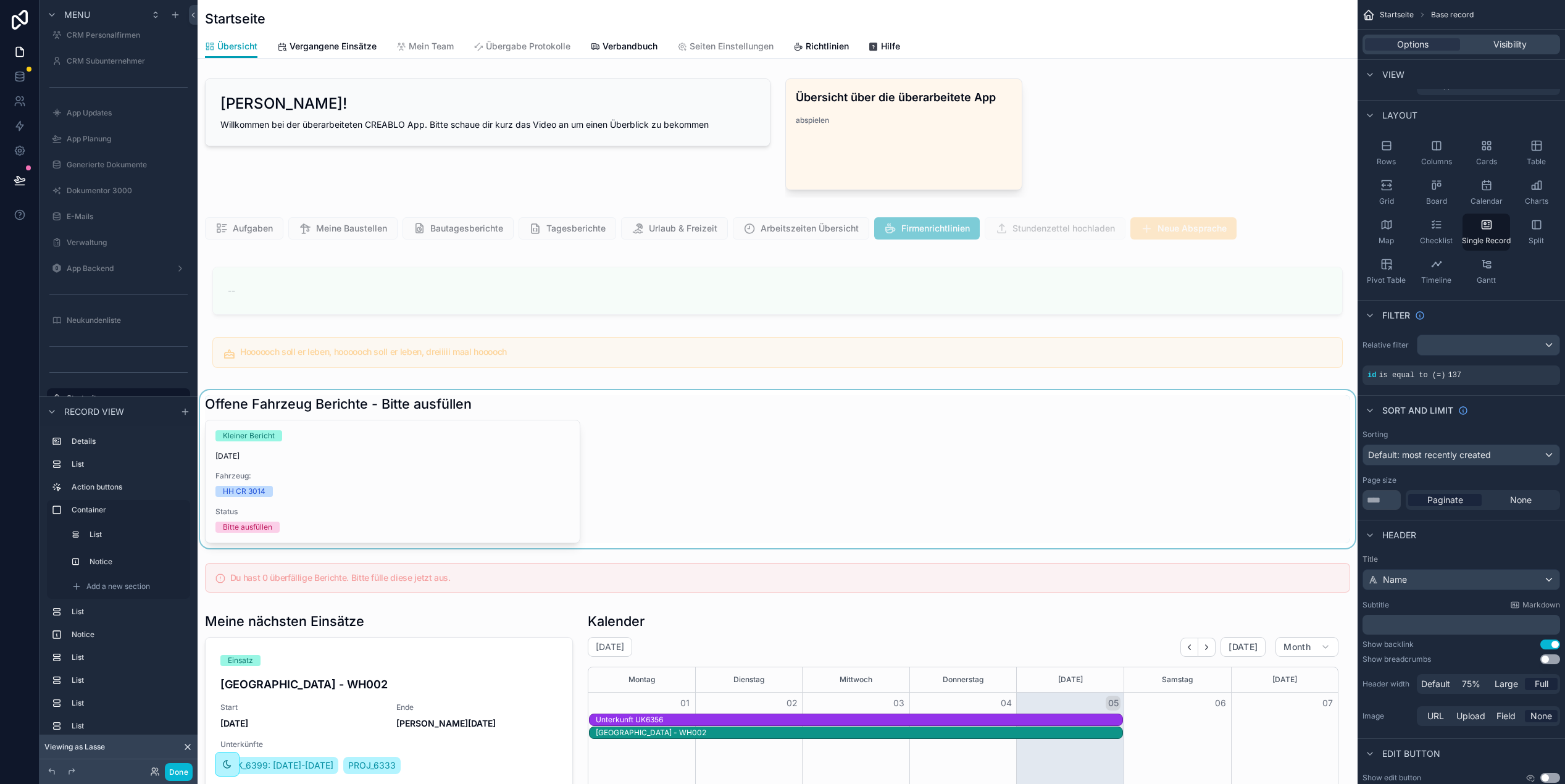
click at [567, 481] on div "scrollable content" at bounding box center [778, 469] width 1160 height 158
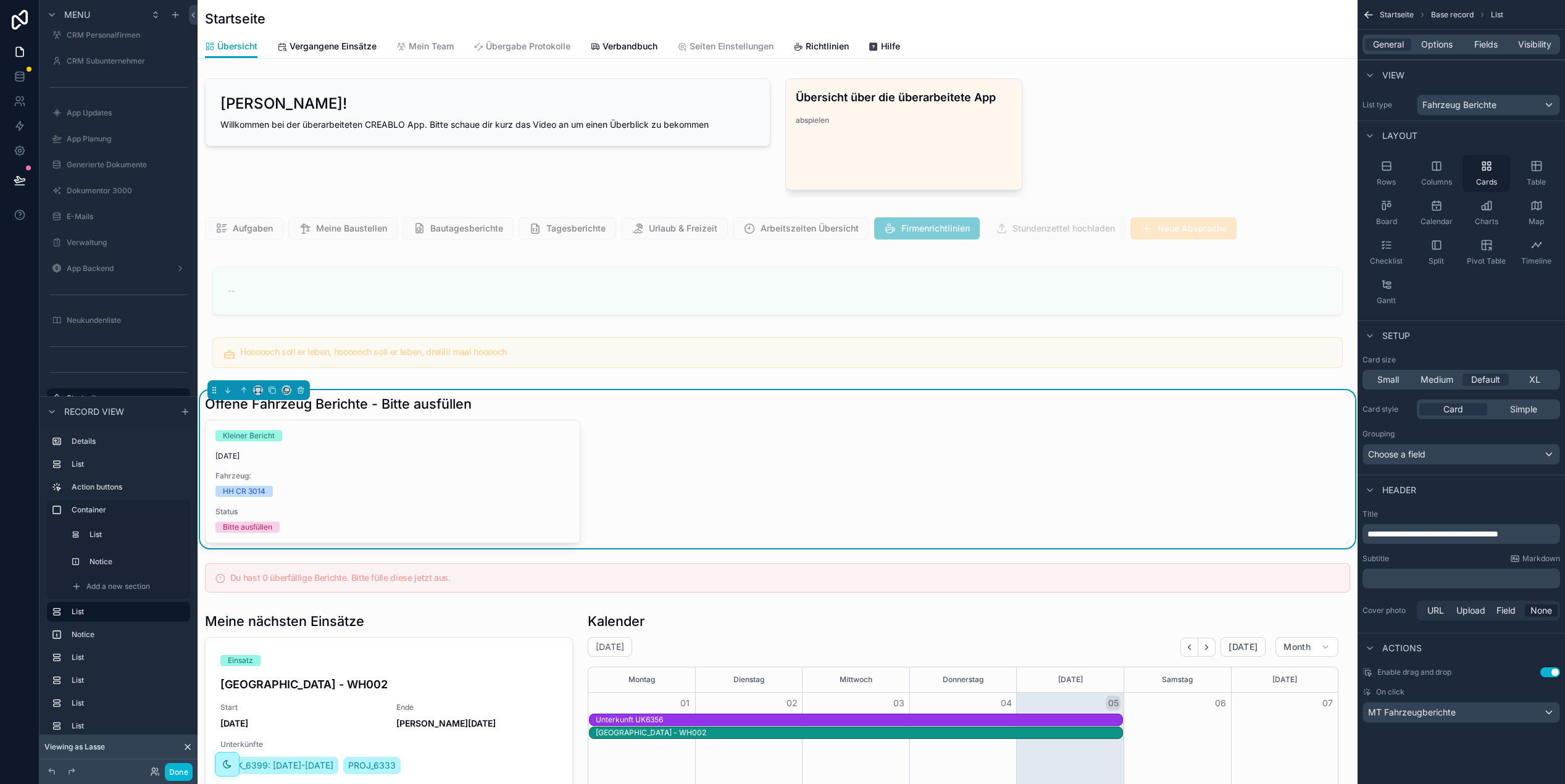
scroll to position [0, 0]
click at [1440, 40] on span "Options" at bounding box center [1438, 44] width 32 height 12
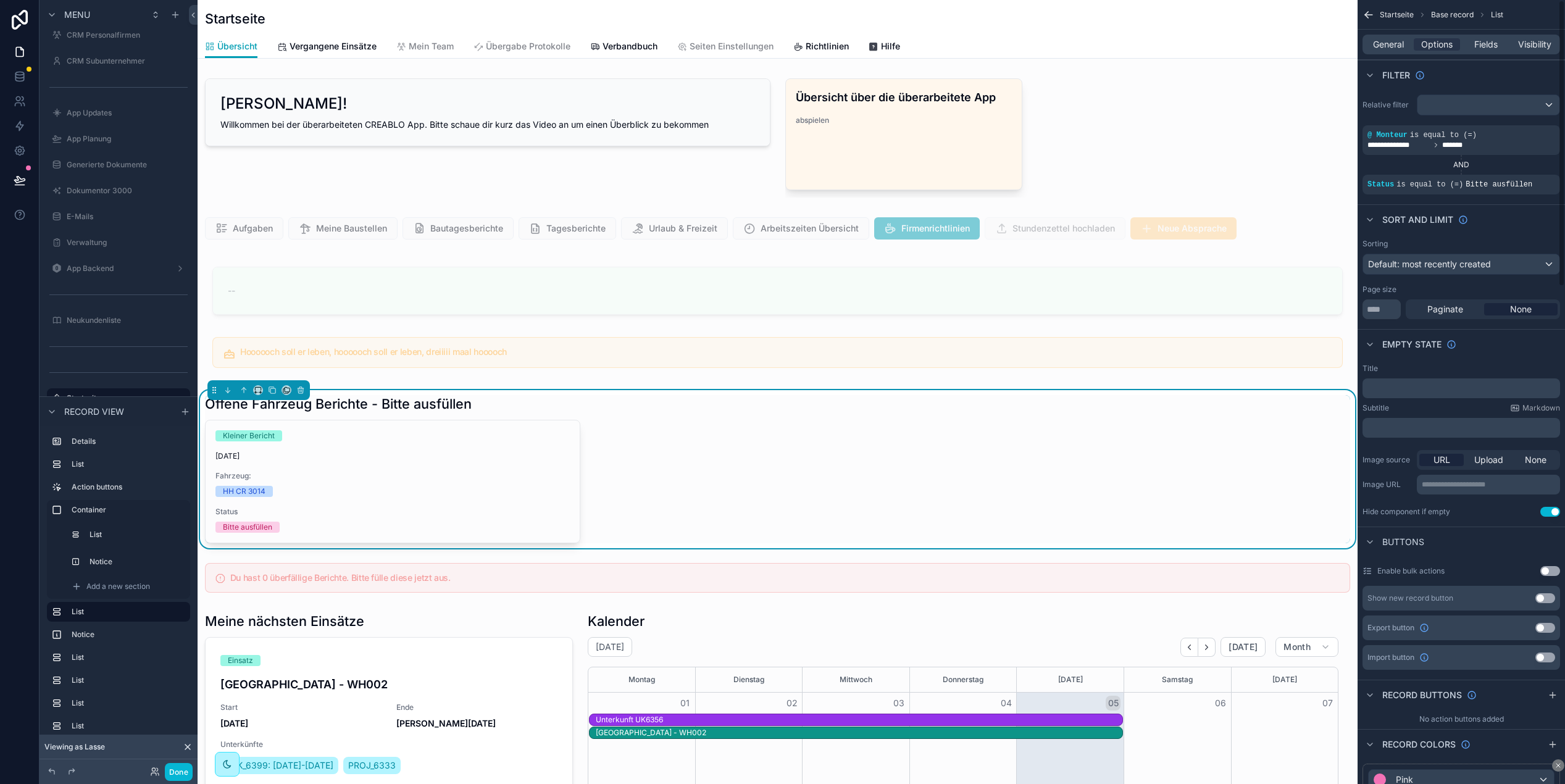
scroll to position [234, 0]
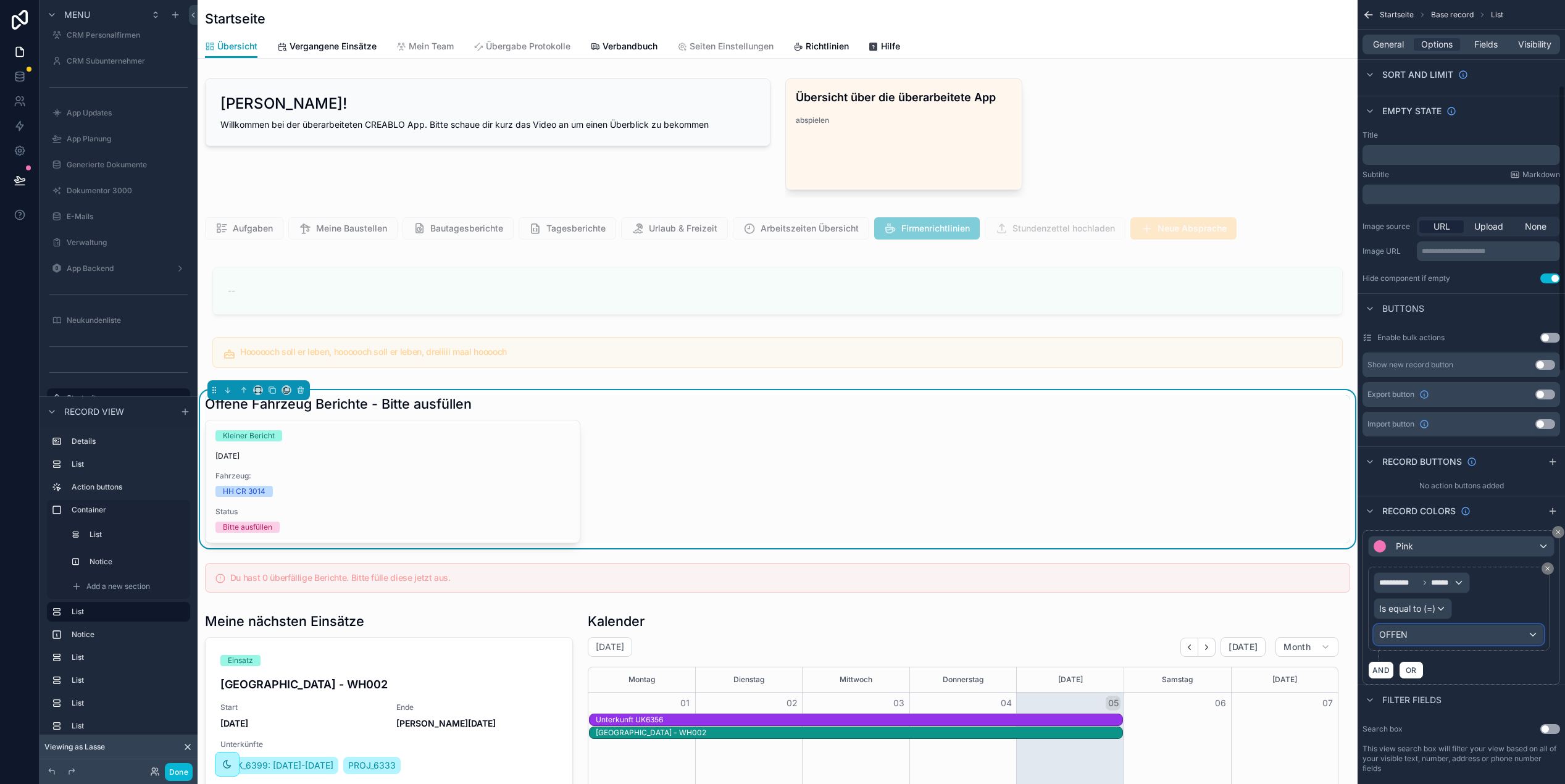
click at [1416, 638] on div "OFFEN" at bounding box center [1459, 635] width 169 height 20
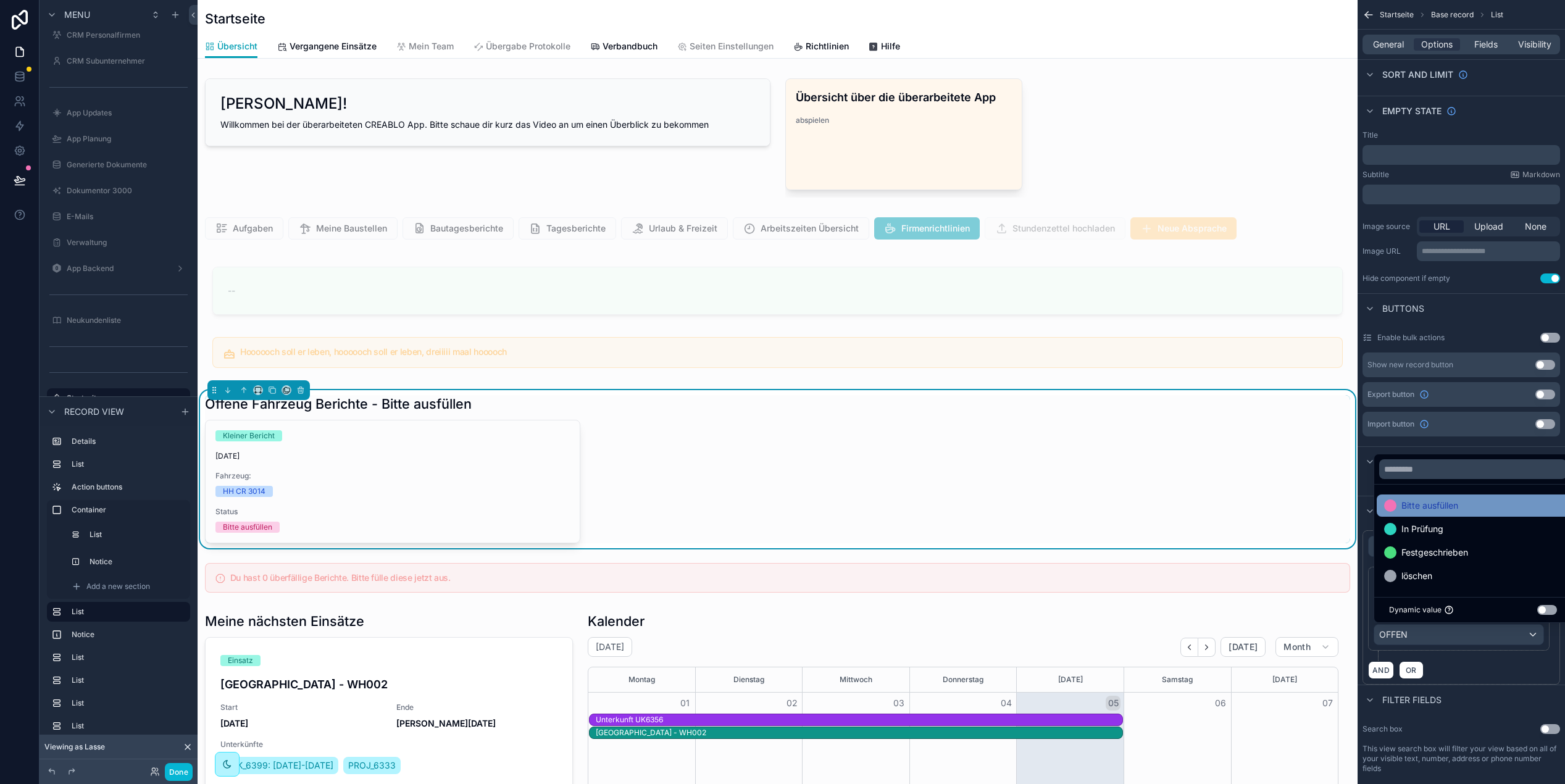
click at [1453, 501] on span "Bitte ausfüllen" at bounding box center [1430, 506] width 57 height 15
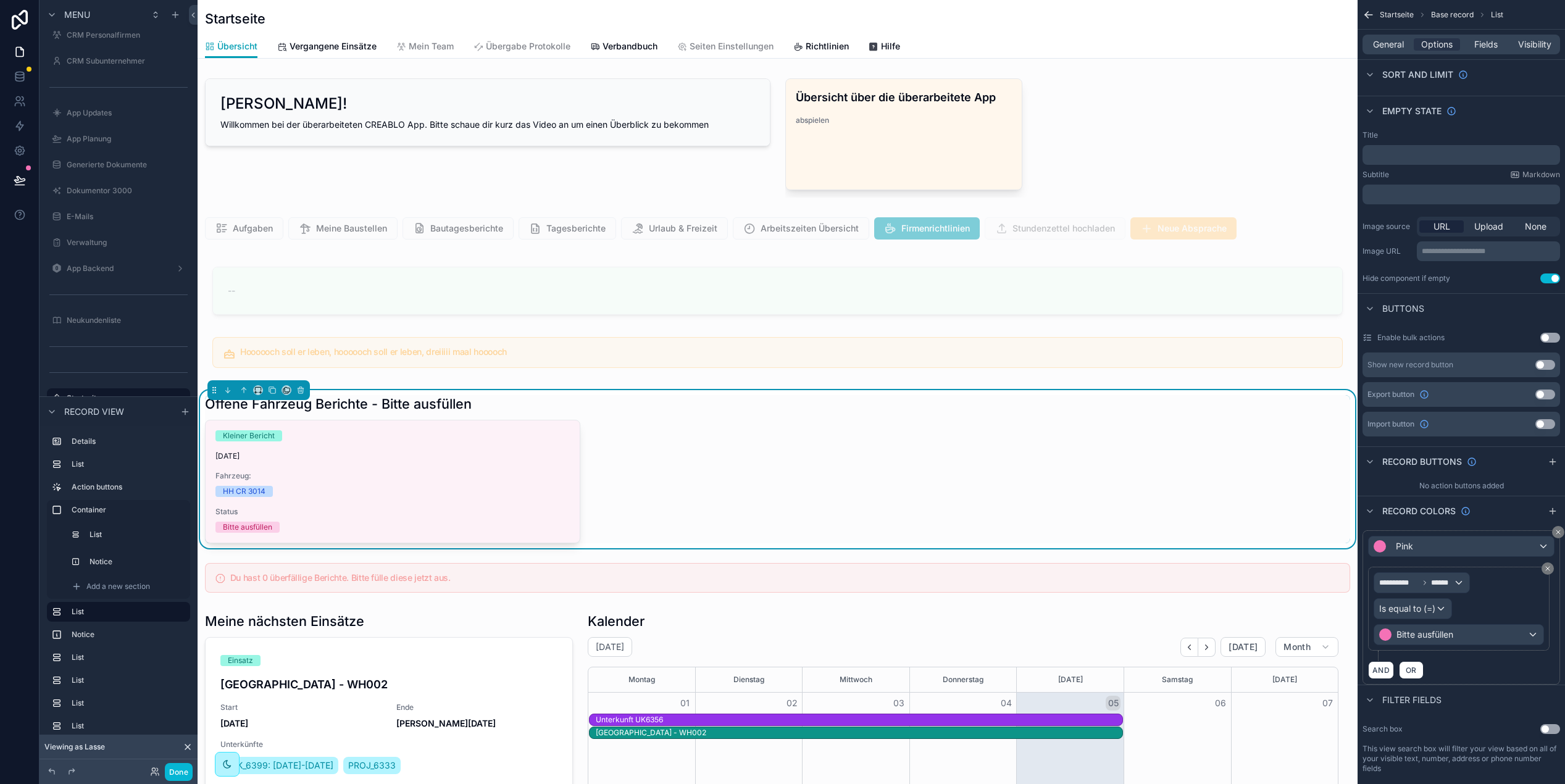
scroll to position [0, 1052]
click at [1491, 44] on span "Fields" at bounding box center [1486, 44] width 24 height 12
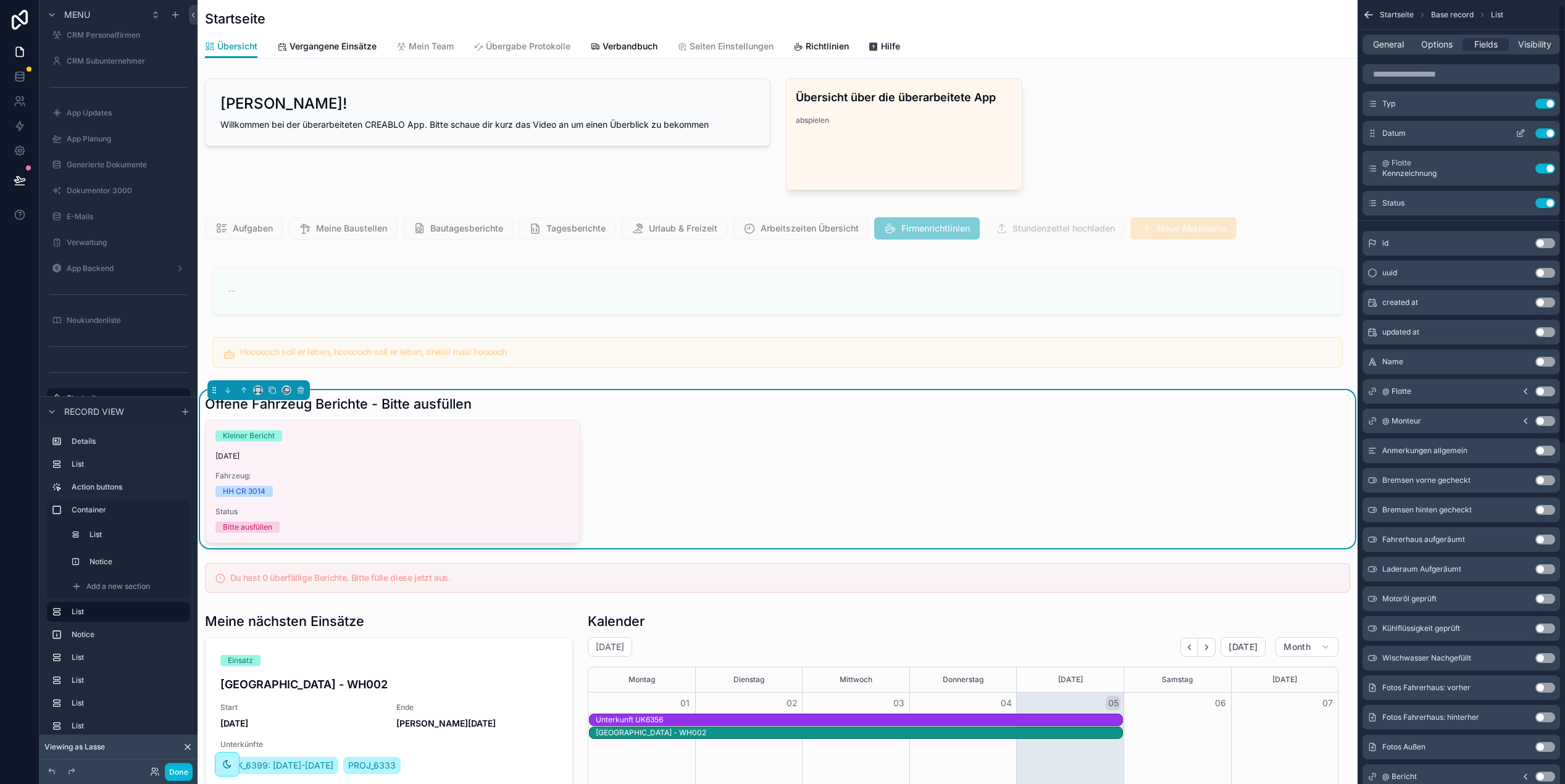
scroll to position [0, 0]
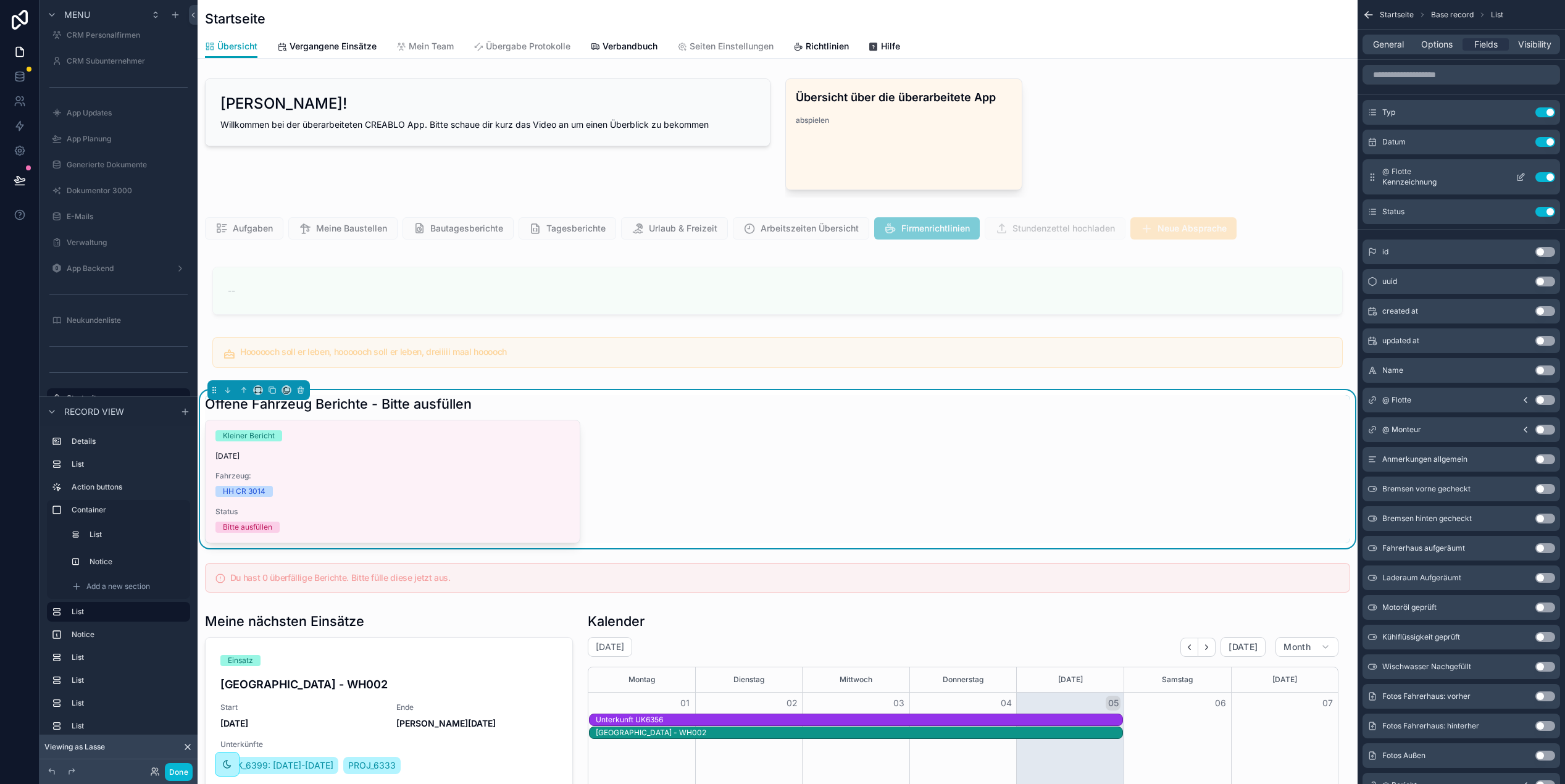
click at [1526, 178] on button "scrollable content" at bounding box center [1521, 177] width 20 height 10
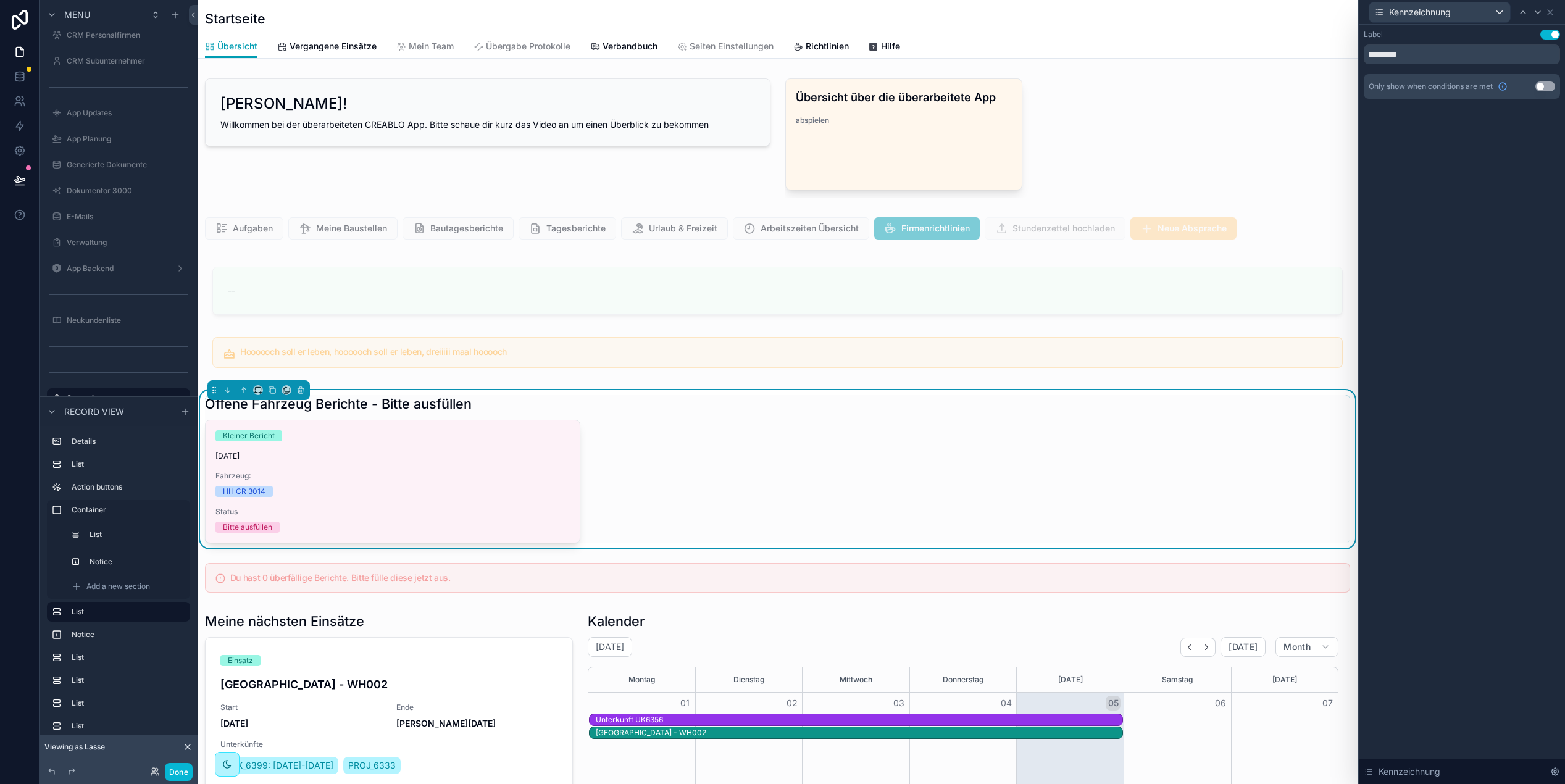
click at [1545, 35] on button "Use setting" at bounding box center [1551, 34] width 20 height 10
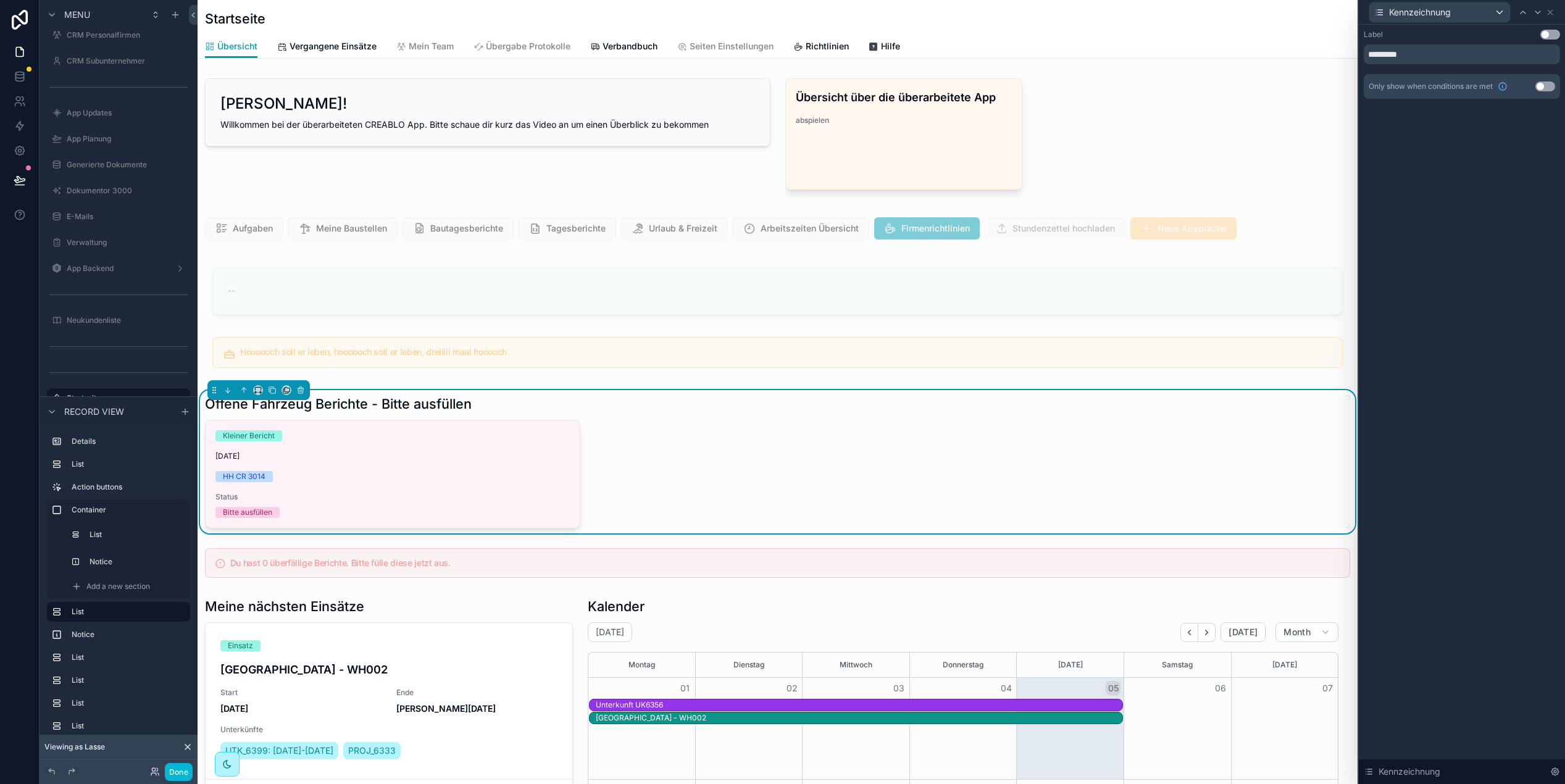
scroll to position [0, 1052]
click at [1550, 8] on icon at bounding box center [1550, 12] width 10 height 10
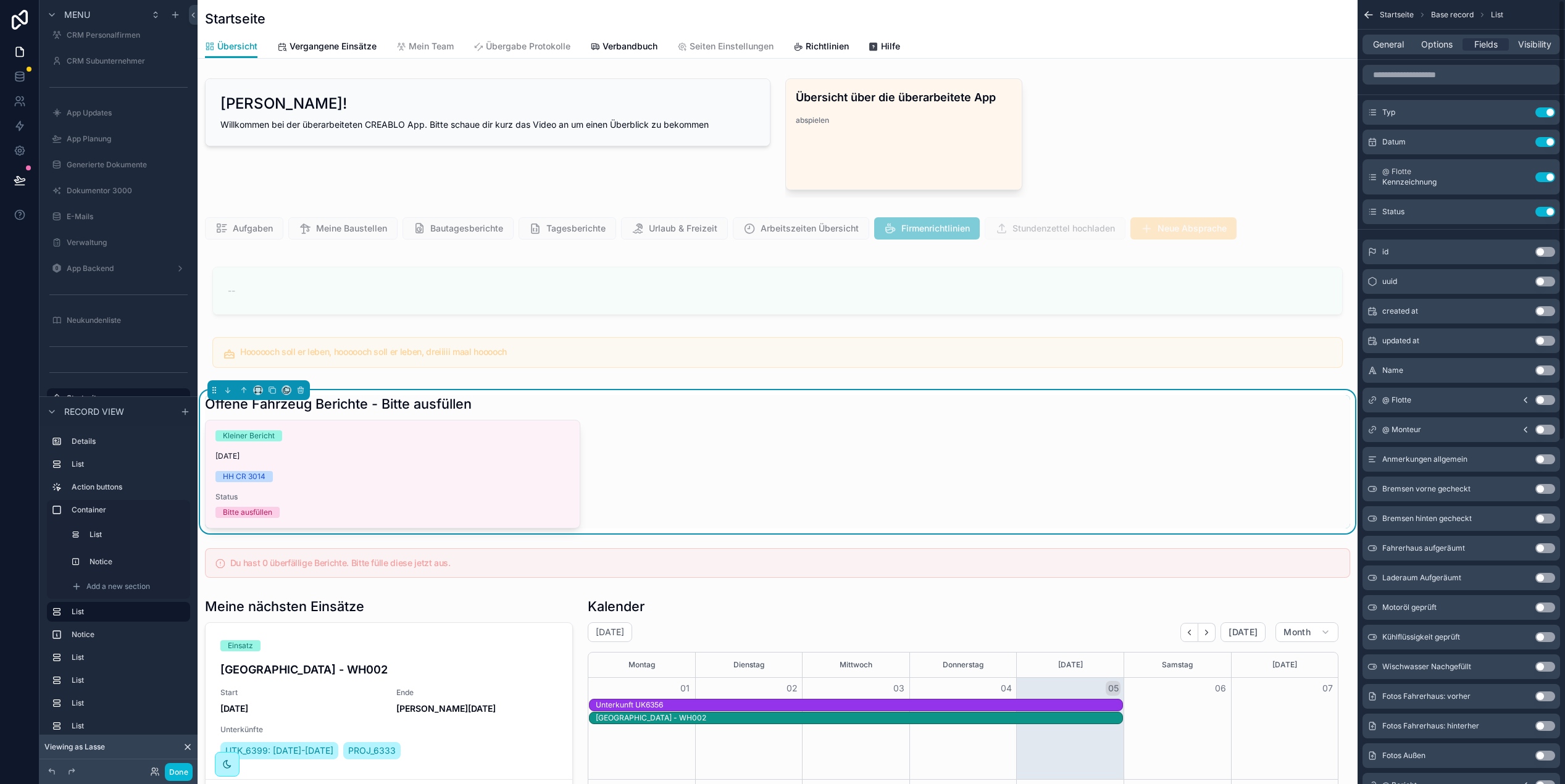
drag, startPoint x: 1366, startPoint y: 13, endPoint x: 1366, endPoint y: 26, distance: 13.0
click at [1366, 13] on icon "scrollable content" at bounding box center [1369, 14] width 12 height 12
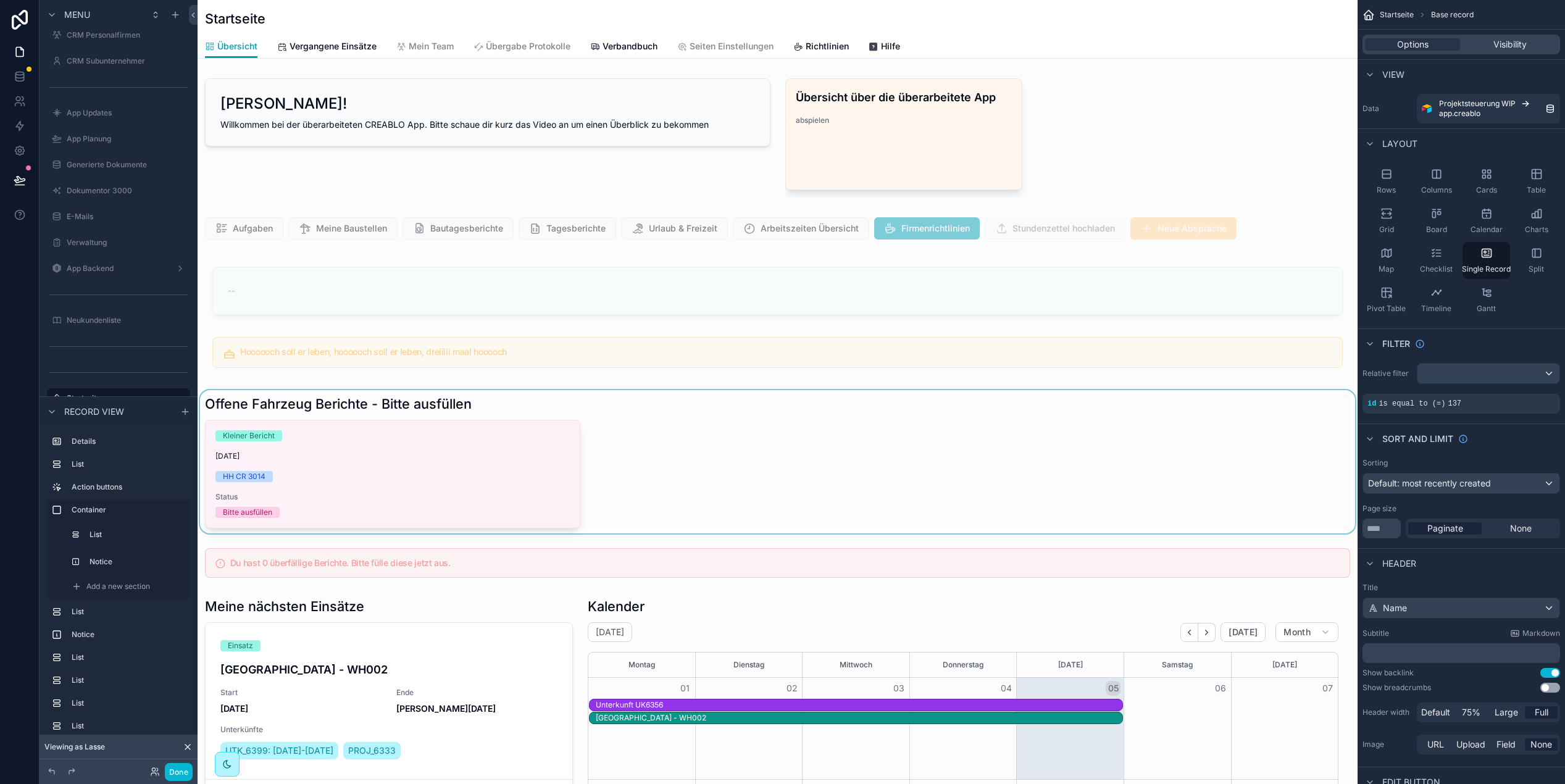
click at [849, 450] on div "scrollable content" at bounding box center [778, 462] width 1160 height 143
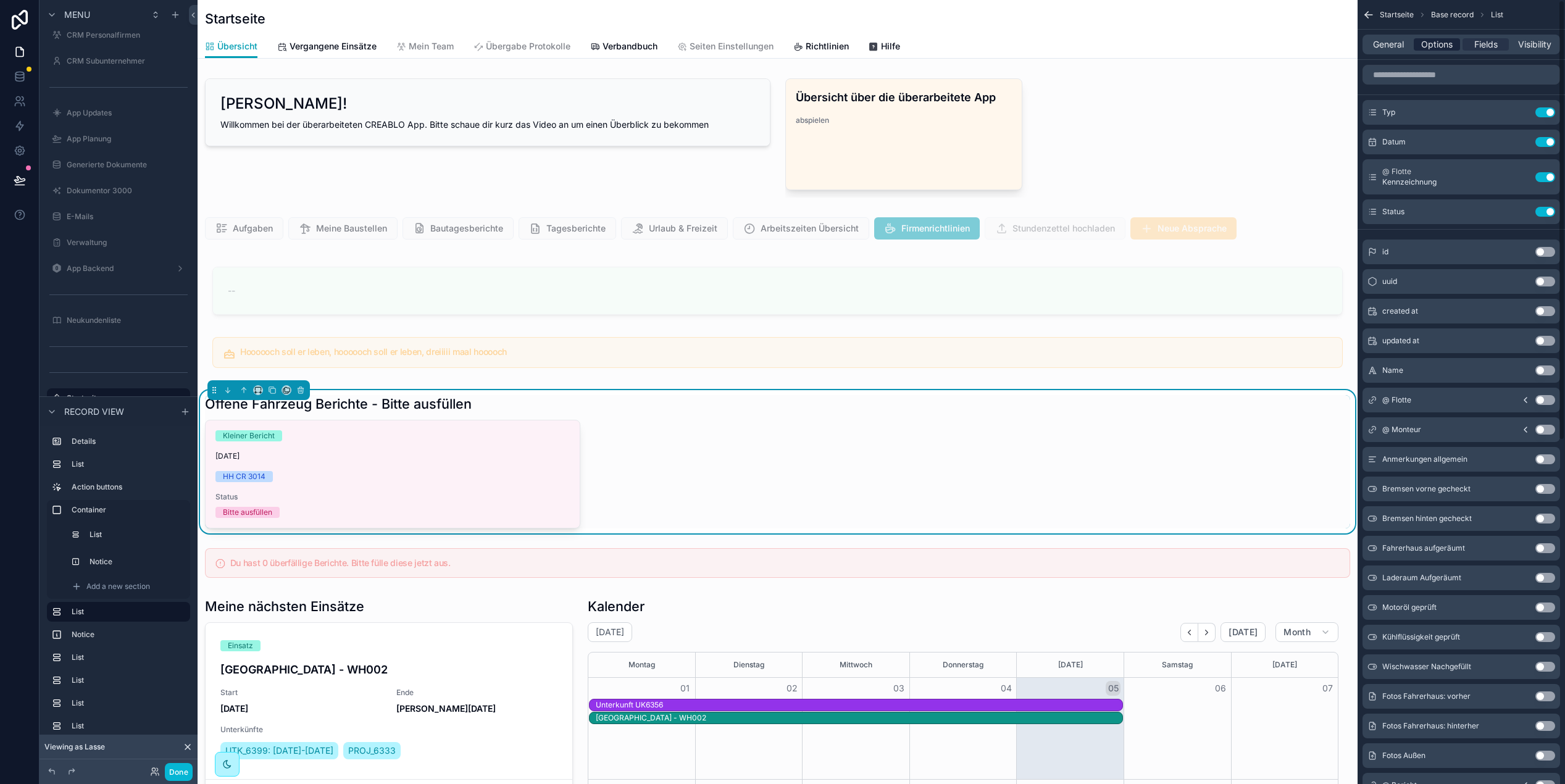
click at [1435, 45] on span "Options" at bounding box center [1438, 44] width 32 height 12
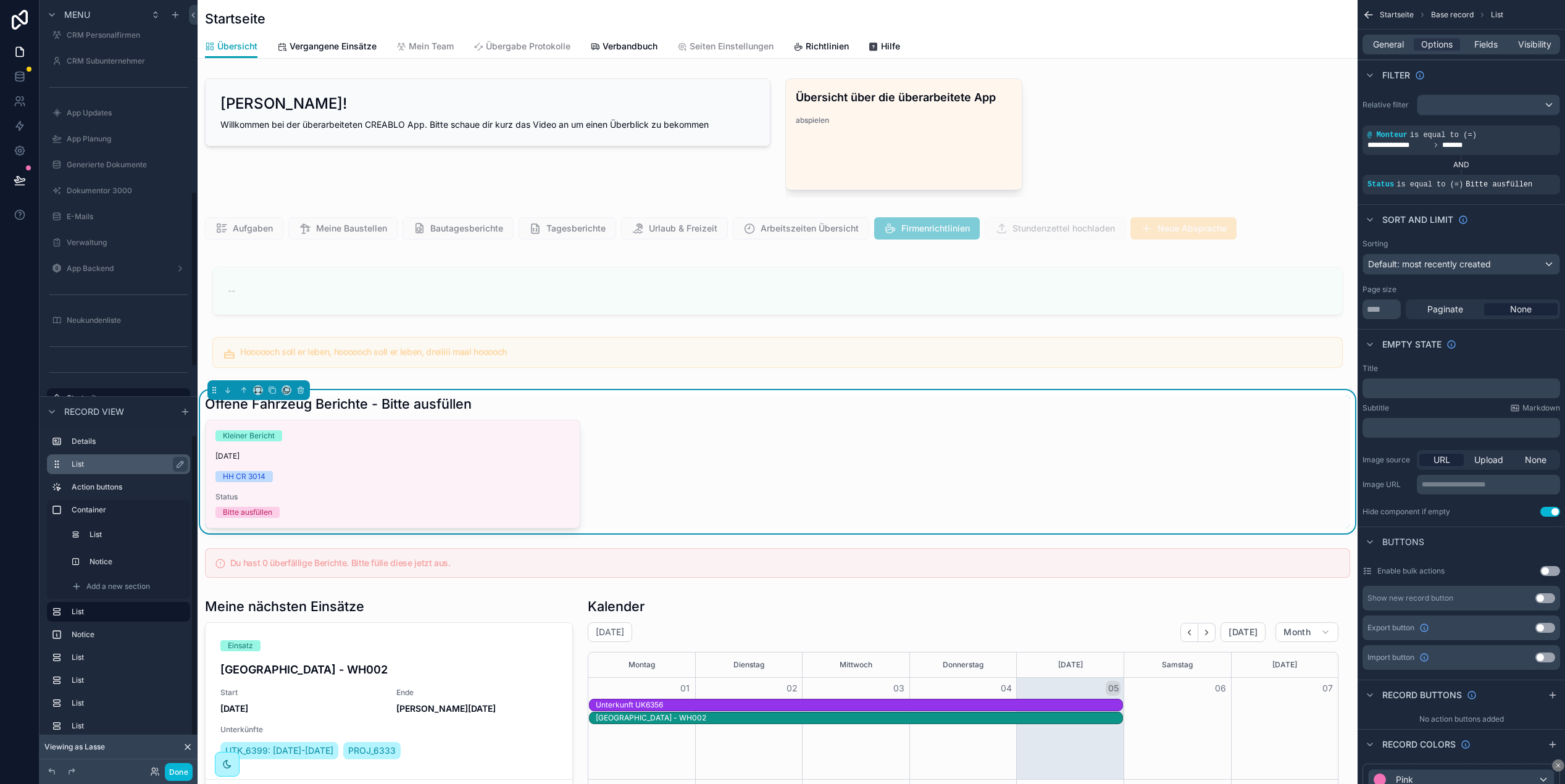
scroll to position [8, 0]
click at [183, 776] on button "Done" at bounding box center [178, 773] width 28 height 18
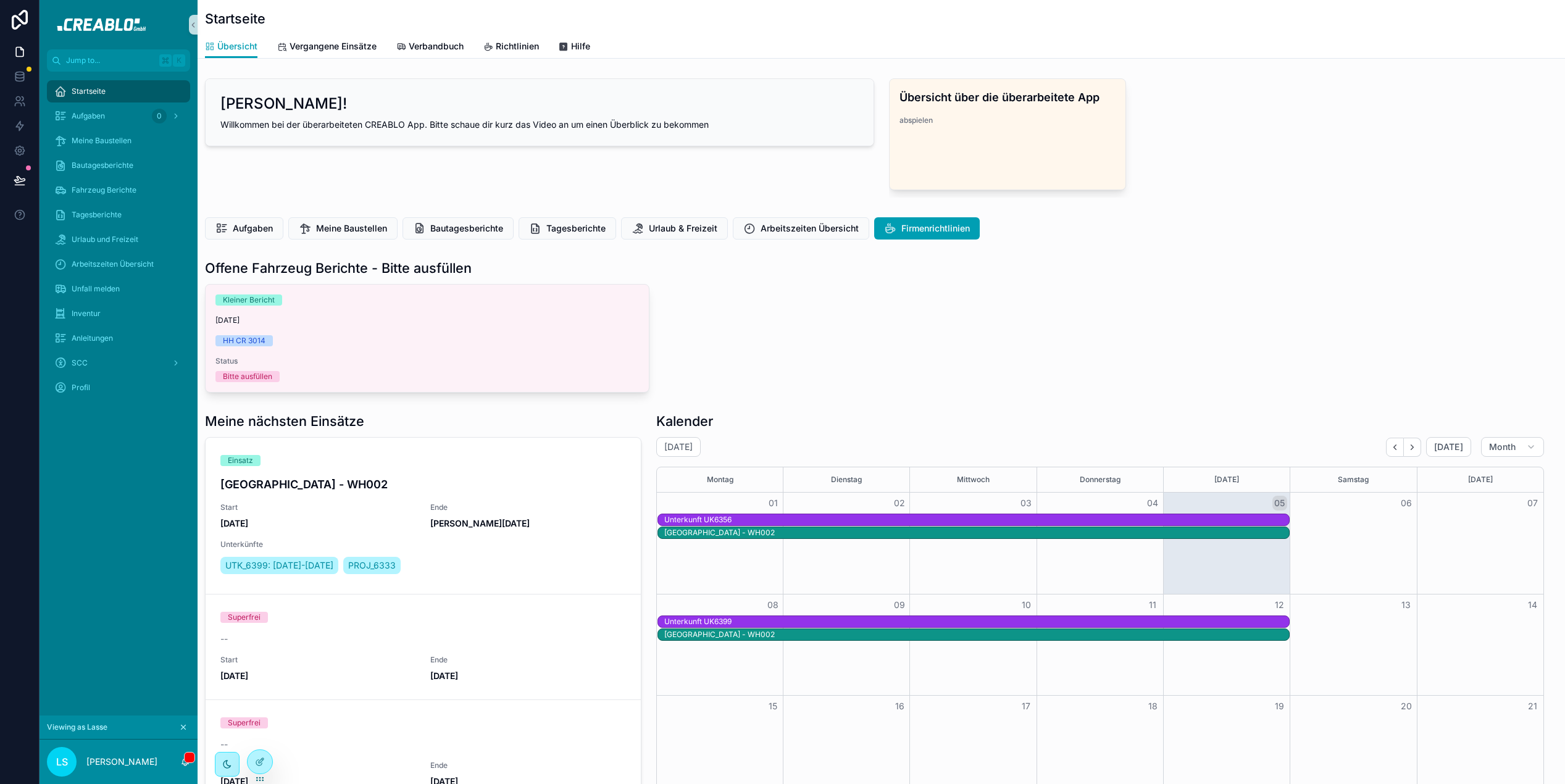
click at [183, 728] on icon "scrollable content" at bounding box center [183, 727] width 8 height 8
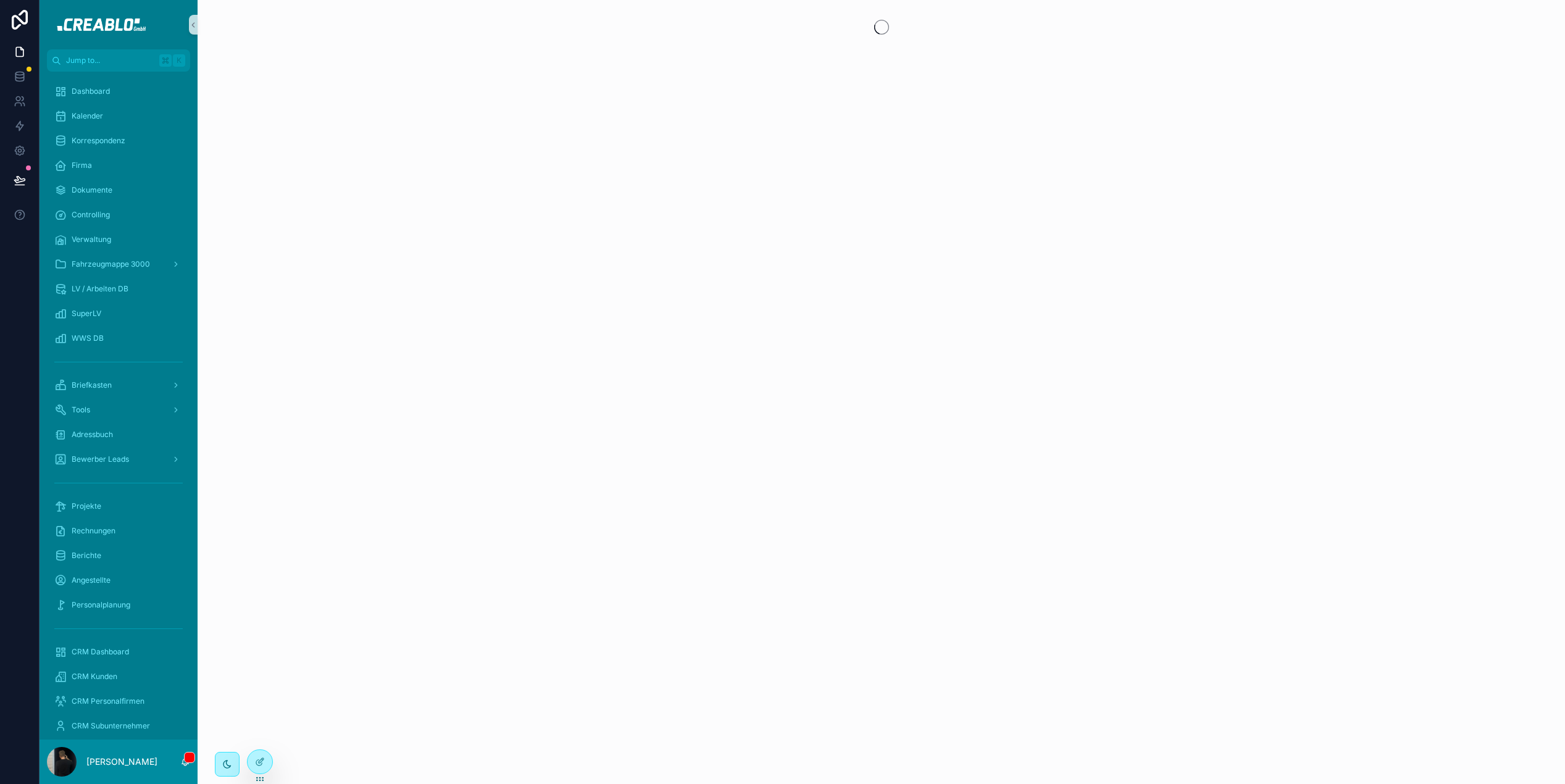
click at [387, 268] on div "scrollable content" at bounding box center [882, 392] width 1368 height 784
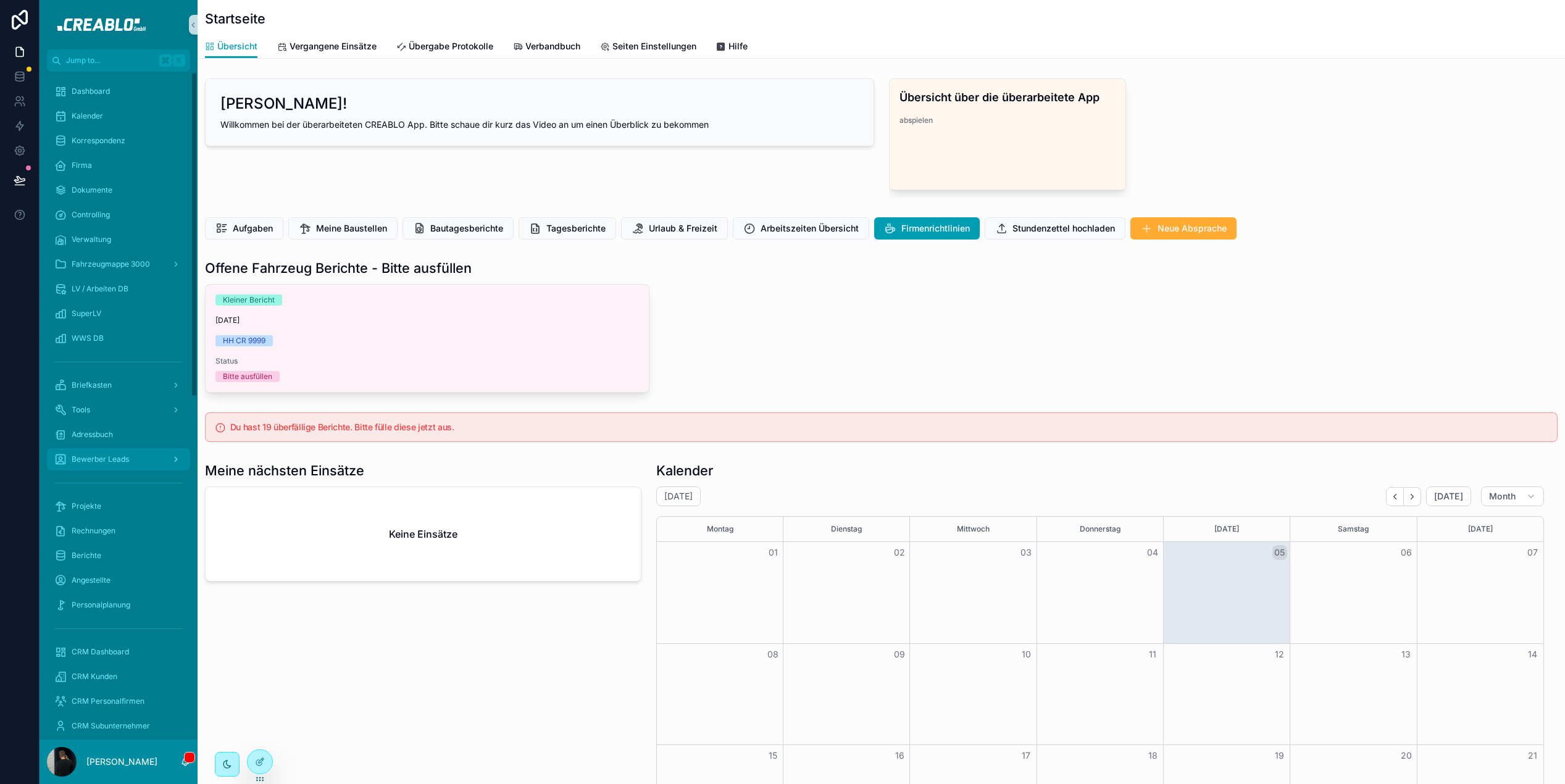
click at [121, 455] on span "Bewerber Leads" at bounding box center [100, 459] width 58 height 10
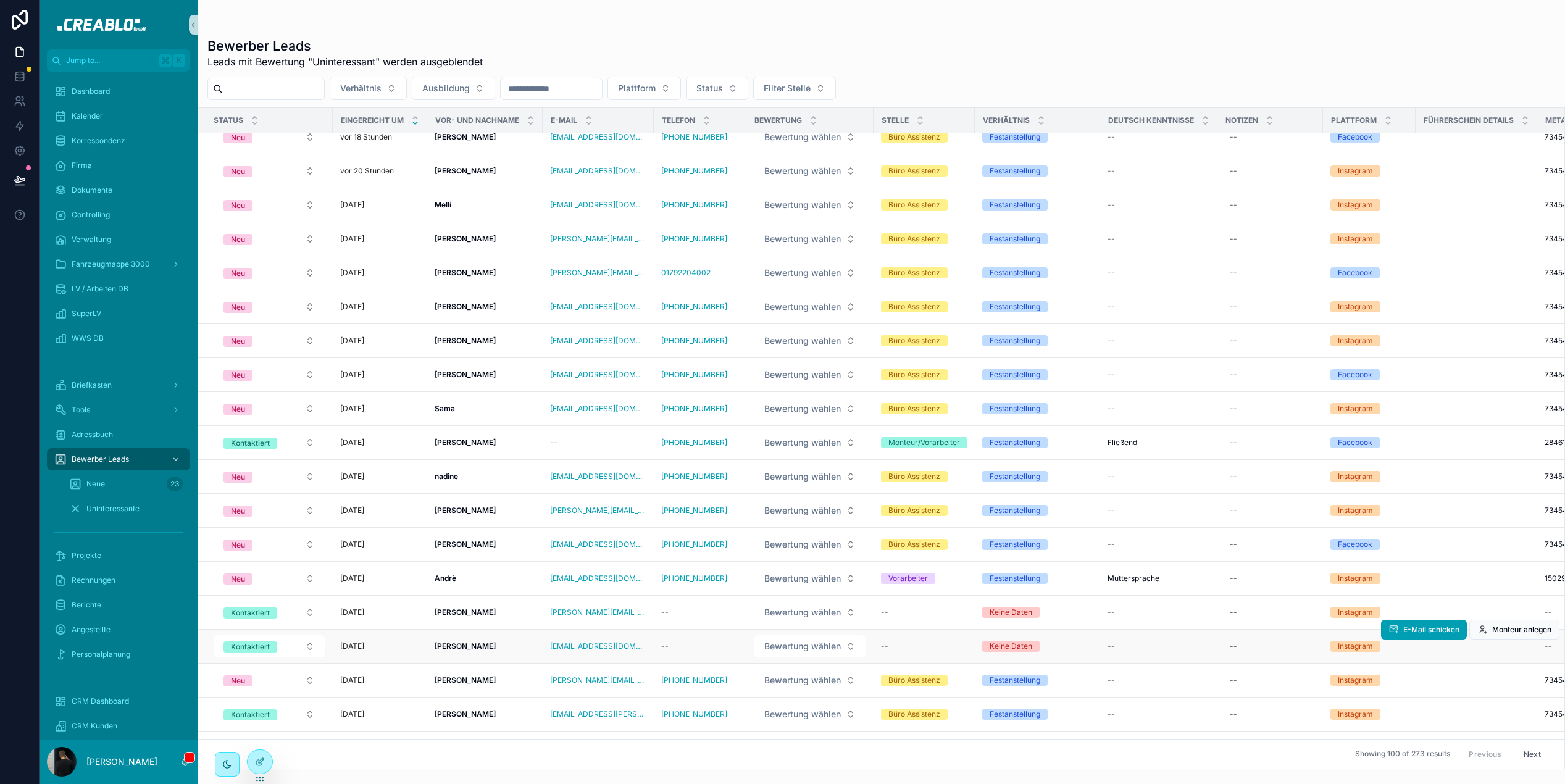
scroll to position [111, 0]
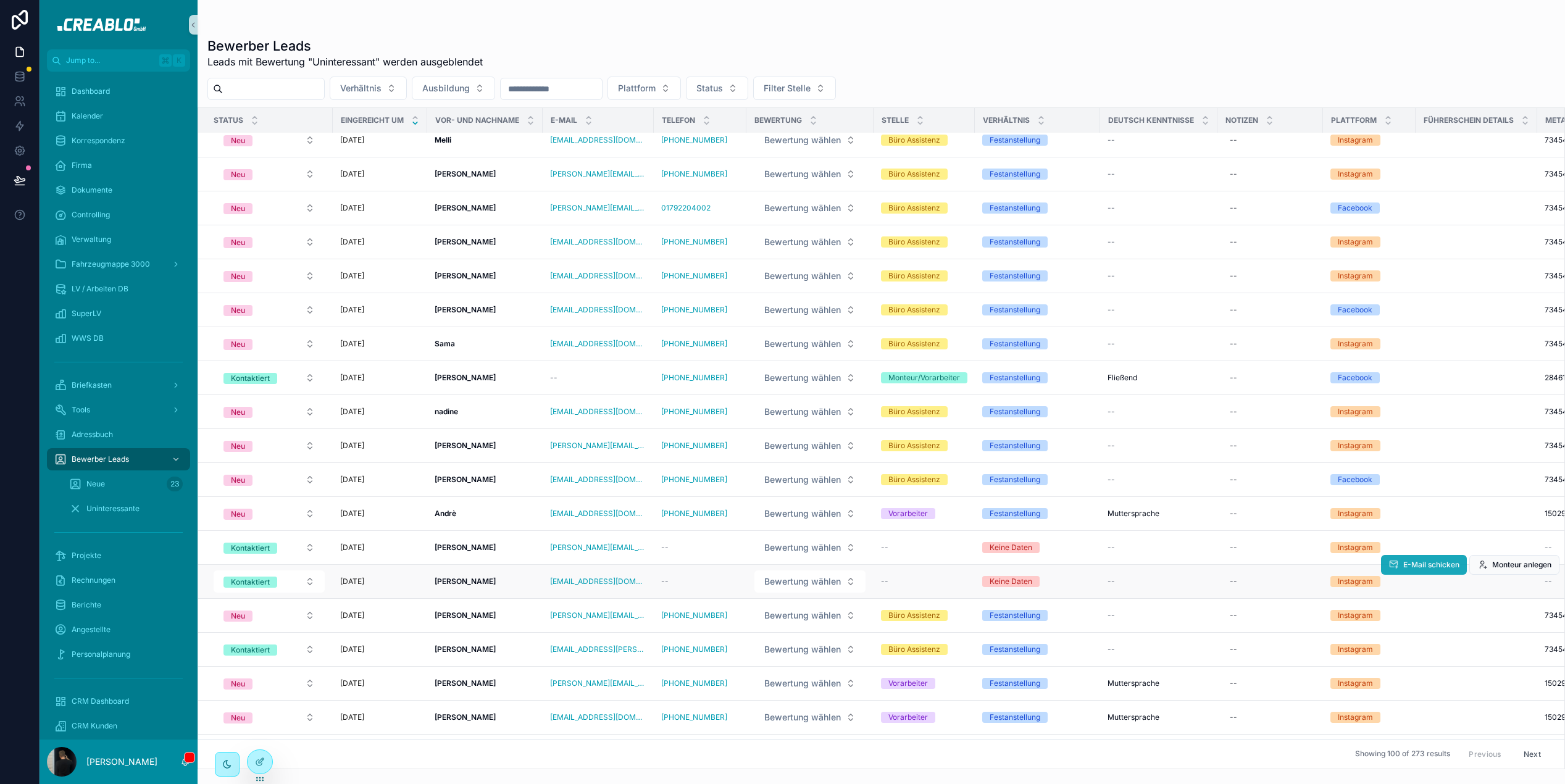
click at [1394, 567] on icon "scrollable content" at bounding box center [1393, 565] width 10 height 10
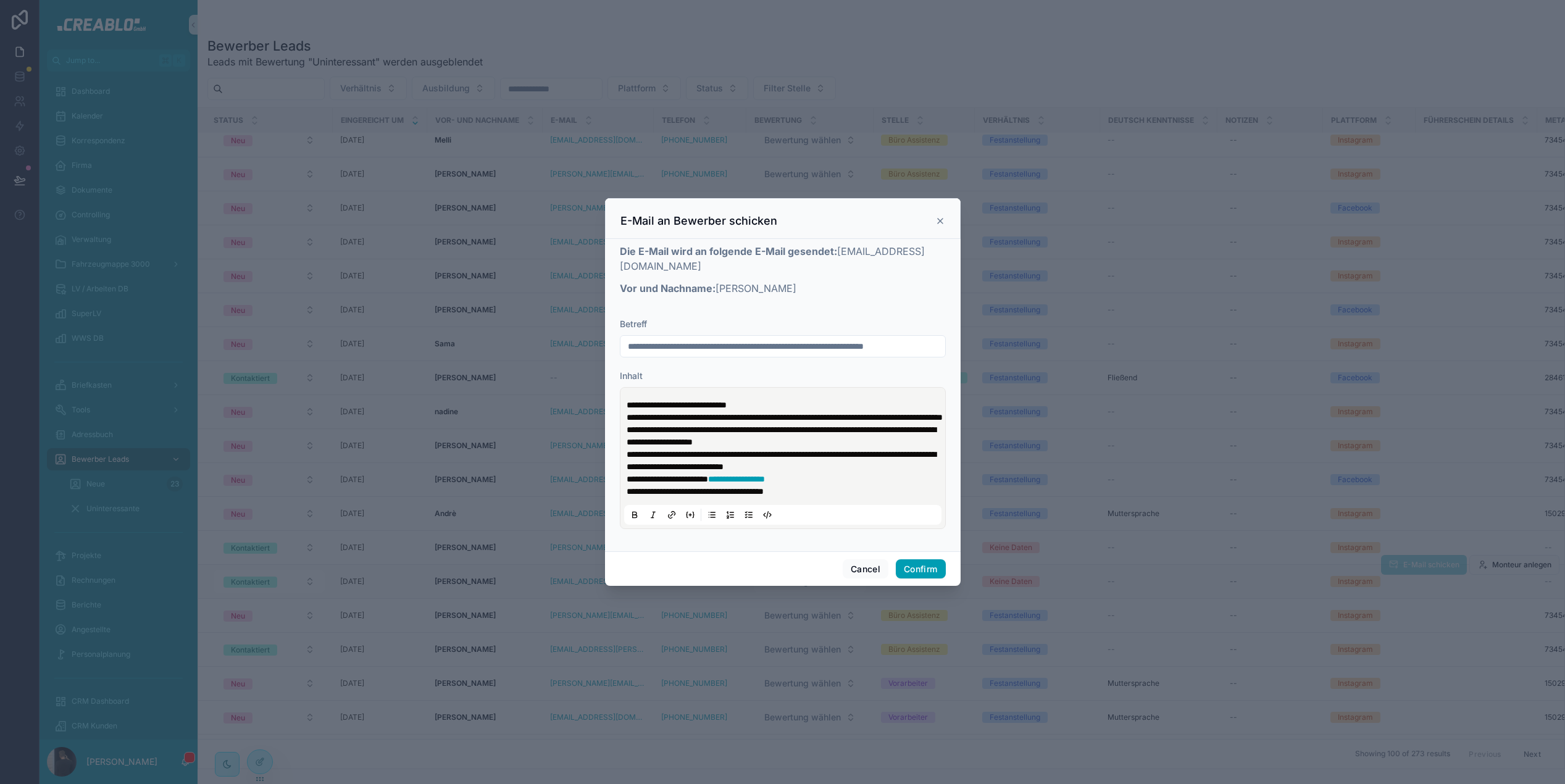
click at [629, 340] on input "**********" at bounding box center [782, 346] width 325 height 17
type input "**********"
click at [932, 570] on button "Confirm" at bounding box center [920, 569] width 49 height 20
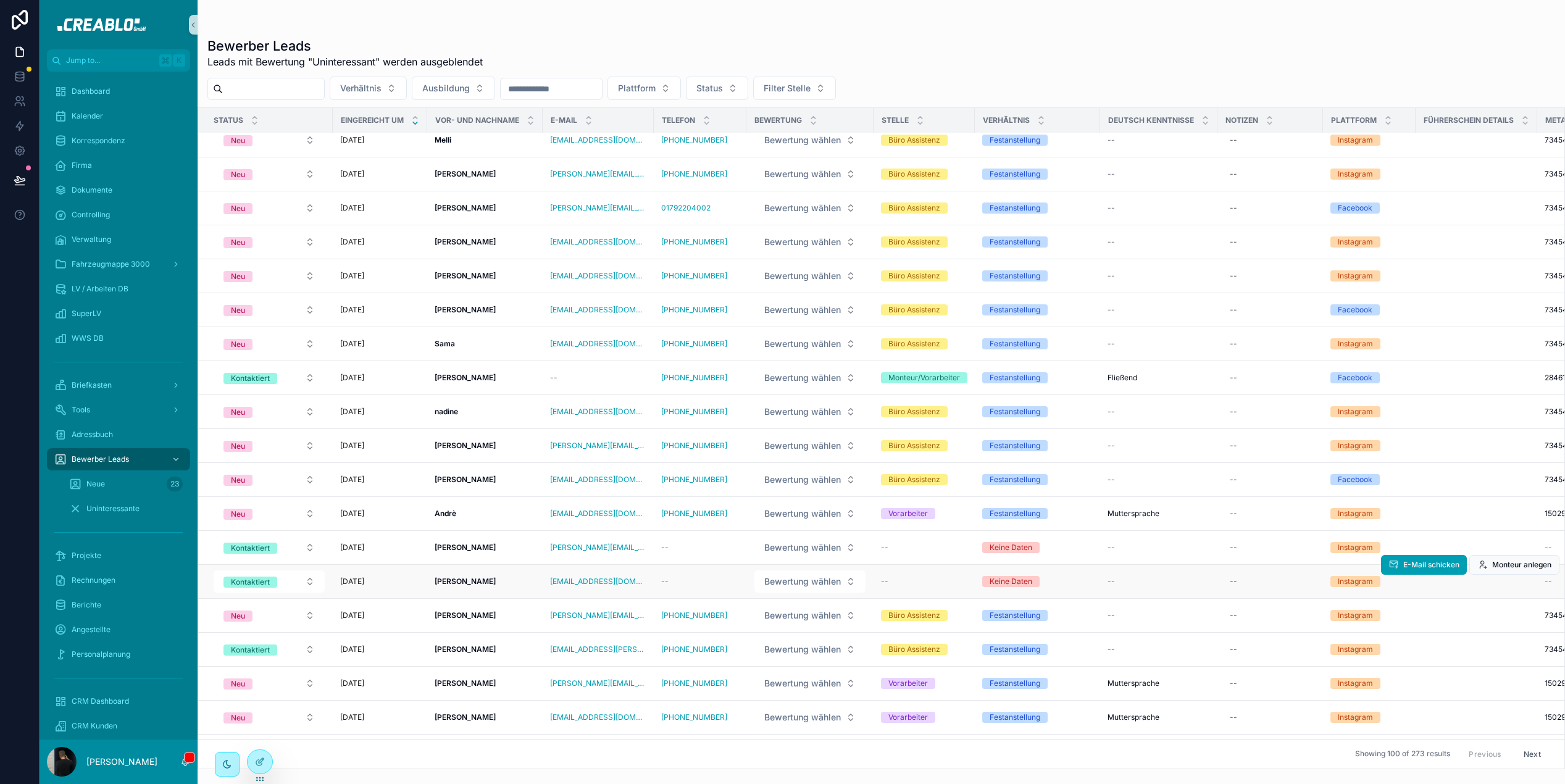
click at [396, 581] on div "[DATE]" at bounding box center [380, 582] width 80 height 10
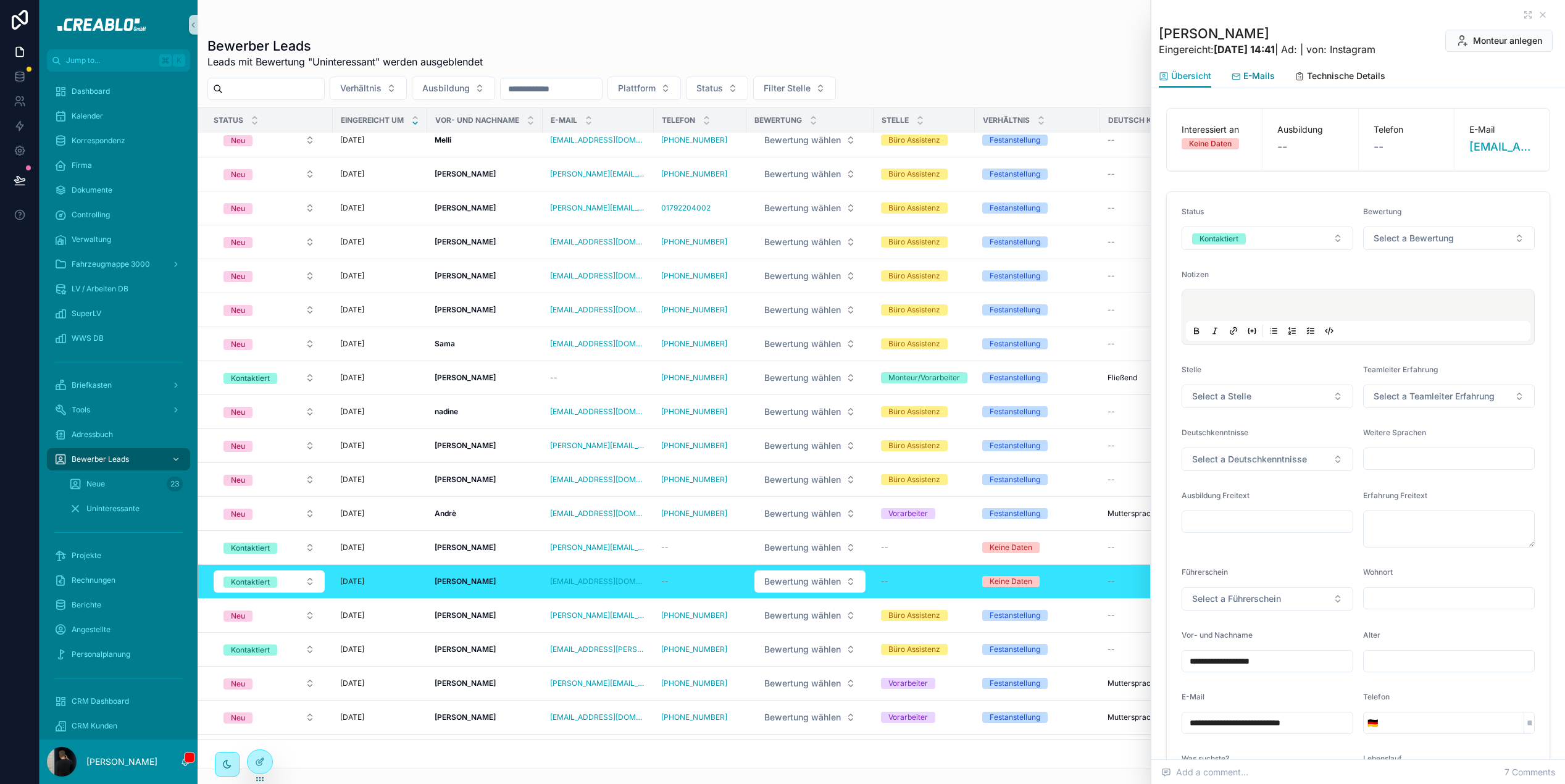
click at [1262, 78] on span "E-Mails" at bounding box center [1259, 76] width 32 height 12
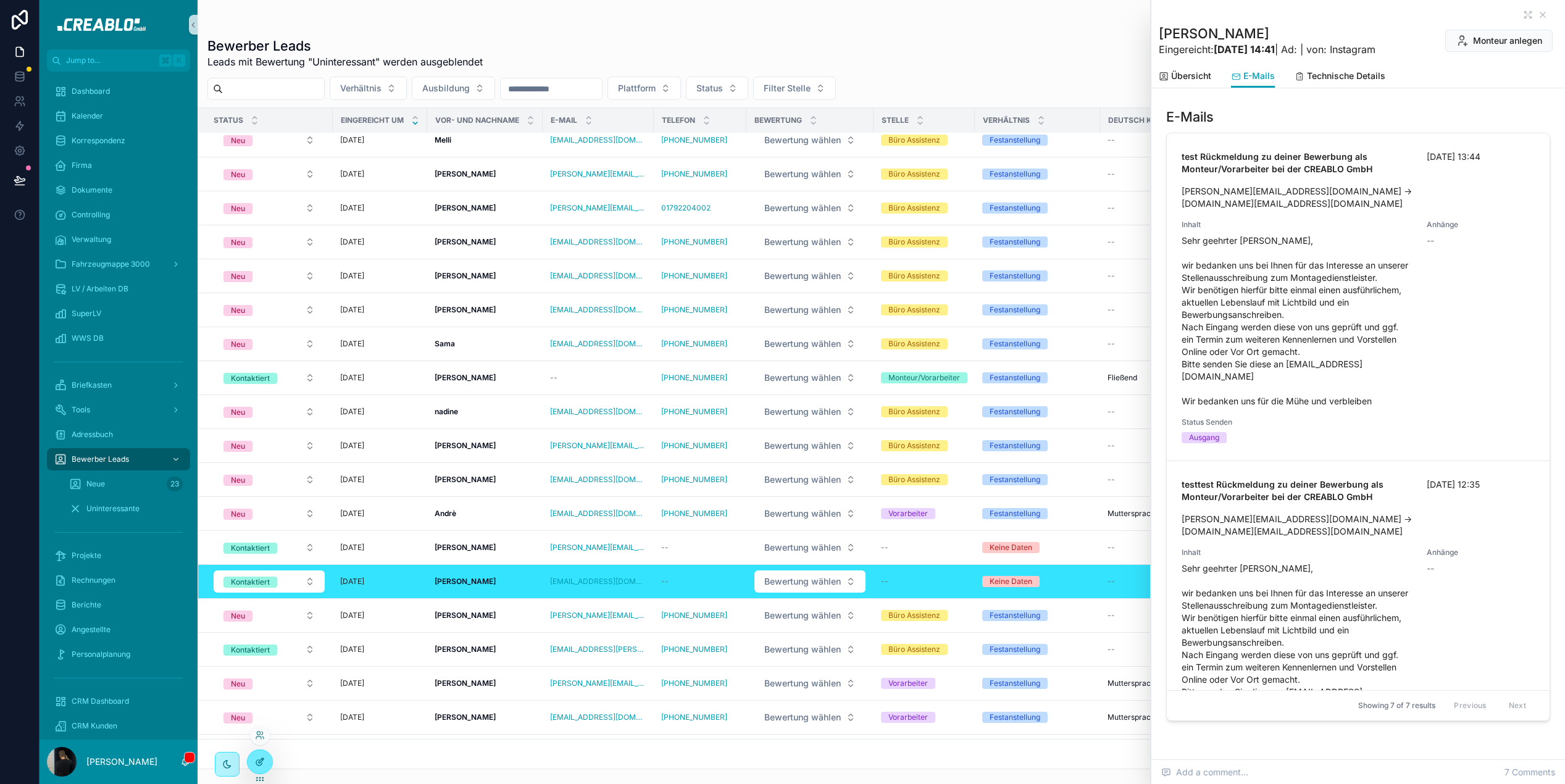
click at [265, 762] on div at bounding box center [260, 761] width 25 height 24
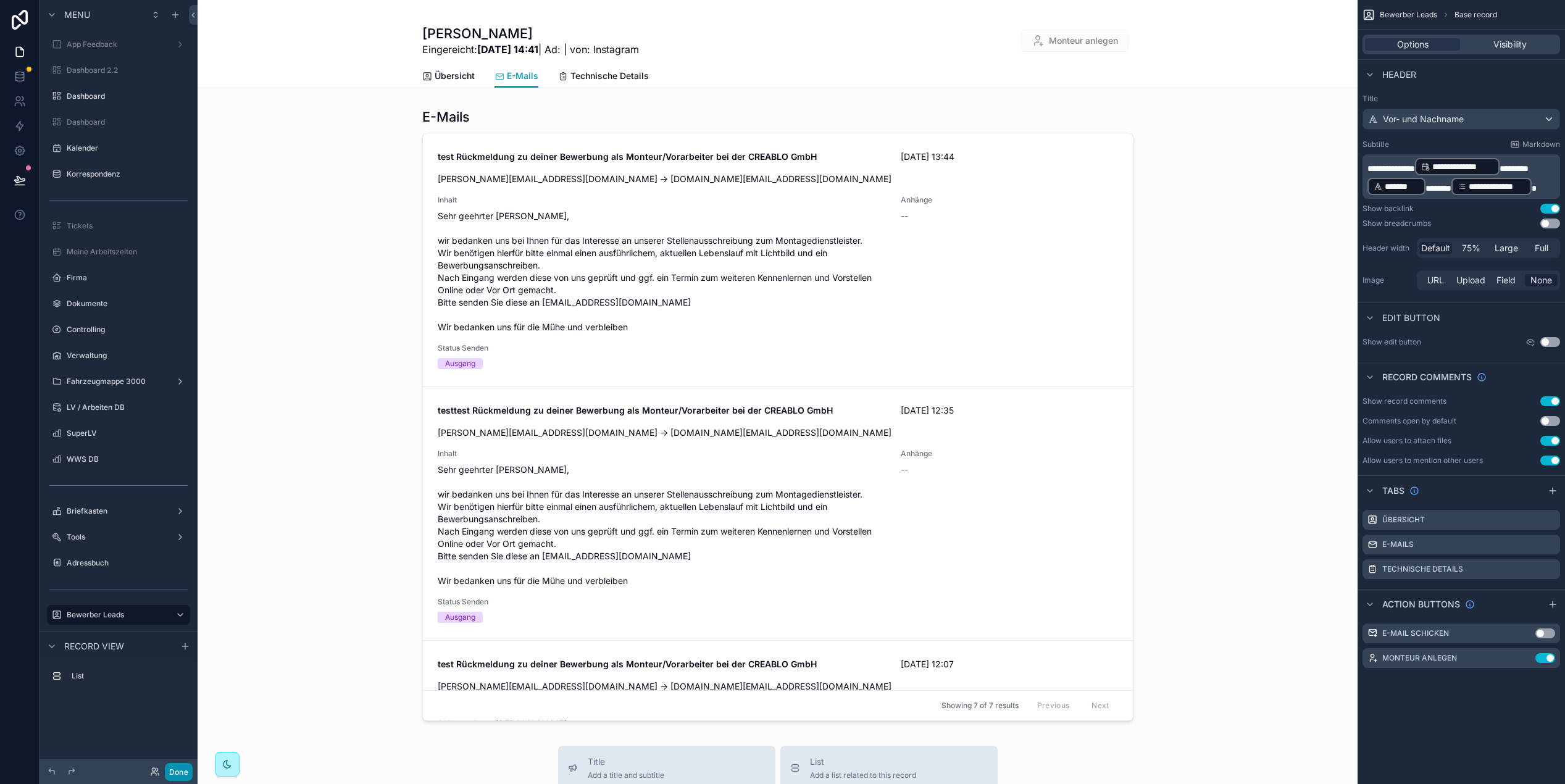
click at [179, 773] on button "Done" at bounding box center [178, 773] width 28 height 18
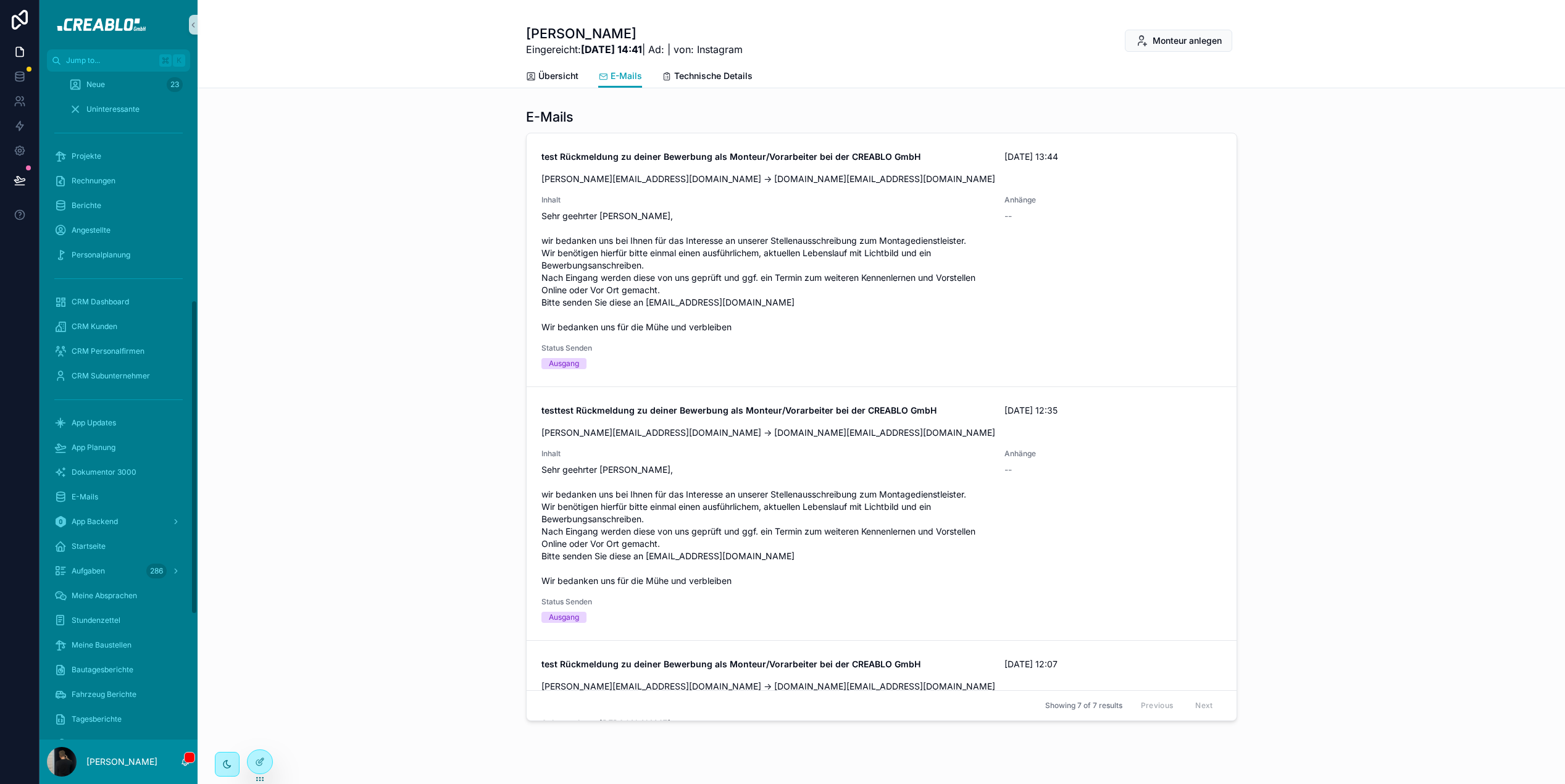
scroll to position [517, 0]
click at [122, 572] on span "Fahrzeug Berichte" at bounding box center [104, 576] width 65 height 10
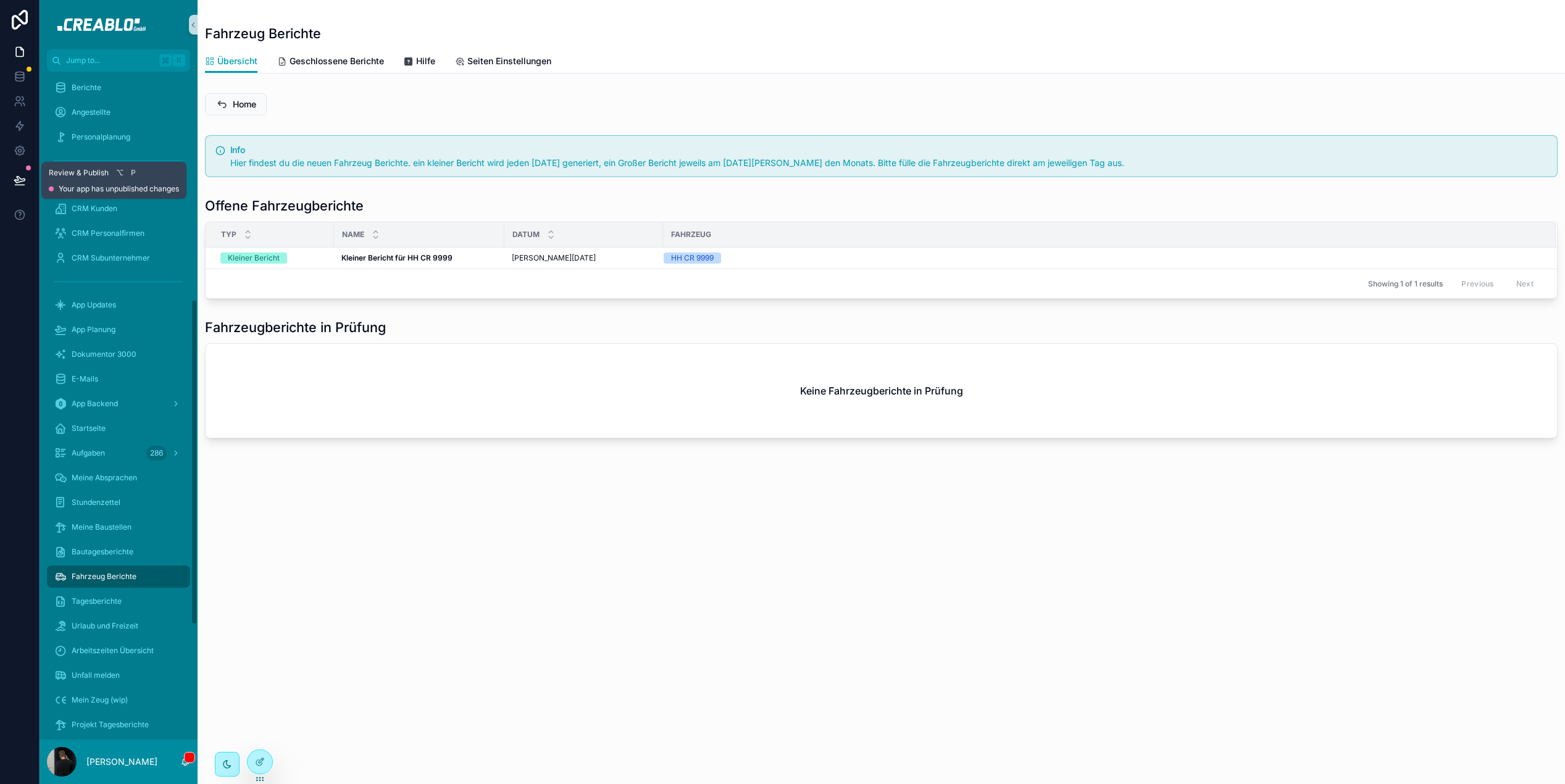
click at [24, 177] on icon at bounding box center [20, 180] width 12 height 12
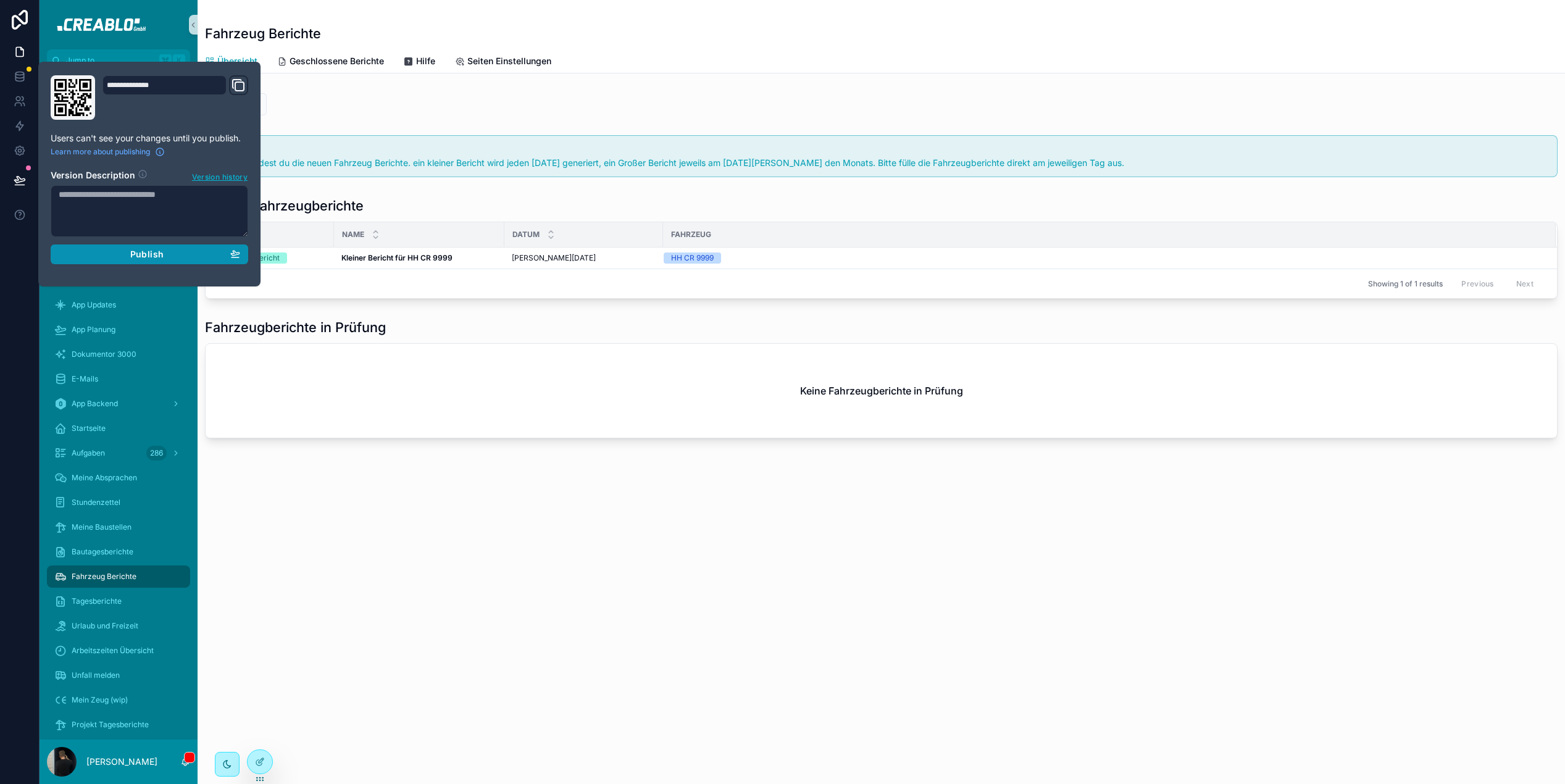
click at [174, 251] on div "Publish" at bounding box center [149, 254] width 181 height 11
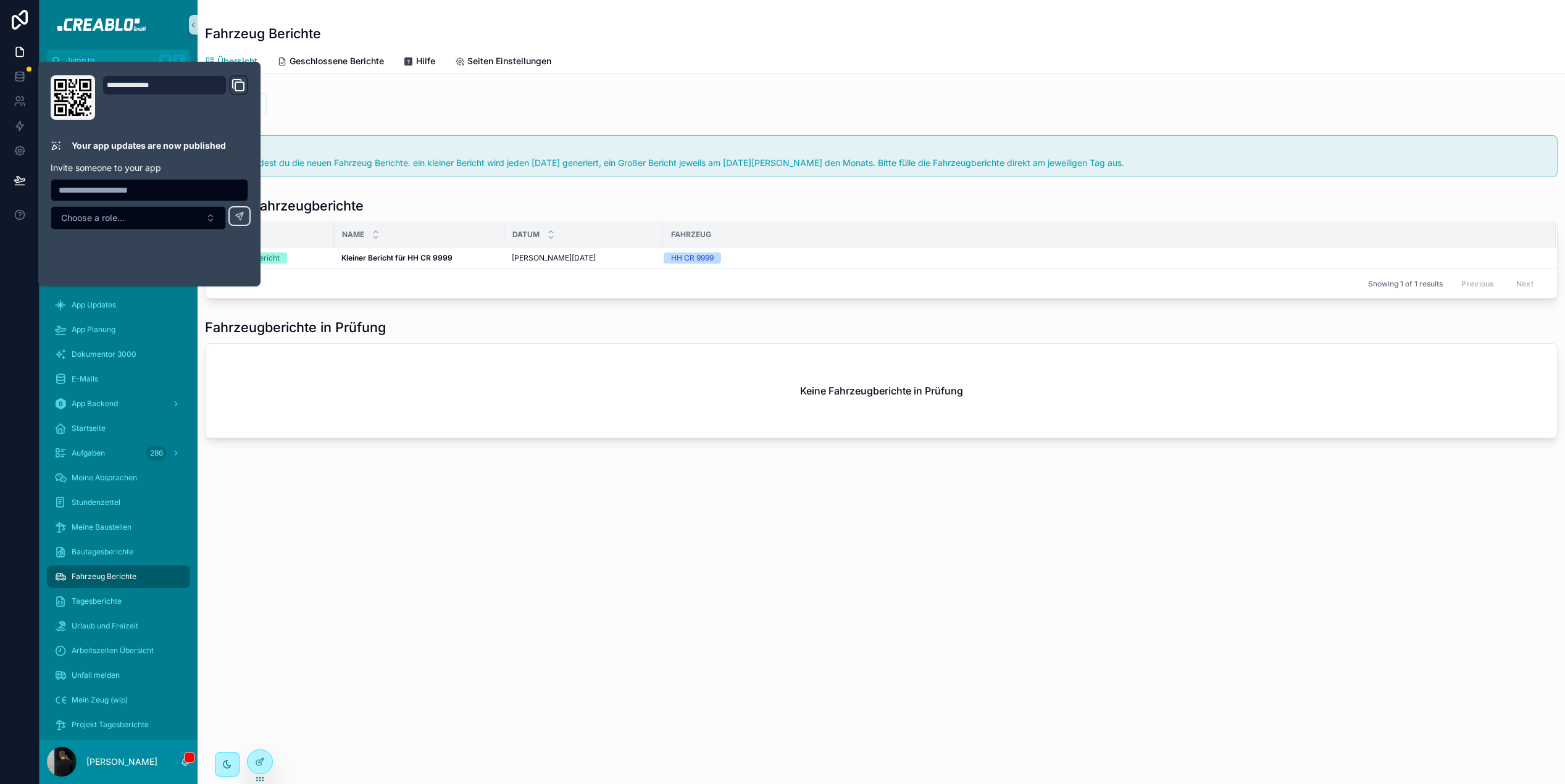
click at [564, 503] on div "Fahrzeug Berichte Übersicht Übersicht Geschlossene Berichte Hilfe Seiten Einste…" at bounding box center [882, 261] width 1368 height 522
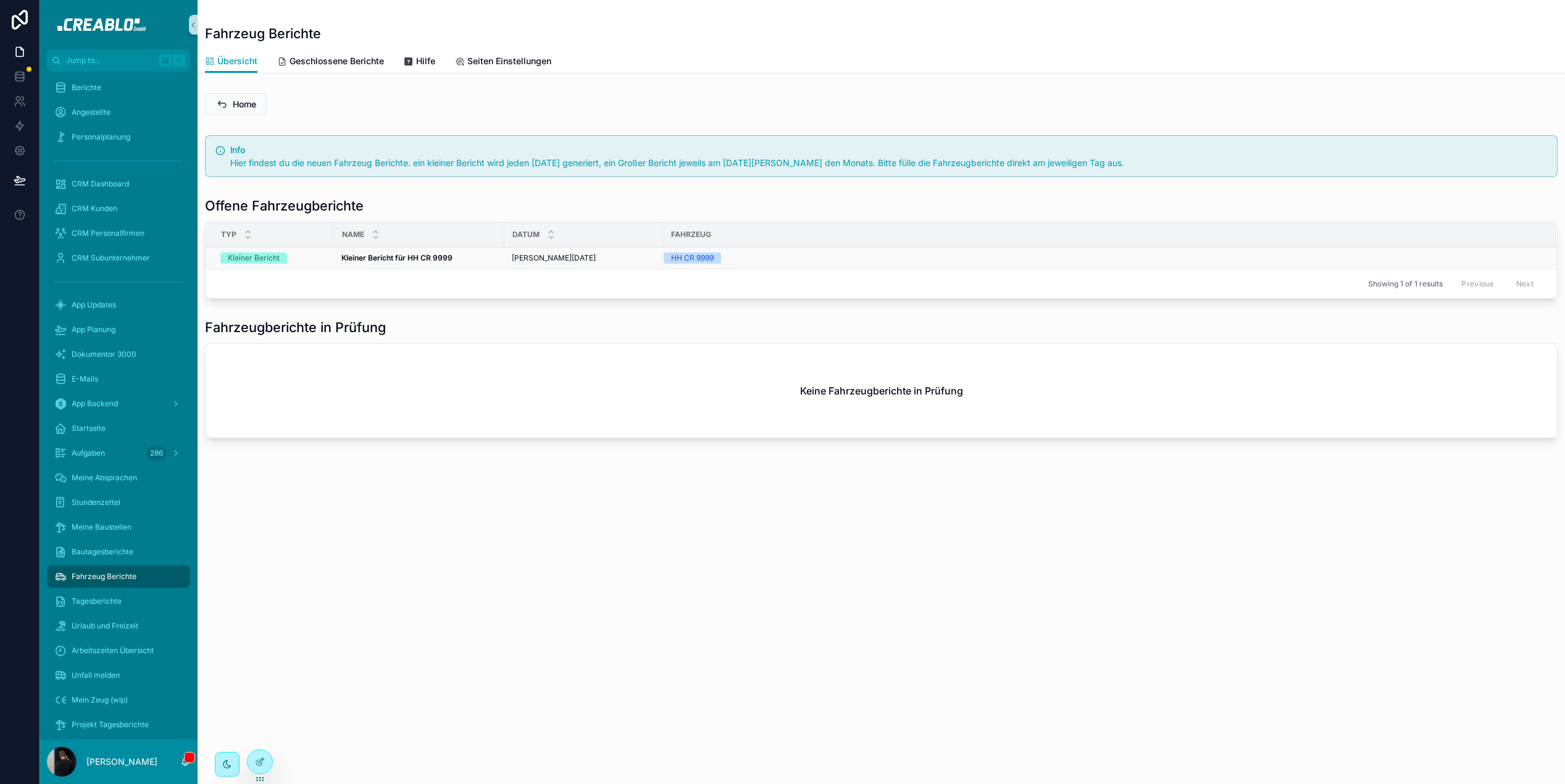
click at [416, 253] on strong "Kleiner Bericht für HH CR 9999" at bounding box center [397, 258] width 111 height 9
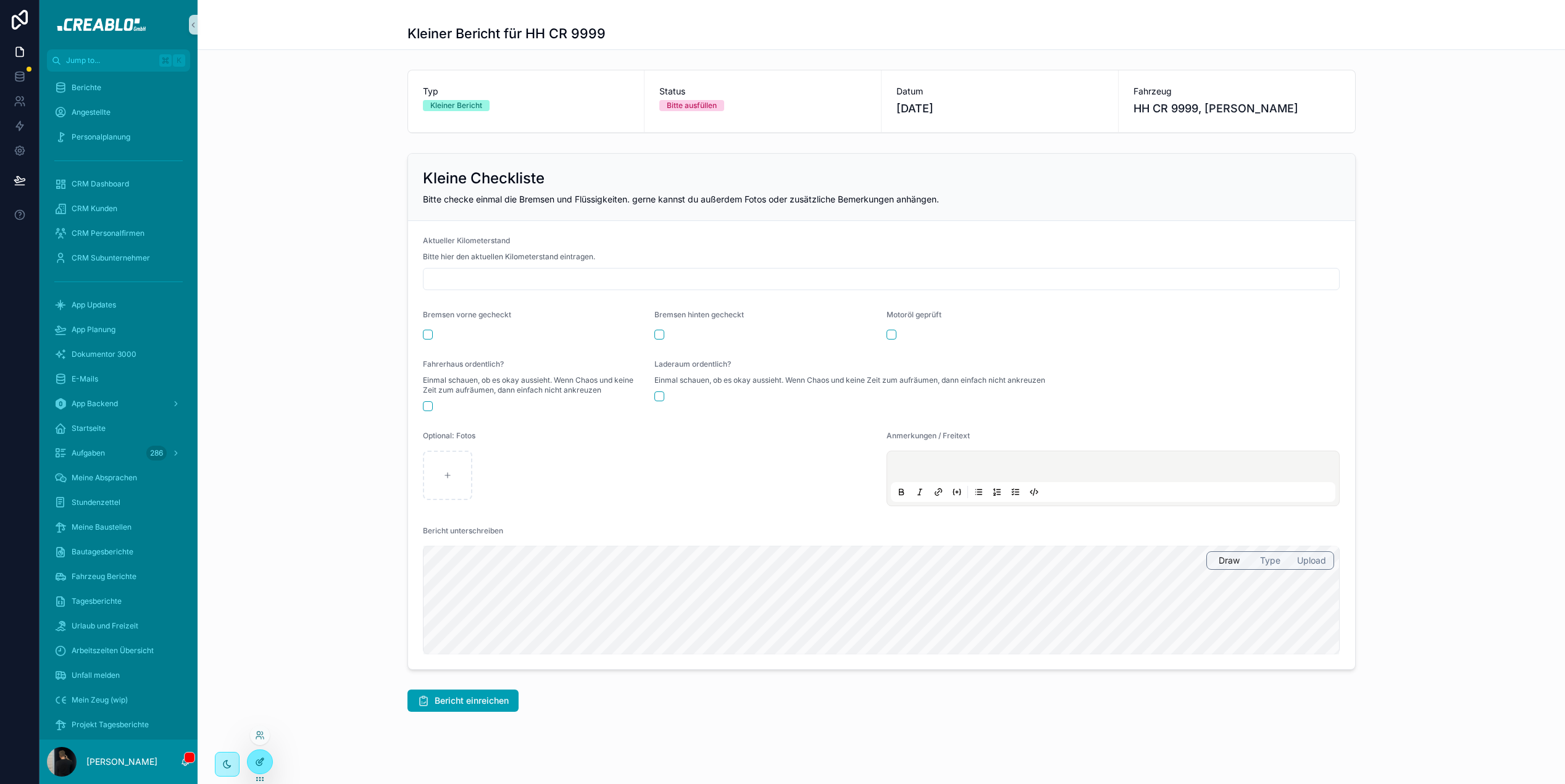
click at [260, 762] on icon at bounding box center [259, 761] width 10 height 10
click at [262, 764] on icon at bounding box center [259, 761] width 10 height 10
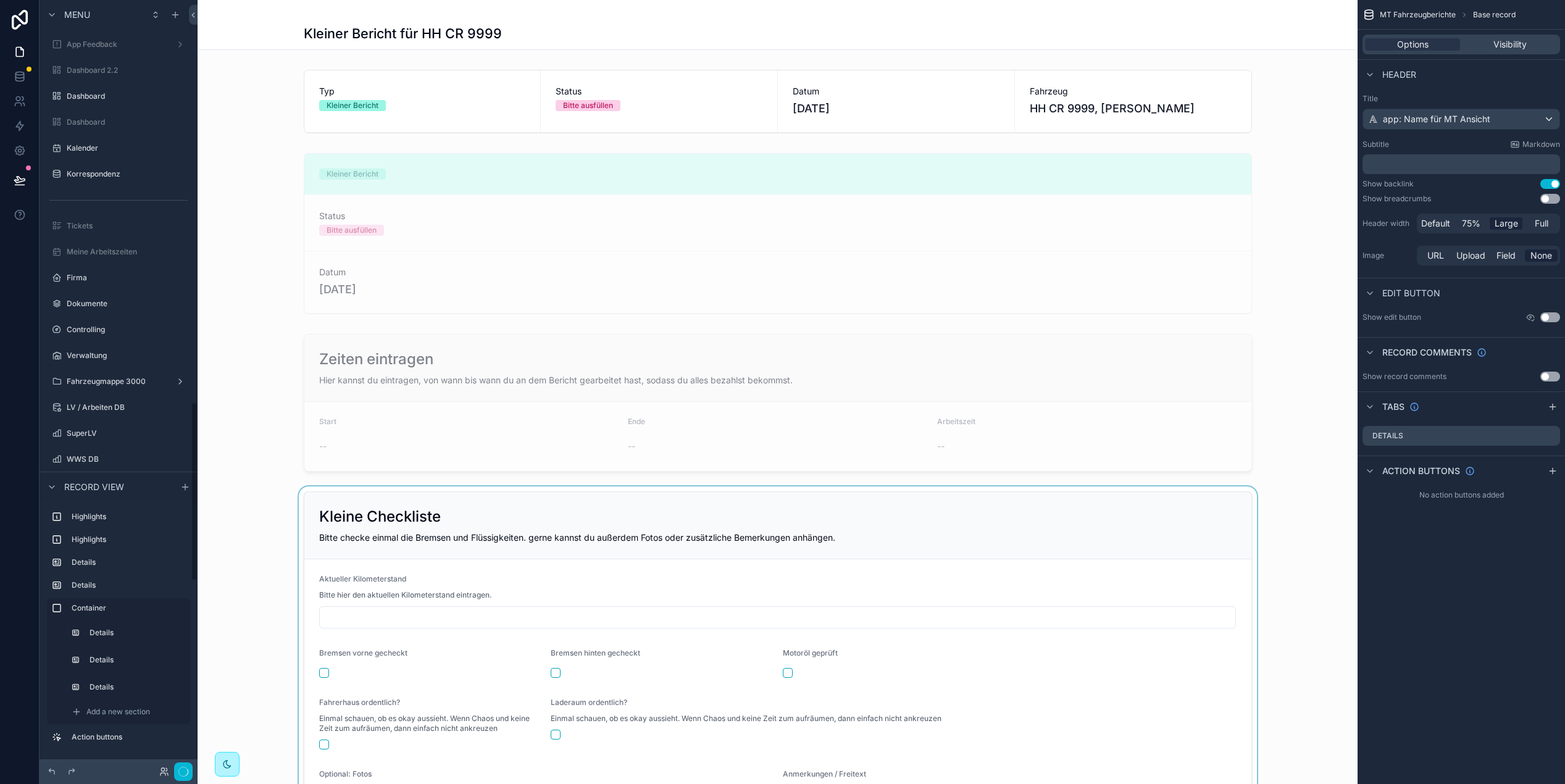
scroll to position [1723, 0]
click at [171, 773] on button "Done" at bounding box center [178, 773] width 28 height 18
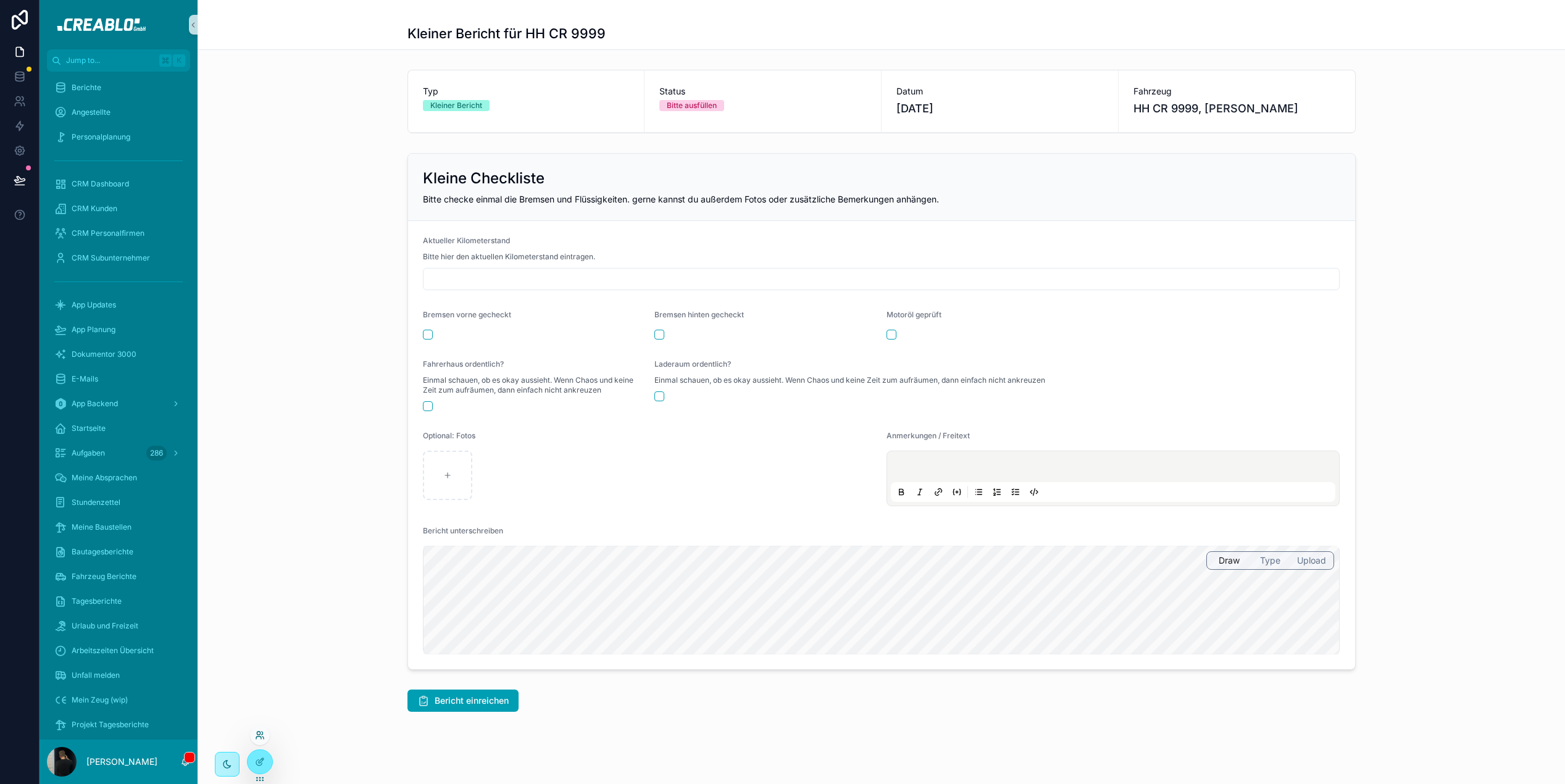
click at [262, 735] on icon at bounding box center [259, 735] width 10 height 10
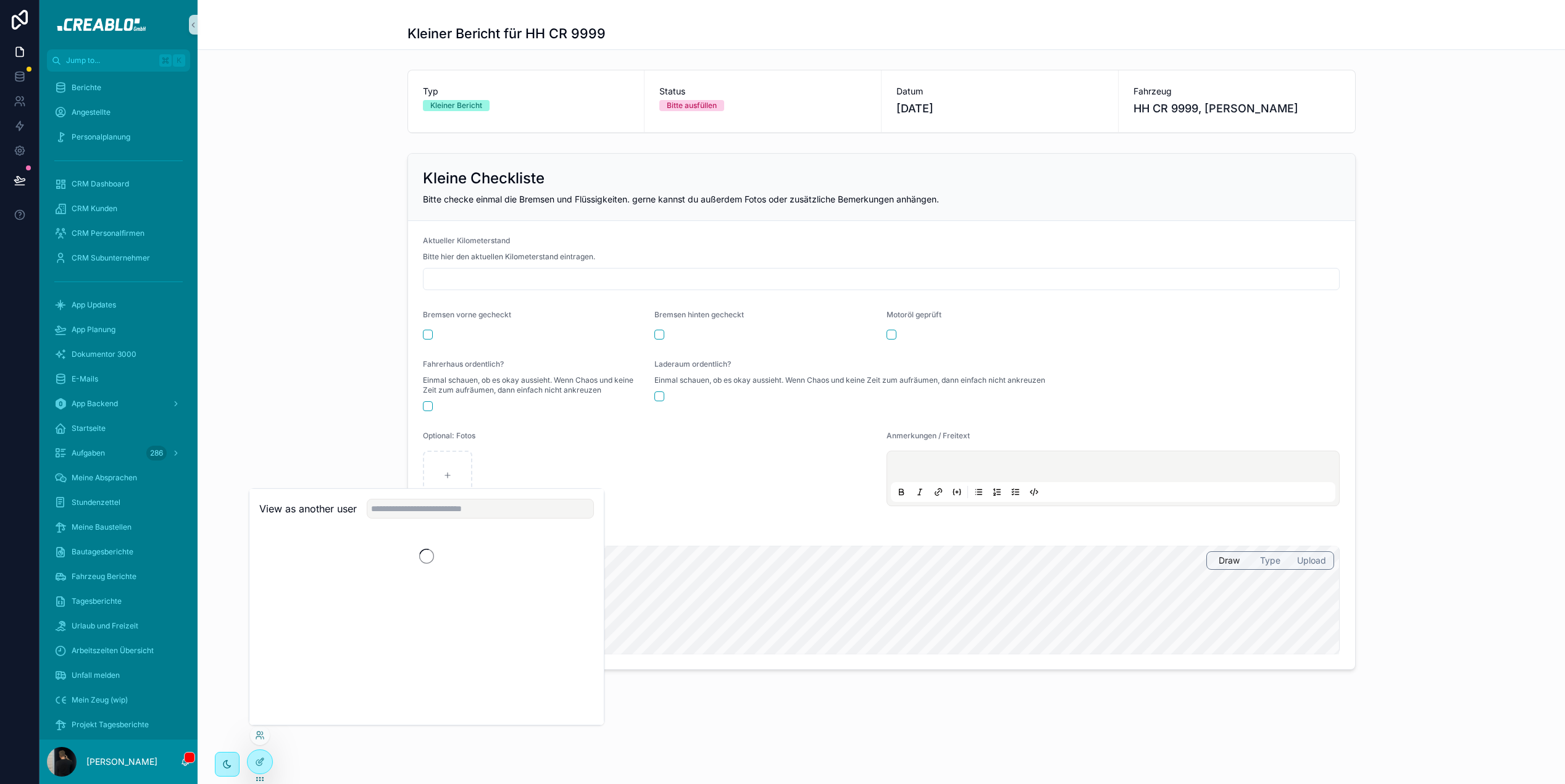
click at [425, 494] on div "View as another user" at bounding box center [426, 509] width 354 height 40
click at [421, 507] on input "text" at bounding box center [481, 509] width 227 height 20
type input "*****"
click at [580, 554] on button "Select" at bounding box center [578, 554] width 32 height 18
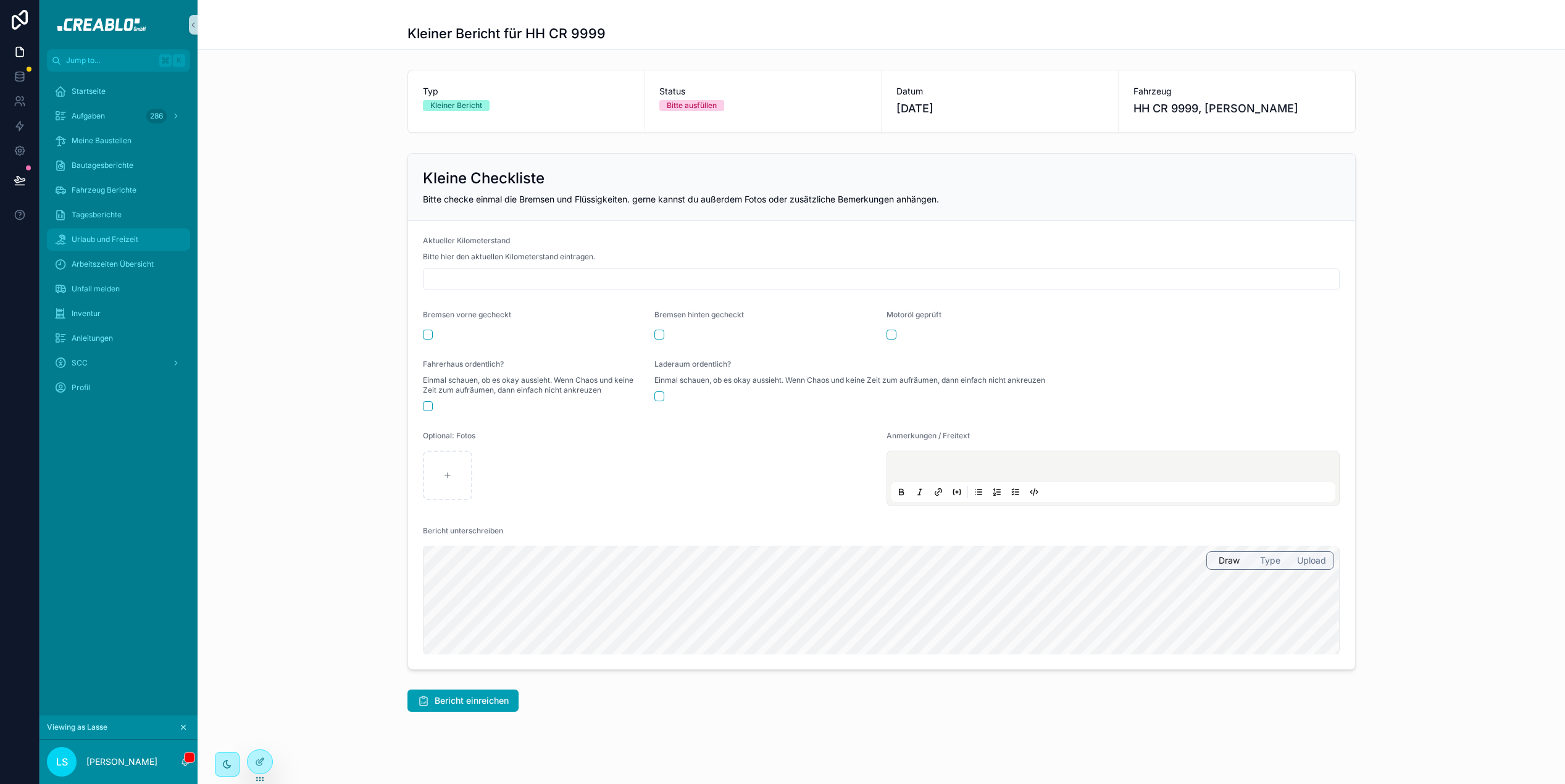
click at [133, 239] on span "Urlaub und Freizeit" at bounding box center [105, 239] width 67 height 10
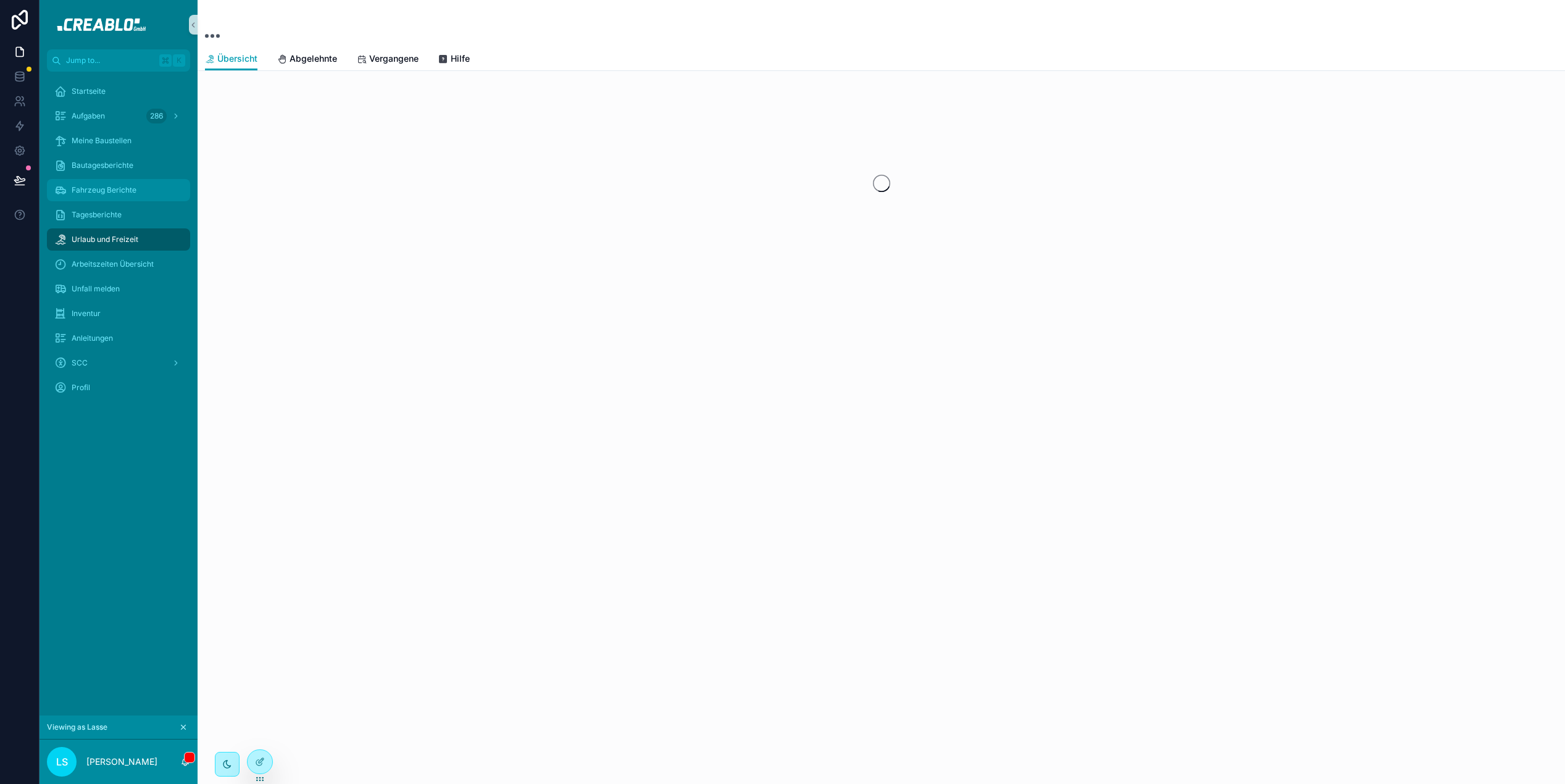
click at [121, 186] on span "Fahrzeug Berichte" at bounding box center [104, 190] width 65 height 10
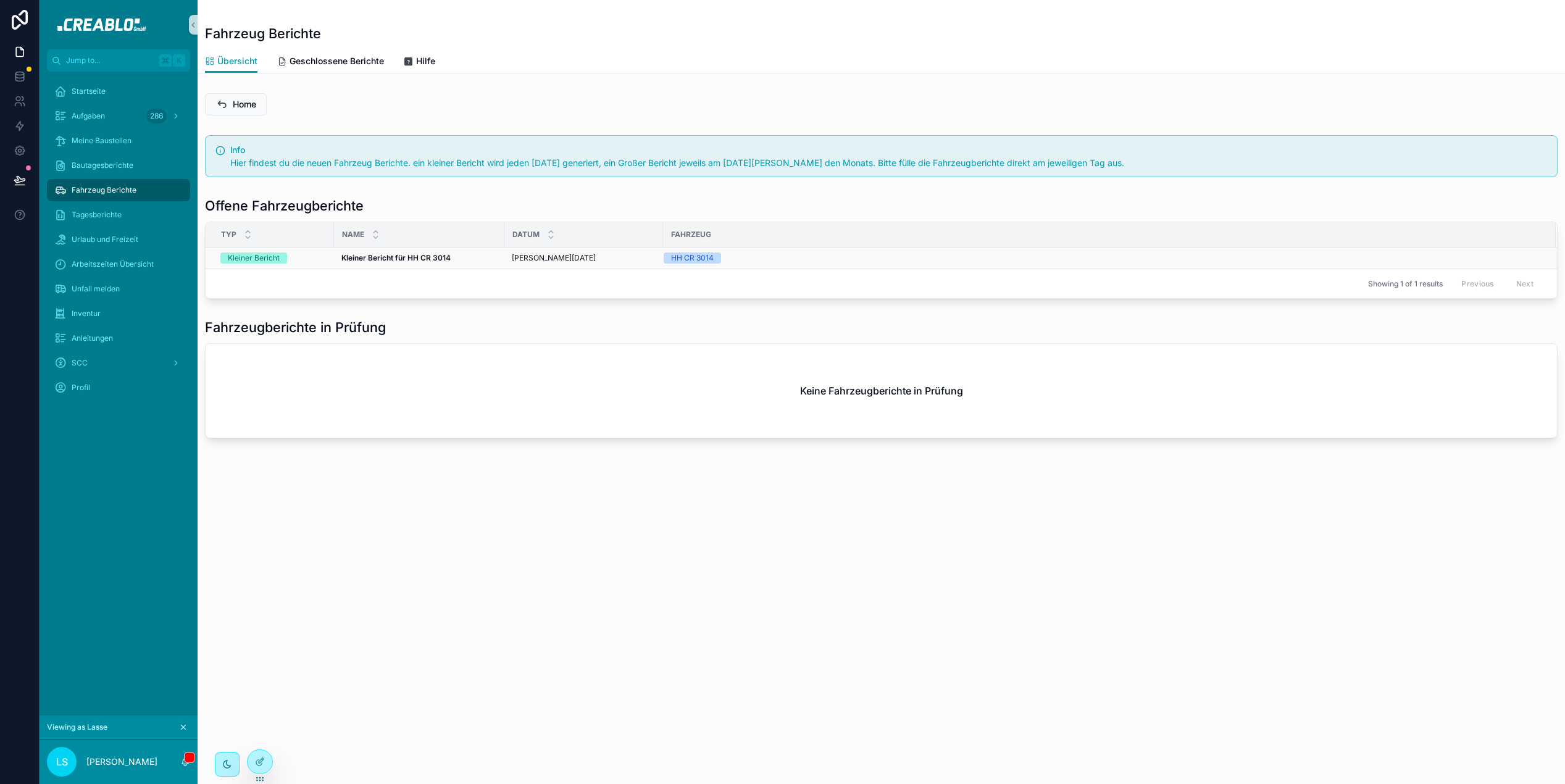
click at [397, 256] on strong "Kleiner Bericht für HH CR 3014" at bounding box center [396, 258] width 109 height 9
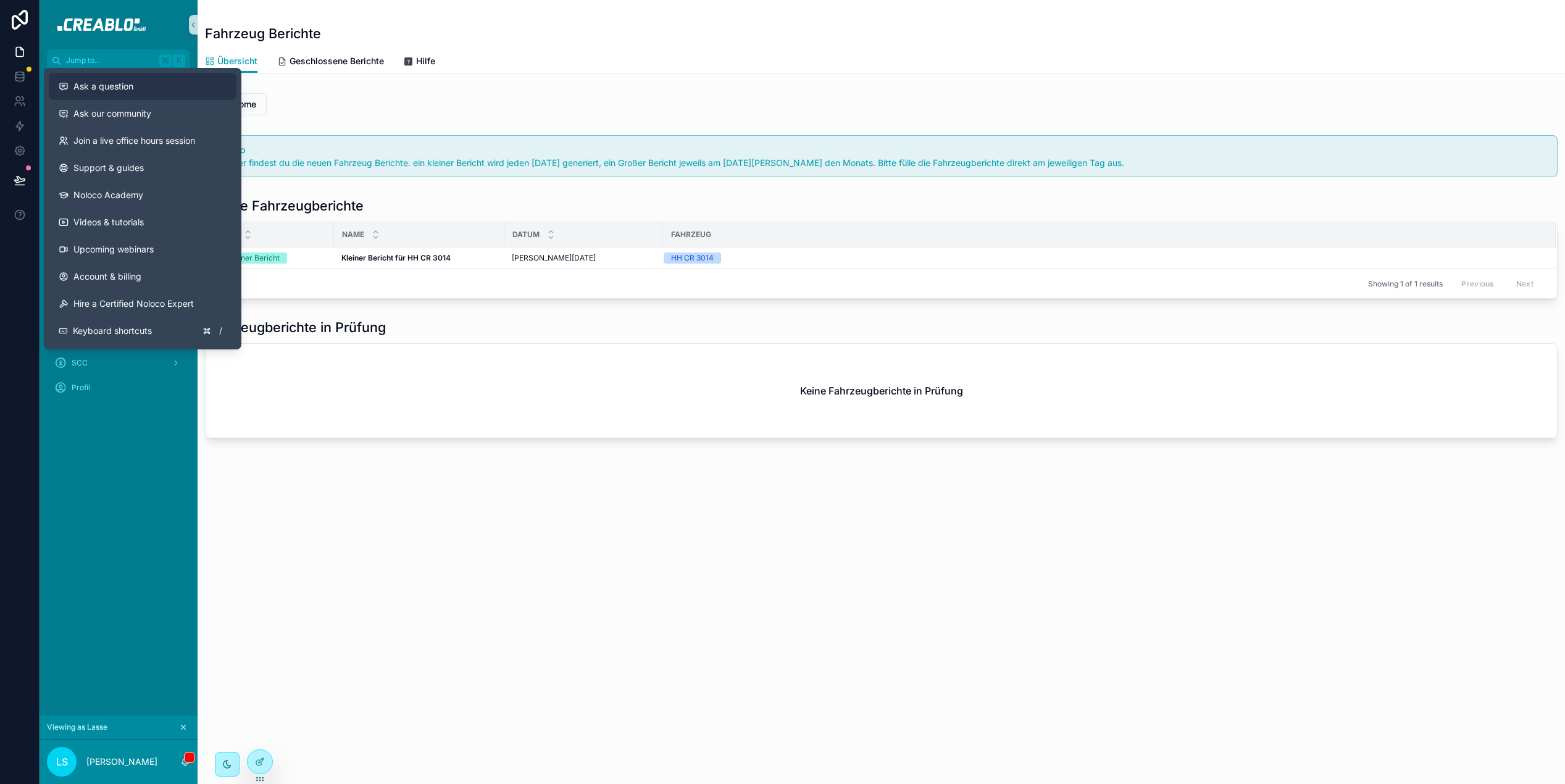
click at [135, 84] on div "Ask a question" at bounding box center [143, 86] width 168 height 12
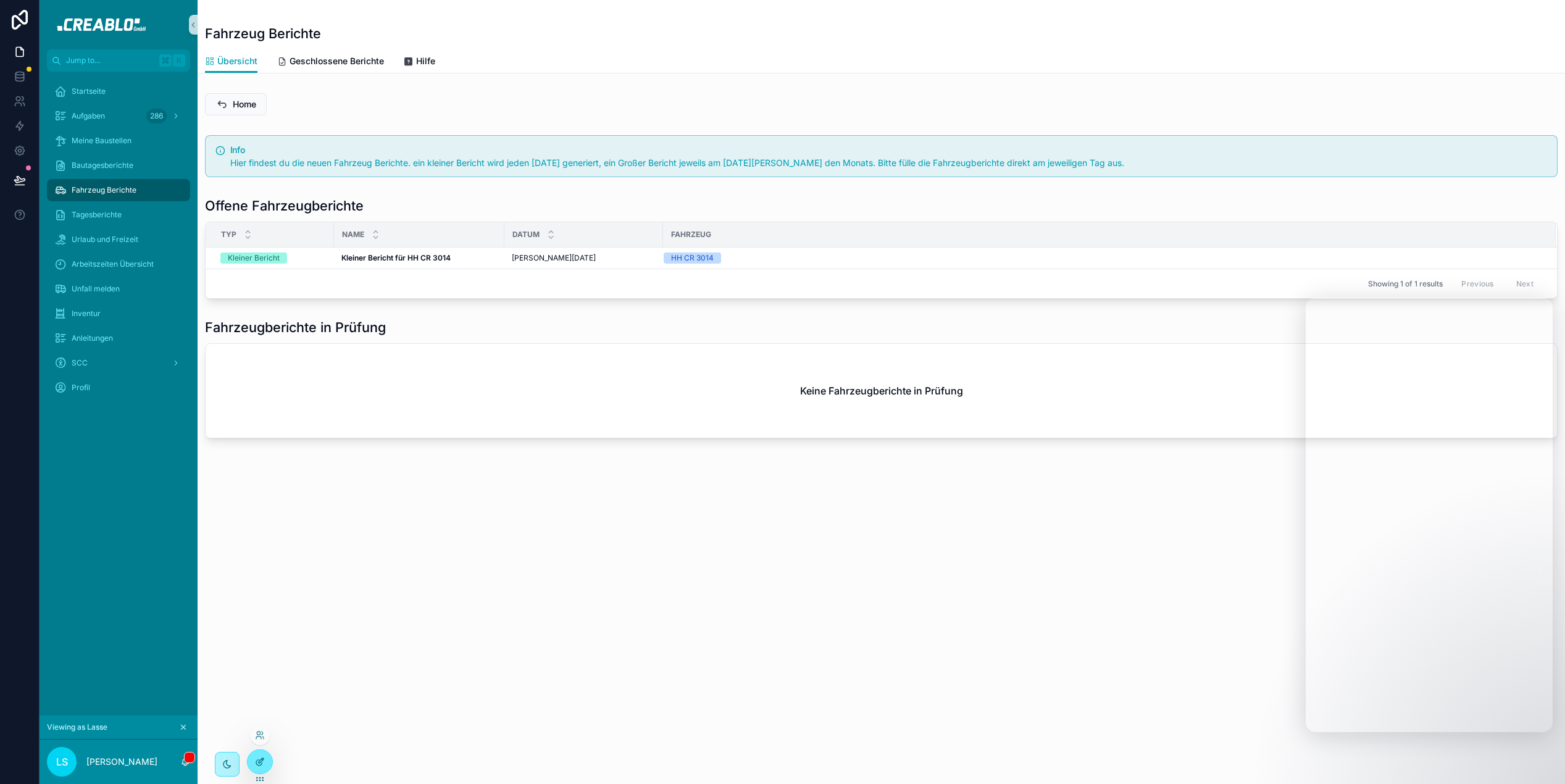
click at [268, 767] on div at bounding box center [260, 761] width 25 height 24
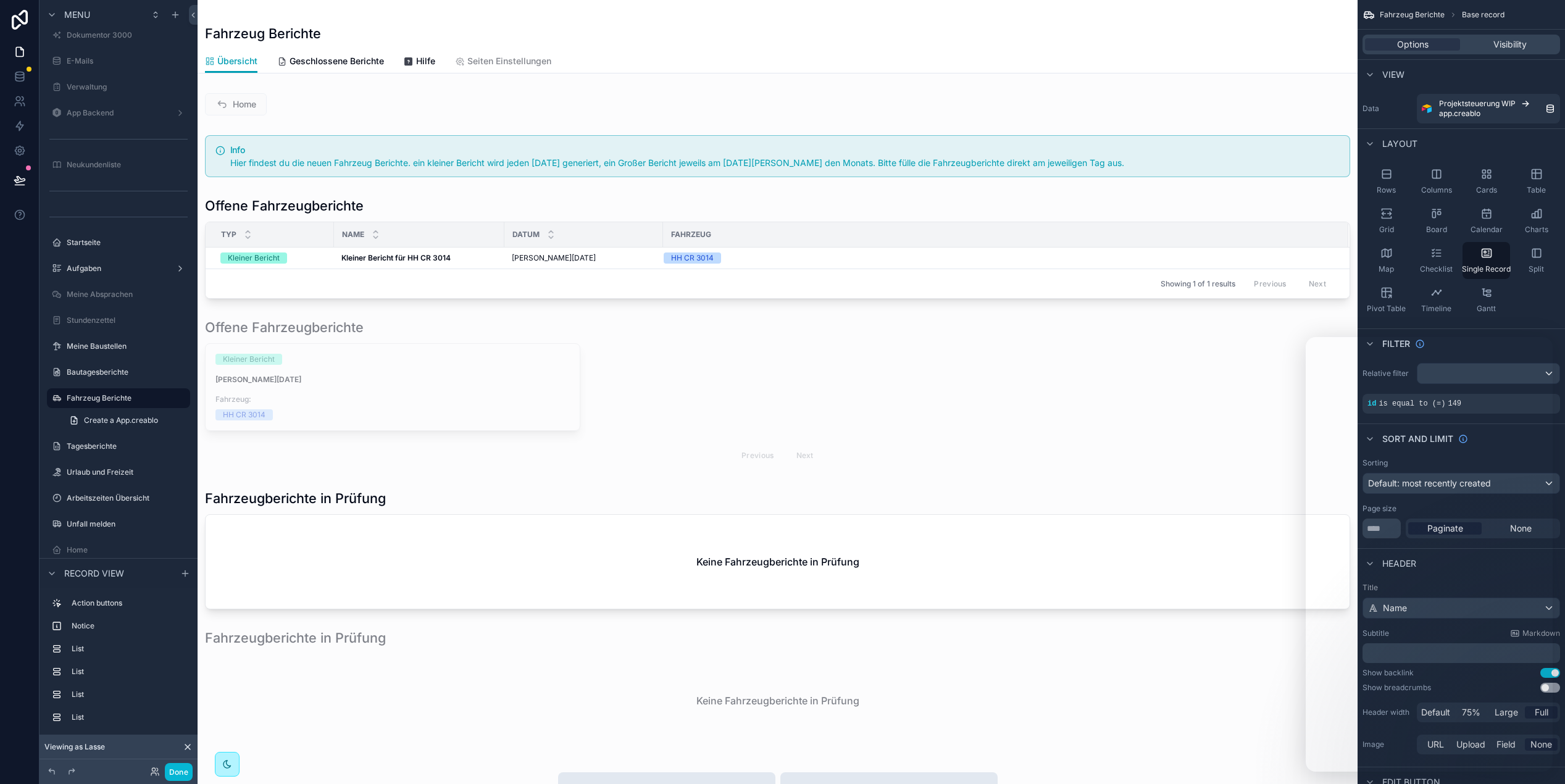
click at [690, 368] on div "scrollable content" at bounding box center [778, 655] width 1160 height 1311
click at [433, 214] on div "scrollable content" at bounding box center [778, 247] width 1160 height 111
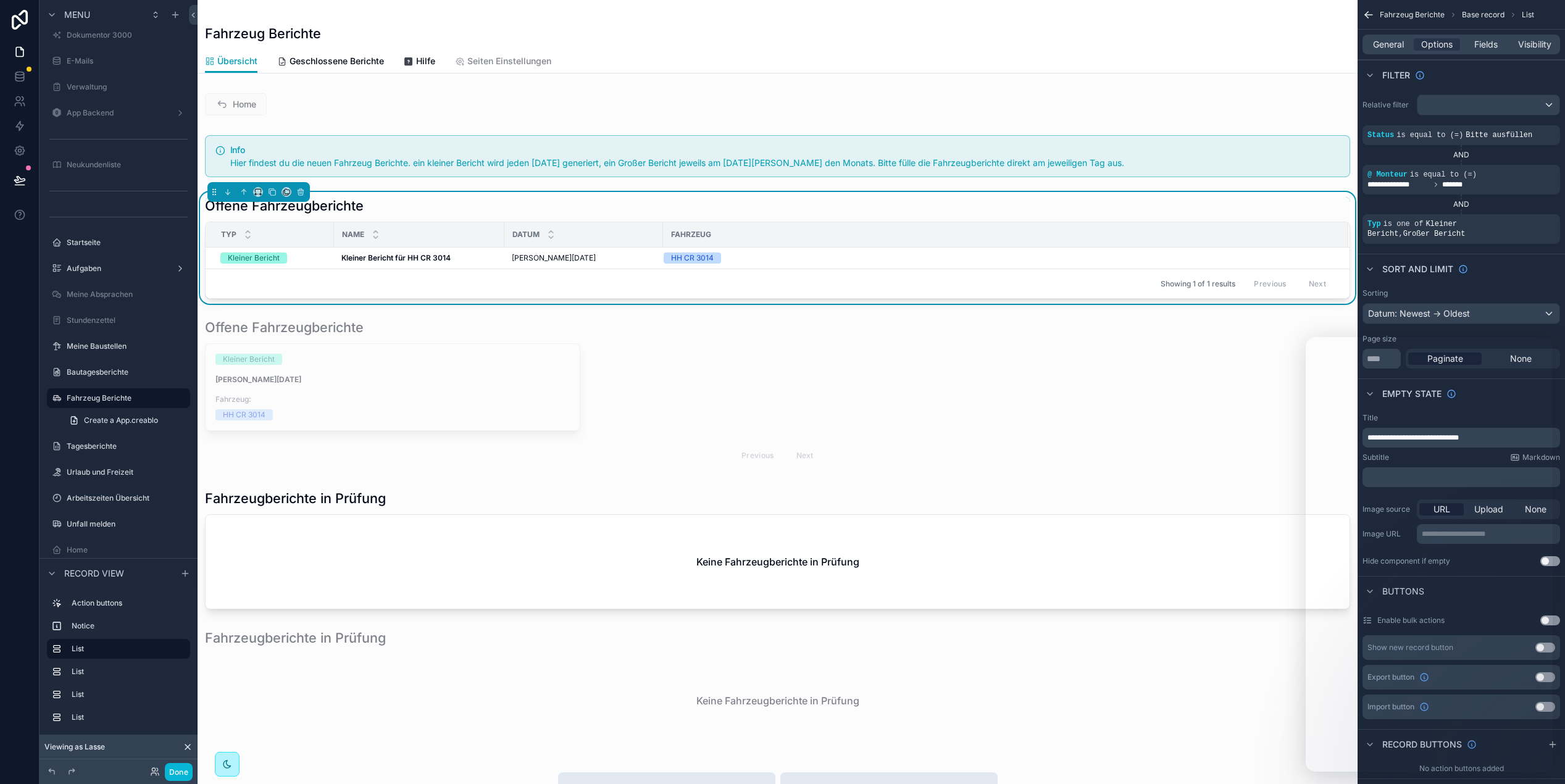
drag, startPoint x: 698, startPoint y: 42, endPoint x: 717, endPoint y: 42, distance: 19.0
click at [699, 42] on div "Fahrzeug Berichte" at bounding box center [777, 24] width 1146 height 49
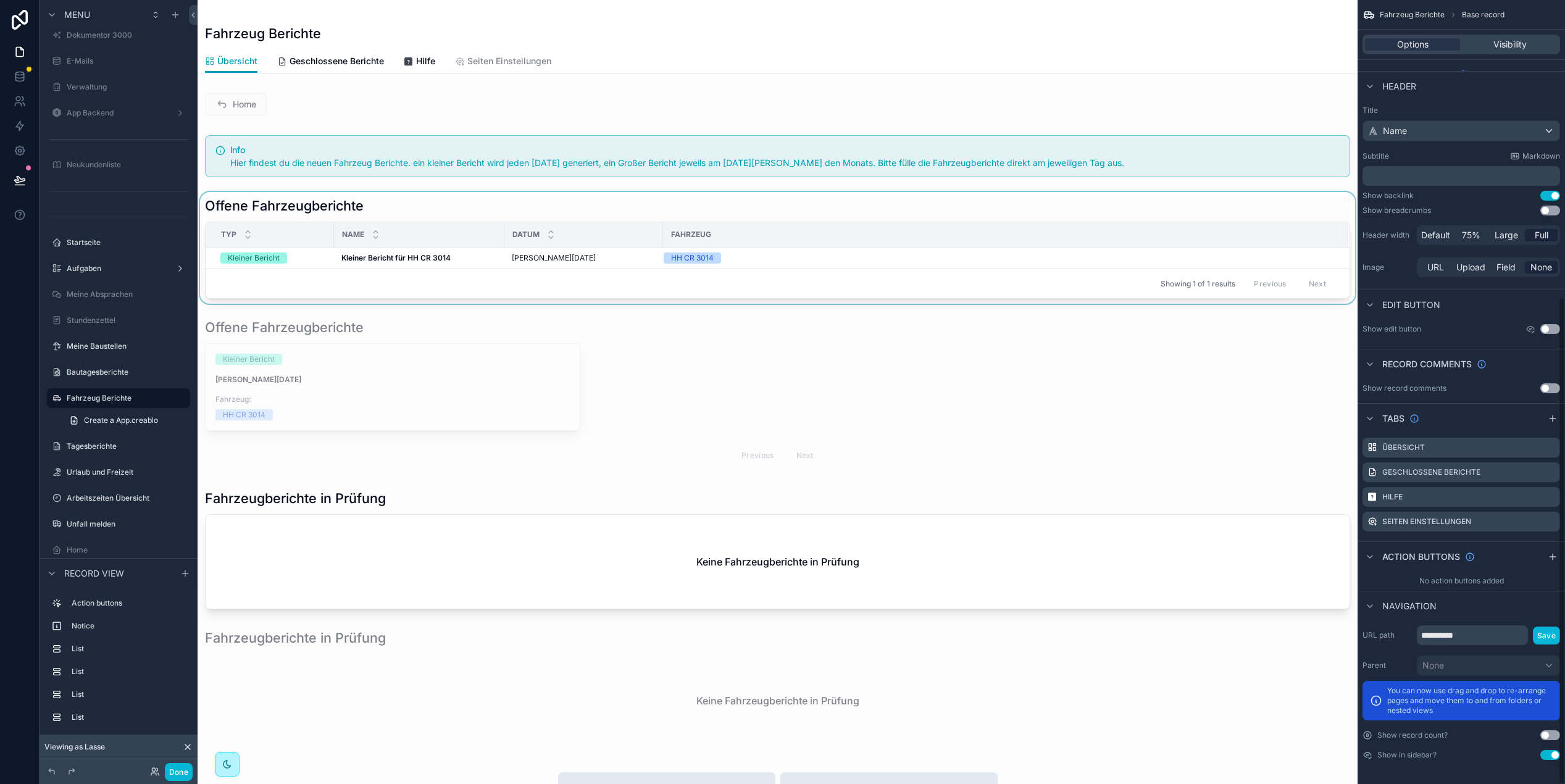
scroll to position [478, 0]
click at [1468, 639] on input "**********" at bounding box center [1472, 635] width 111 height 20
type input "**********"
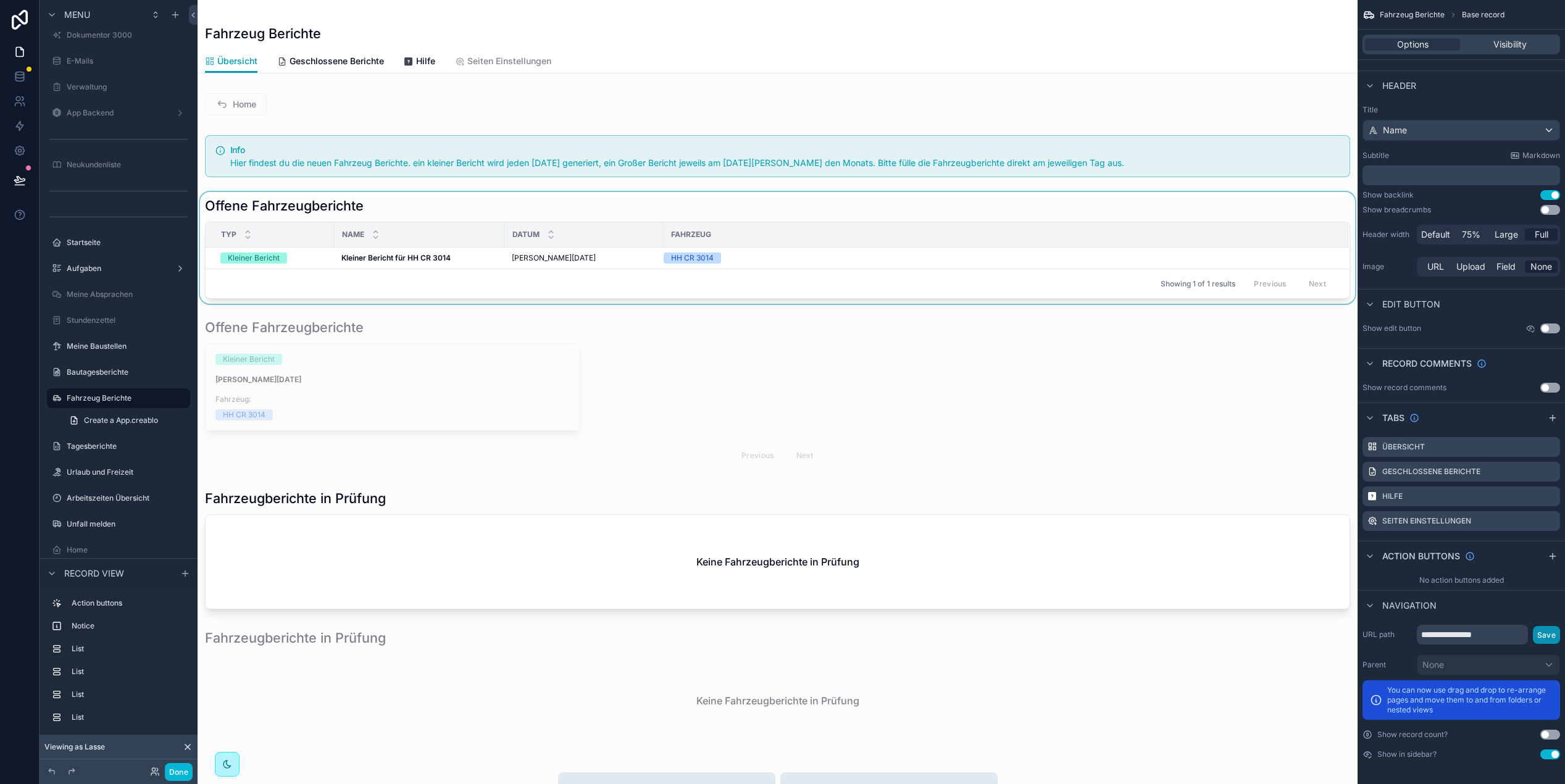
click at [1555, 639] on button "Save" at bounding box center [1547, 635] width 27 height 18
click at [8, 177] on button at bounding box center [20, 180] width 27 height 35
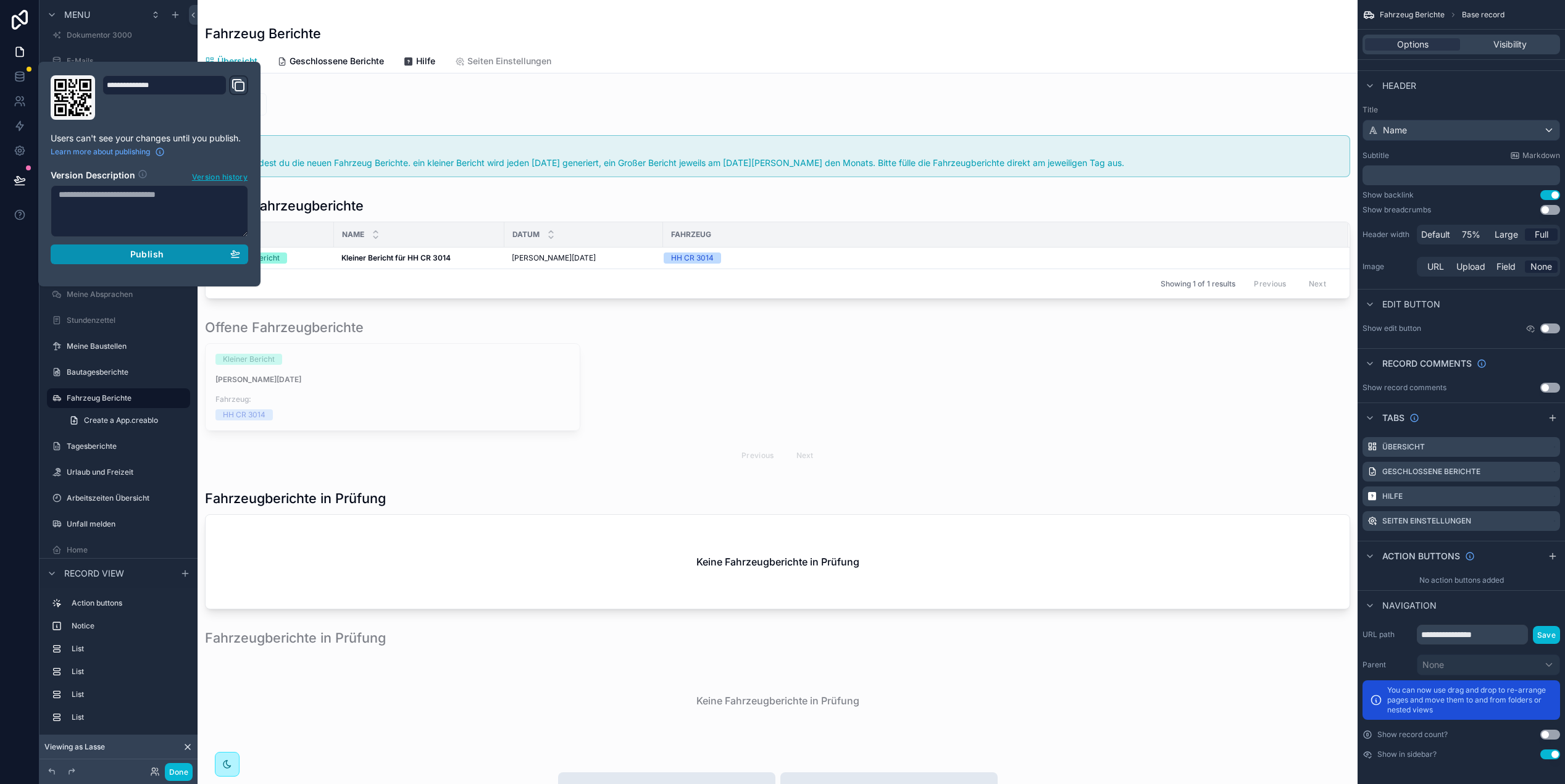
click at [194, 259] on div "Publish" at bounding box center [149, 254] width 181 height 11
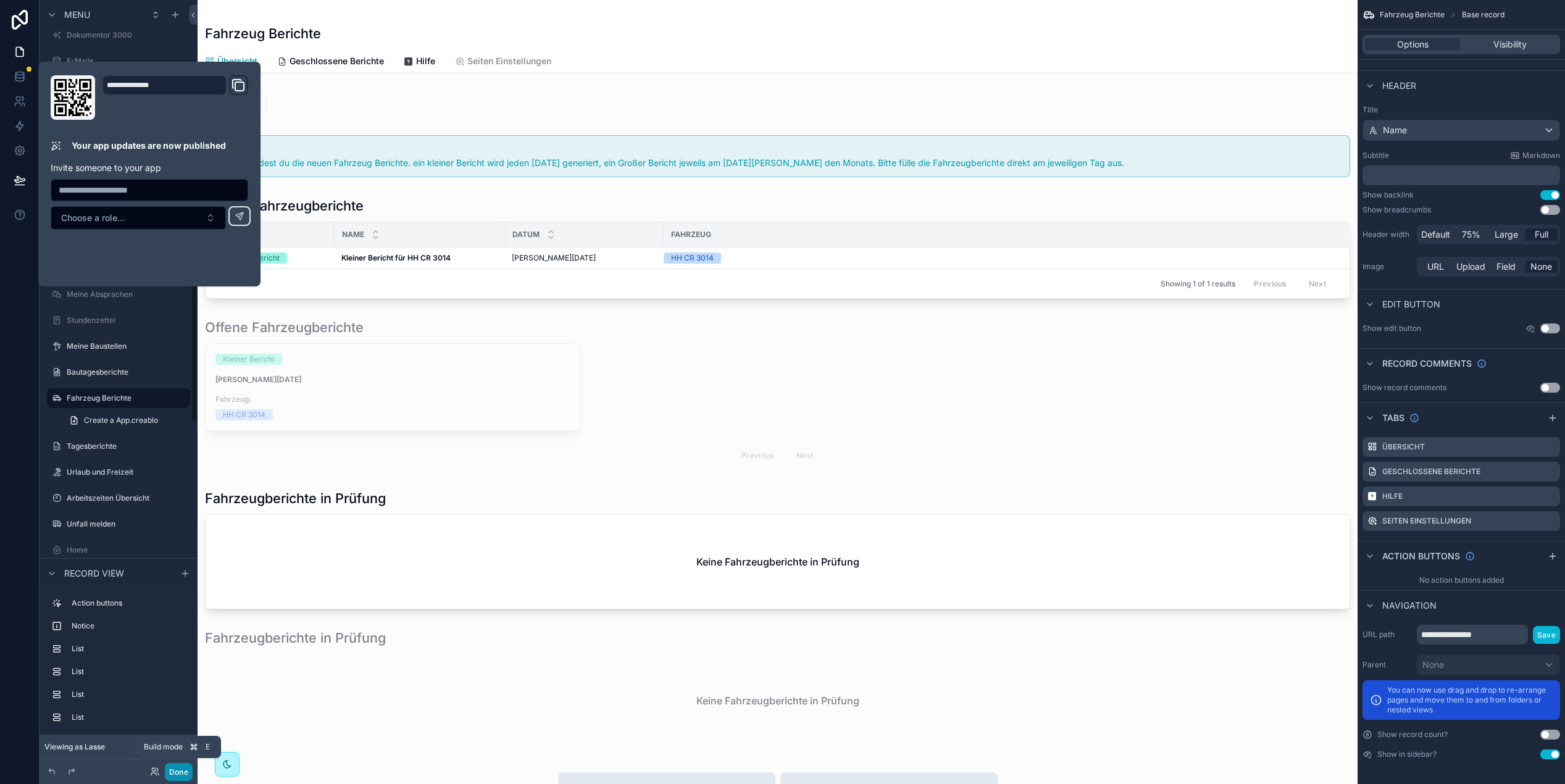
click at [180, 773] on button "Done" at bounding box center [178, 773] width 28 height 18
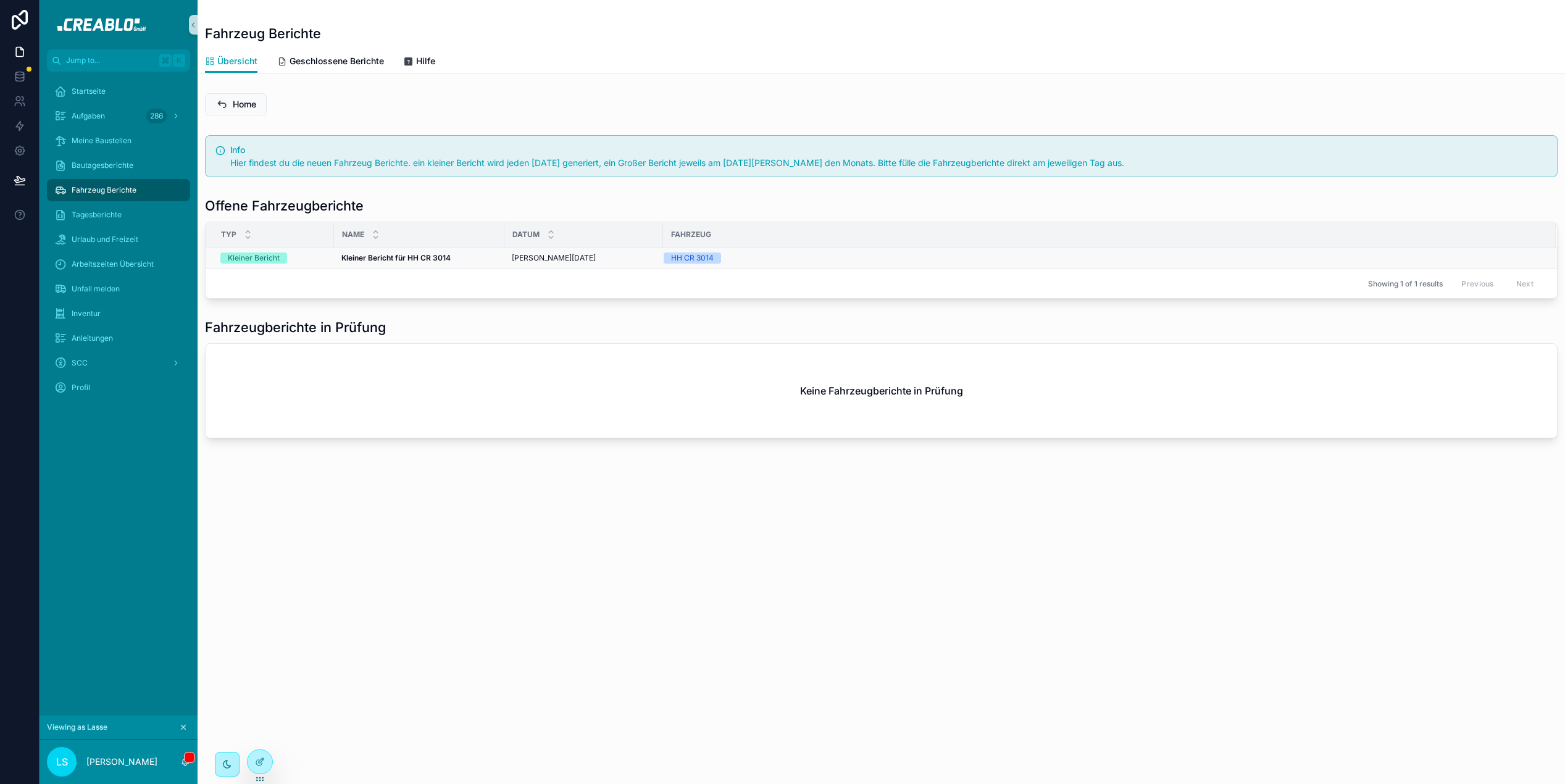
click at [347, 258] on strong "Kleiner Bericht für HH CR 3014" at bounding box center [396, 258] width 109 height 9
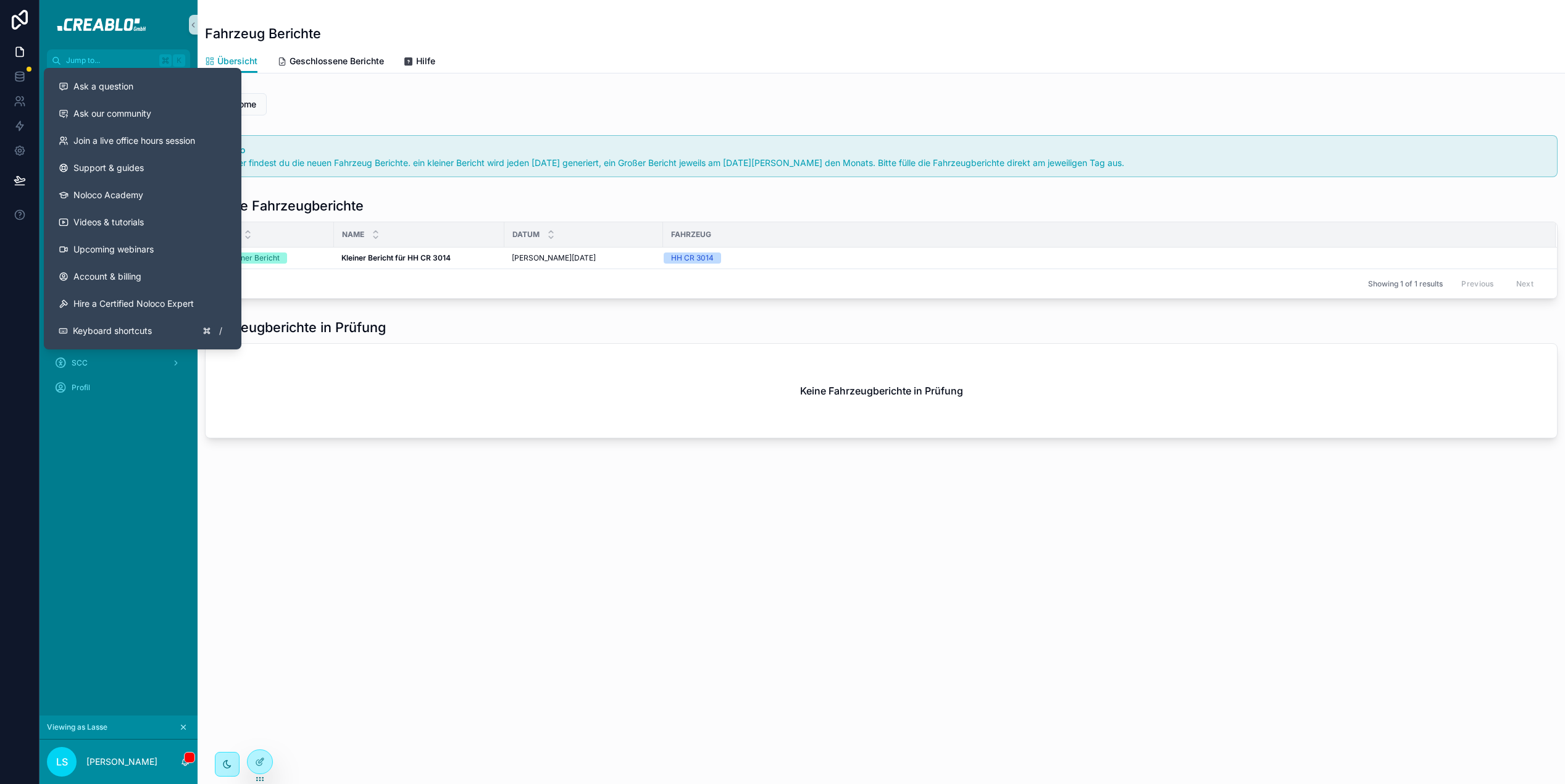
click at [152, 70] on div "Ask a question Ask our community Join a live office hours session Support & gui…" at bounding box center [143, 209] width 198 height 281
click at [146, 81] on div "Ask a question" at bounding box center [143, 86] width 168 height 12
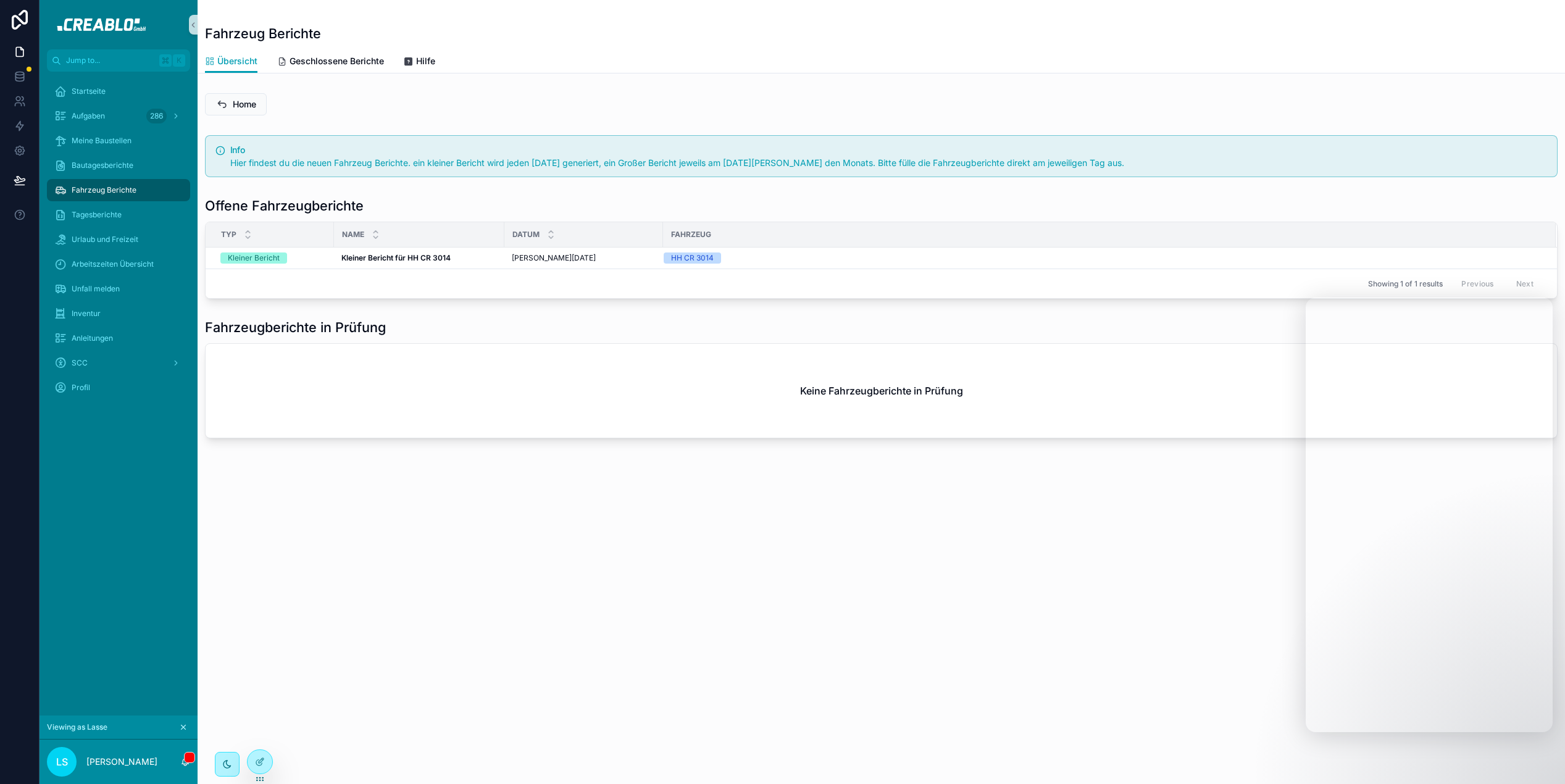
drag, startPoint x: 1008, startPoint y: 619, endPoint x: 1026, endPoint y: 591, distance: 33.3
click at [1004, 618] on div "Fahrzeug Berichte Übersicht Übersicht Geschlossene Berichte Hilfe Home Info Hie…" at bounding box center [882, 392] width 1368 height 784
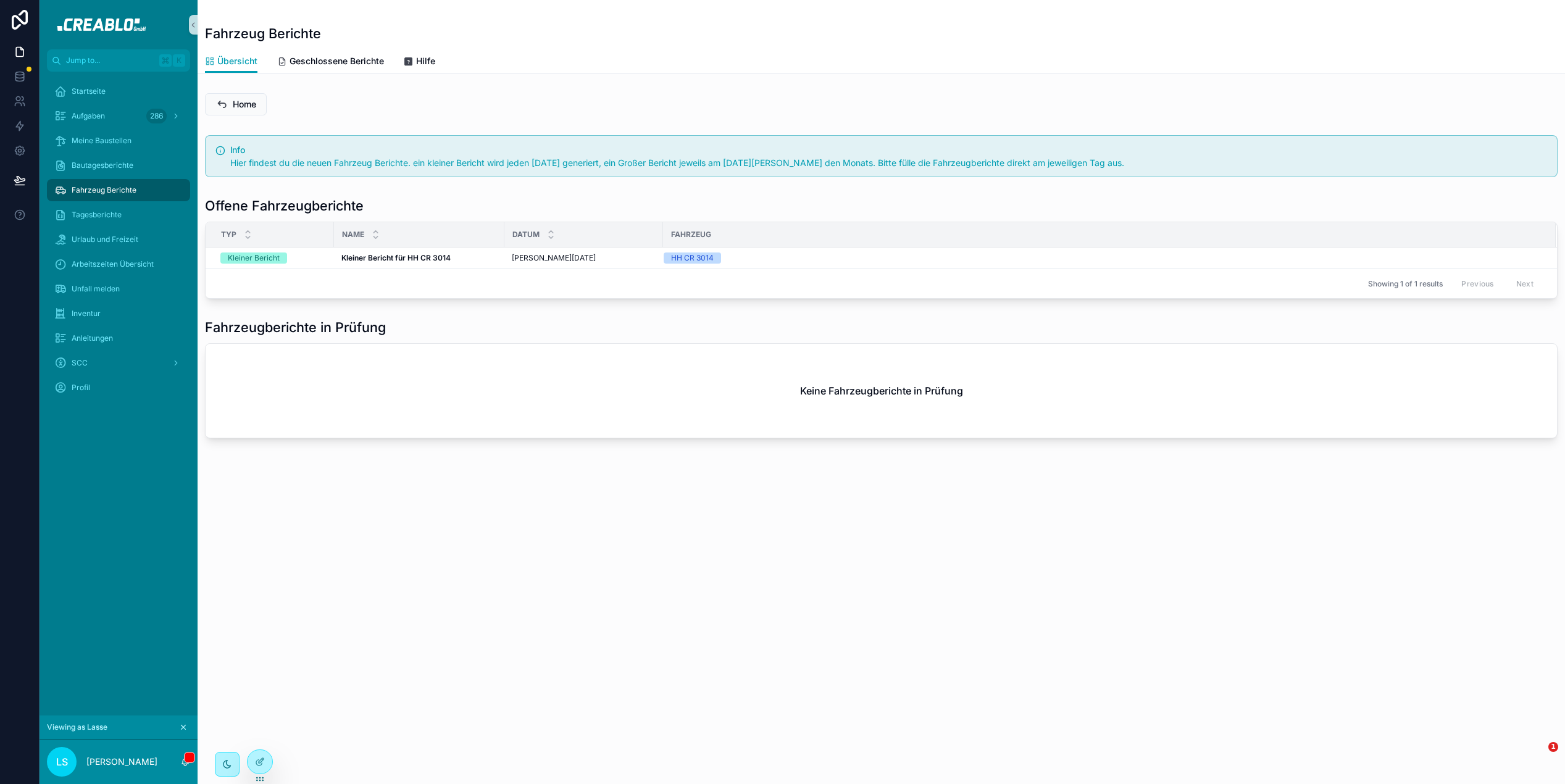
click at [738, 509] on div "Fahrzeug Berichte Übersicht Übersicht Geschlossene Berichte Hilfe Home Info Hie…" at bounding box center [882, 261] width 1368 height 522
click at [400, 258] on strong "Kleiner Bericht für HH CR 3014" at bounding box center [396, 258] width 109 height 9
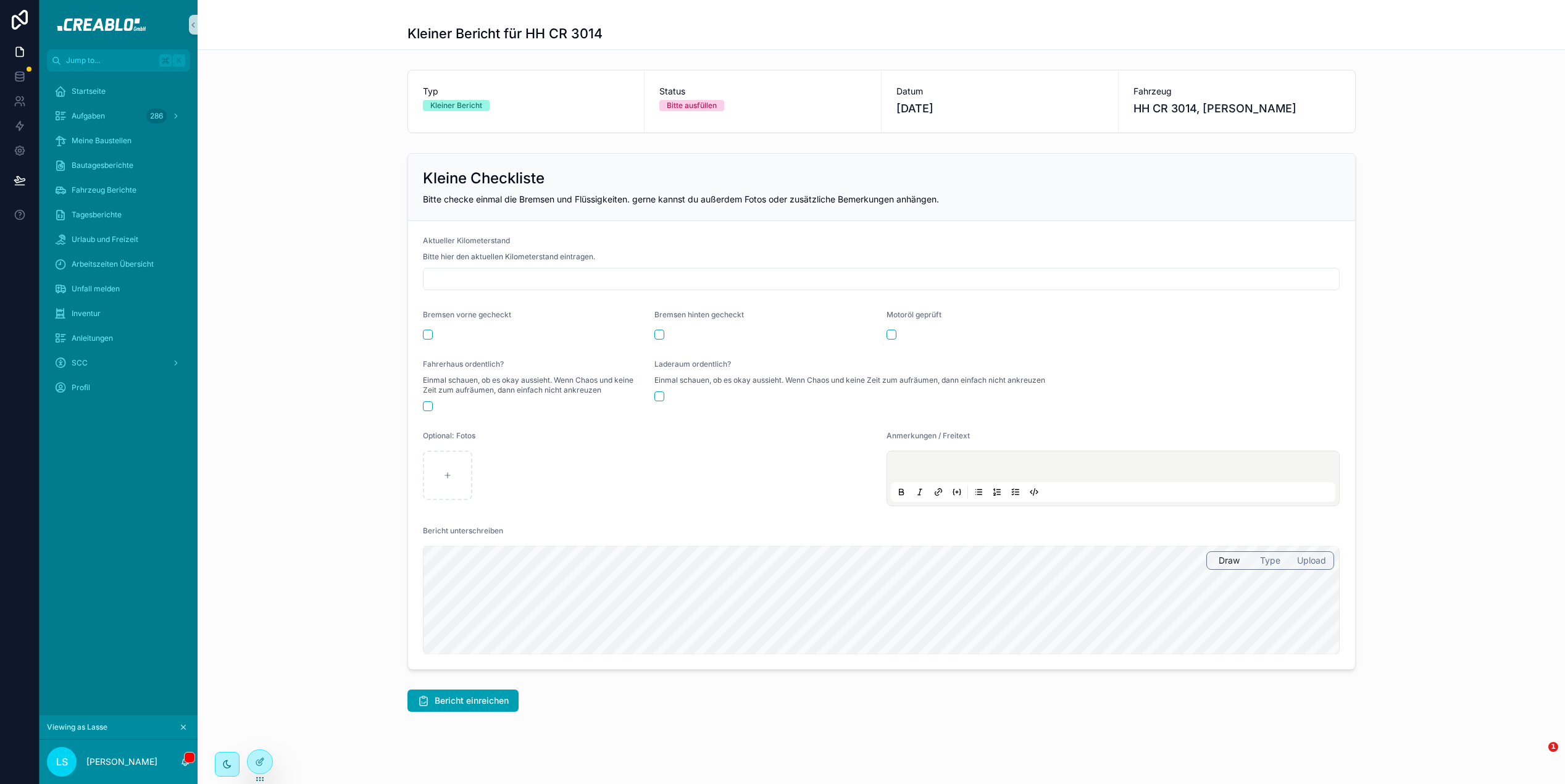
click at [300, 303] on div "Kleine Checkliste Bitte checke einmal die Bremsen und Flüssigkeiten. gerne kann…" at bounding box center [882, 411] width 1368 height 527
click at [181, 723] on icon "scrollable content" at bounding box center [183, 727] width 8 height 8
click at [482, 277] on input "scrollable content" at bounding box center [882, 279] width 917 height 17
click at [321, 512] on div "Kleine Checkliste Bitte checke einmal die Bremsen und Flüssigkeiten. gerne kann…" at bounding box center [882, 411] width 1368 height 527
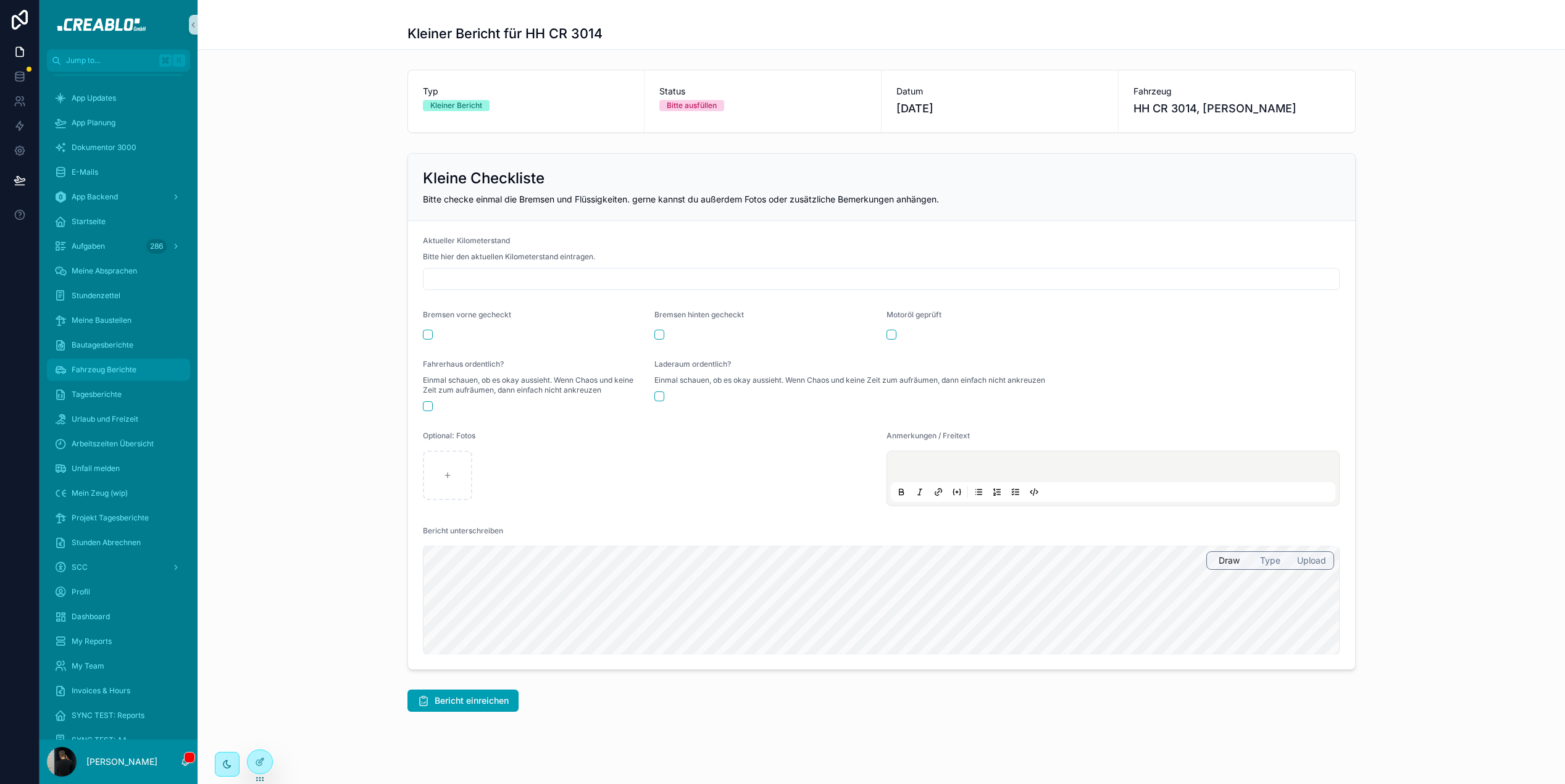
click at [124, 368] on span "Fahrzeug Berichte" at bounding box center [104, 369] width 65 height 10
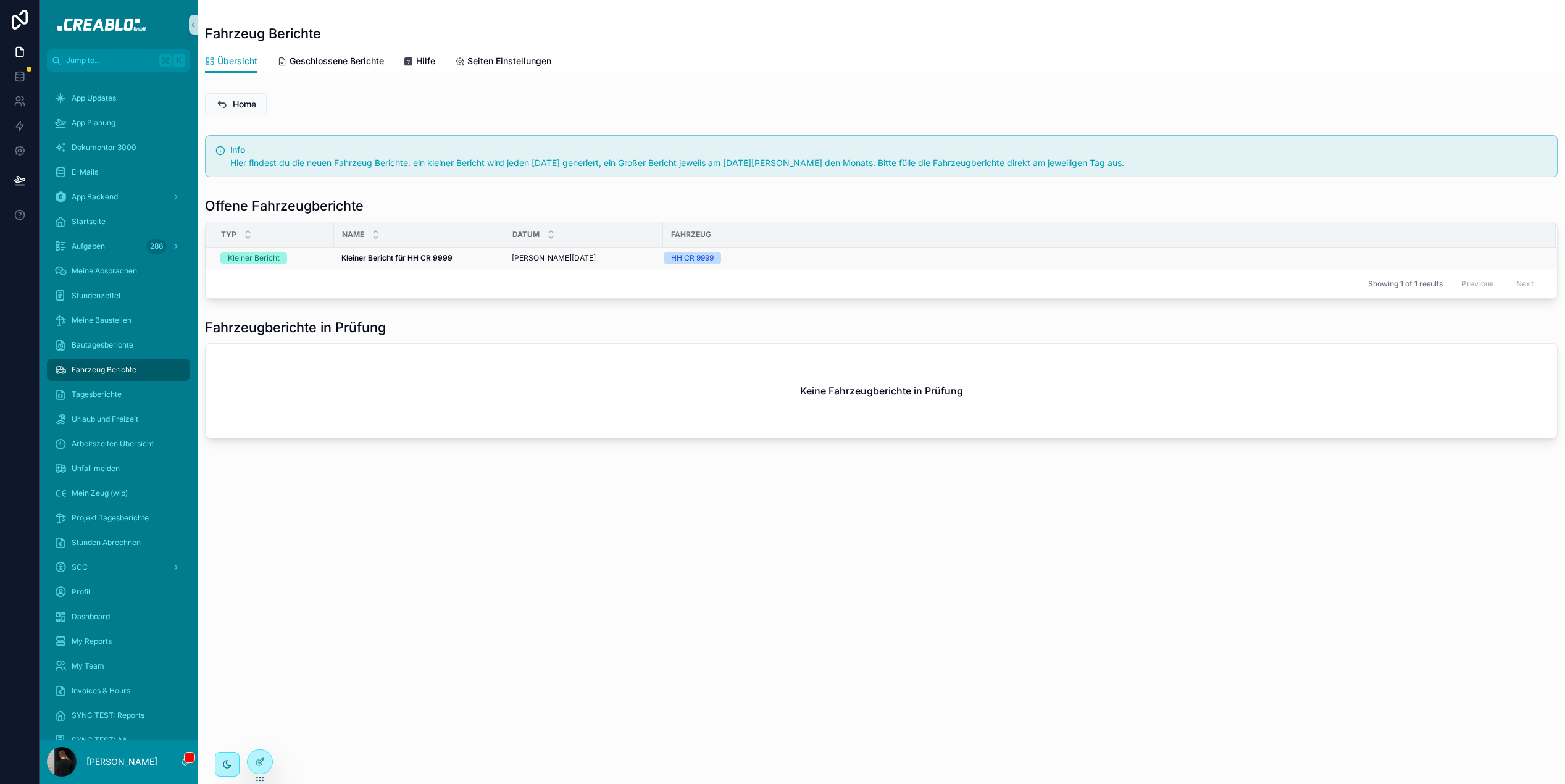
click at [371, 260] on strong "Kleiner Bericht für HH CR 9999" at bounding box center [397, 258] width 111 height 9
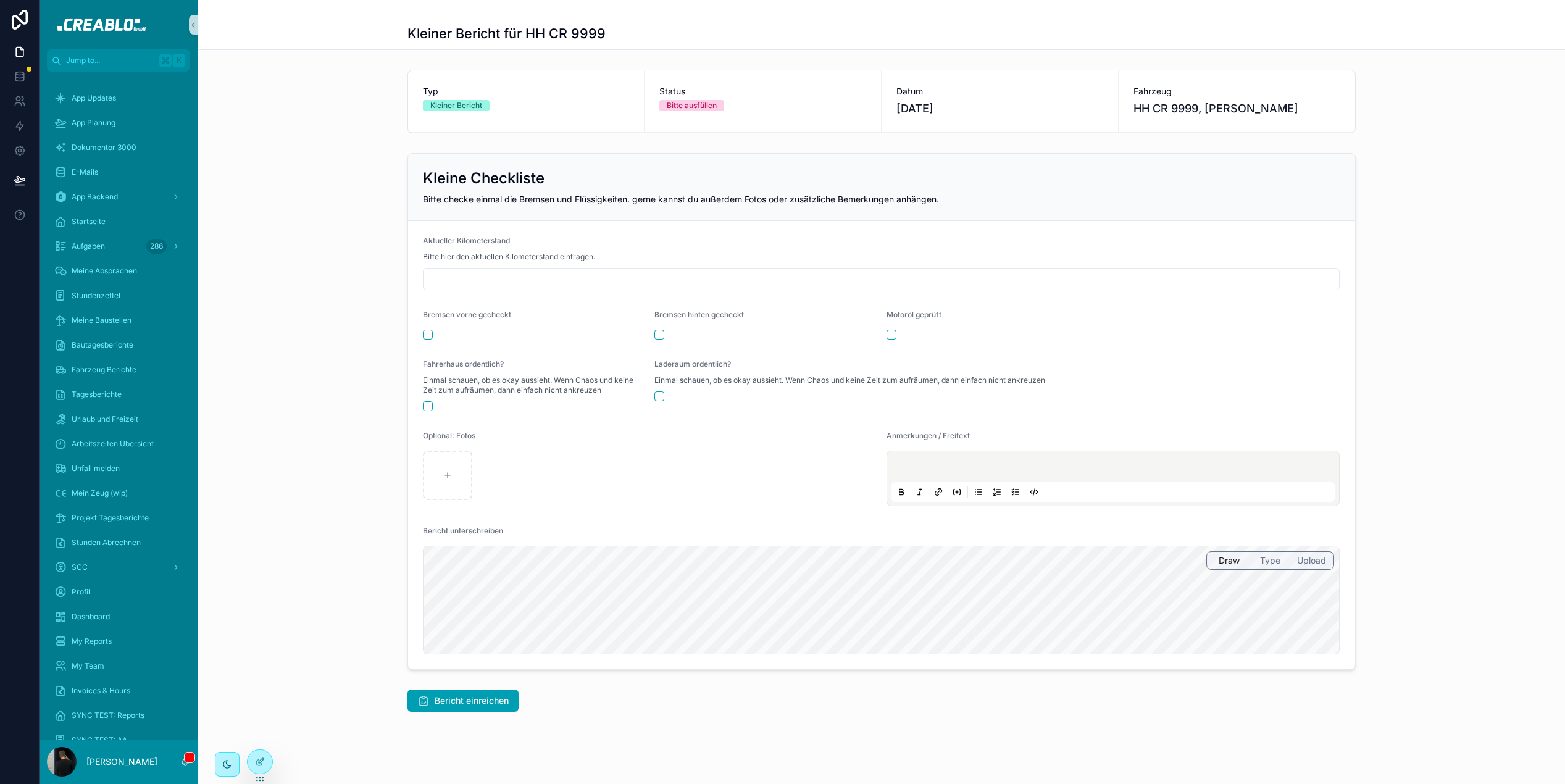
click at [500, 278] on input "scrollable content" at bounding box center [882, 279] width 917 height 17
type input "*******"
click at [426, 334] on button "scrollable content" at bounding box center [428, 334] width 10 height 10
click at [659, 334] on button "scrollable content" at bounding box center [659, 334] width 10 height 10
click at [883, 333] on form "Aktueller Kilometerstand Bitte hier den aktuellen Kilometerstand eintragen. ***…" at bounding box center [881, 445] width 947 height 448
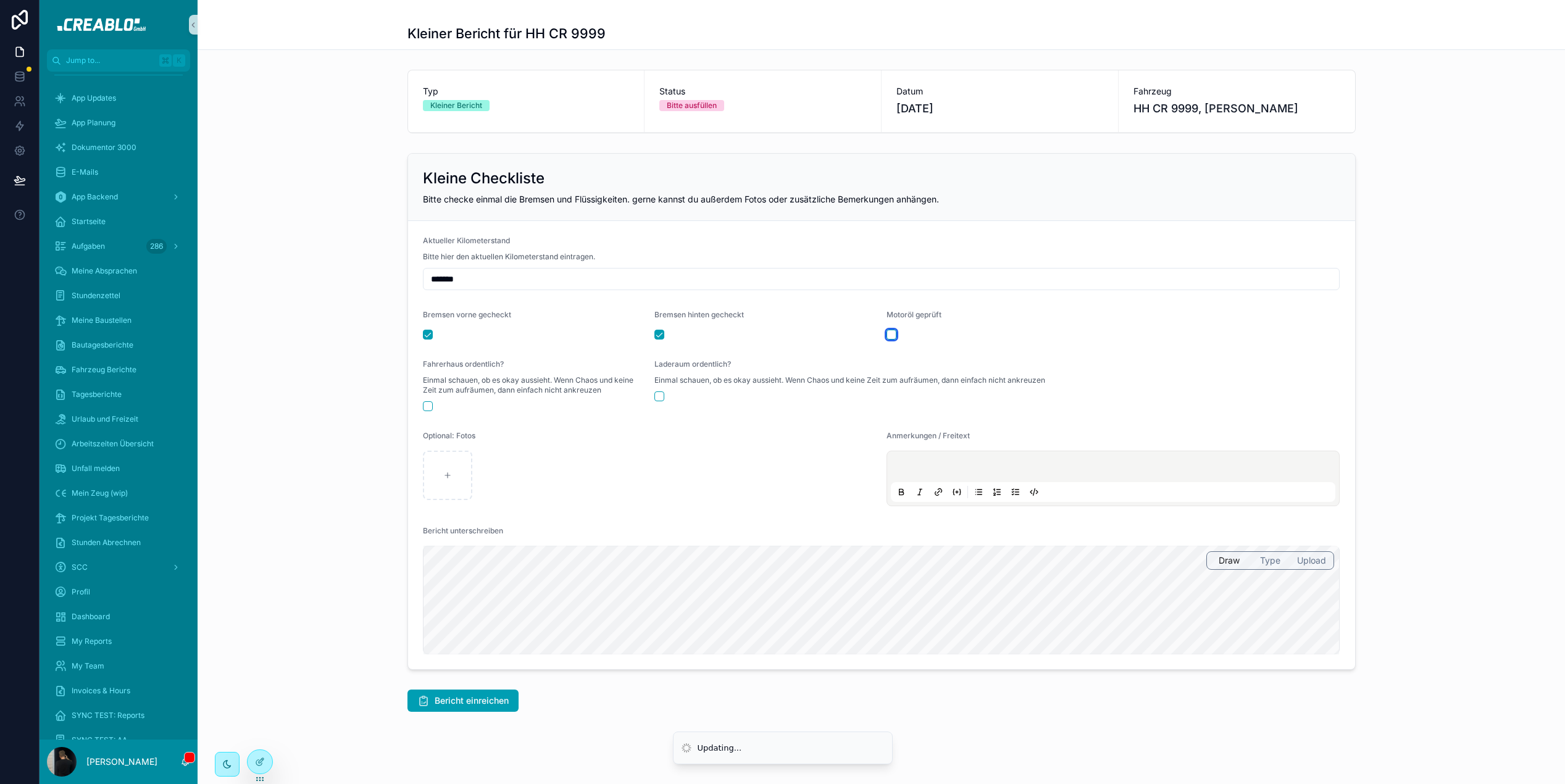
click at [889, 334] on button "scrollable content" at bounding box center [891, 334] width 10 height 10
click at [662, 398] on button "scrollable content" at bounding box center [659, 396] width 10 height 10
click at [939, 471] on p "scrollable content" at bounding box center [1115, 469] width 445 height 12
click at [384, 601] on div "Kleine Checkliste Bitte checke einmal die Bremsen und Flüssigkeiten. gerne kann…" at bounding box center [882, 411] width 1368 height 527
click at [304, 472] on div "Kleine Checkliste Bitte checke einmal die Bremsen und Flüssigkeiten. gerne kann…" at bounding box center [882, 411] width 1368 height 527
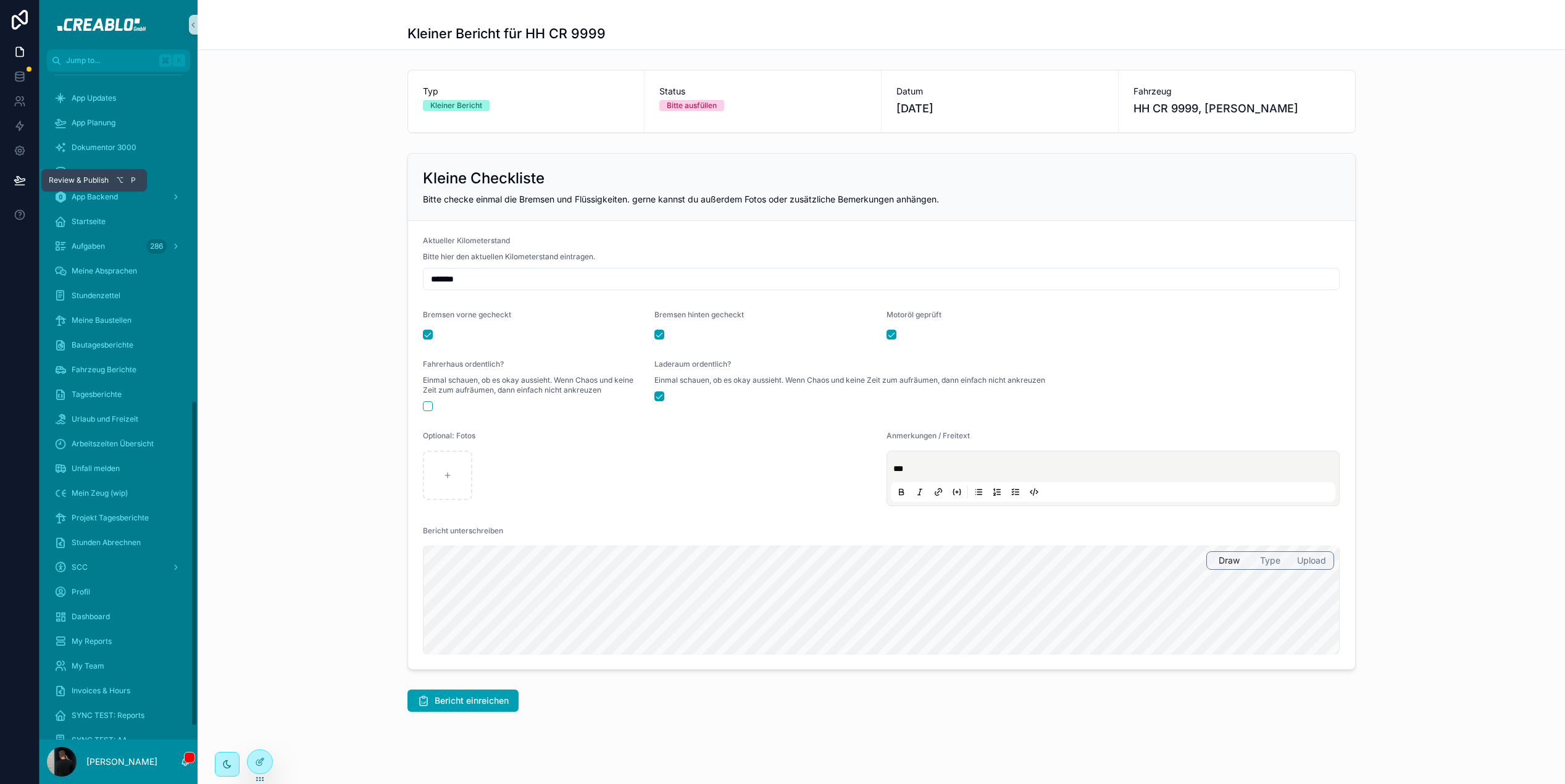
click at [18, 182] on icon at bounding box center [20, 180] width 12 height 12
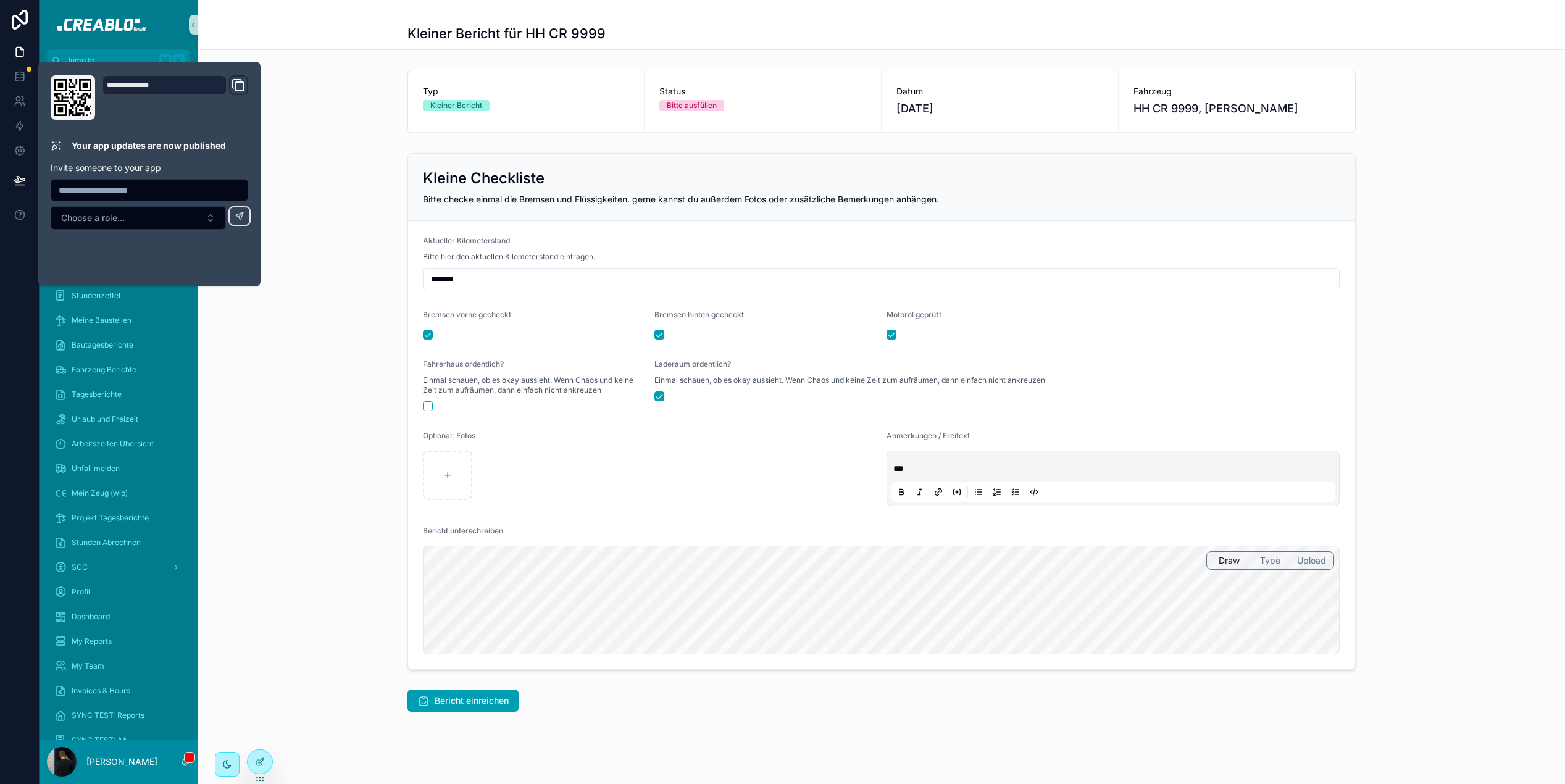
click at [322, 292] on div "Kleine Checkliste Bitte checke einmal die Bremsen und Flüssigkeiten. gerne kann…" at bounding box center [882, 411] width 1368 height 527
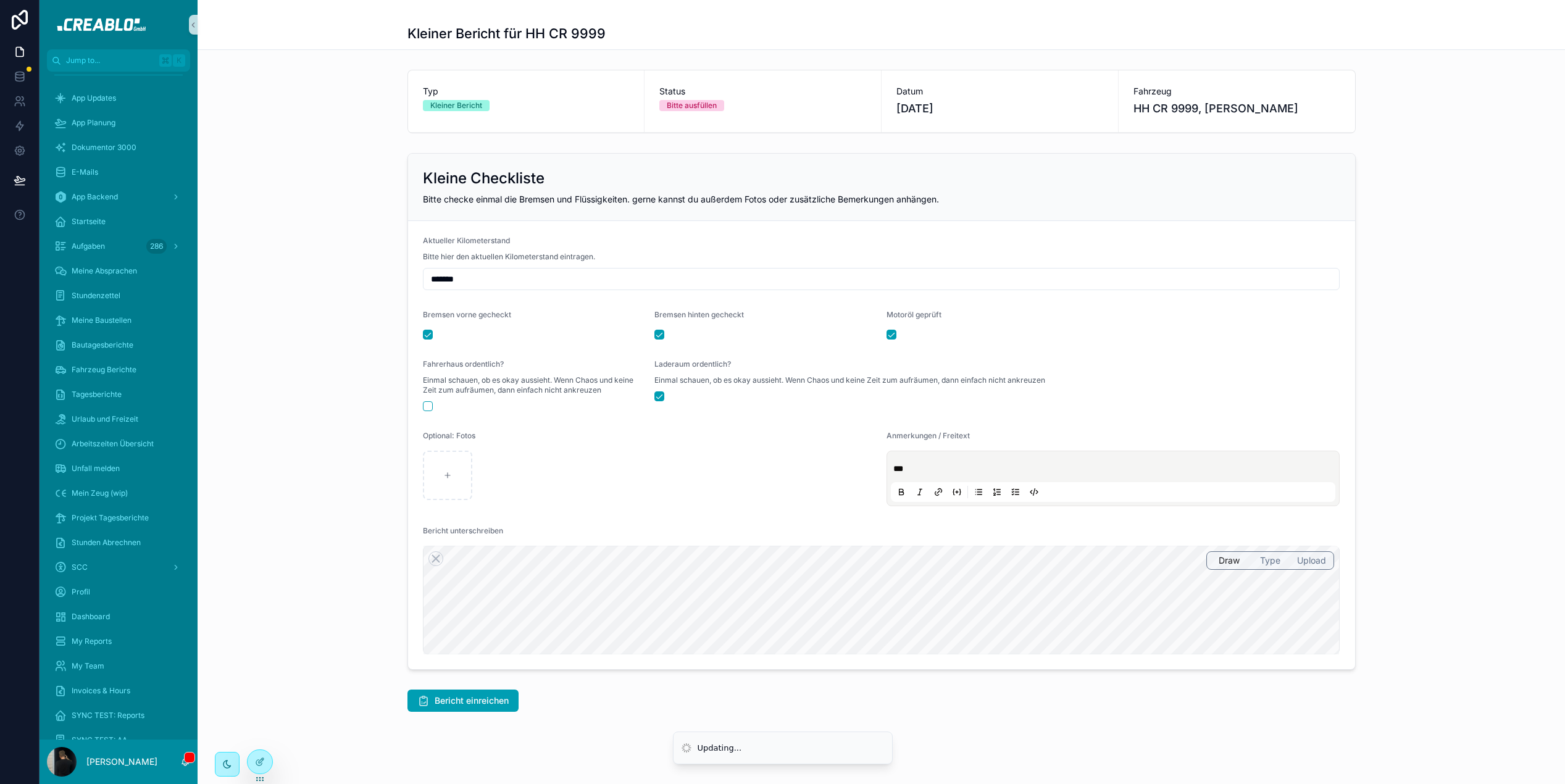
click at [345, 524] on div "Kleine Checkliste Bitte checke einmal die Bremsen und Flüssigkeiten. gerne kann…" at bounding box center [882, 411] width 1368 height 527
click at [139, 340] on div "Fahrzeug Berichte" at bounding box center [118, 342] width 128 height 20
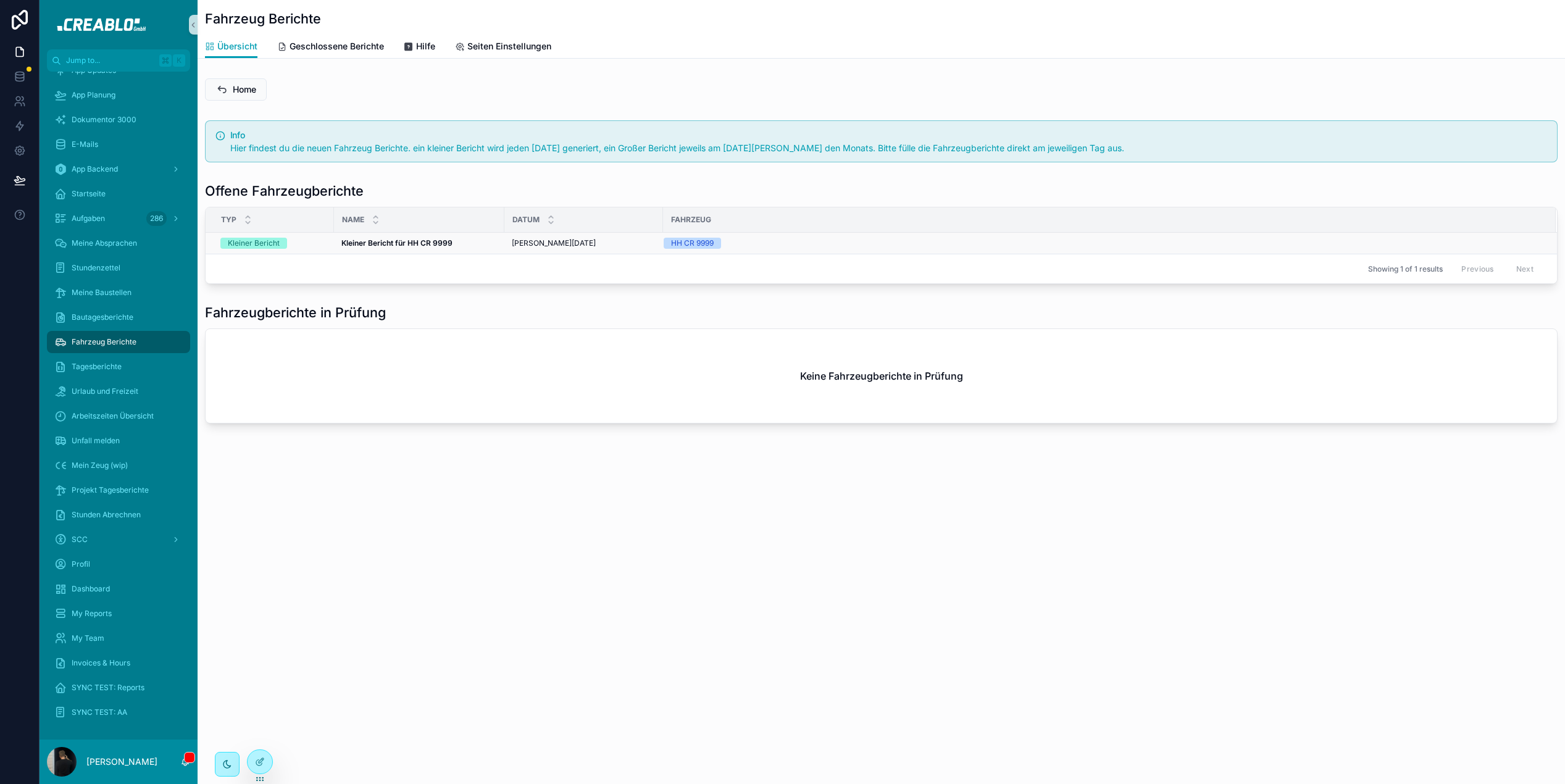
click at [394, 243] on strong "Kleiner Bericht für HH CR 9999" at bounding box center [397, 243] width 111 height 9
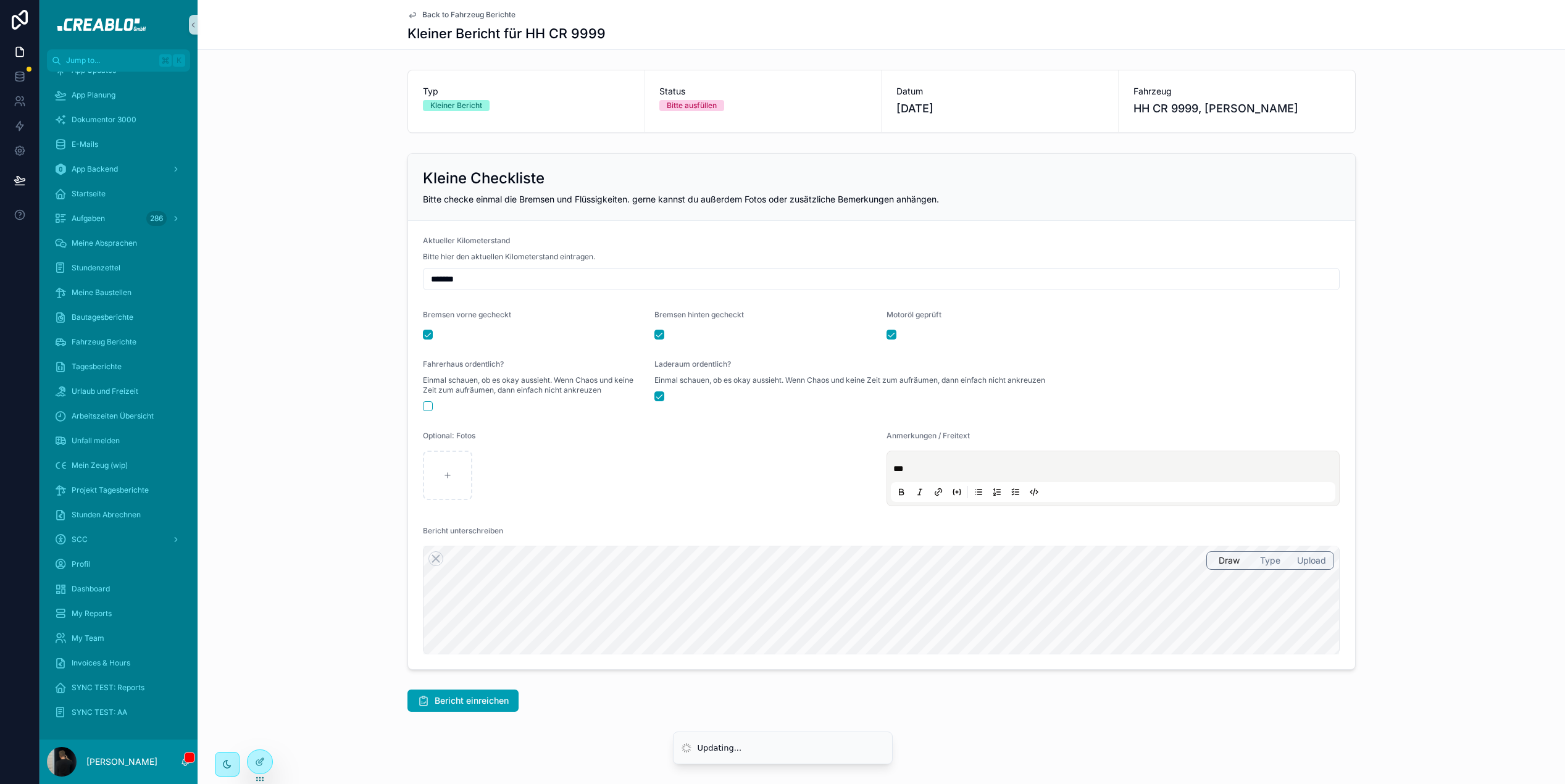
click at [356, 547] on div "Kleine Checkliste Bitte checke einmal die Bremsen und Flüssigkeiten. gerne kann…" at bounding box center [882, 411] width 1368 height 527
click at [308, 209] on div "Kleine Checkliste Bitte checke einmal die Bremsen und Flüssigkeiten. gerne kann…" at bounding box center [882, 411] width 1368 height 527
click at [260, 735] on icon at bounding box center [259, 735] width 10 height 10
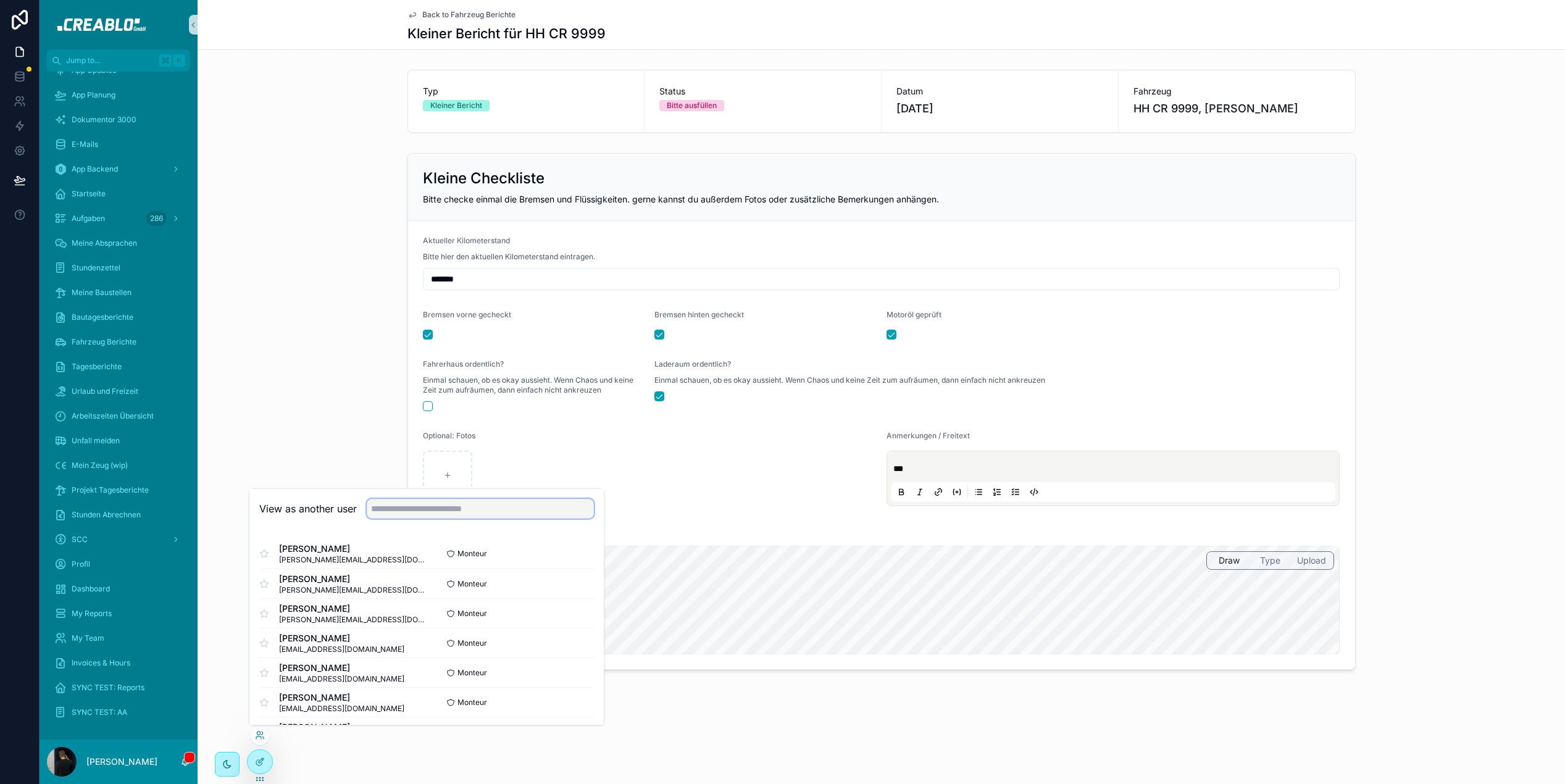
click at [406, 503] on input "text" at bounding box center [481, 509] width 227 height 20
type input "*****"
click at [586, 673] on button "Select" at bounding box center [578, 673] width 32 height 18
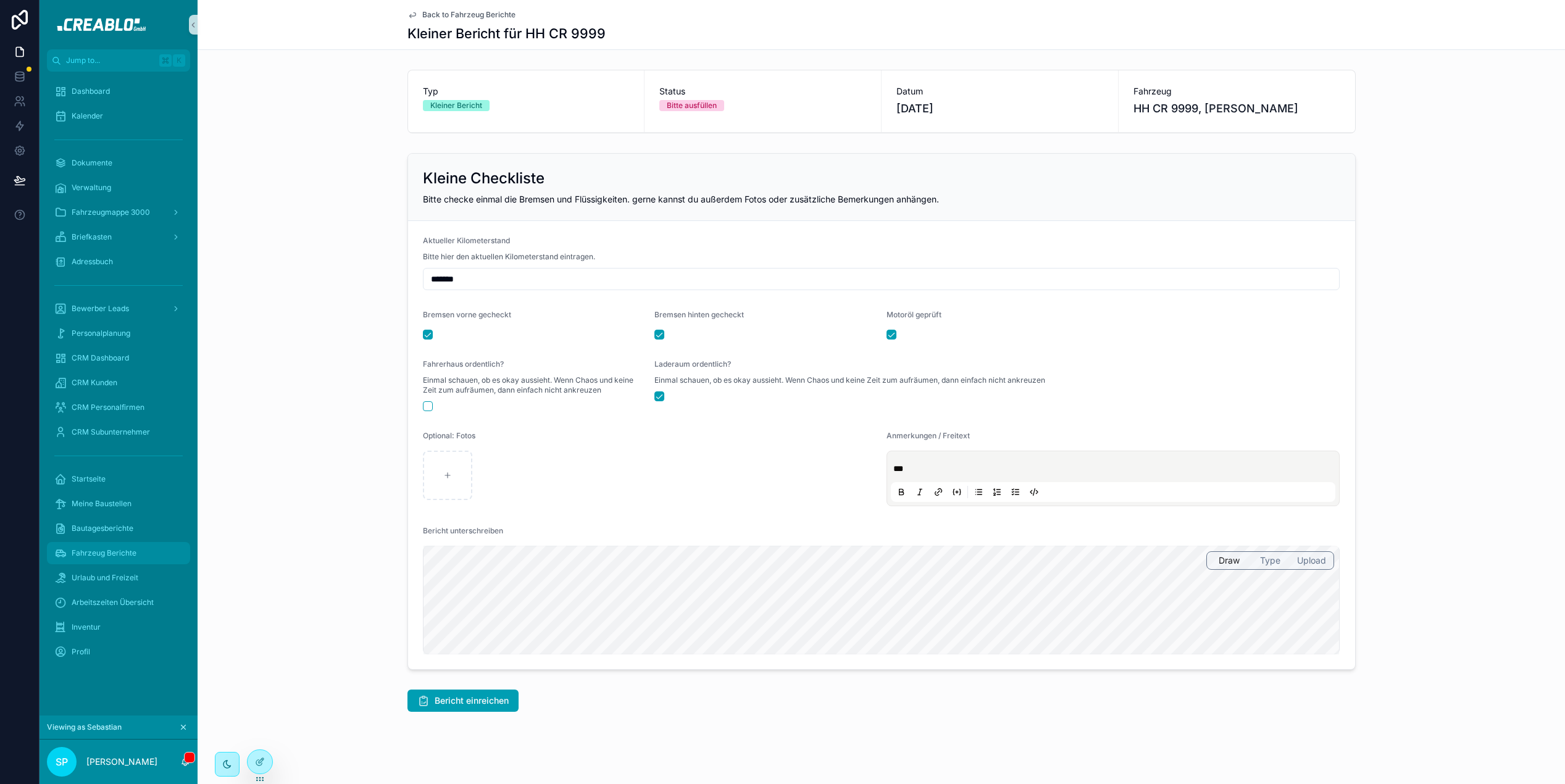
click at [128, 551] on span "Fahrzeug Berichte" at bounding box center [104, 553] width 65 height 10
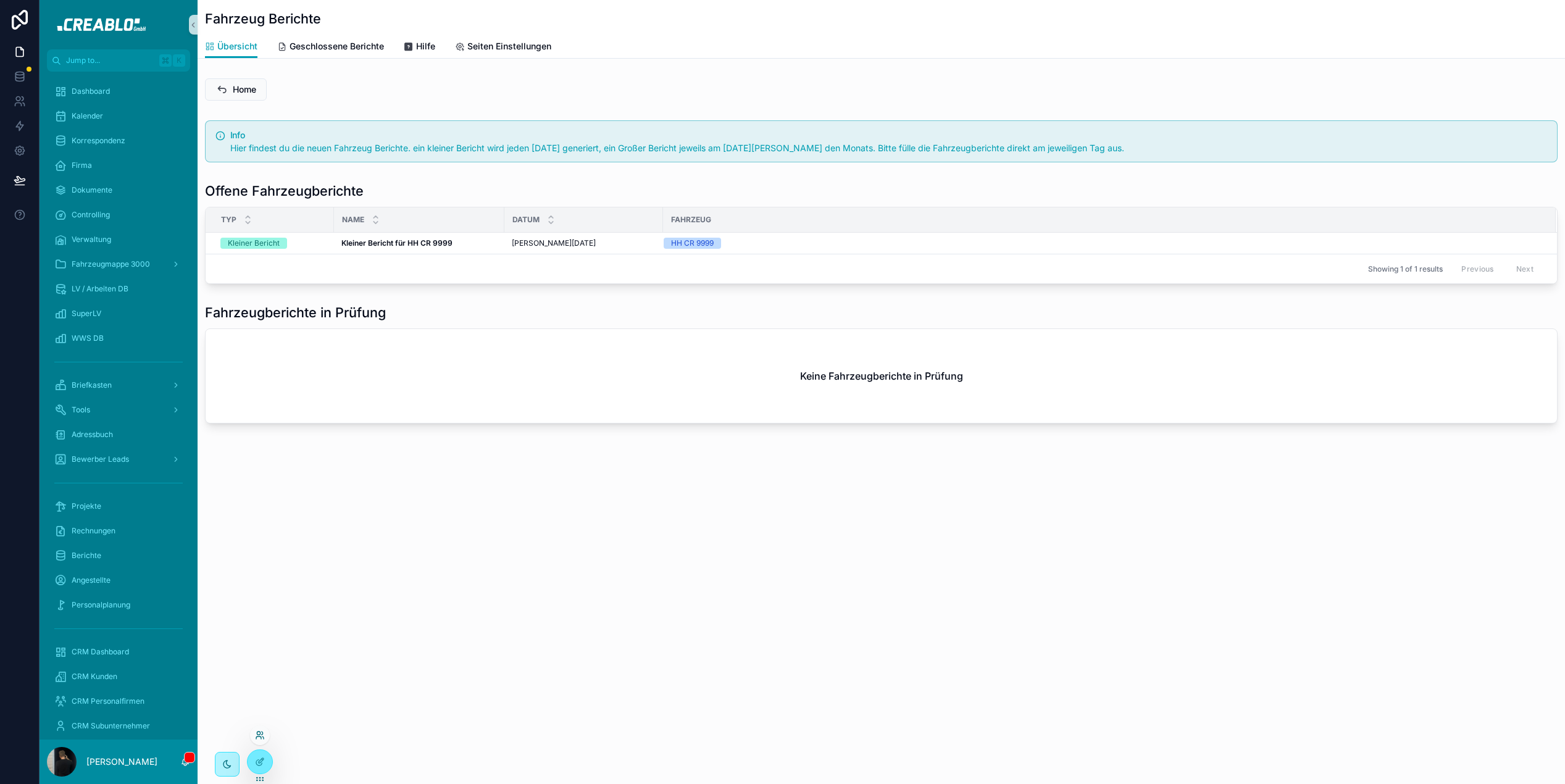
click at [258, 733] on icon at bounding box center [259, 735] width 10 height 10
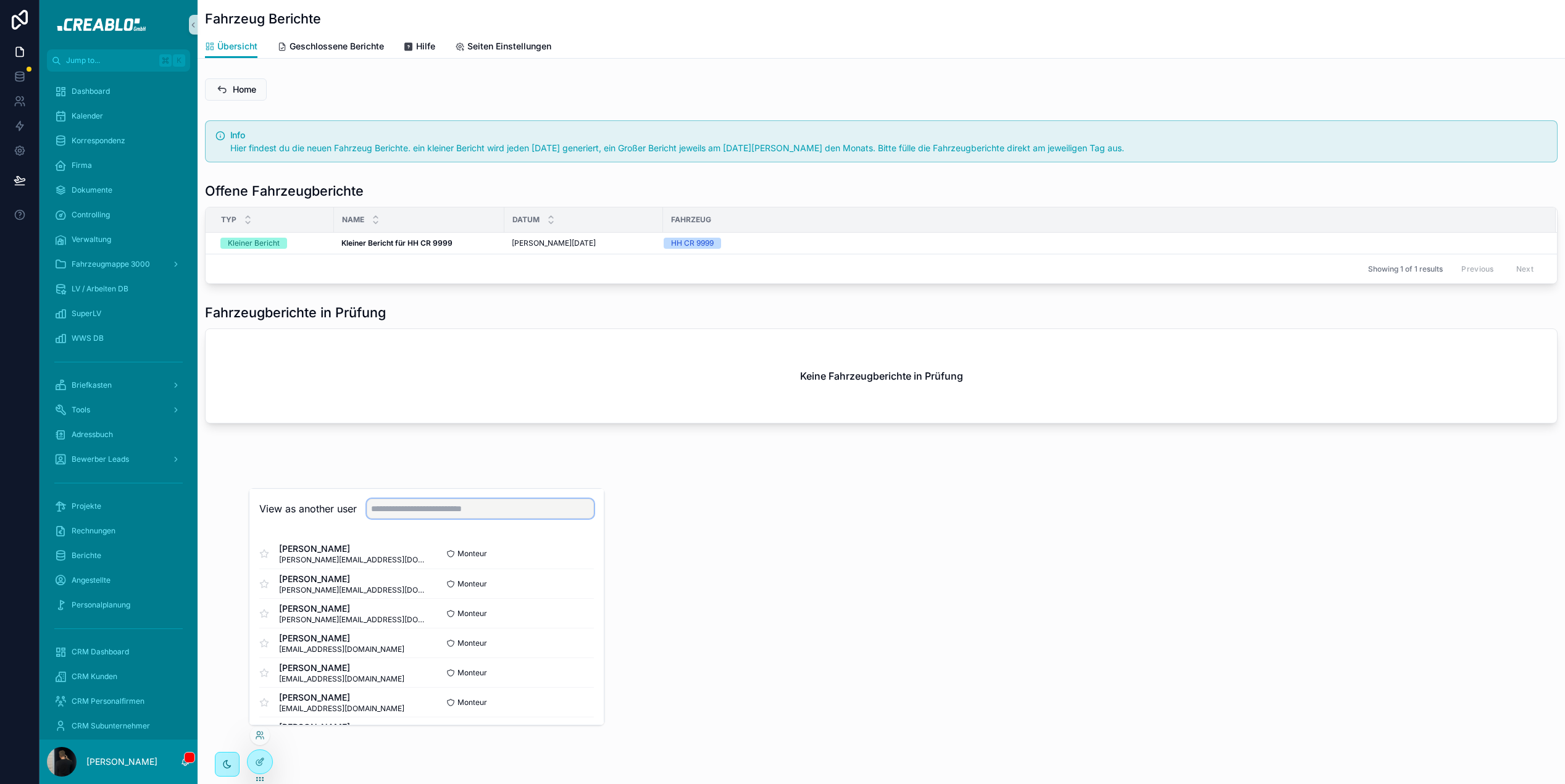
click at [395, 507] on input "text" at bounding box center [481, 509] width 227 height 20
type input "*****"
click at [576, 669] on button "Select" at bounding box center [578, 673] width 32 height 18
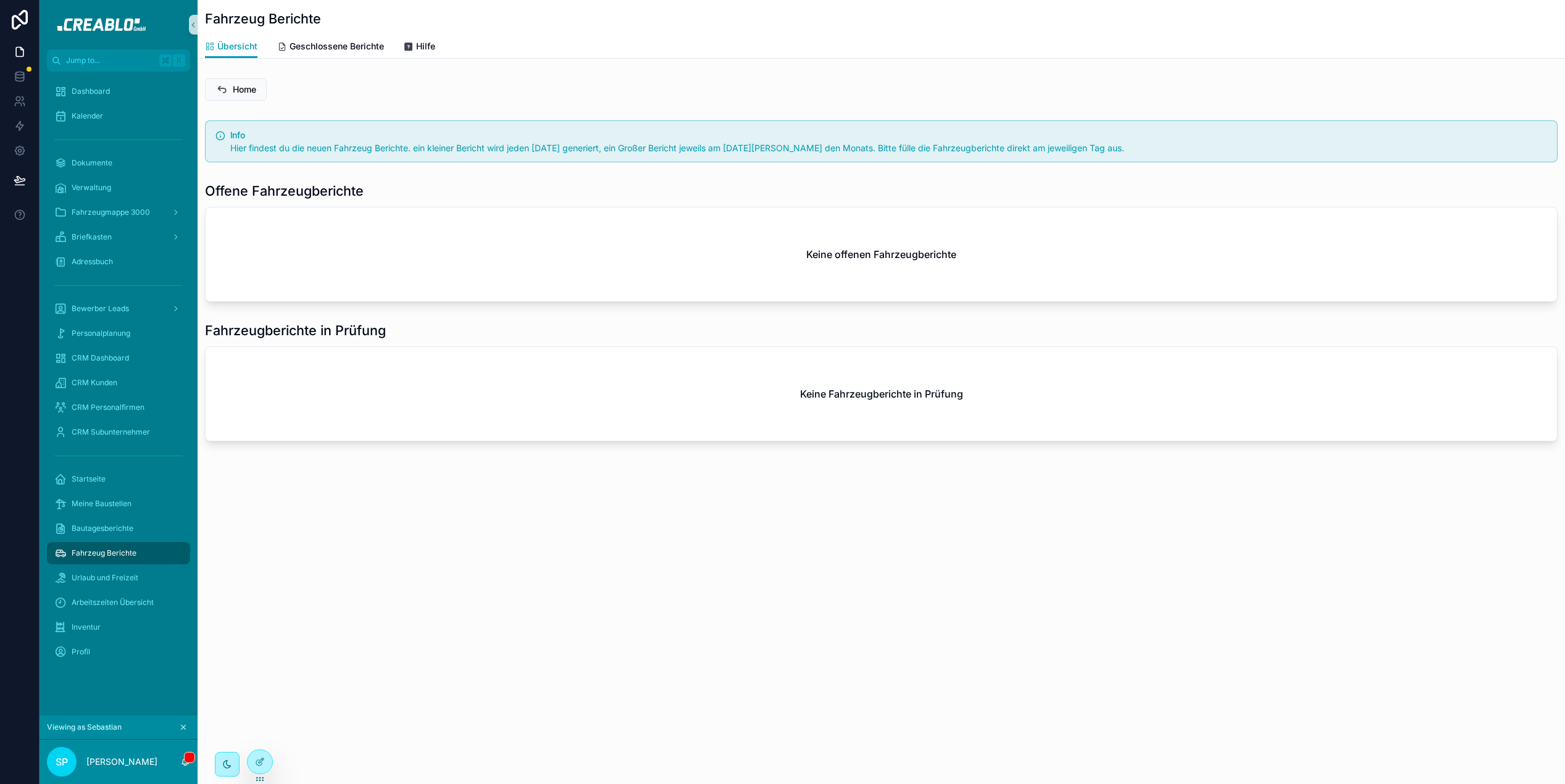
click at [461, 552] on div "Fahrzeug Berichte Übersicht Übersicht Geschlossene Berichte Hilfe Home Info Hie…" at bounding box center [882, 392] width 1368 height 784
click at [107, 474] on div "Startseite" at bounding box center [118, 479] width 128 height 20
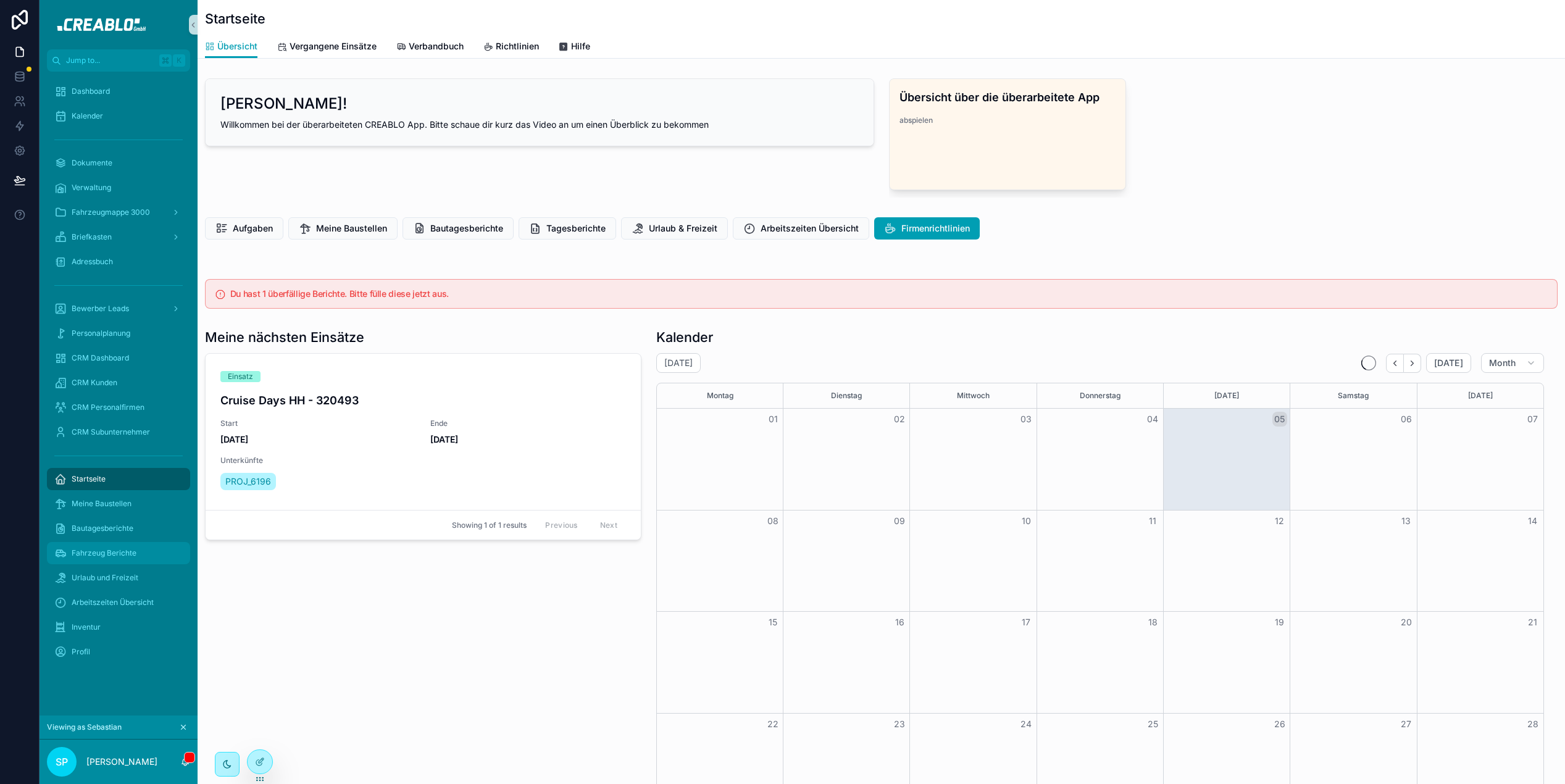
click at [126, 560] on div "Fahrzeug Berichte" at bounding box center [118, 554] width 128 height 20
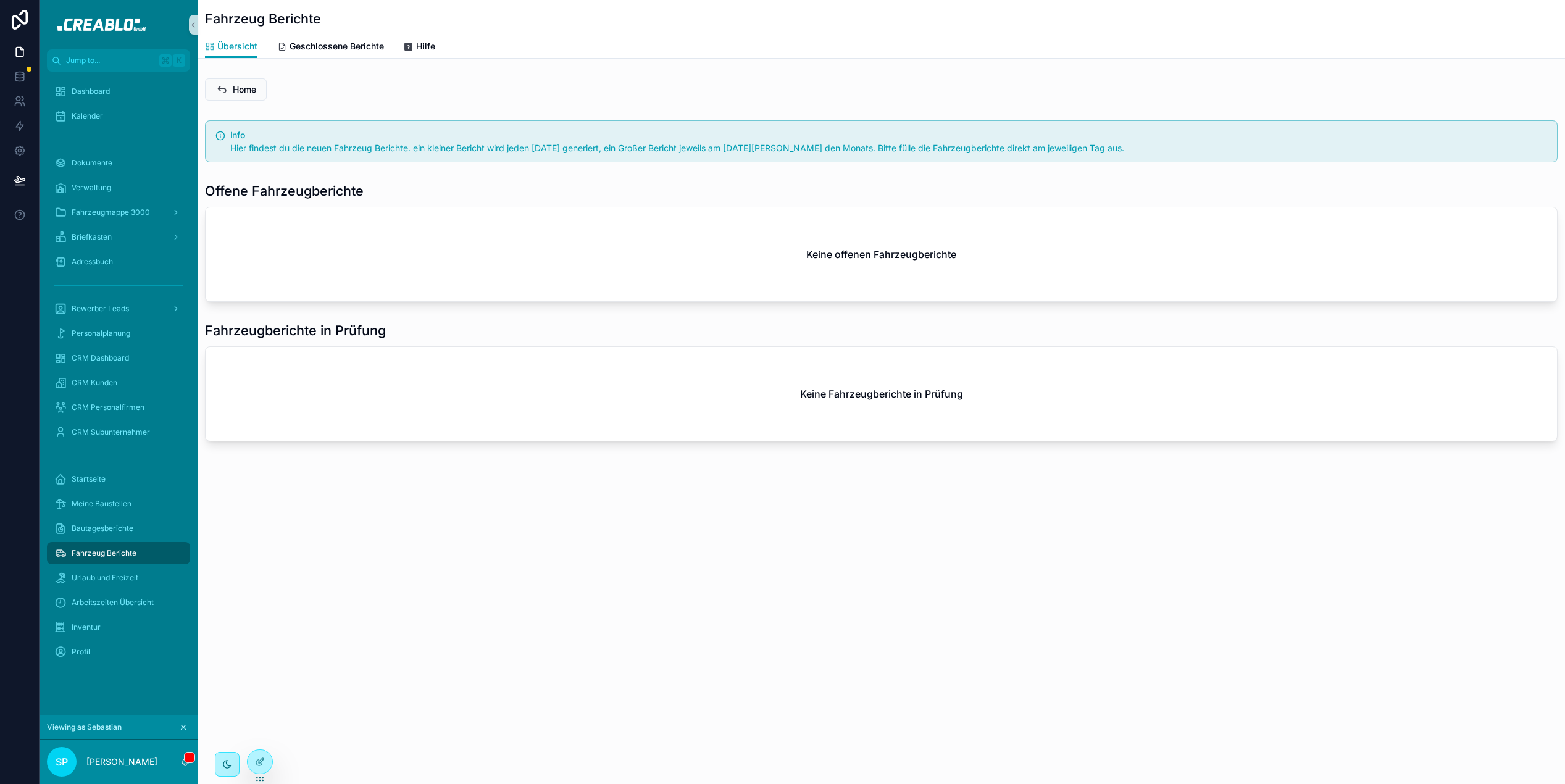
click at [124, 557] on span "Fahrzeug Berichte" at bounding box center [104, 553] width 65 height 10
click at [125, 555] on span "Fahrzeug Berichte" at bounding box center [104, 553] width 65 height 10
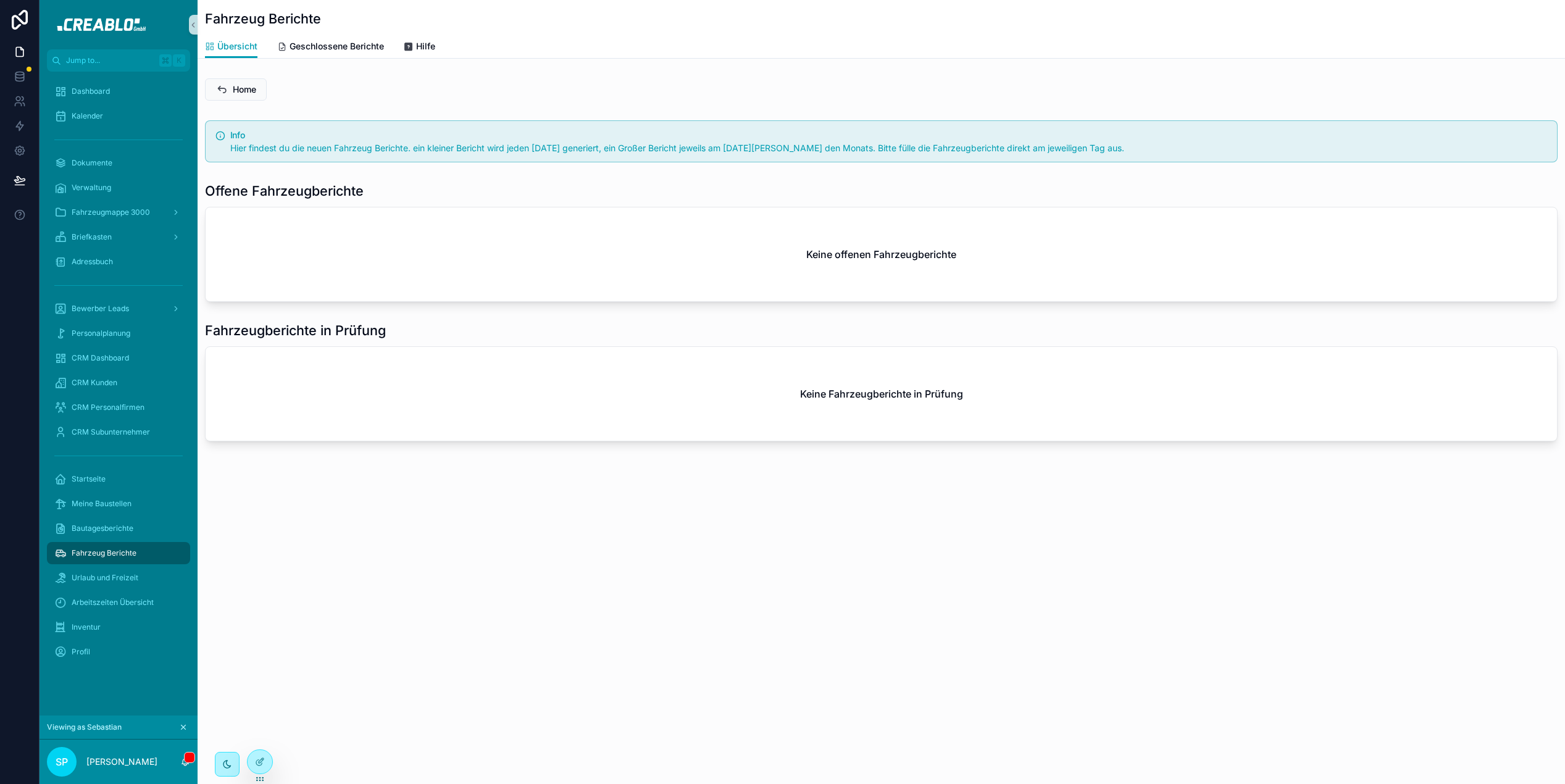
click at [458, 467] on div "Fahrzeug Berichte Übersicht Übersicht Geschlossene Berichte Hilfe Home Info Hie…" at bounding box center [882, 262] width 1368 height 525
click at [431, 458] on div "Fahrzeug Berichte Übersicht Übersicht Geschlossene Berichte Hilfe Home Info Hie…" at bounding box center [882, 262] width 1368 height 525
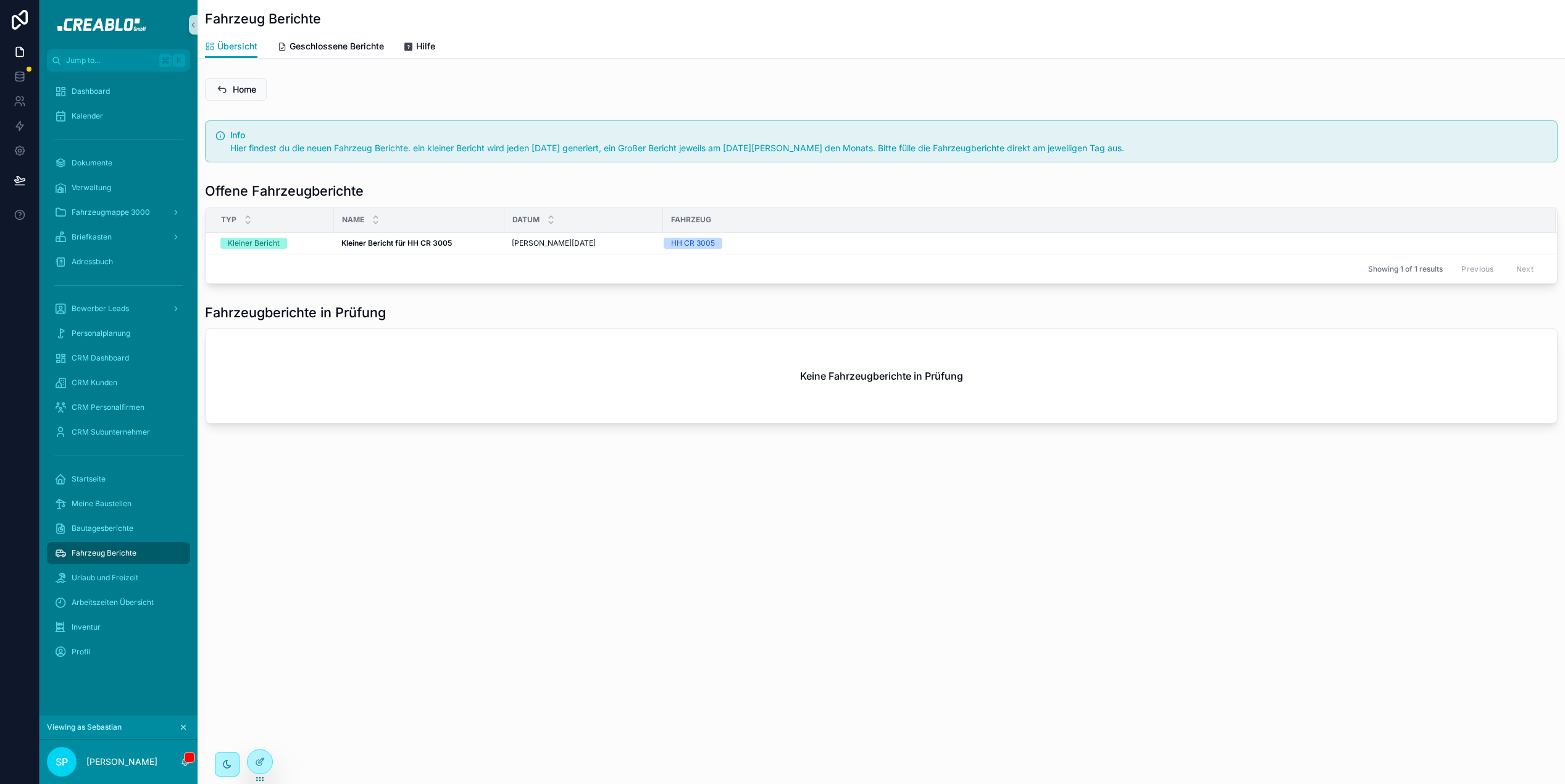
click at [420, 414] on div "Keine Fahrzeugberichte in Prüfung" at bounding box center [881, 376] width 1352 height 94
click at [306, 231] on th "Typ" at bounding box center [269, 220] width 128 height 25
click at [17, 182] on icon at bounding box center [20, 180] width 11 height 6
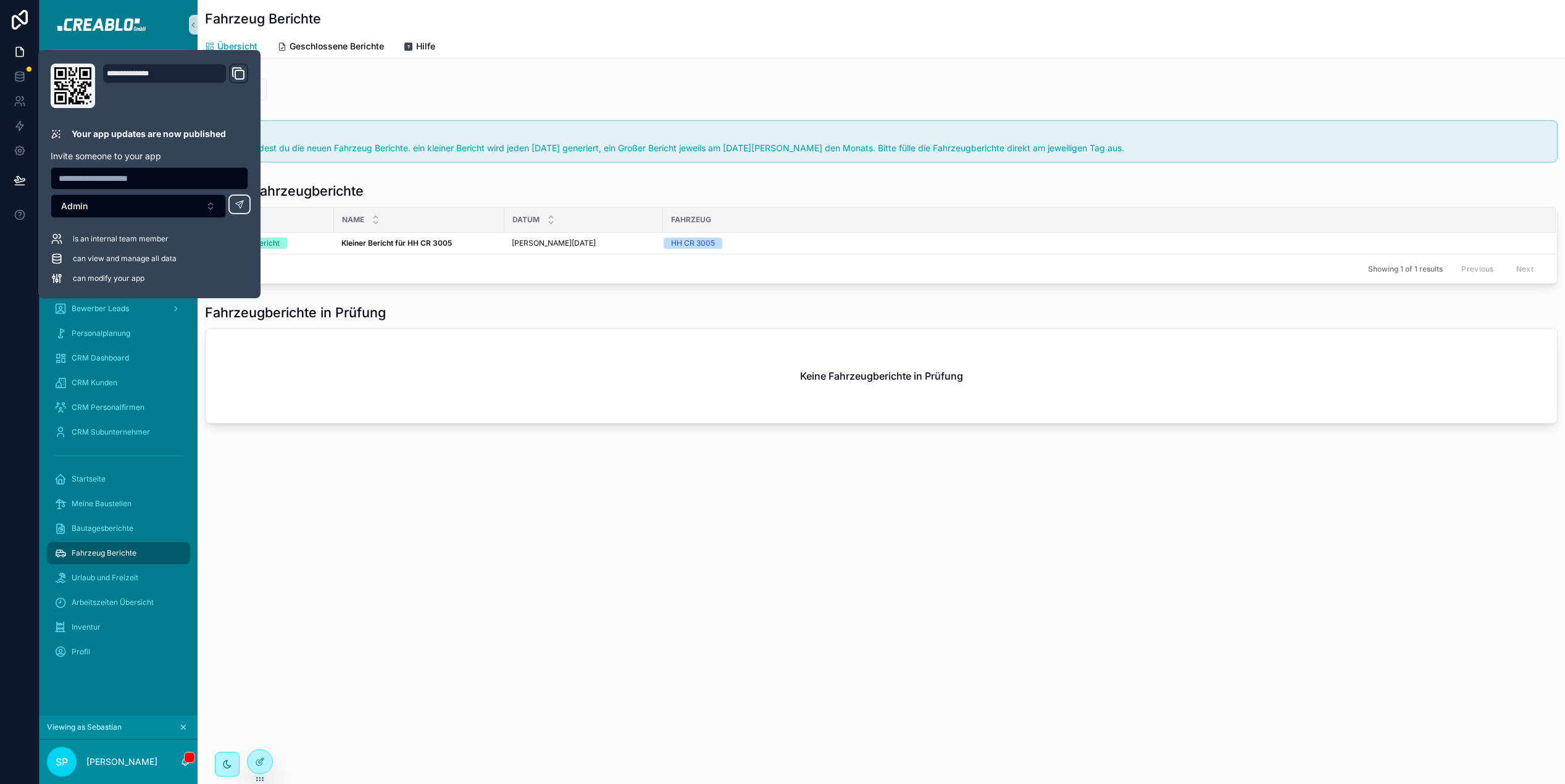
click at [359, 271] on div "Showing 1 of 1 results Previous Next" at bounding box center [881, 268] width 1352 height 30
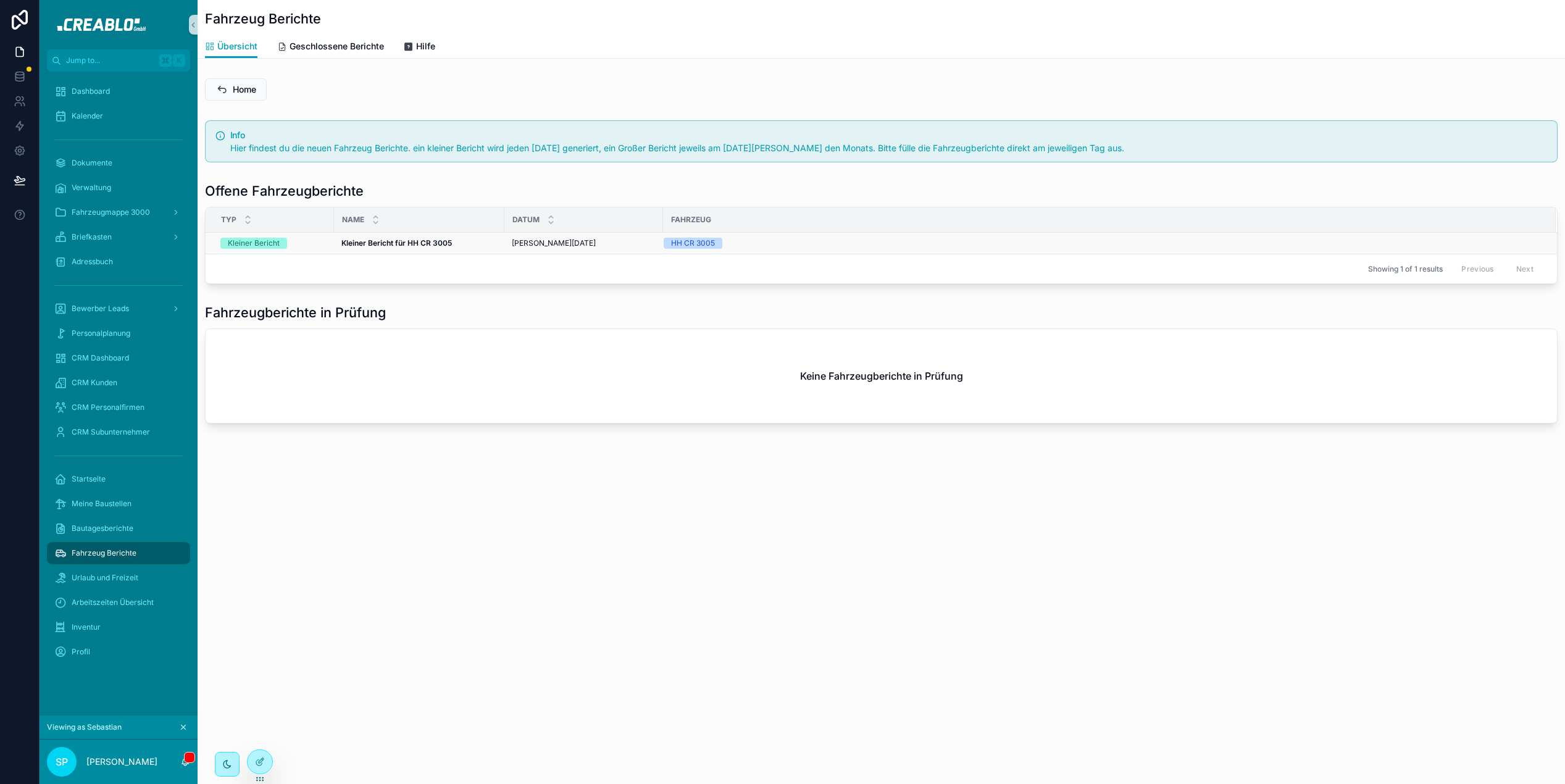
click at [278, 240] on div "Kleiner Bericht" at bounding box center [253, 243] width 52 height 11
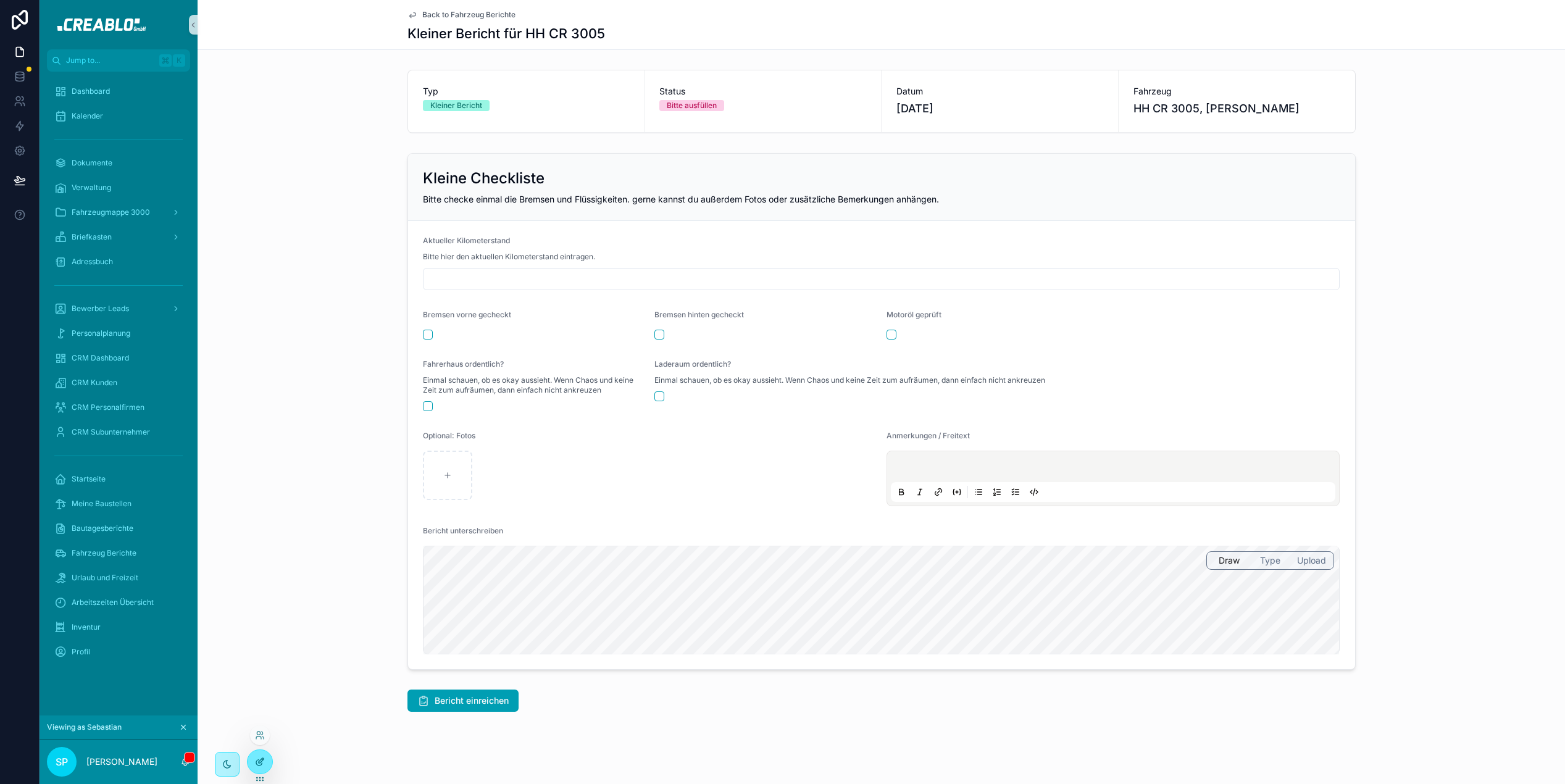
click at [263, 763] on icon at bounding box center [259, 761] width 10 height 10
click at [701, 486] on div "scrollable content" at bounding box center [650, 475] width 454 height 49
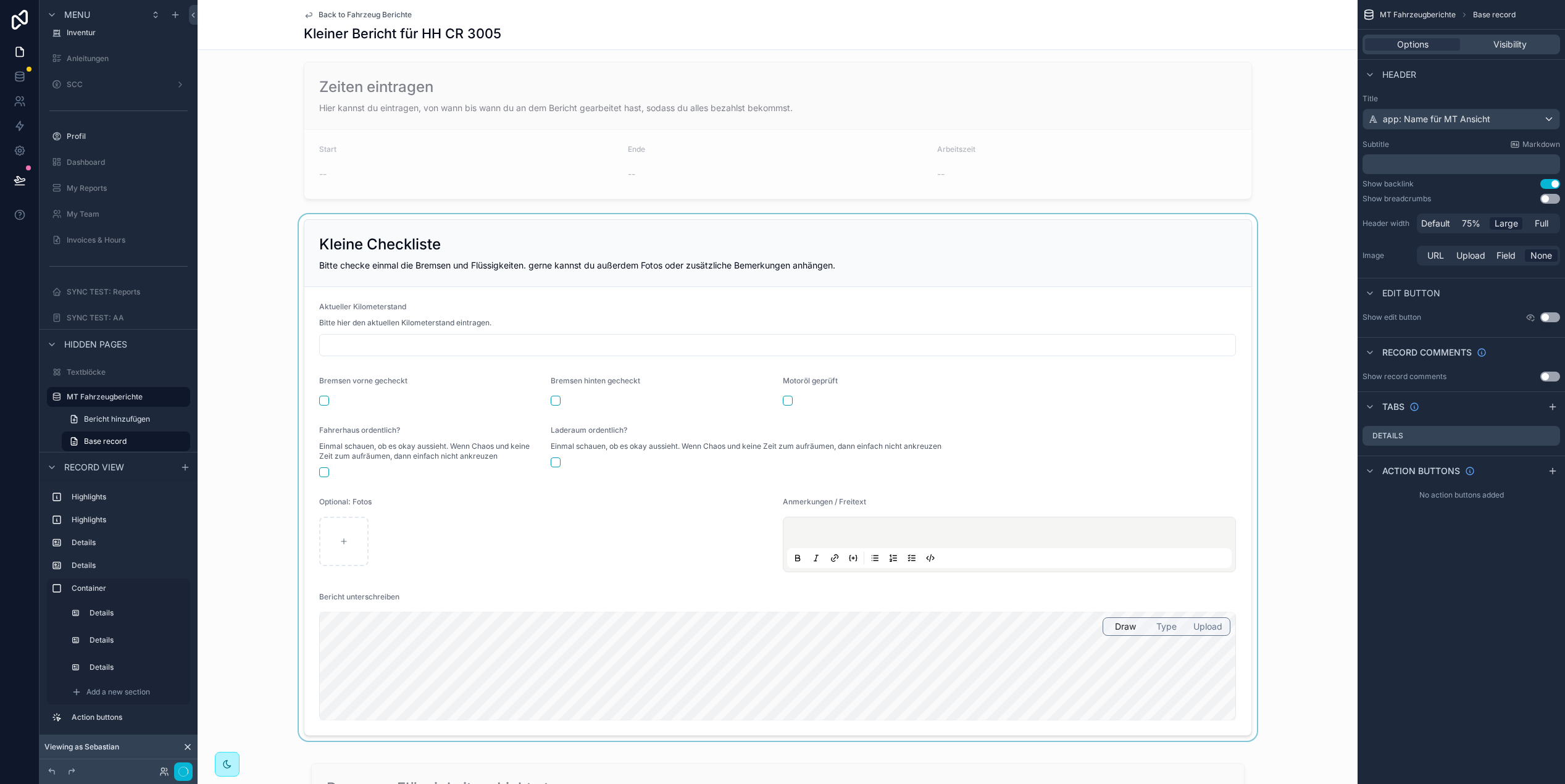
scroll to position [269, 0]
click at [471, 591] on div "scrollable content" at bounding box center [778, 481] width 1160 height 527
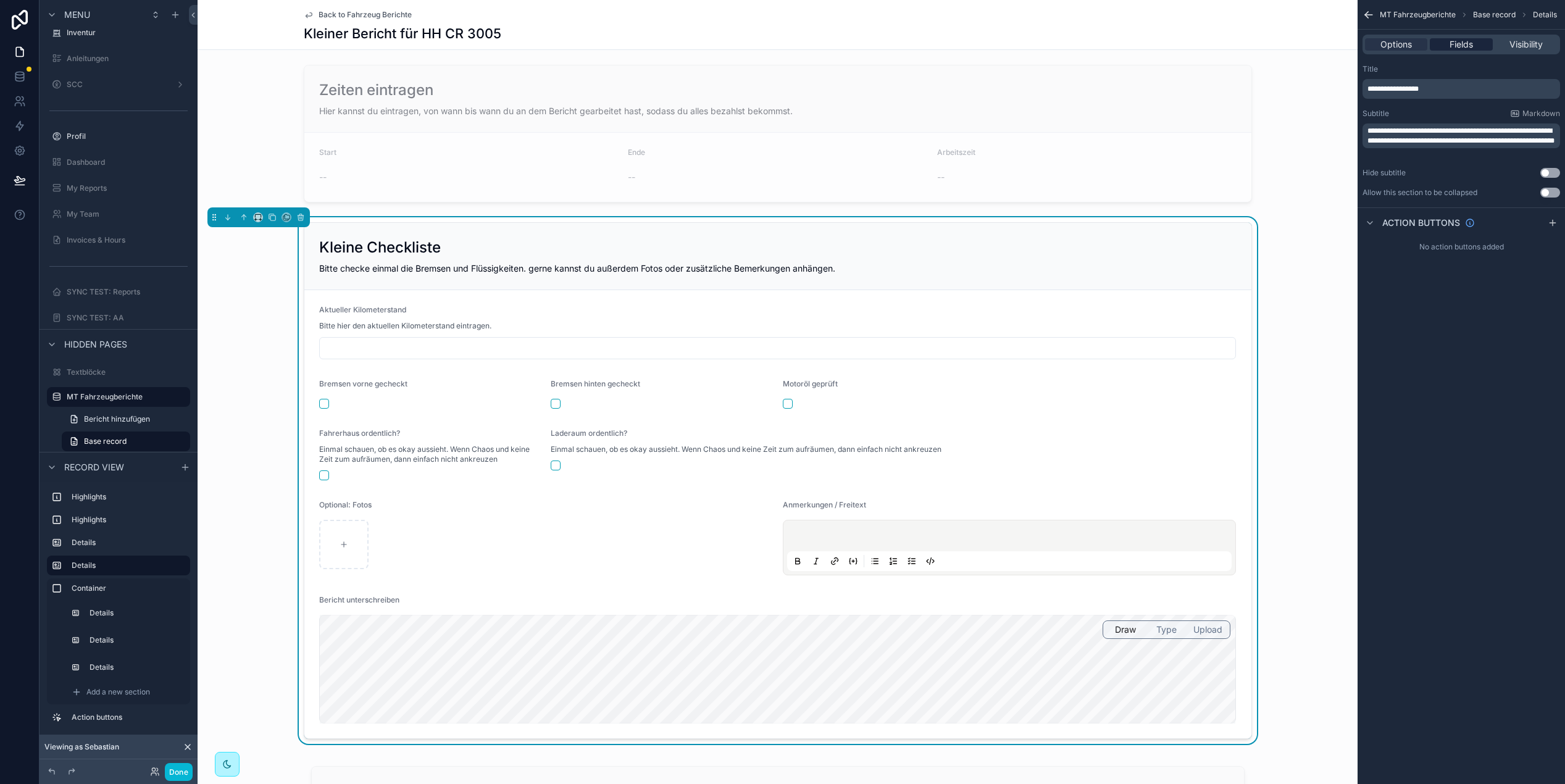
click at [1454, 50] on div "Options Fields Visibility" at bounding box center [1461, 45] width 198 height 20
click at [1464, 35] on div "Options Fields Visibility" at bounding box center [1461, 45] width 198 height 20
click at [1463, 38] on span "Fields" at bounding box center [1461, 44] width 24 height 12
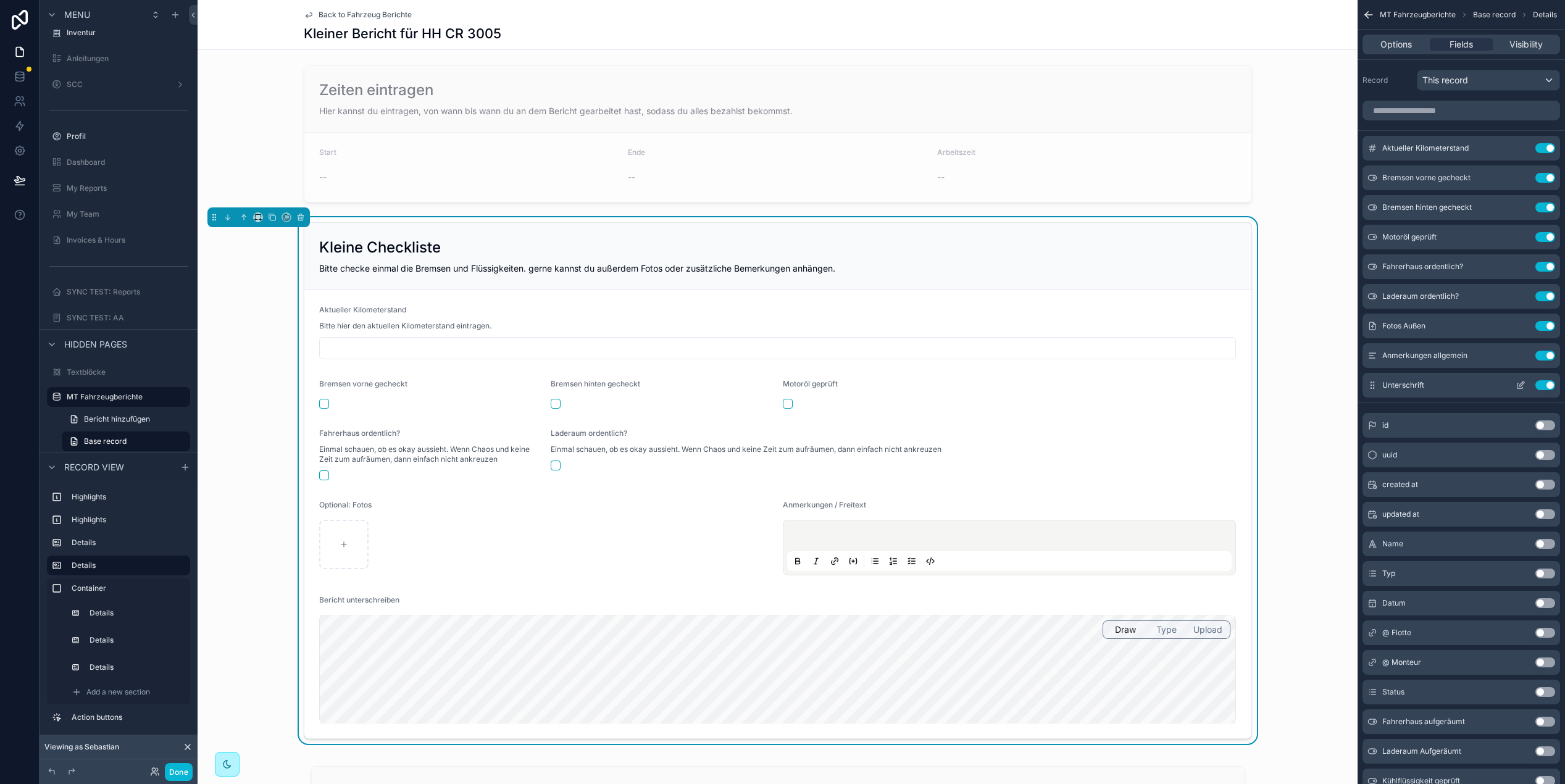
click at [1523, 384] on icon "scrollable content" at bounding box center [1523, 383] width 2 height 2
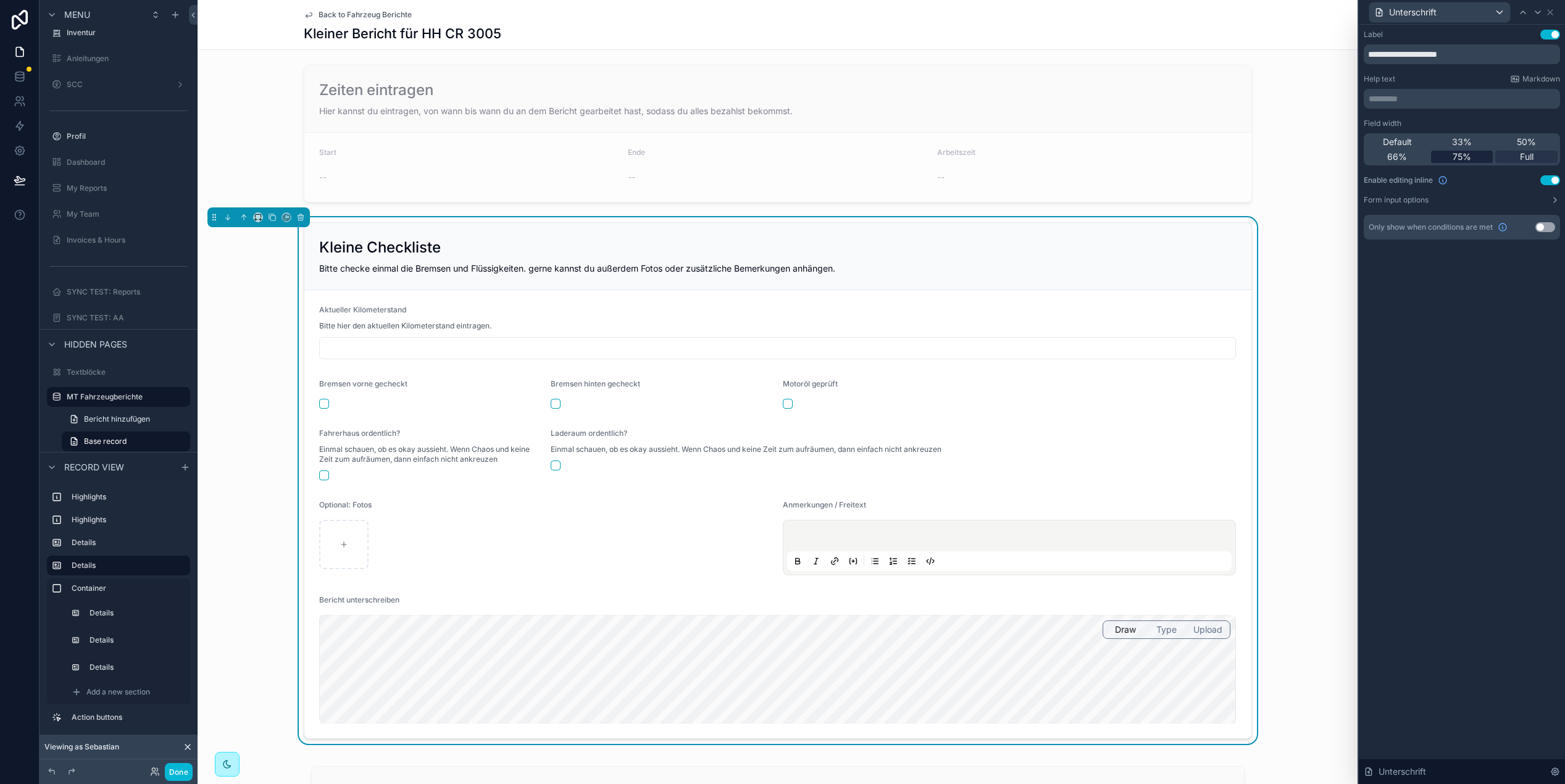
click at [1476, 158] on div "75%" at bounding box center [1463, 157] width 62 height 12
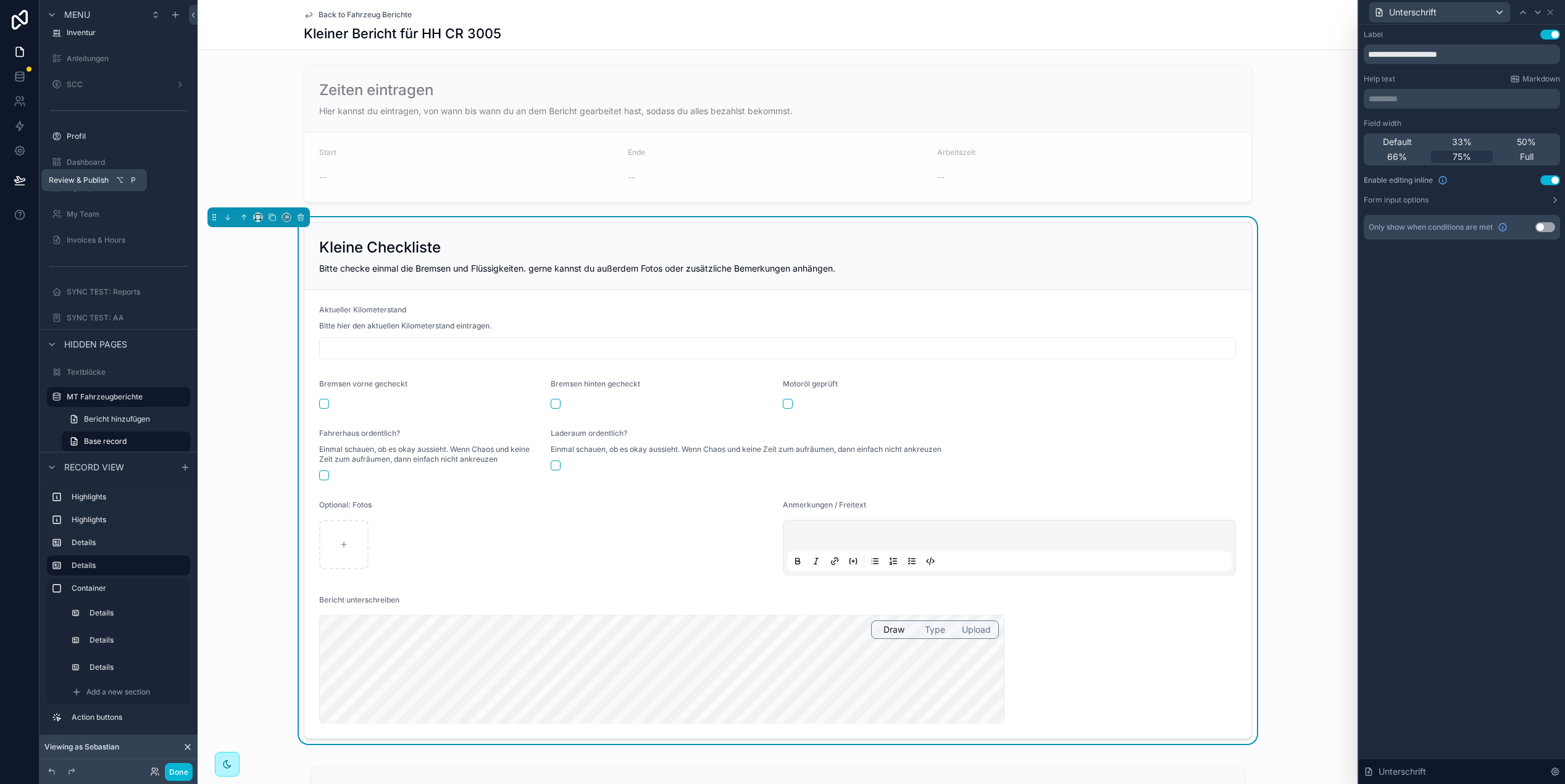
click at [24, 181] on icon at bounding box center [20, 180] width 12 height 12
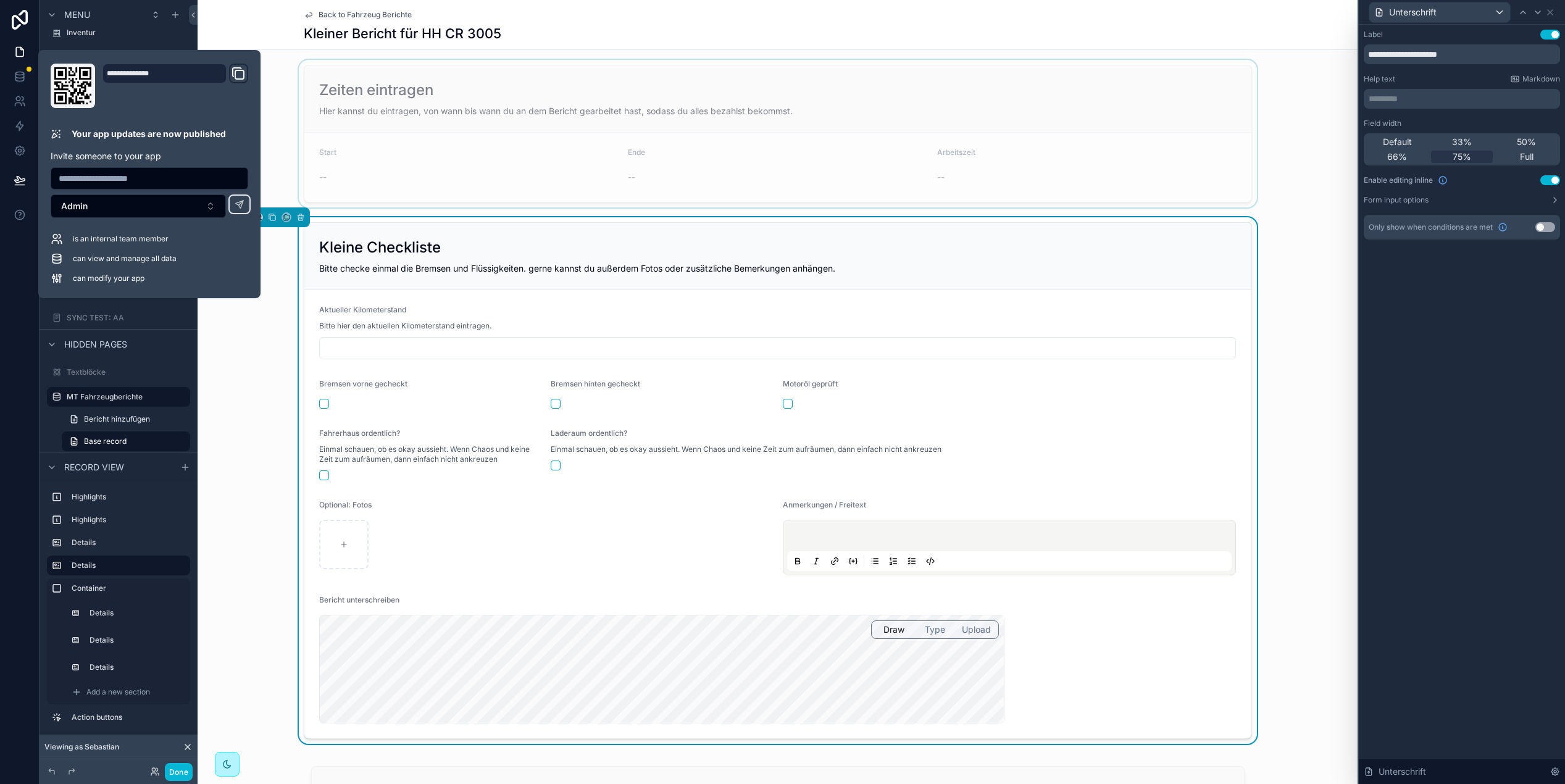
click at [306, 114] on div "scrollable content" at bounding box center [778, 133] width 1160 height 148
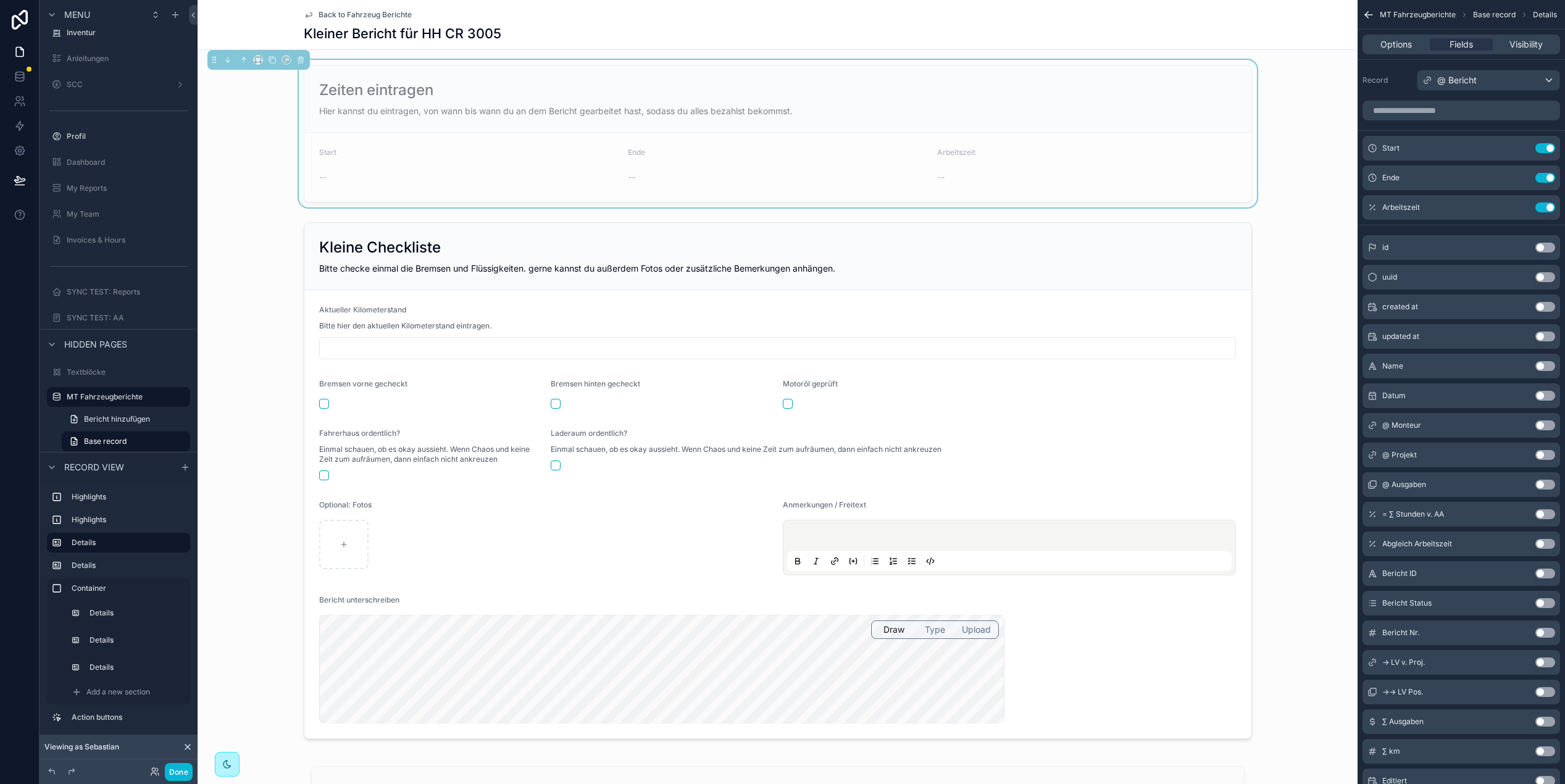
click at [191, 750] on icon at bounding box center [187, 747] width 10 height 10
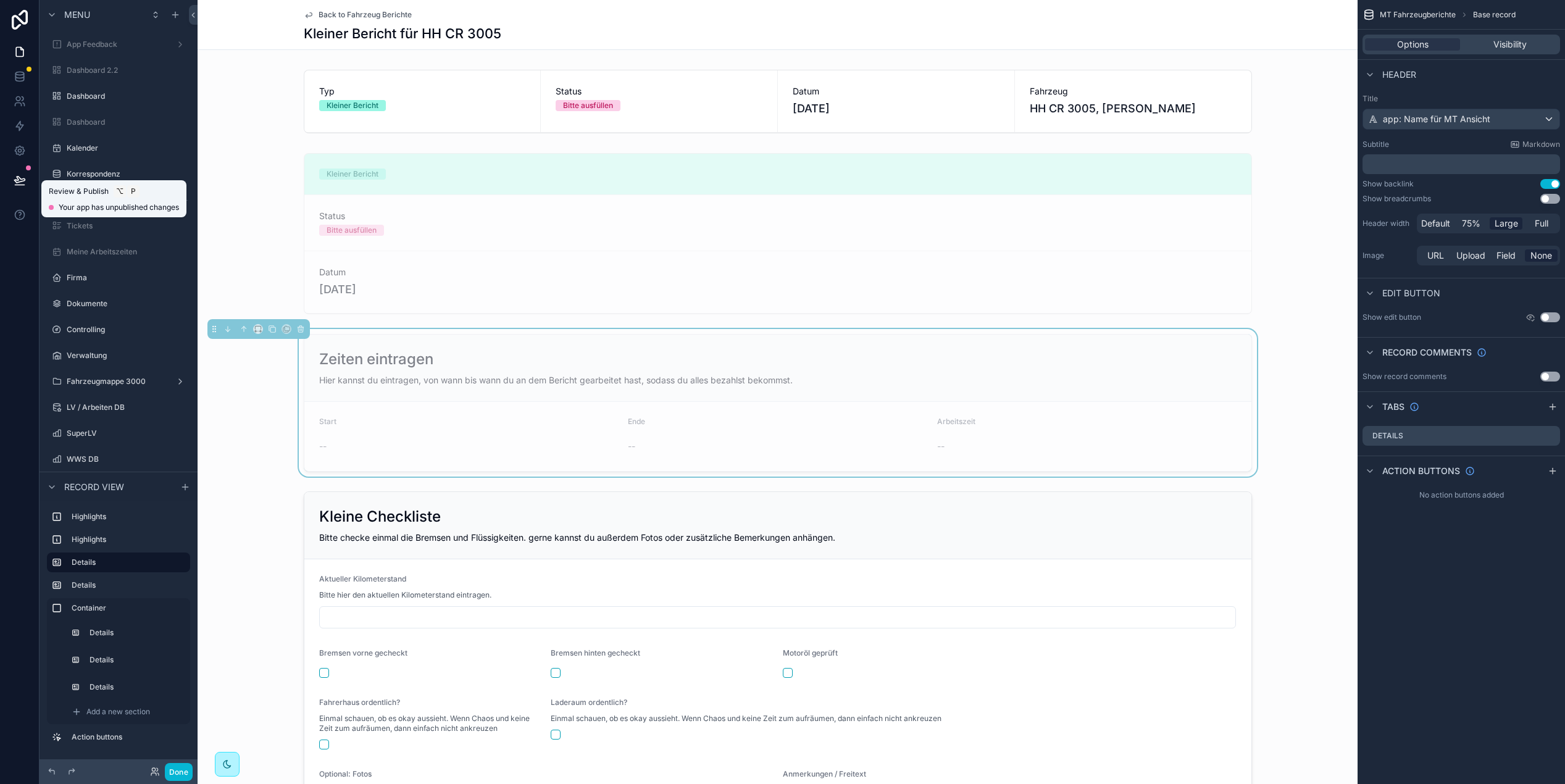
click at [17, 178] on icon at bounding box center [20, 180] width 11 height 6
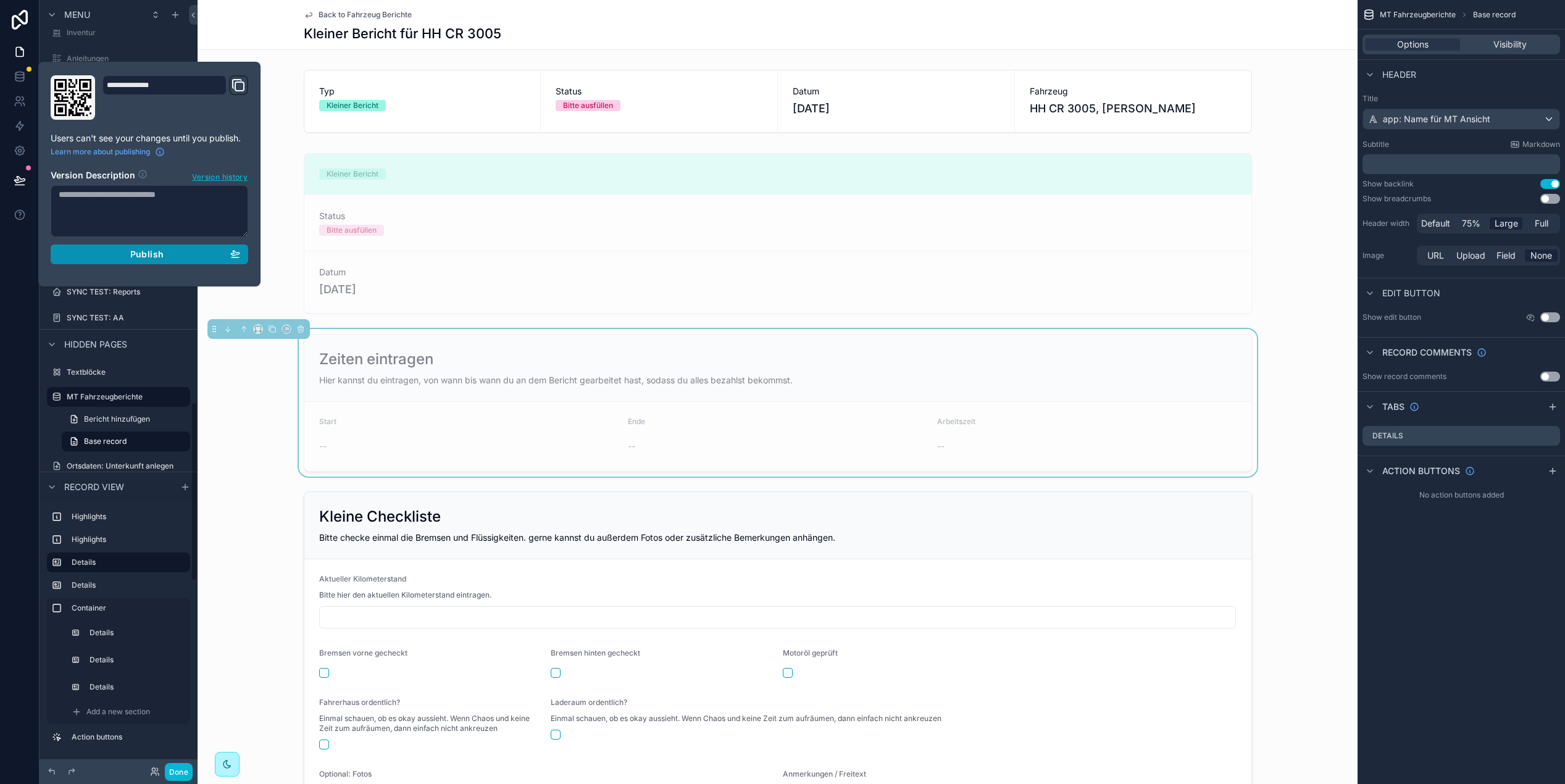
click at [177, 256] on div "Publish" at bounding box center [149, 254] width 181 height 11
click at [175, 769] on button "Done" at bounding box center [178, 773] width 28 height 18
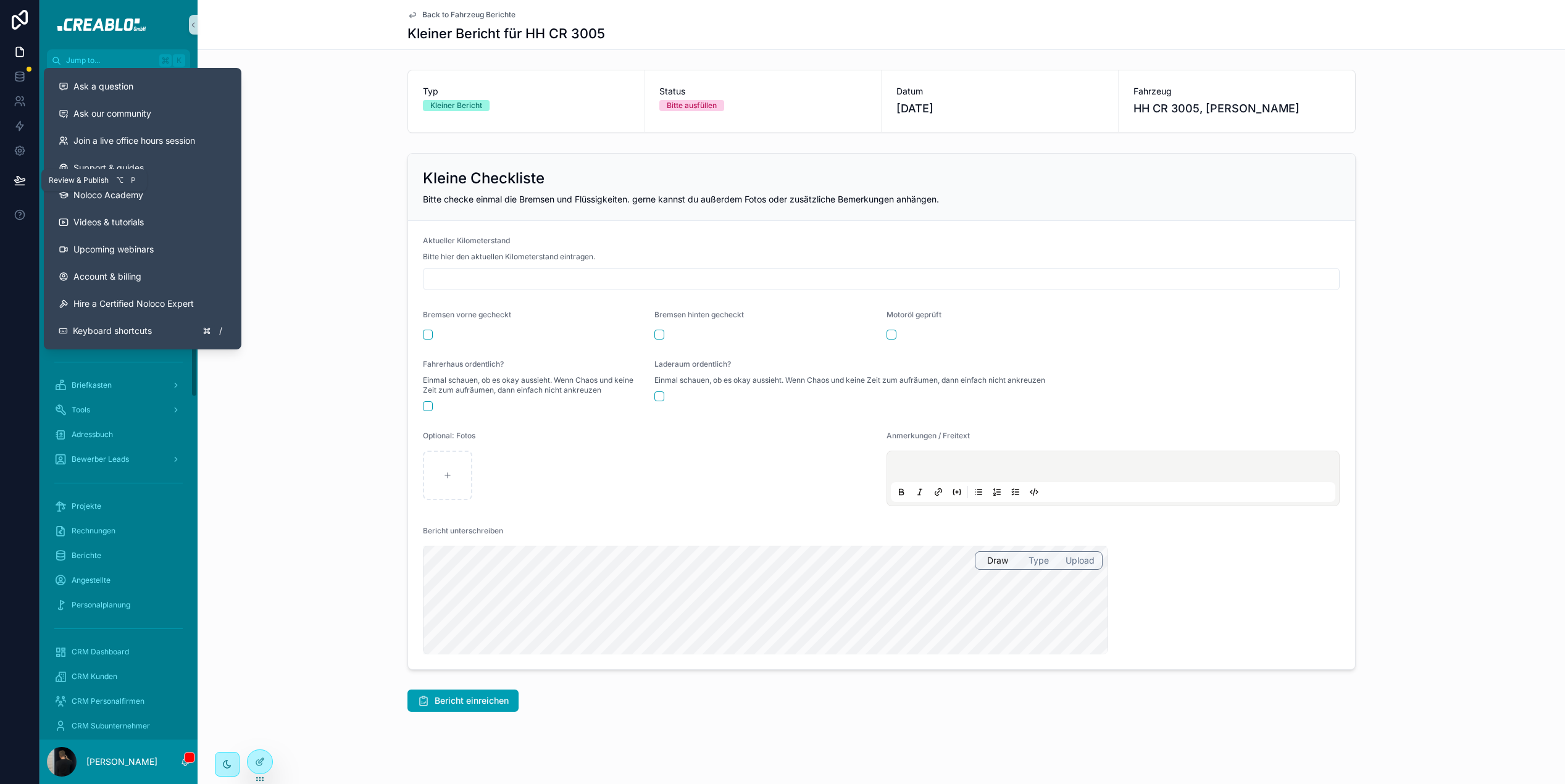
click at [19, 176] on icon at bounding box center [20, 180] width 12 height 12
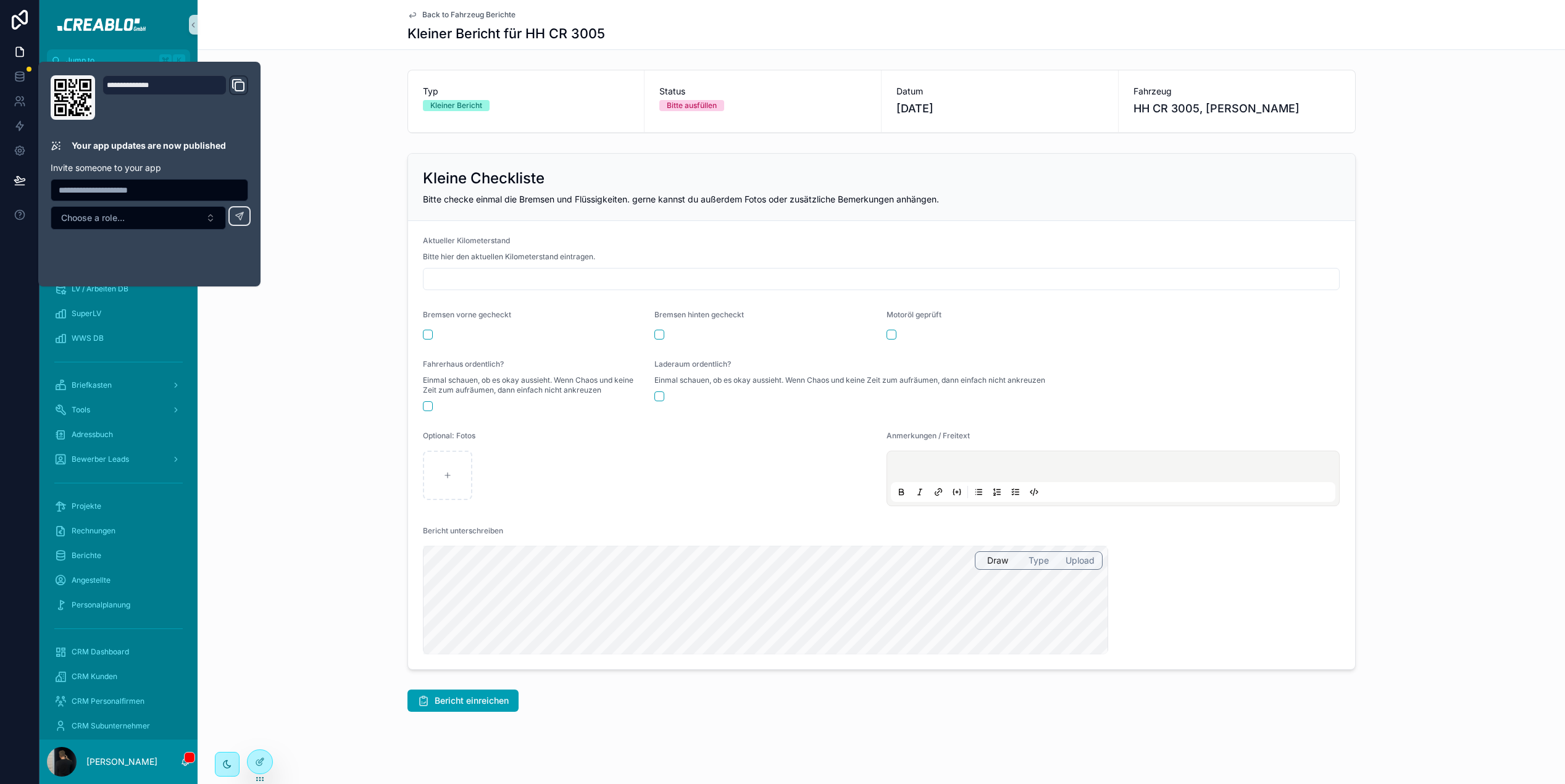
click at [339, 222] on div "Kleine Checkliste Bitte checke einmal die Bremsen und Flüssigkeiten. gerne kann…" at bounding box center [882, 411] width 1368 height 527
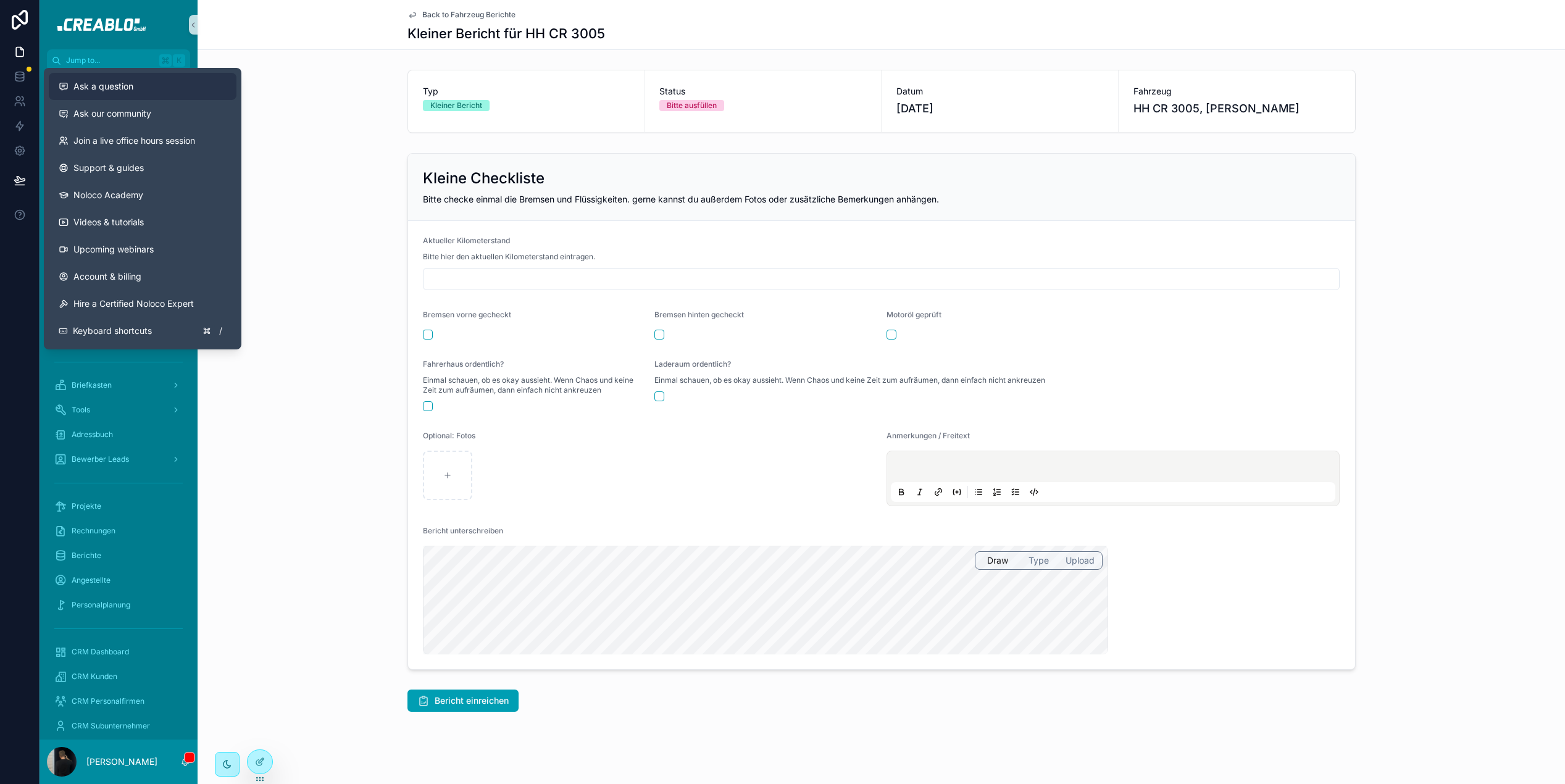
click at [155, 81] on div "Ask a question" at bounding box center [143, 86] width 168 height 12
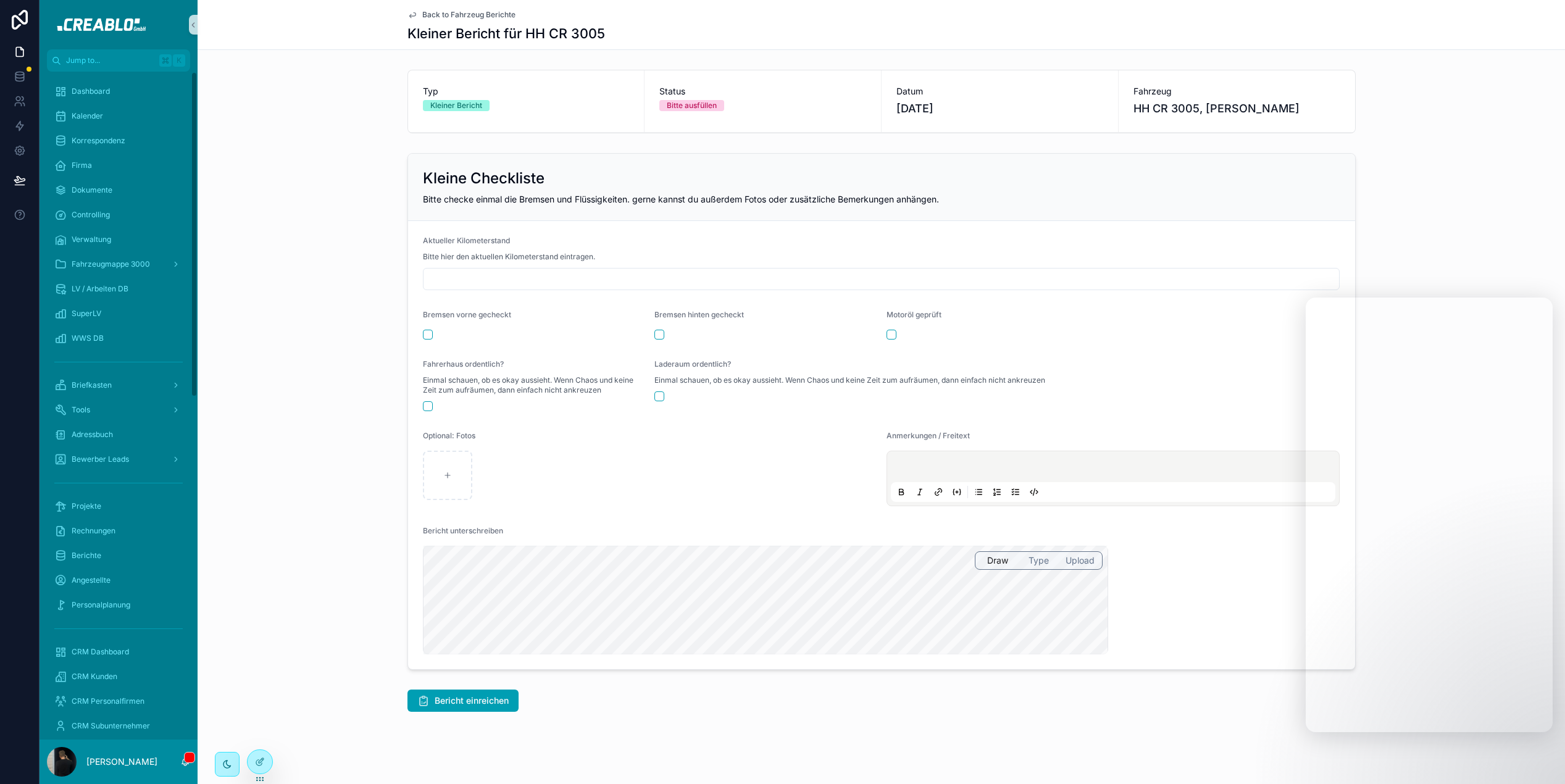
click at [304, 322] on div "Kleine Checkliste Bitte checke einmal die Bremsen und Flüssigkeiten. gerne kann…" at bounding box center [882, 411] width 1368 height 527
click at [368, 448] on div "Kleine Checkliste Bitte checke einmal die Bremsen und Flüssigkeiten. gerne kann…" at bounding box center [882, 411] width 1368 height 527
